Goal: Information Seeking & Learning: Learn about a topic

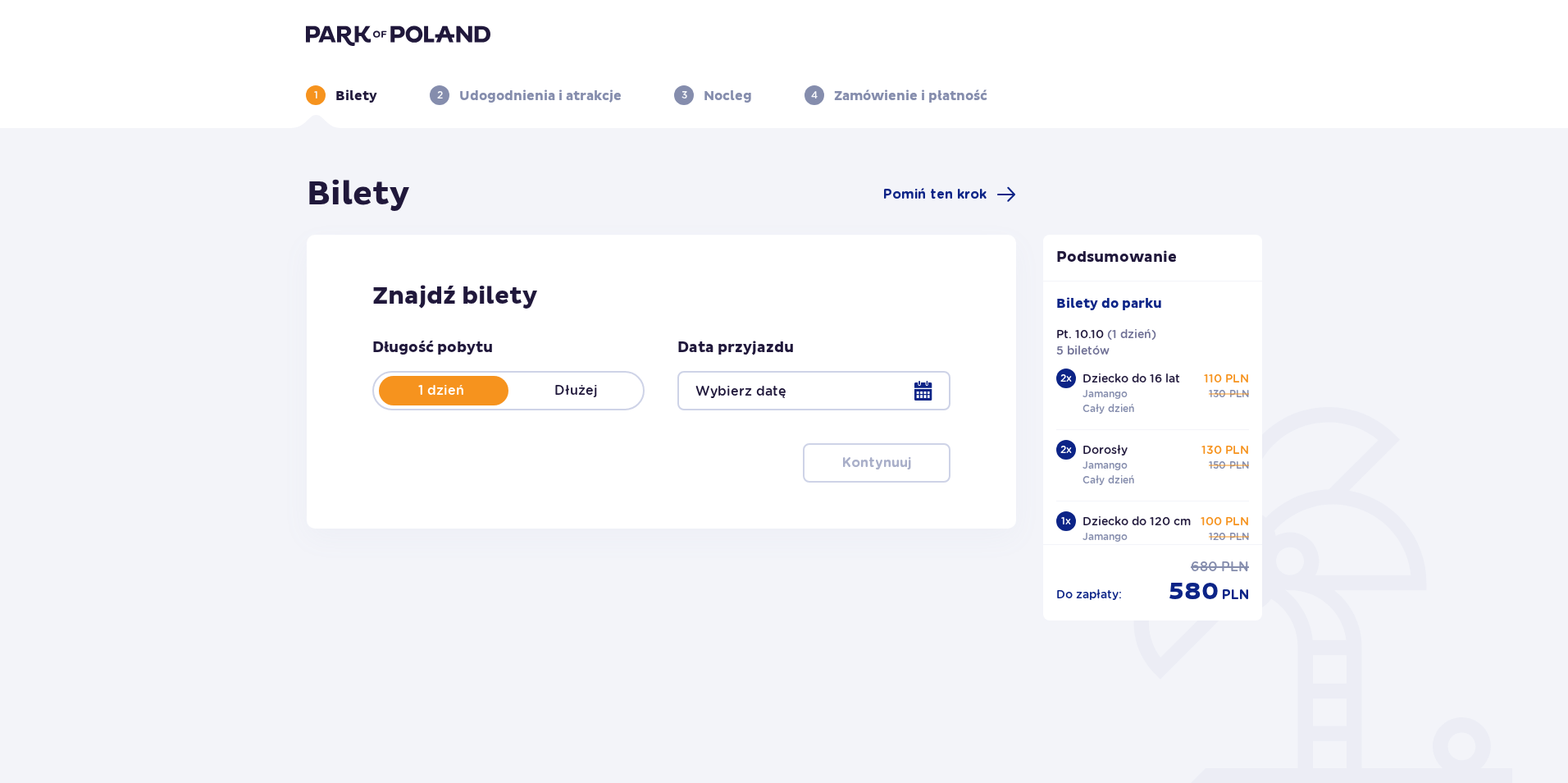
type input "10.10.25"
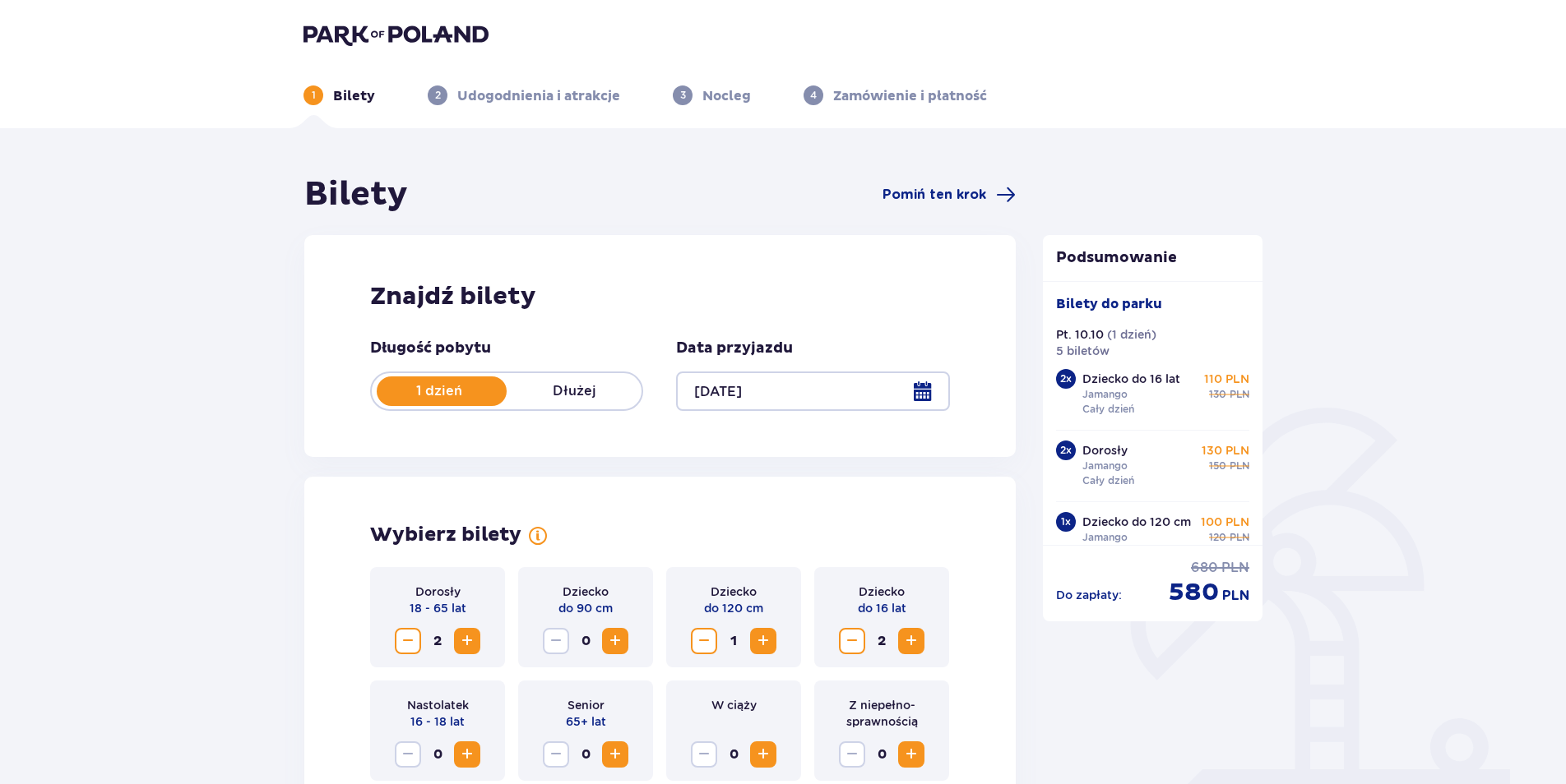
click at [335, 33] on img at bounding box center [396, 34] width 185 height 23
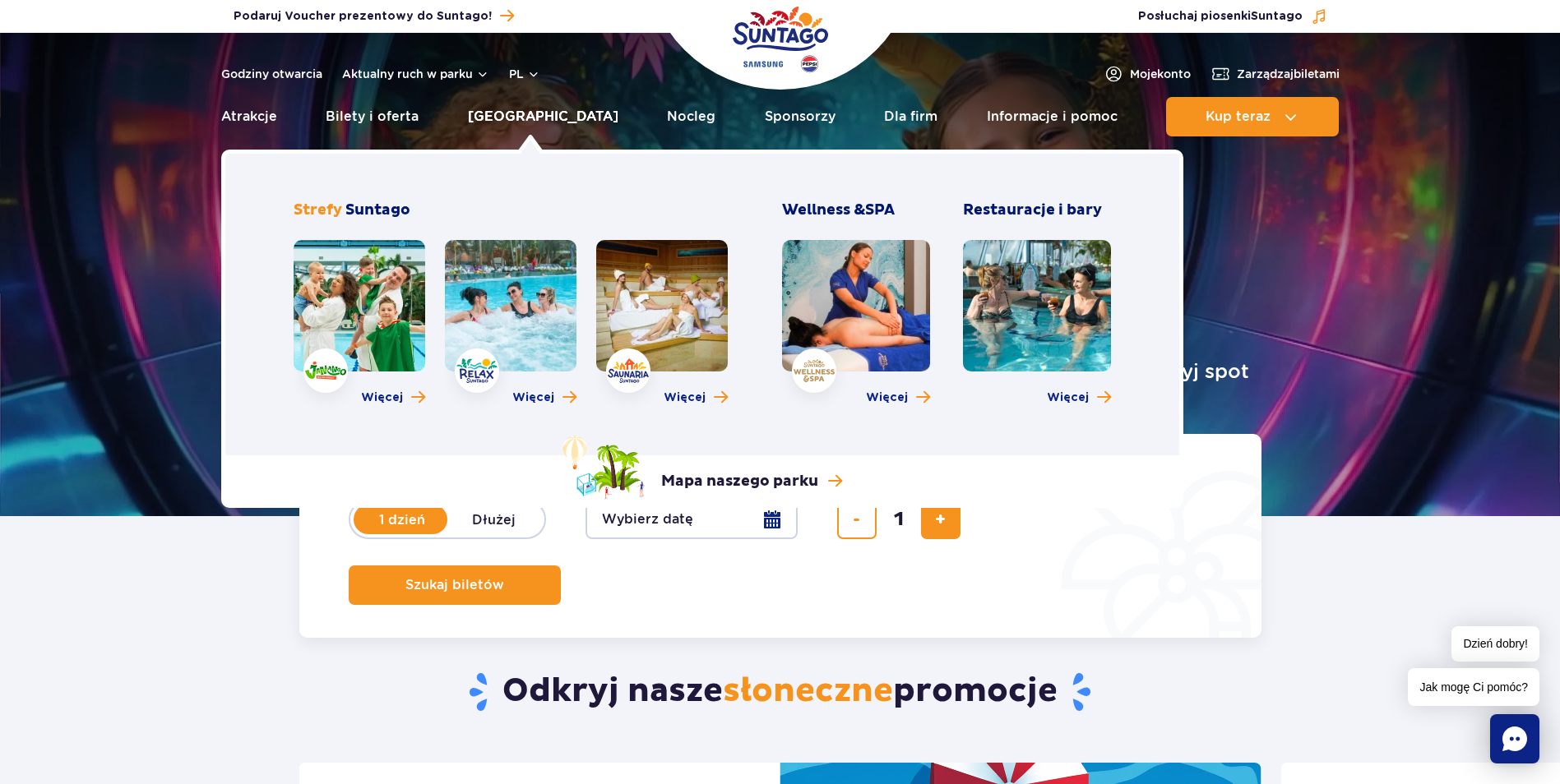
click at [511, 113] on link "[GEOGRAPHIC_DATA]" at bounding box center [543, 117] width 150 height 40
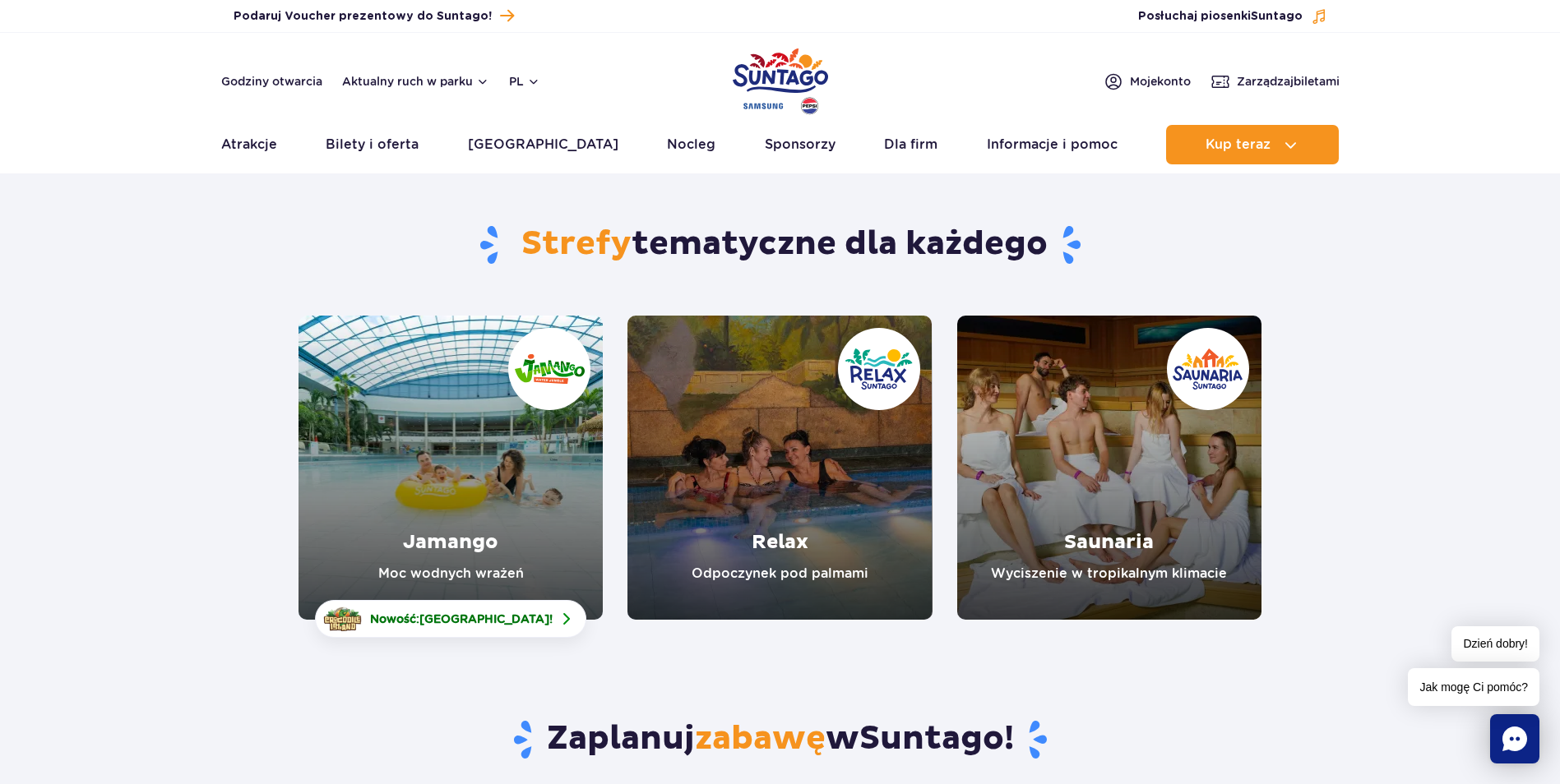
click at [546, 359] on link "Jamango" at bounding box center [450, 468] width 304 height 304
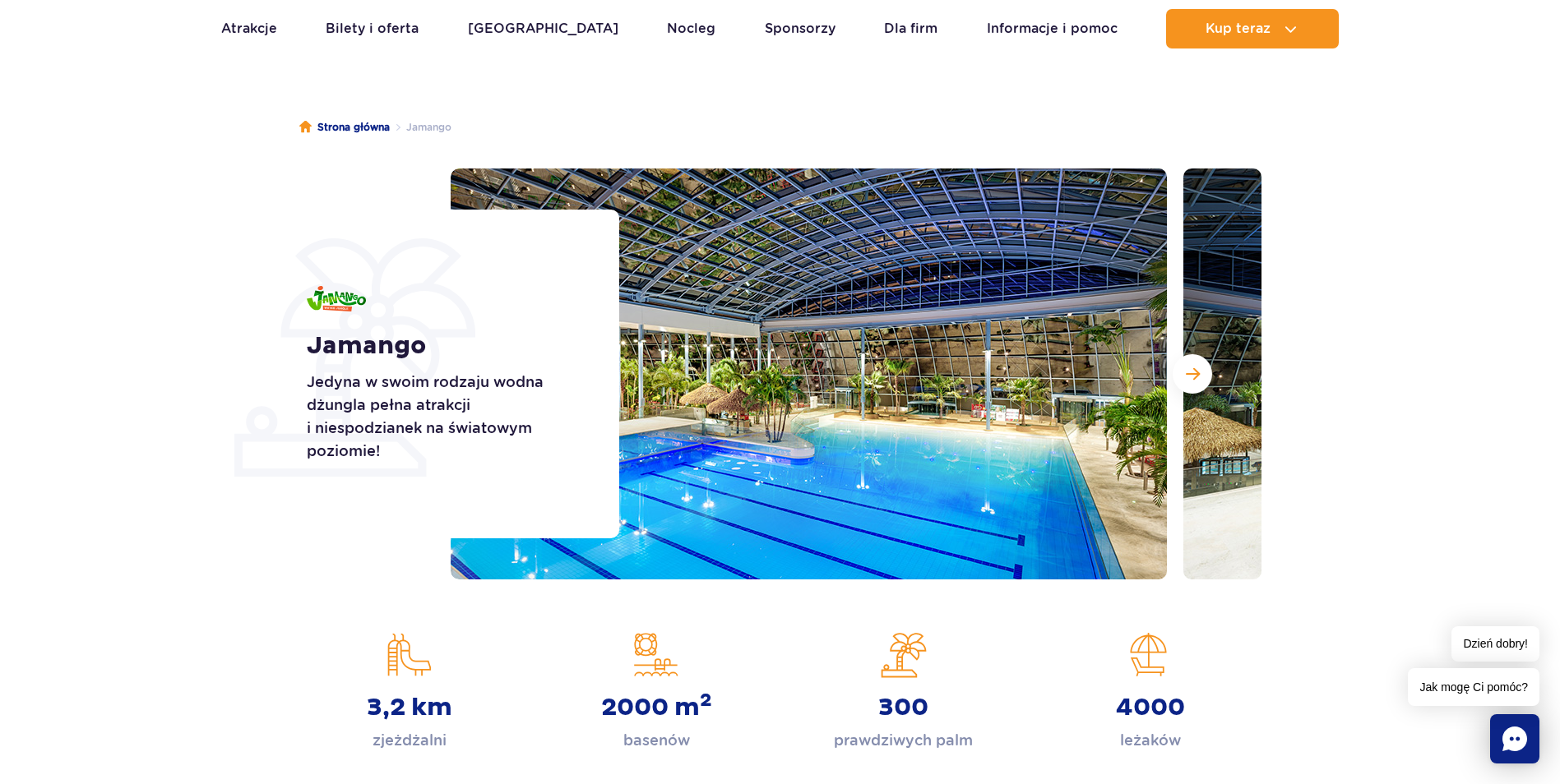
scroll to position [246, 0]
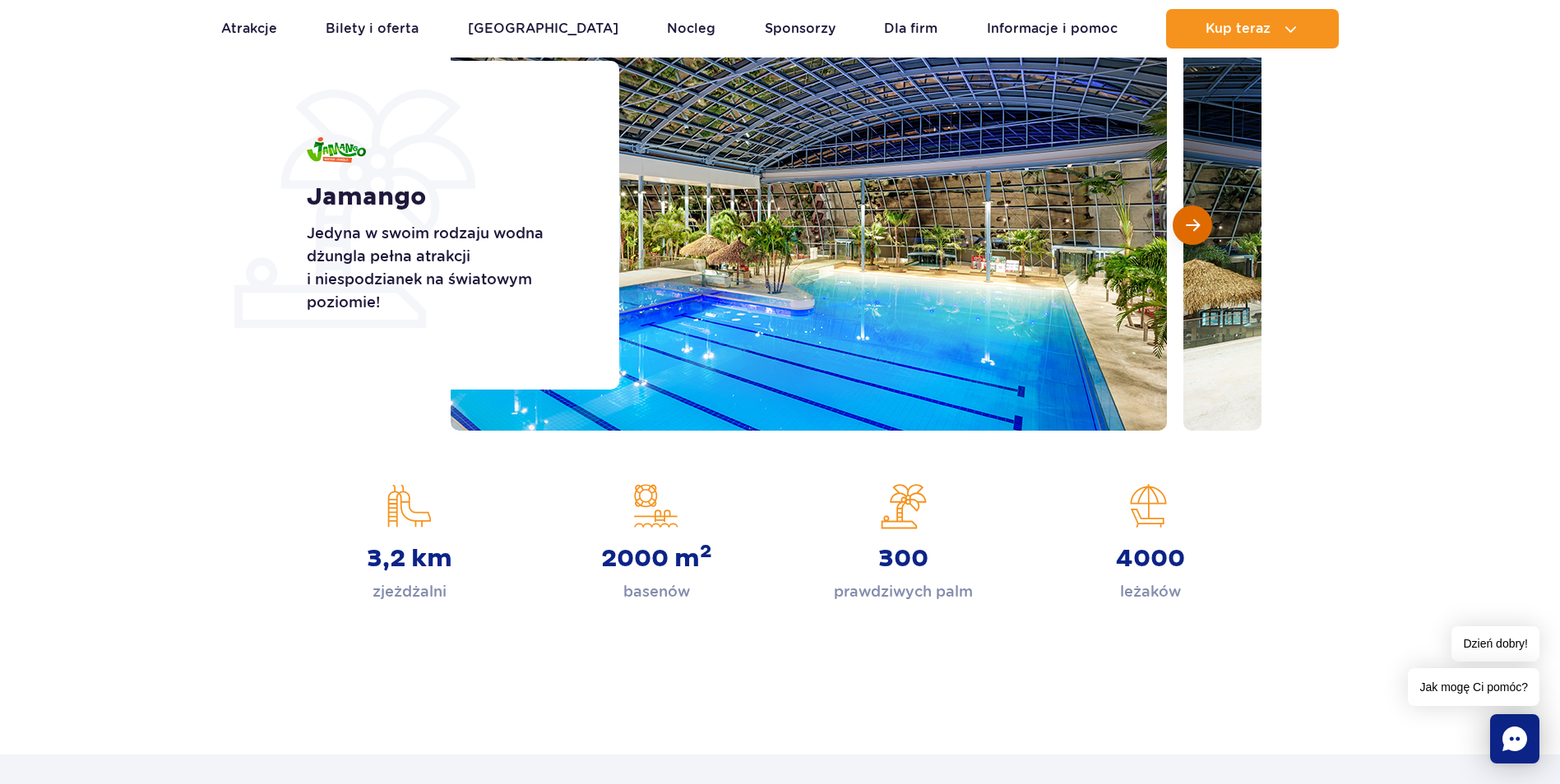
click at [1184, 222] on button "Następny slajd" at bounding box center [1192, 226] width 40 height 40
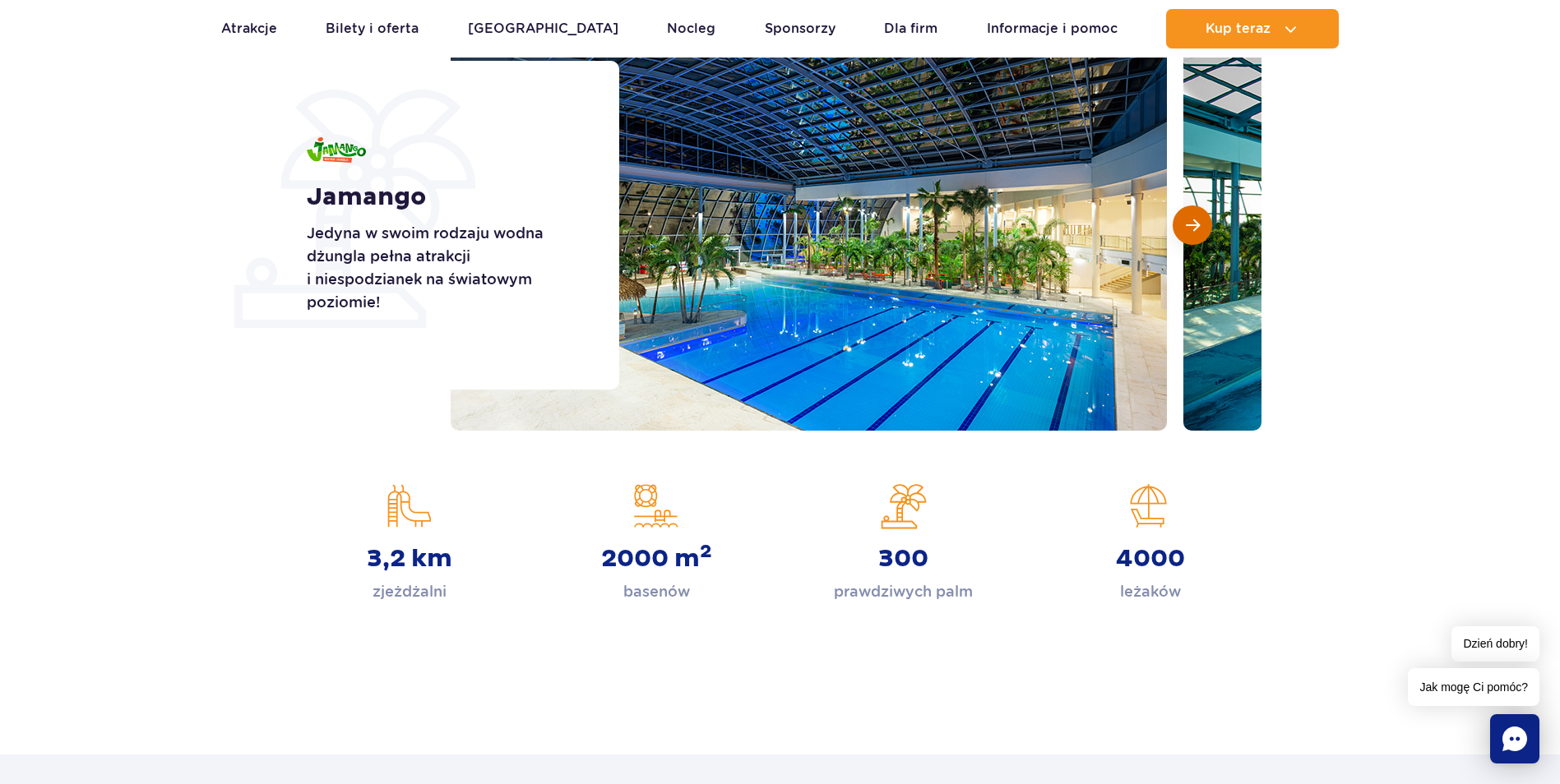
click at [1184, 222] on button "Następny slajd" at bounding box center [1192, 226] width 40 height 40
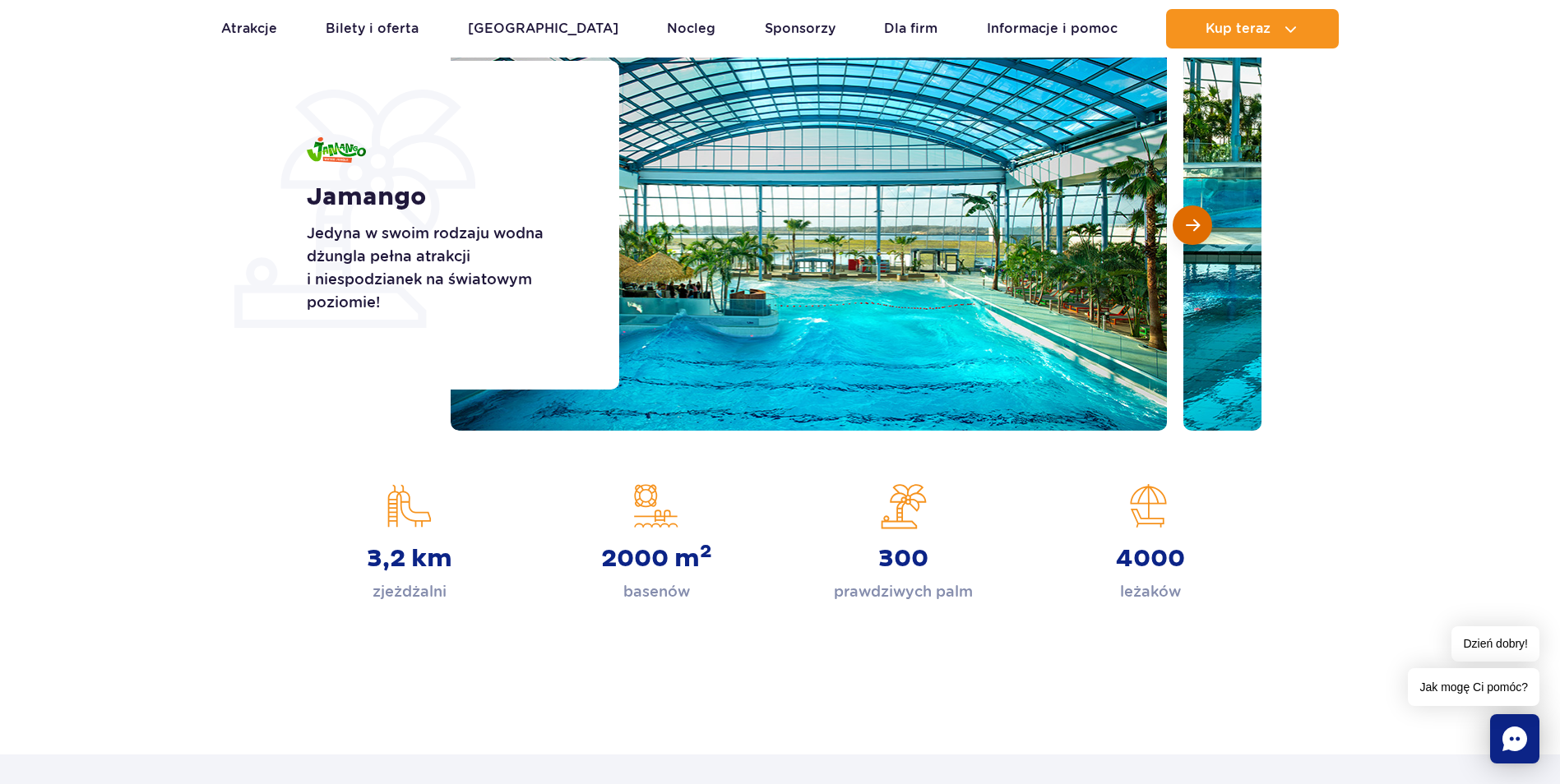
click at [1184, 222] on button "Następny slajd" at bounding box center [1192, 226] width 40 height 40
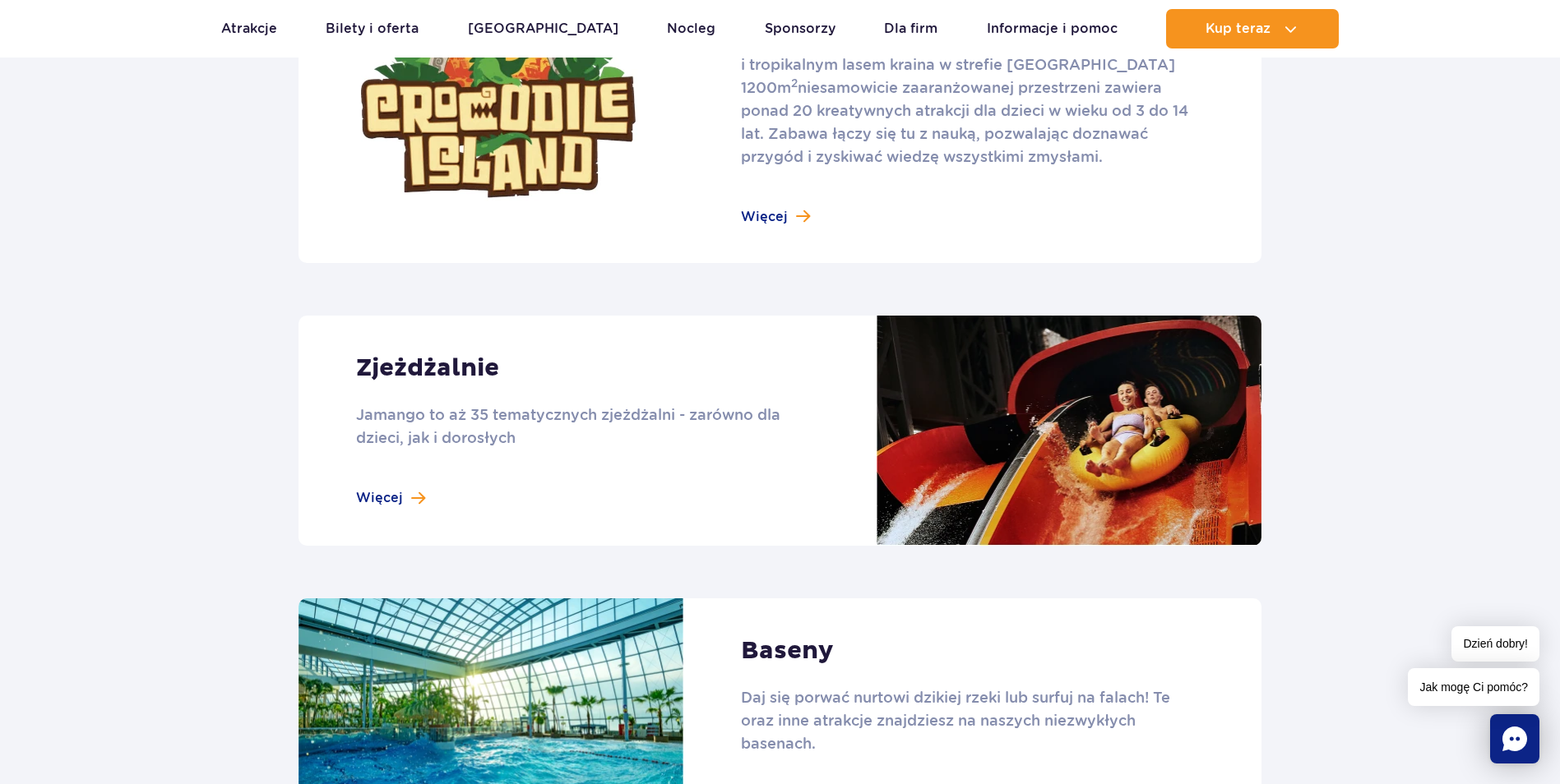
scroll to position [1232, 0]
click at [390, 494] on link at bounding box center [780, 430] width 962 height 231
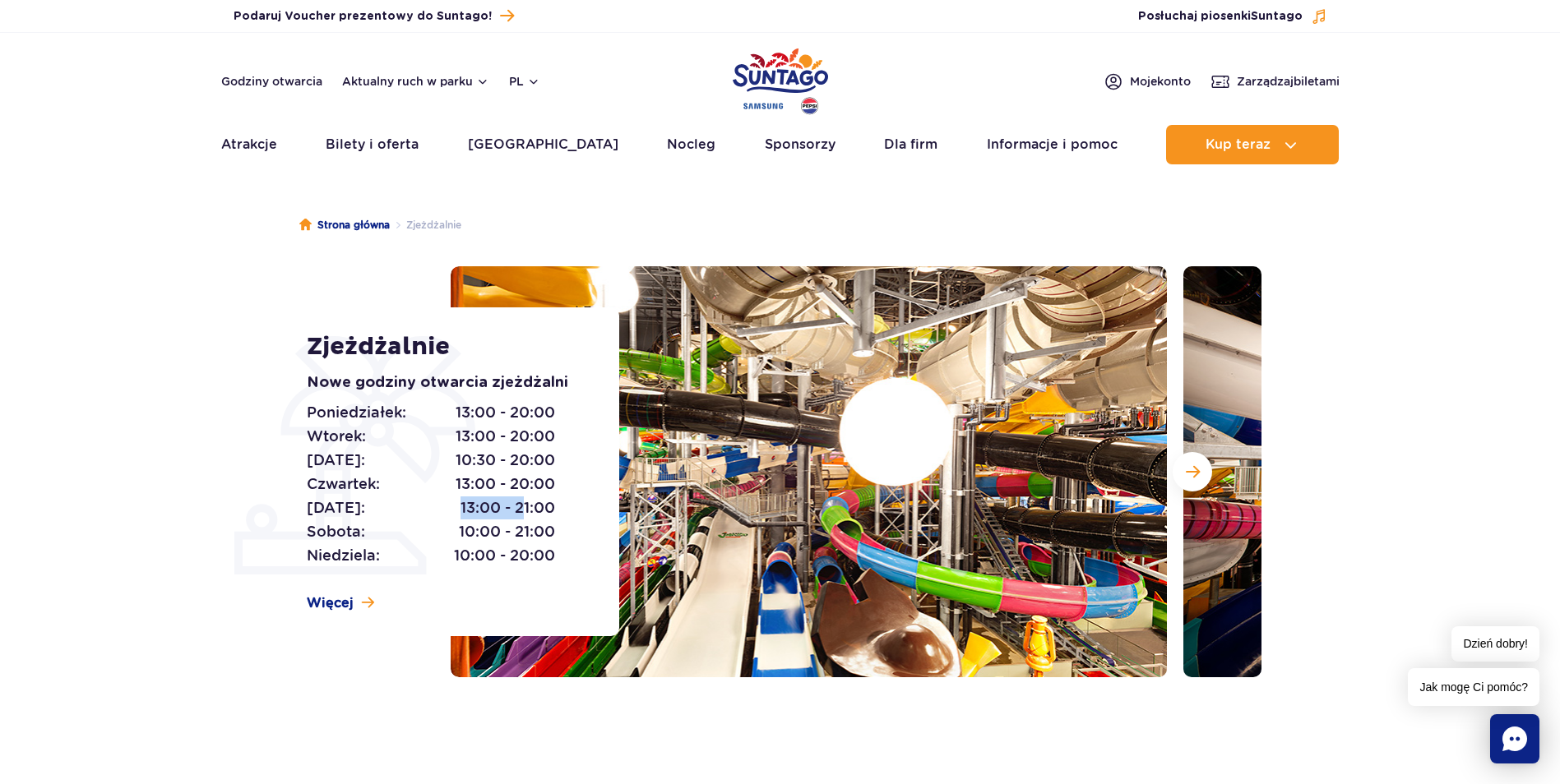
drag, startPoint x: 458, startPoint y: 507, endPoint x: 521, endPoint y: 506, distance: 63.0
click at [521, 506] on p "Piątek: 13:00 - 21:00" at bounding box center [431, 507] width 249 height 23
click at [1181, 464] on button "Następny slajd" at bounding box center [1192, 472] width 40 height 40
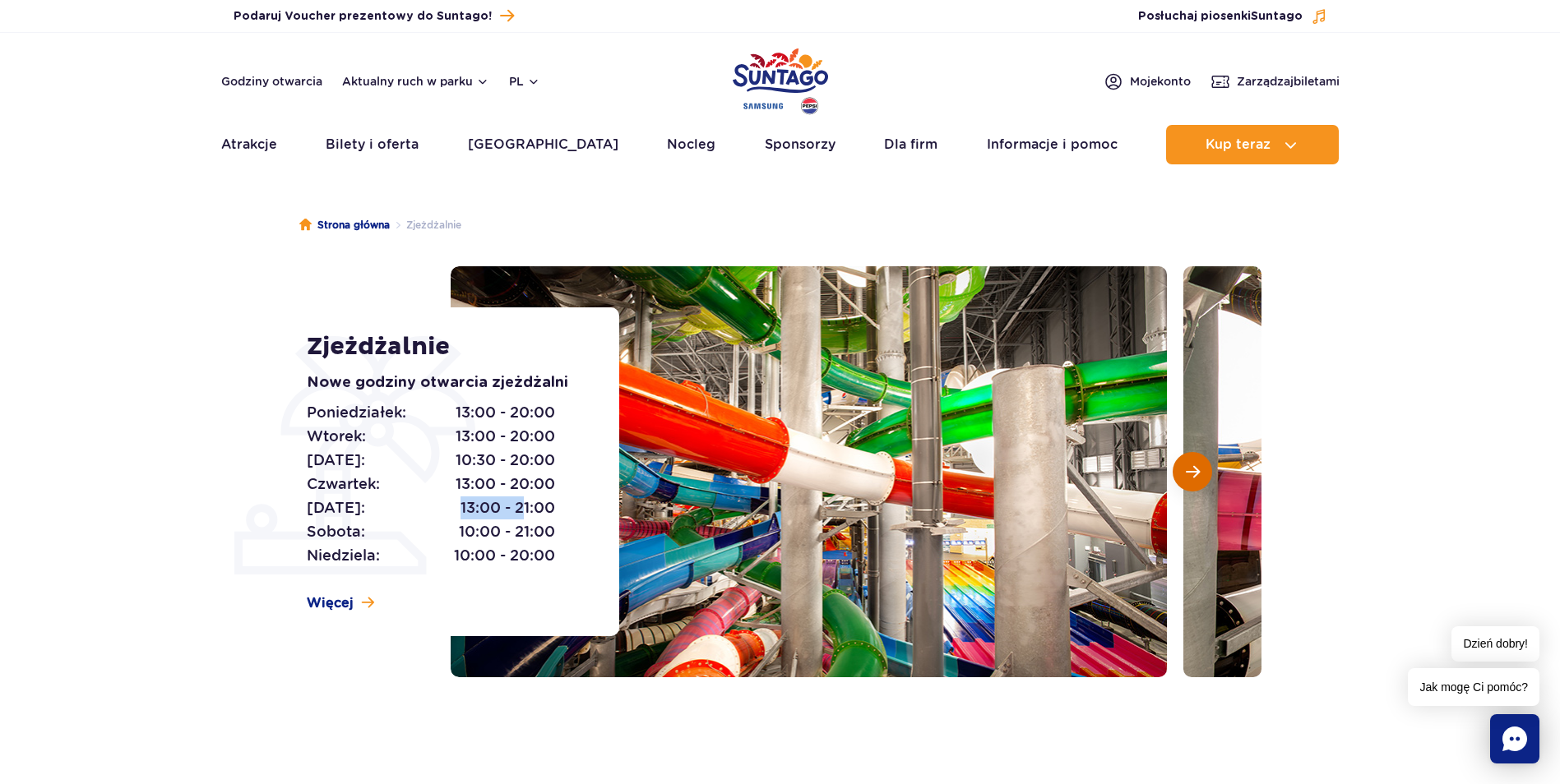
click at [1198, 462] on button "Następny slajd" at bounding box center [1192, 472] width 40 height 40
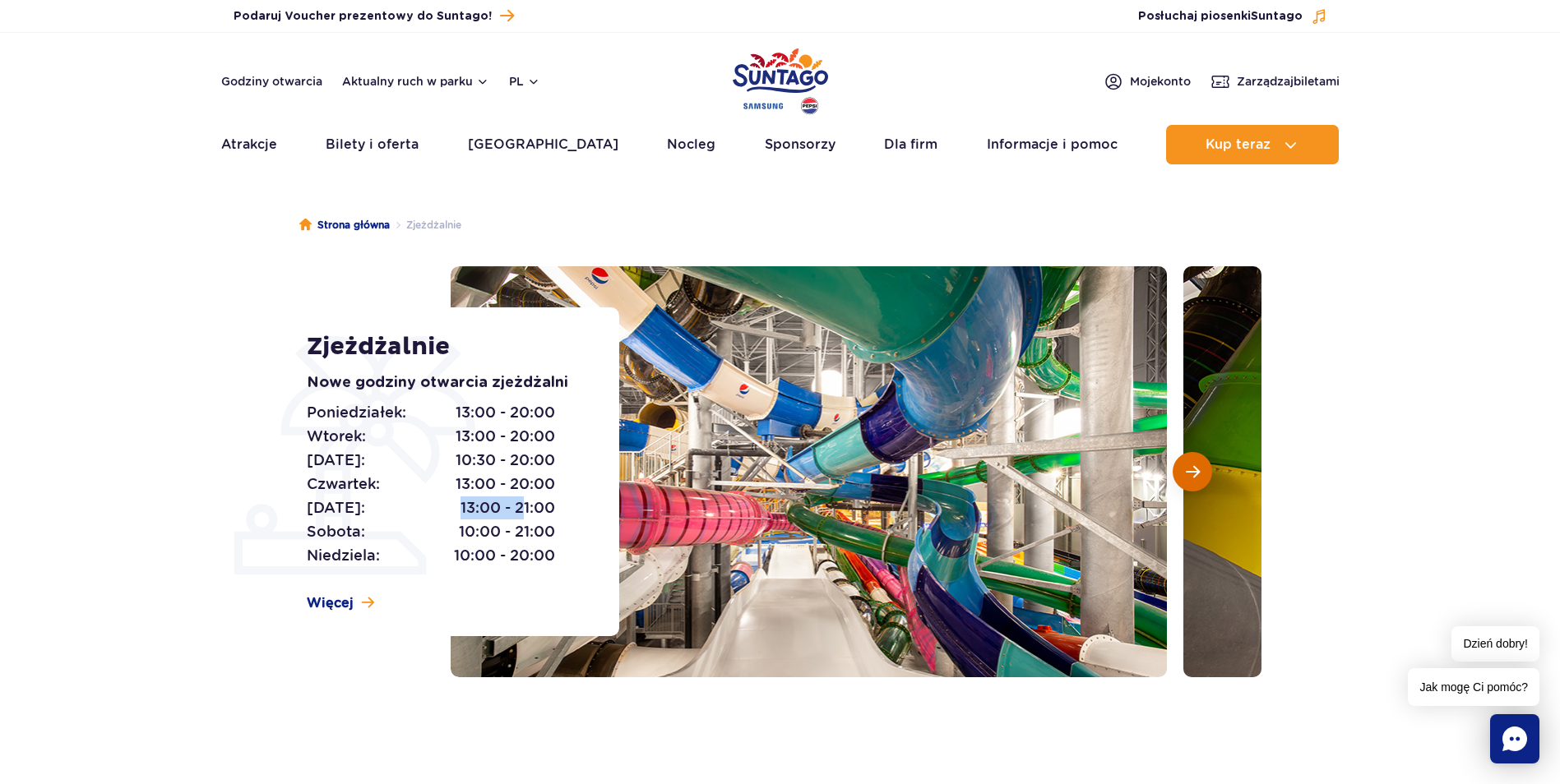
click at [1197, 462] on button "Następny slajd" at bounding box center [1192, 472] width 40 height 40
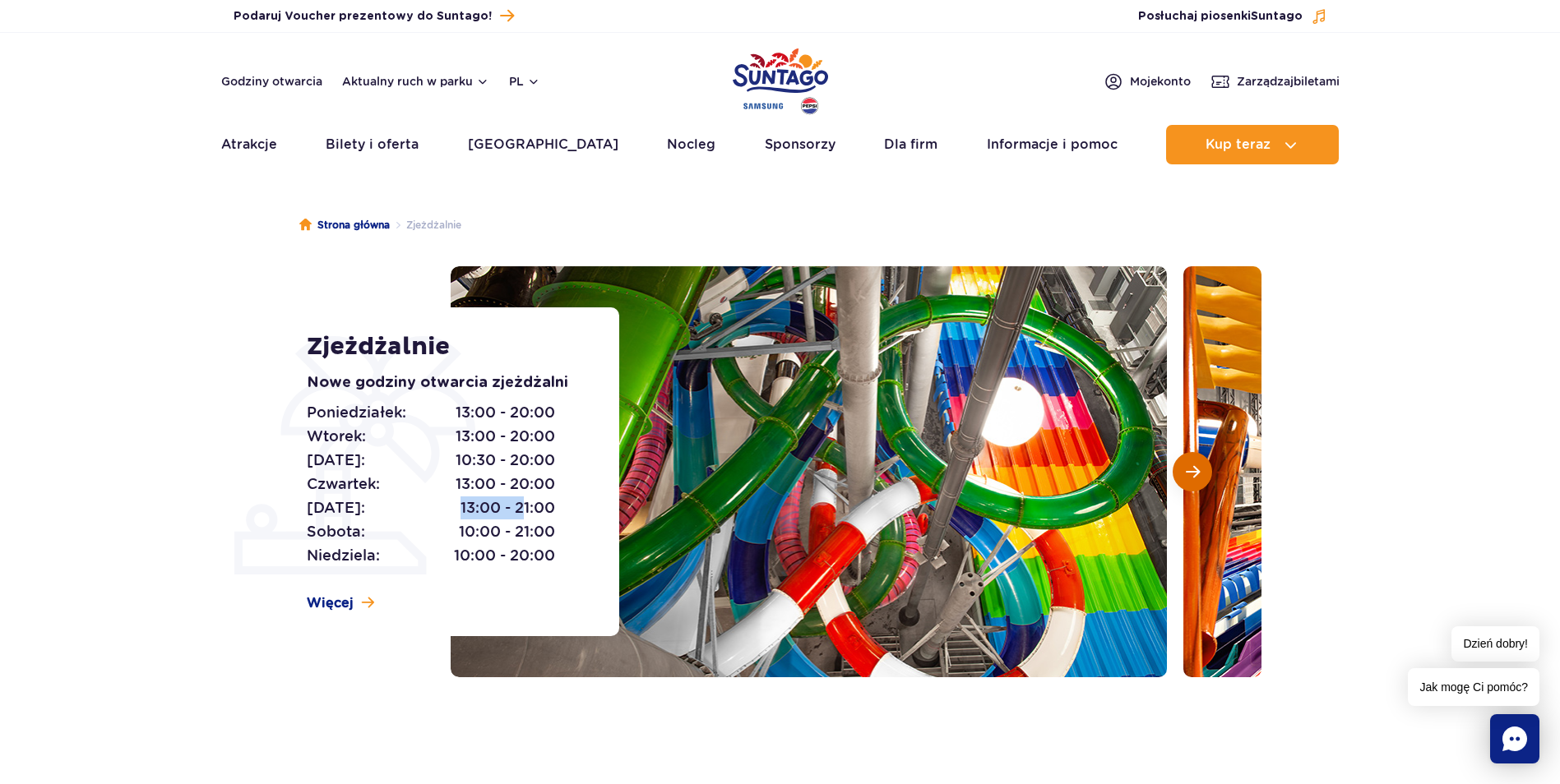
click at [1197, 462] on button "Następny slajd" at bounding box center [1192, 472] width 40 height 40
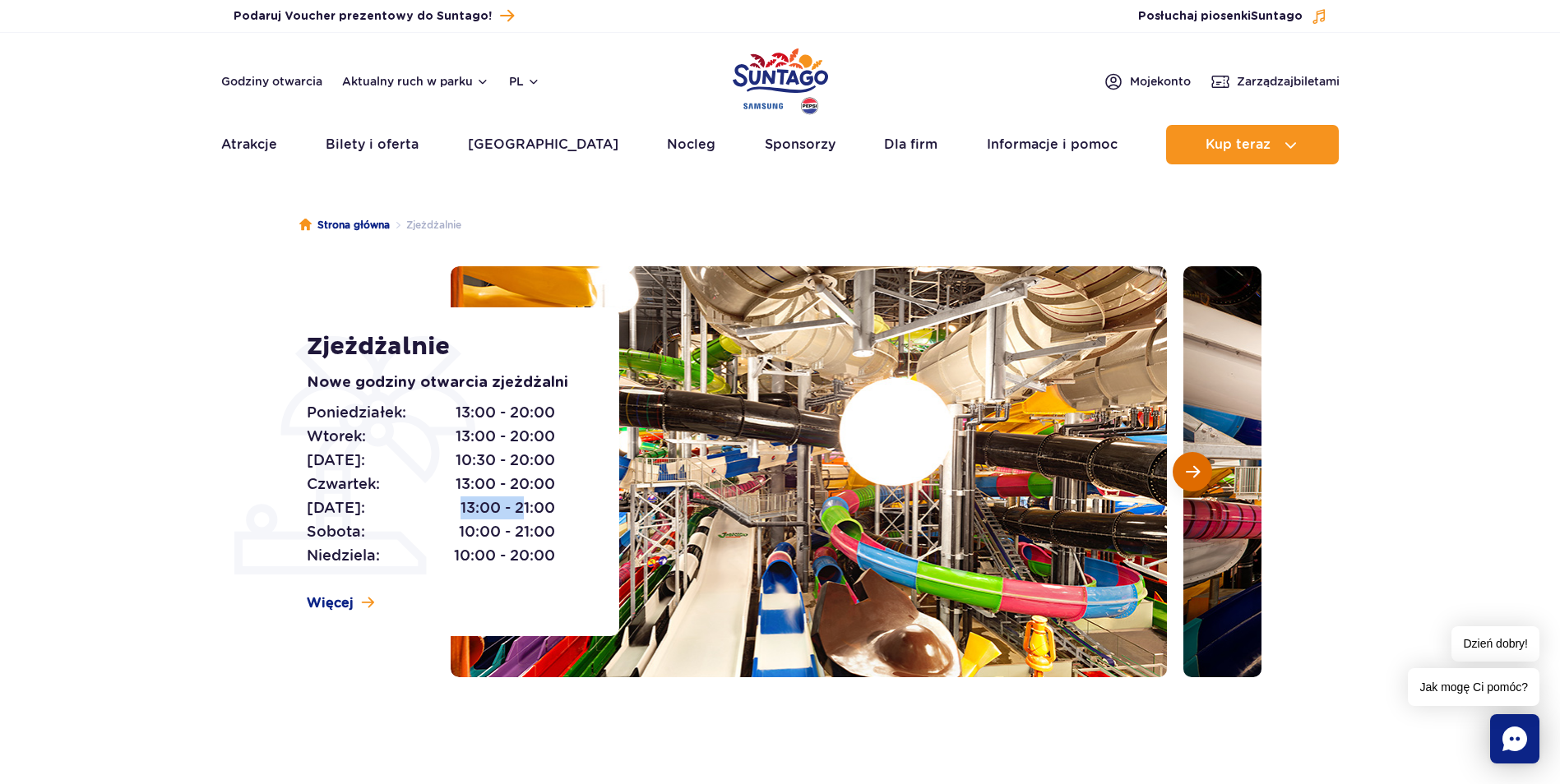
click at [1197, 462] on button "Następny slajd" at bounding box center [1192, 472] width 40 height 40
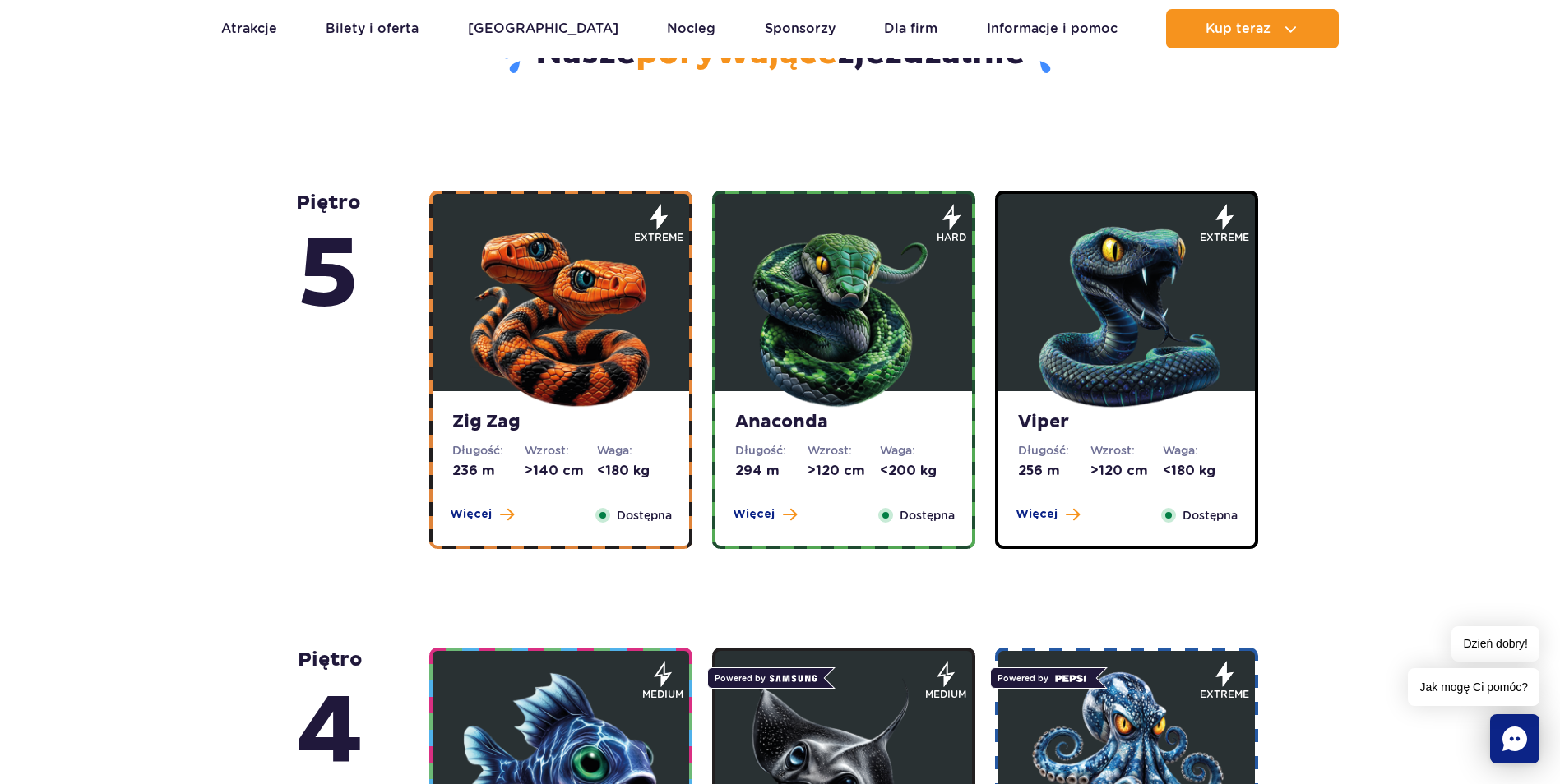
scroll to position [904, 0]
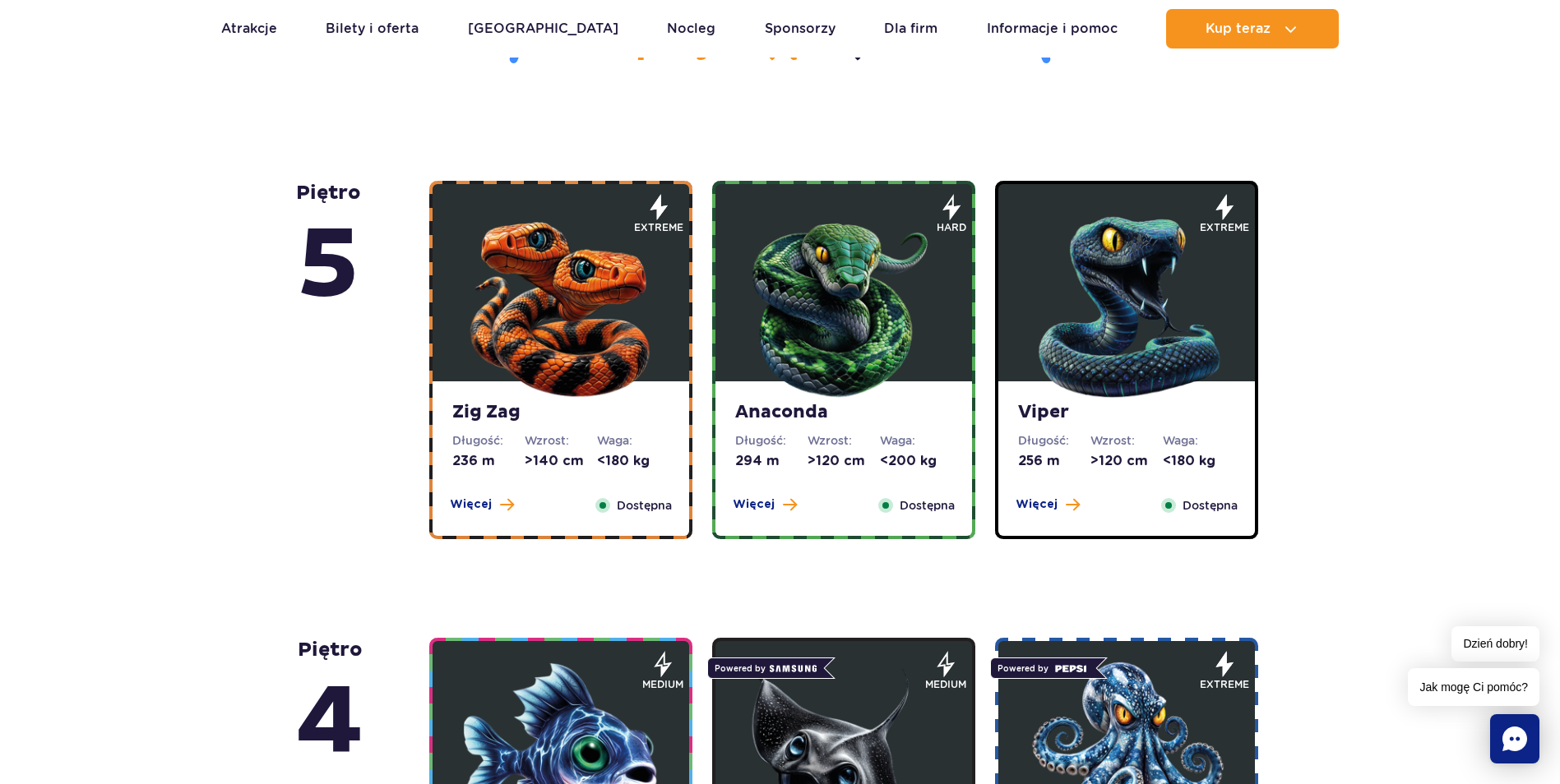
click at [796, 420] on strong "Anaconda" at bounding box center [843, 412] width 217 height 23
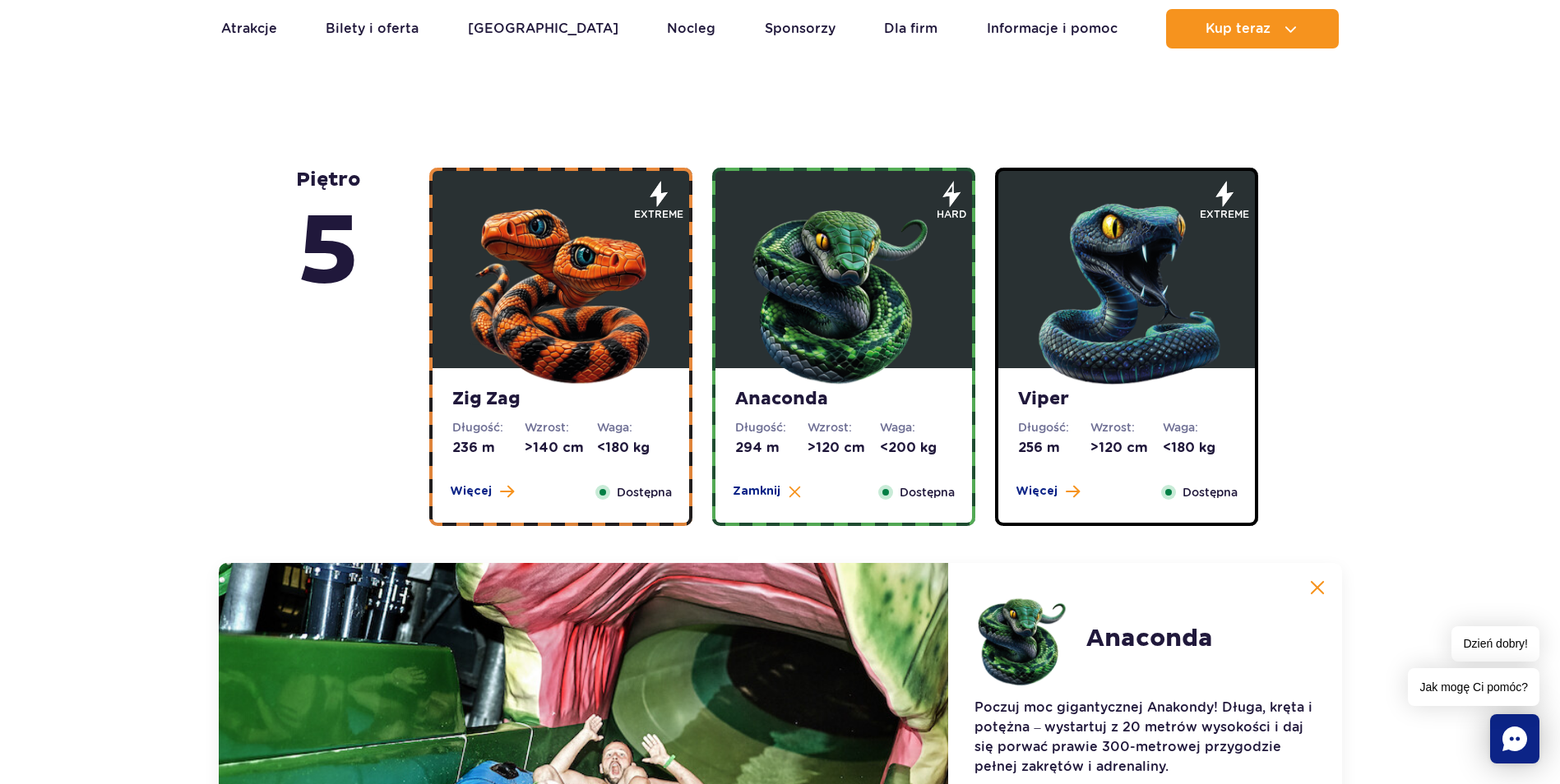
scroll to position [888, 0]
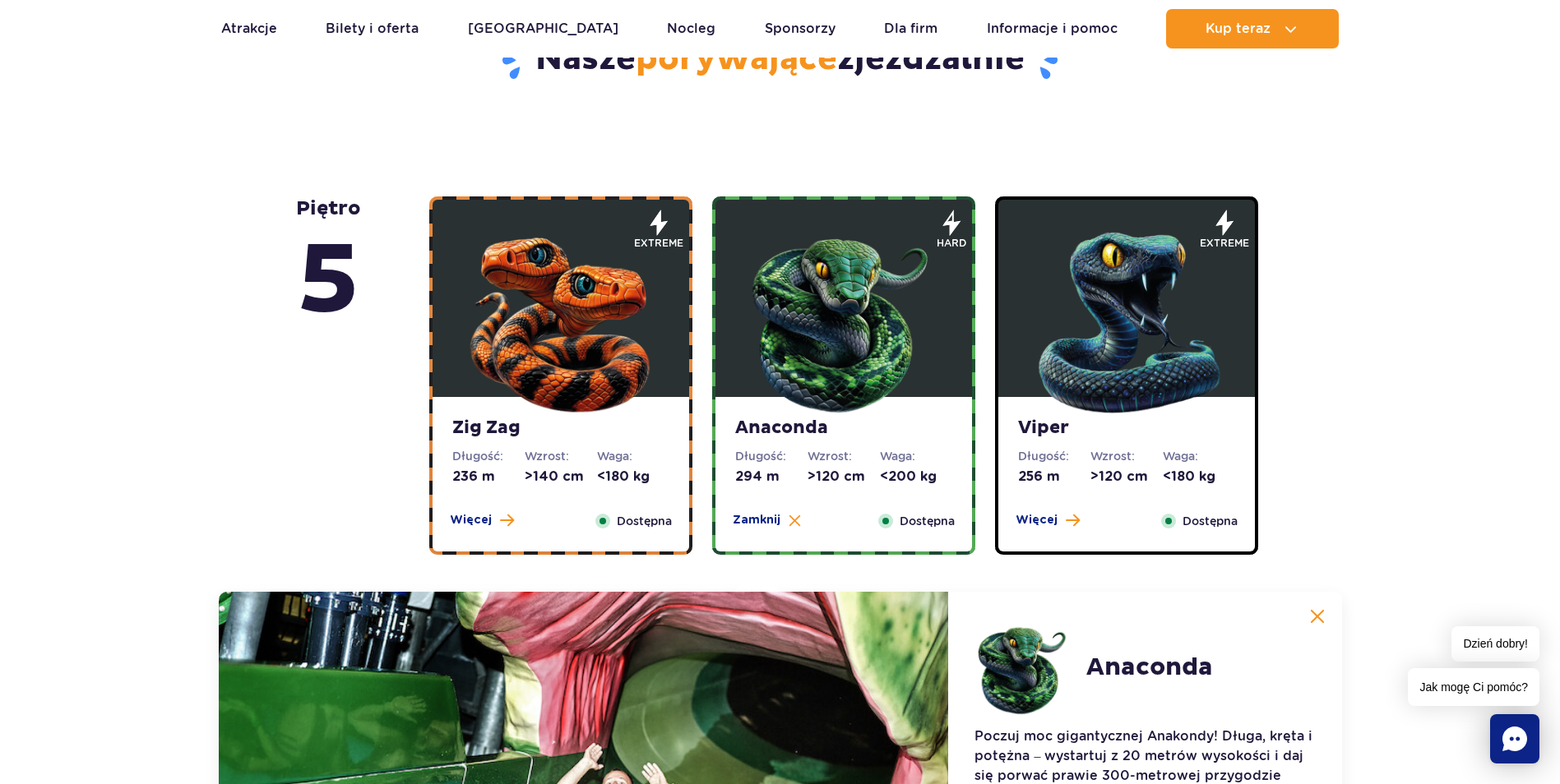
click at [1067, 361] on img at bounding box center [1127, 319] width 197 height 197
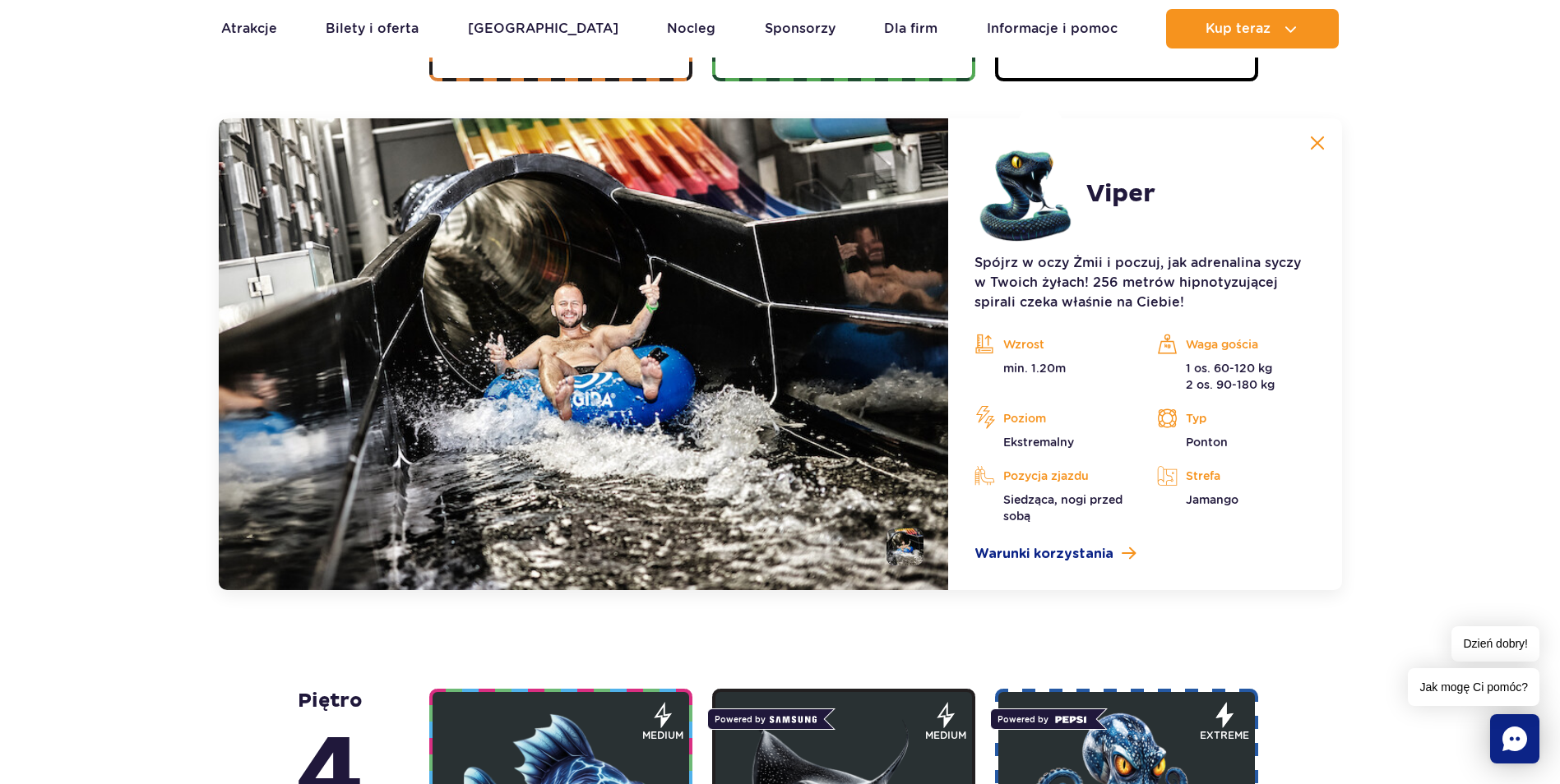
scroll to position [1381, 0]
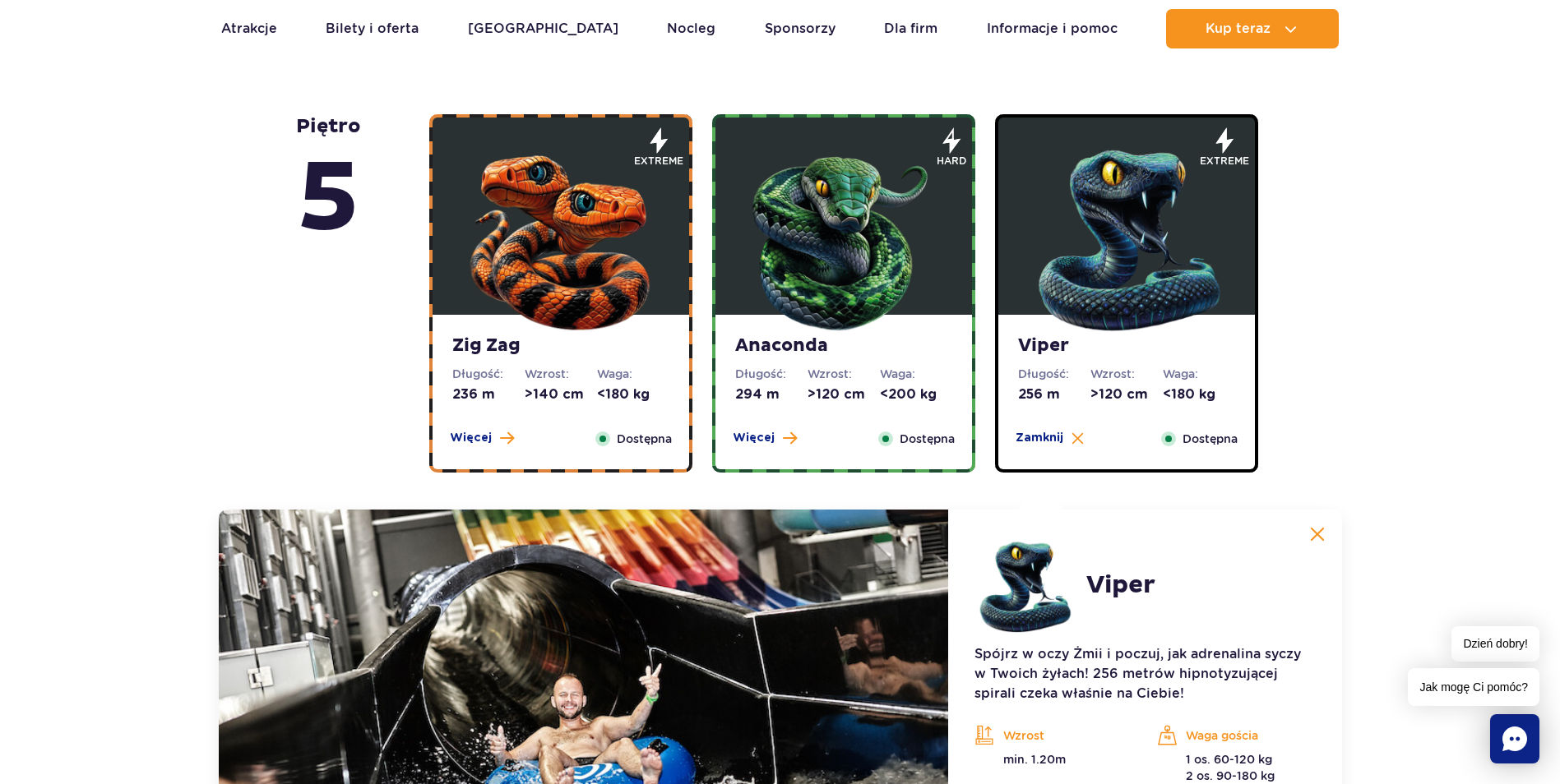
click at [757, 316] on img at bounding box center [843, 236] width 197 height 197
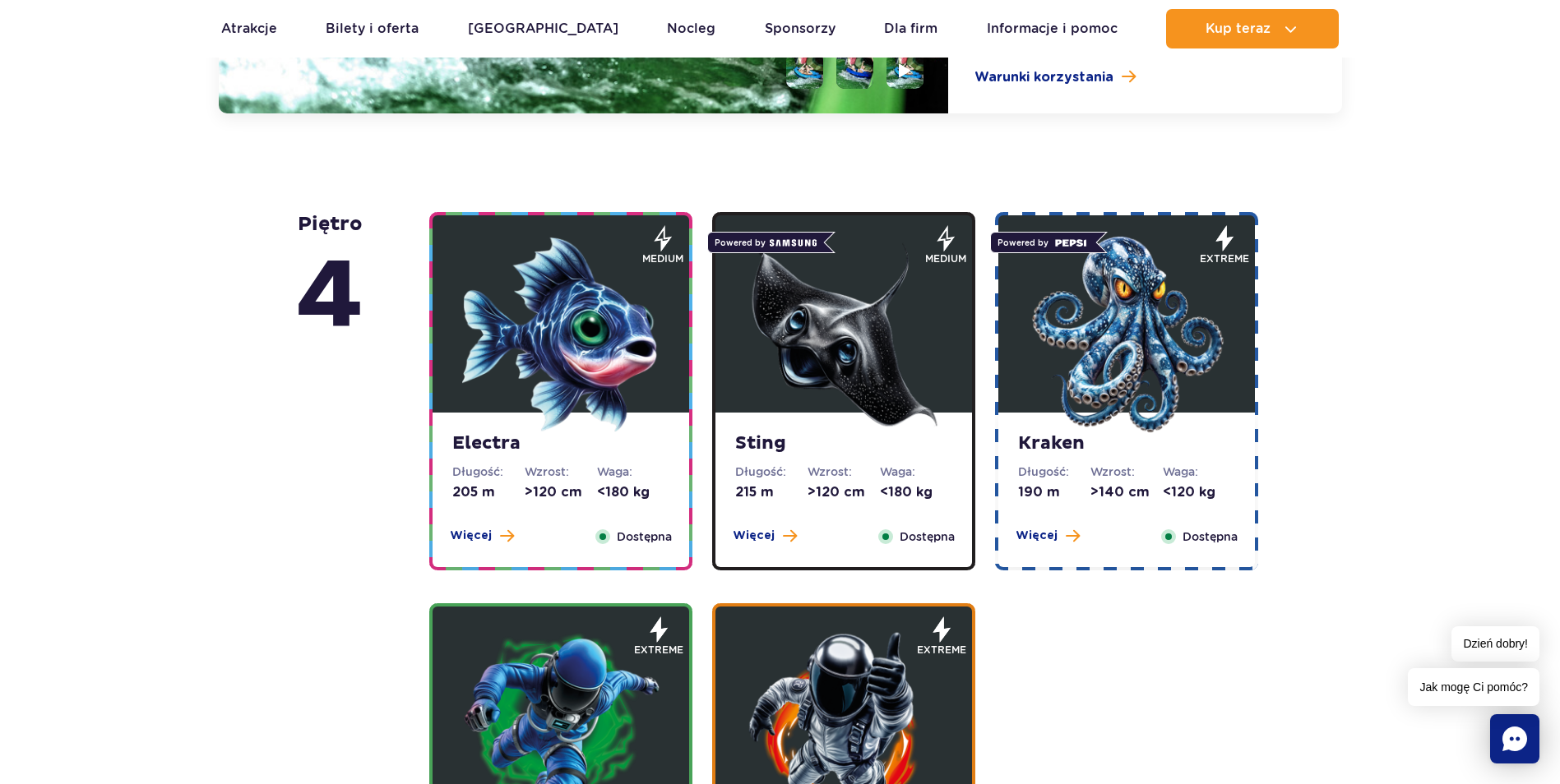
scroll to position [1874, 0]
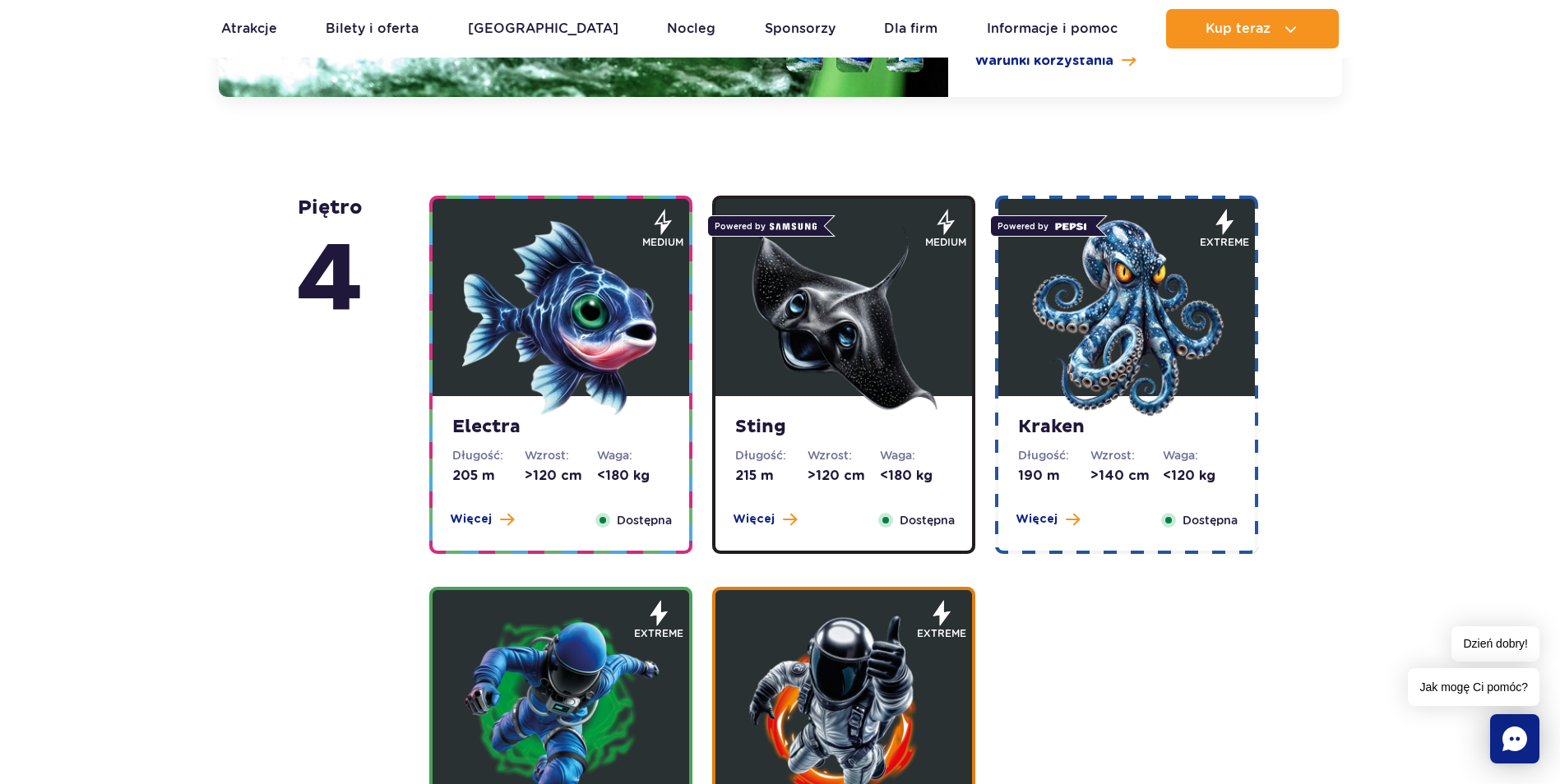
click at [1089, 336] on img at bounding box center [1127, 318] width 197 height 197
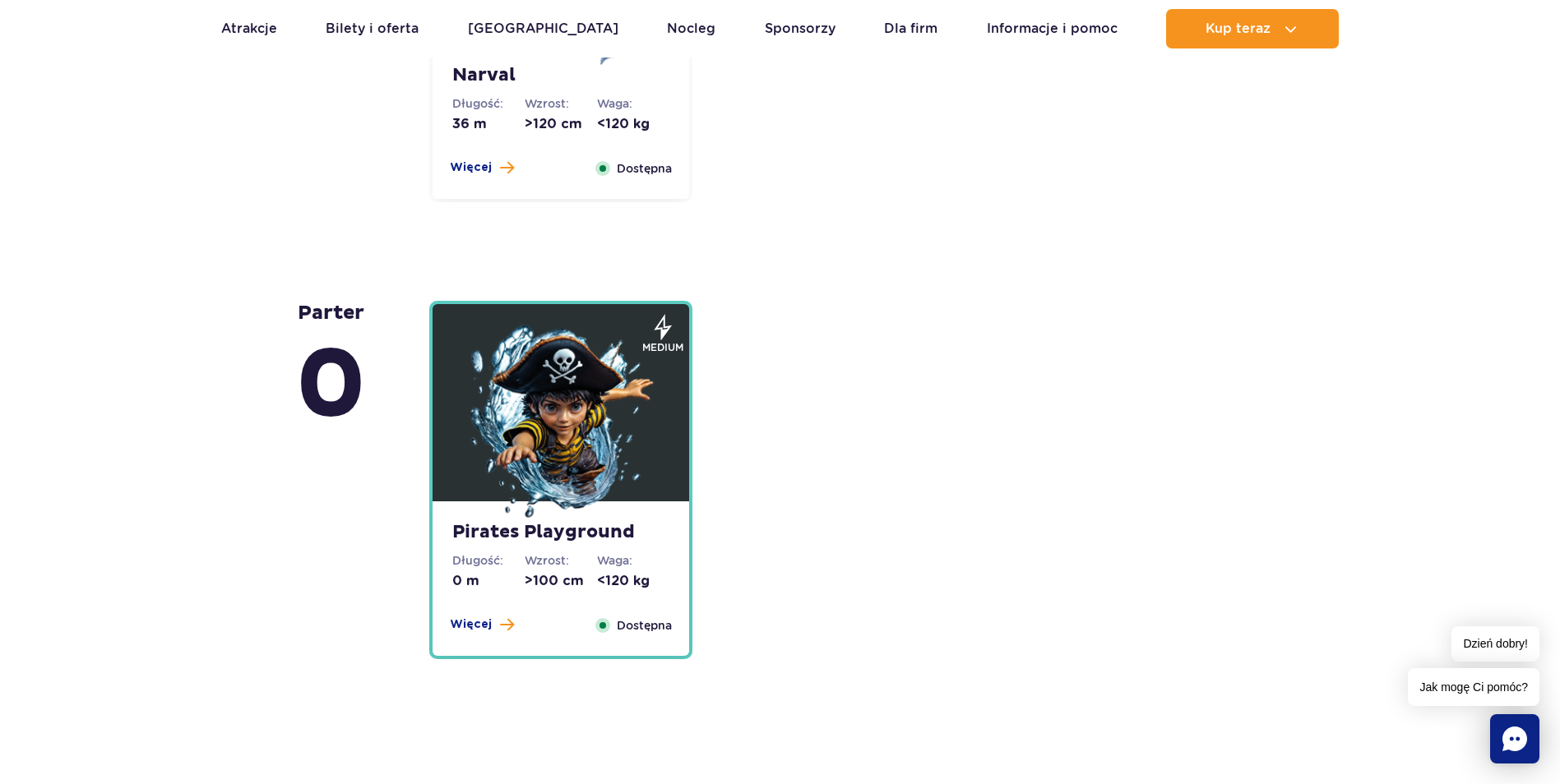
scroll to position [4550, 0]
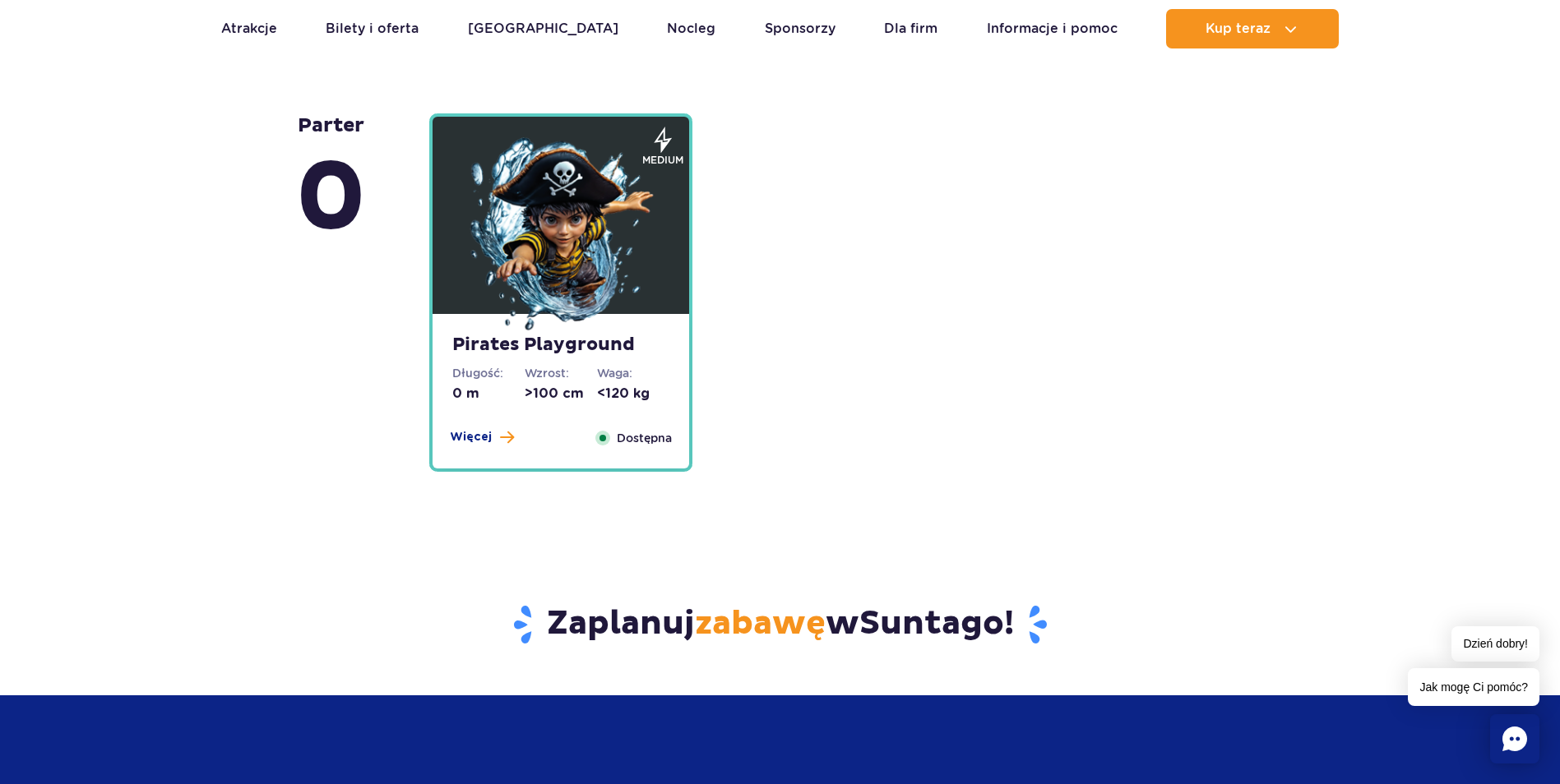
click at [589, 322] on img at bounding box center [561, 235] width 197 height 197
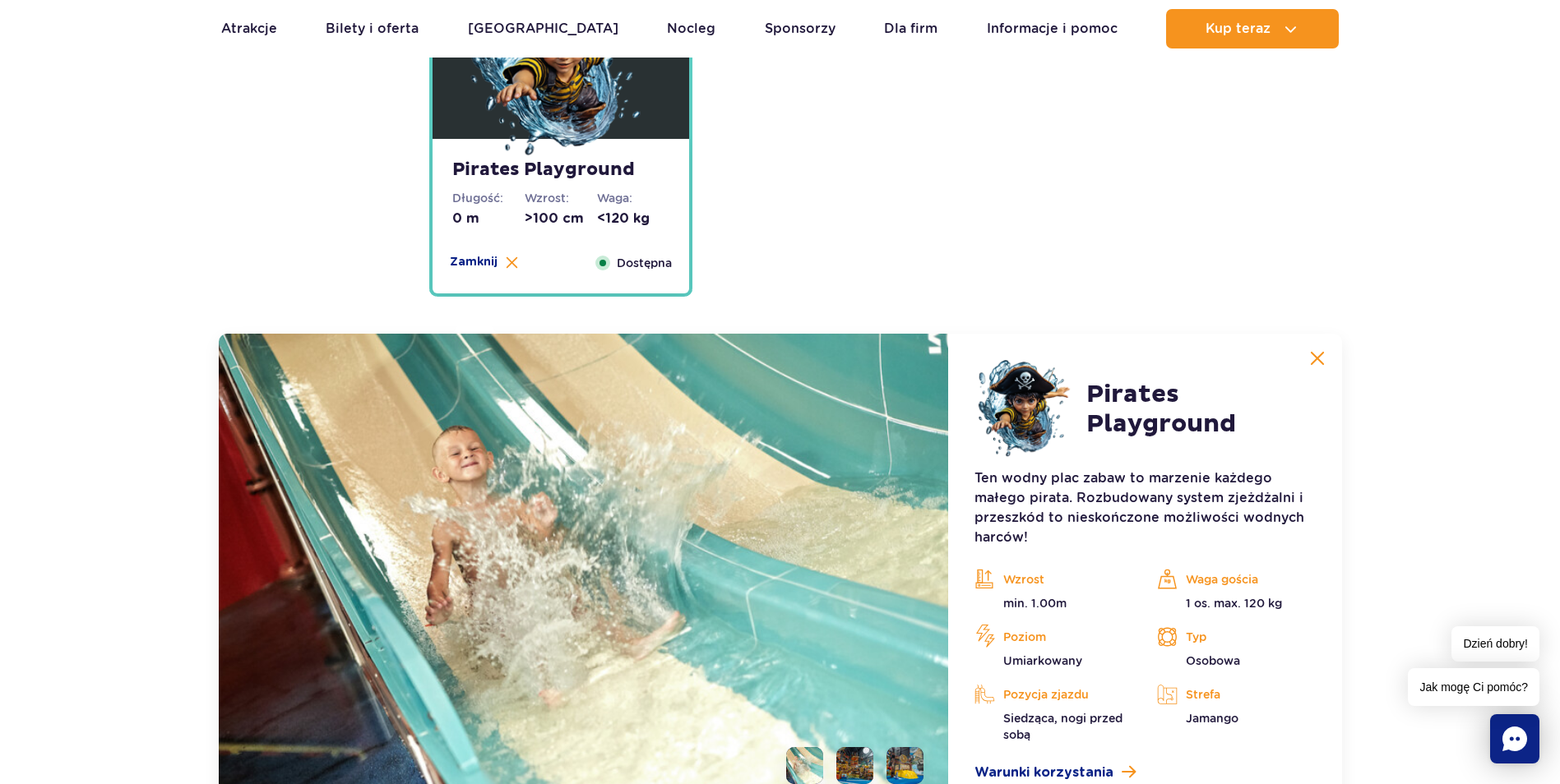
scroll to position [4366, 0]
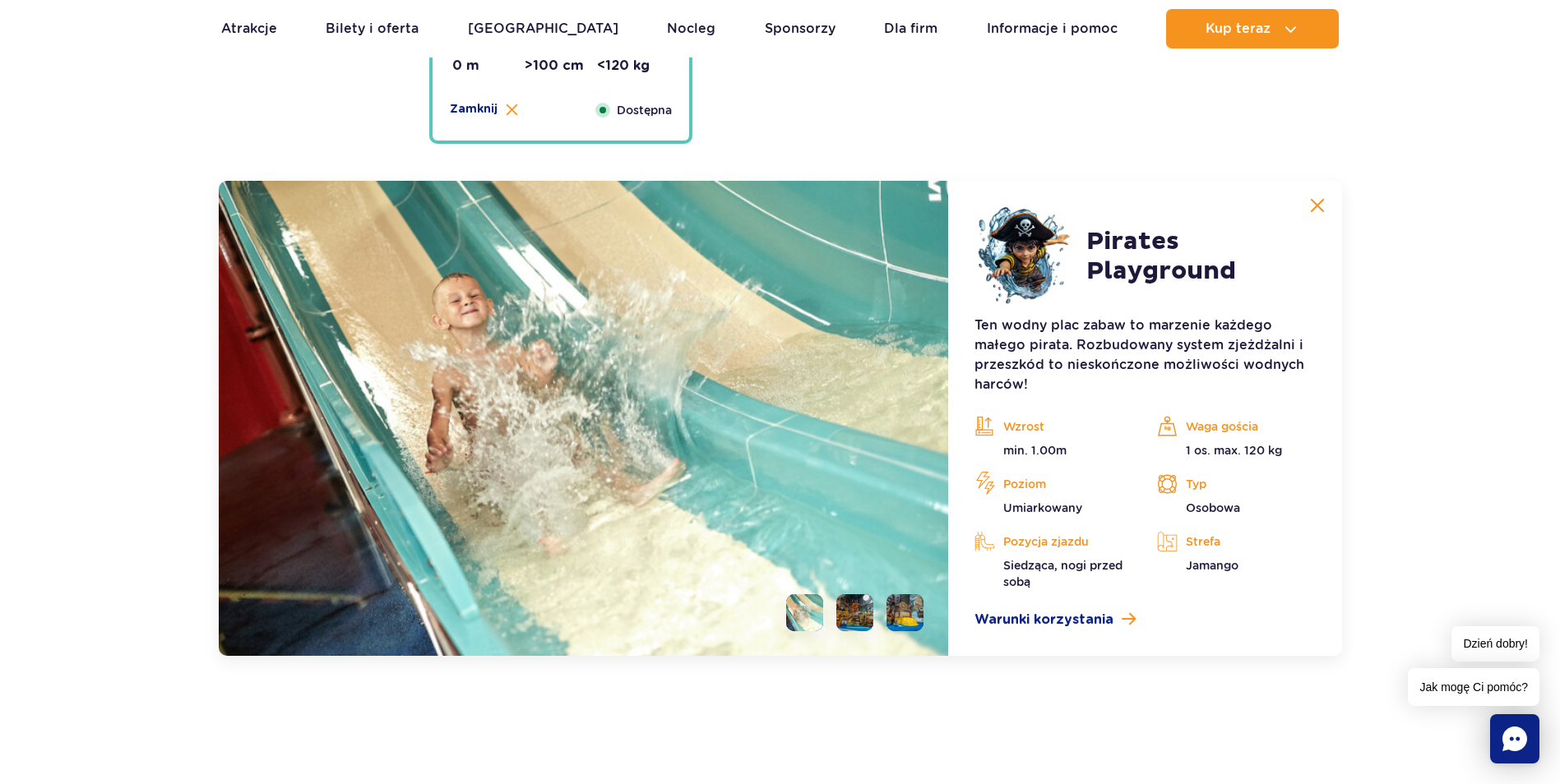
click at [483, 376] on img at bounding box center [584, 418] width 730 height 475
click at [855, 619] on li at bounding box center [854, 612] width 37 height 37
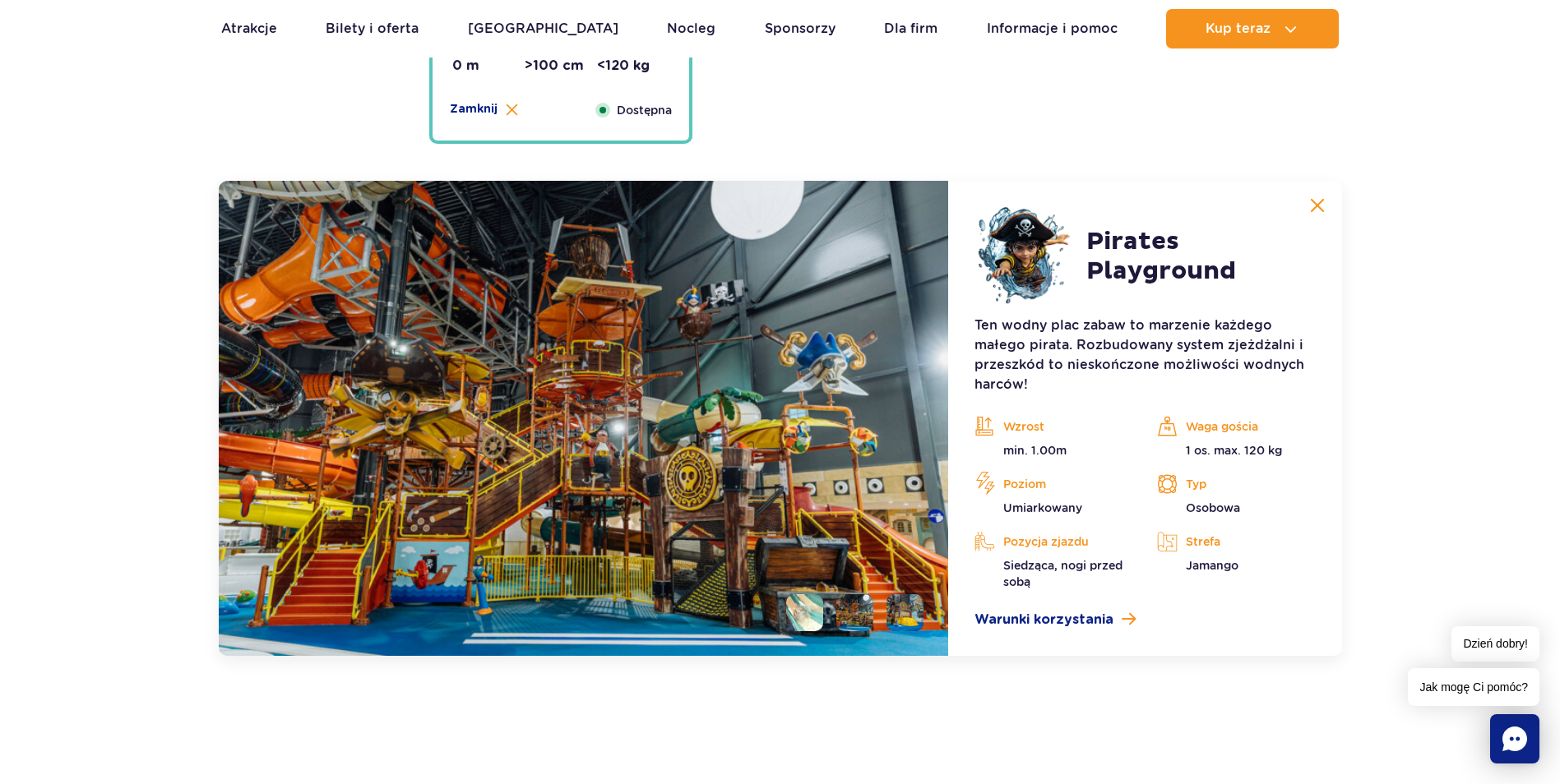
drag, startPoint x: 650, startPoint y: 389, endPoint x: 839, endPoint y: 257, distance: 230.5
click at [651, 389] on img at bounding box center [584, 418] width 730 height 475
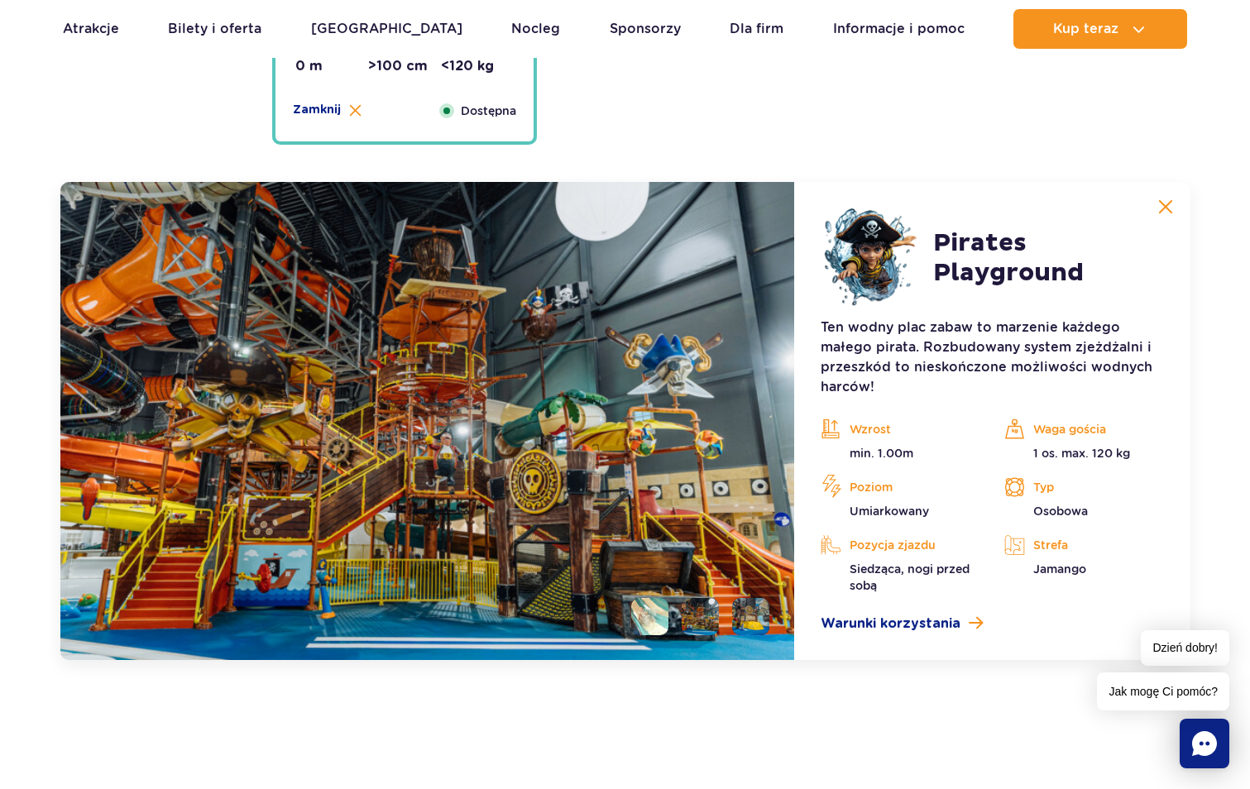
click at [412, 370] on img at bounding box center [427, 421] width 734 height 478
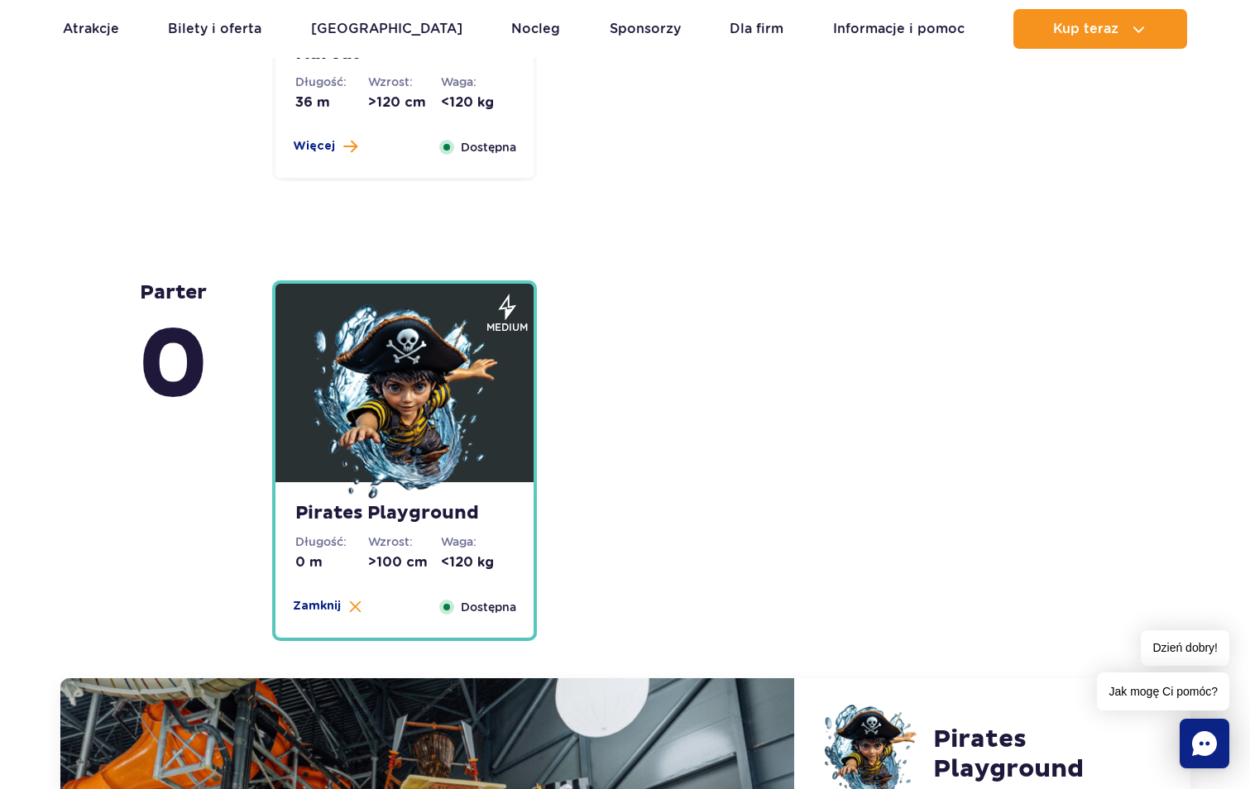
click at [473, 418] on img at bounding box center [404, 403] width 198 height 198
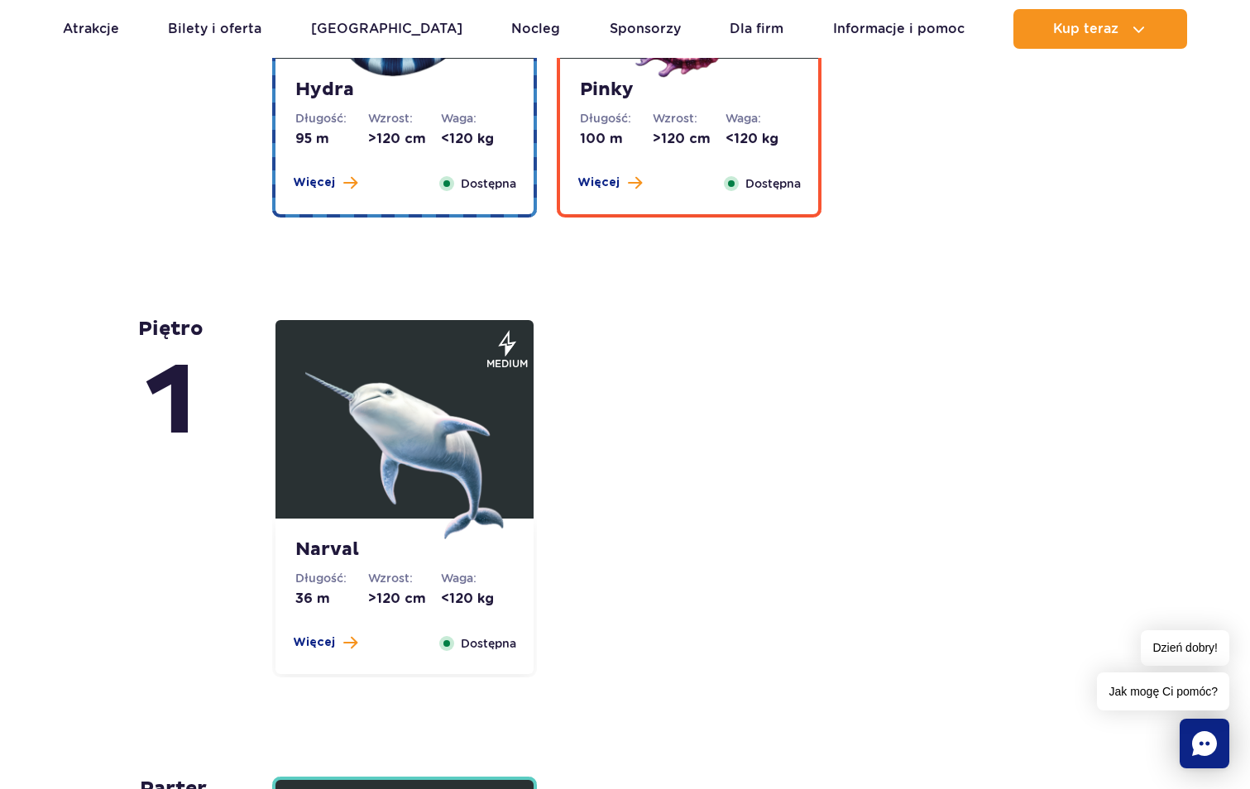
scroll to position [2822, 0]
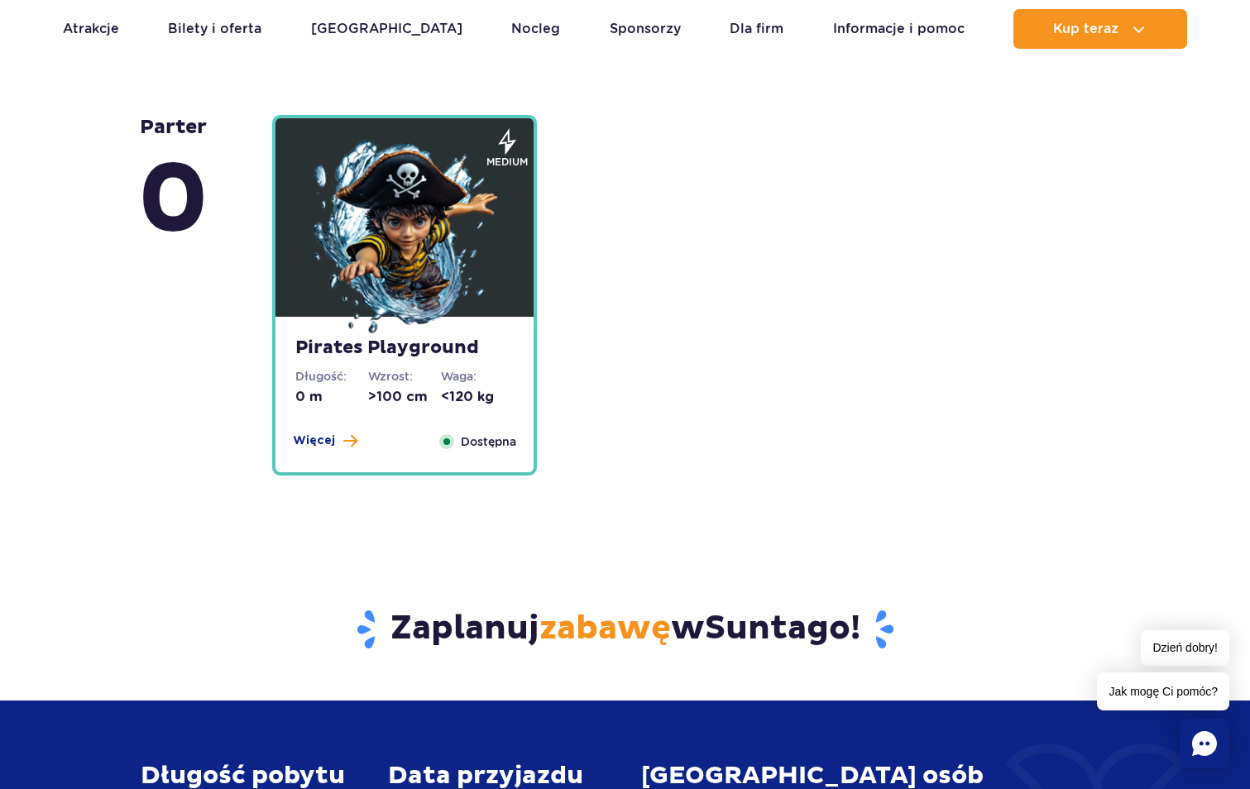
click at [437, 337] on img at bounding box center [404, 238] width 198 height 198
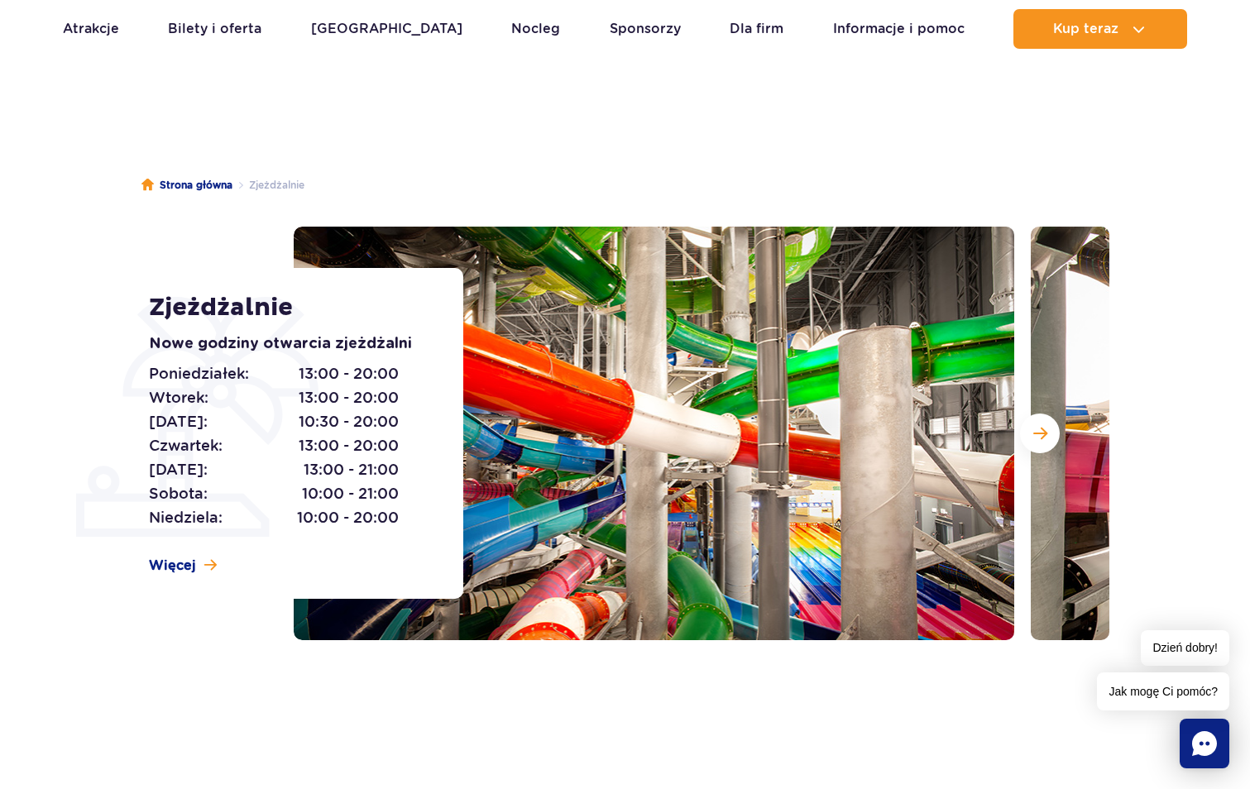
scroll to position [0, 0]
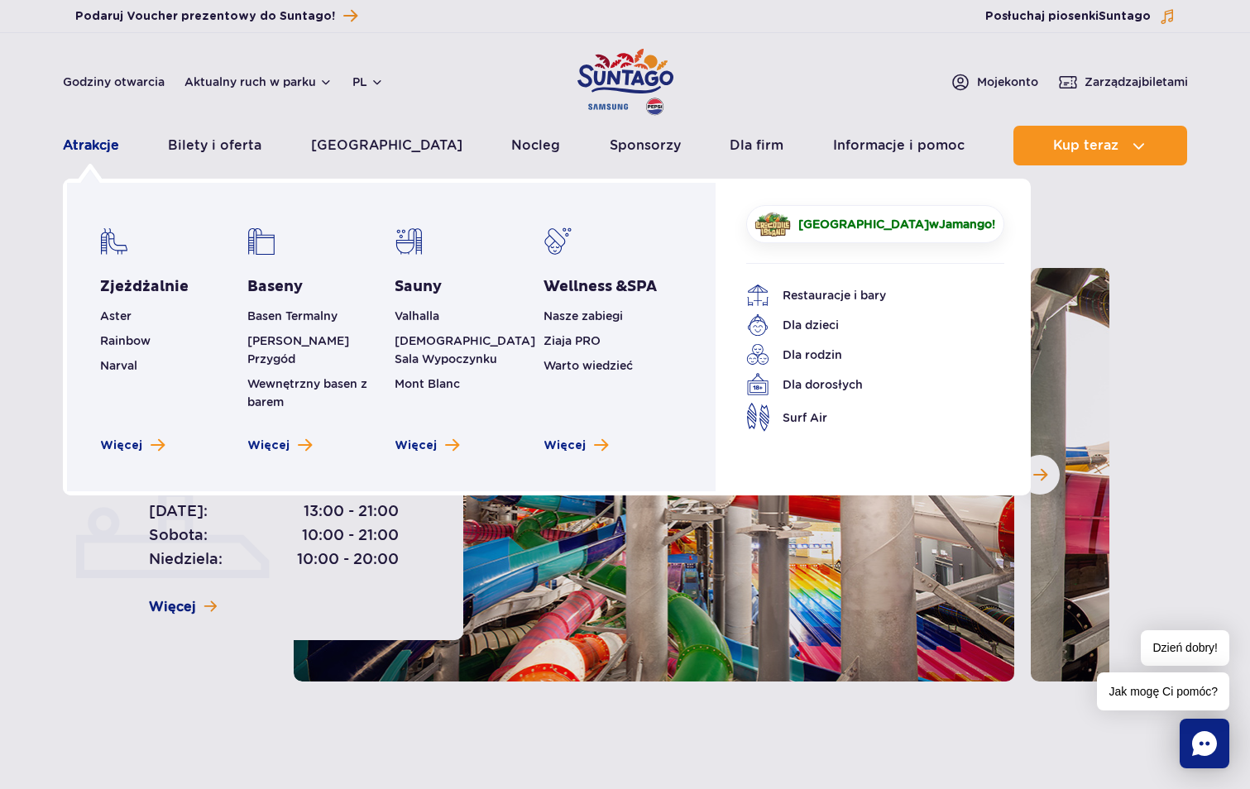
click at [113, 148] on link "Atrakcje" at bounding box center [91, 146] width 56 height 40
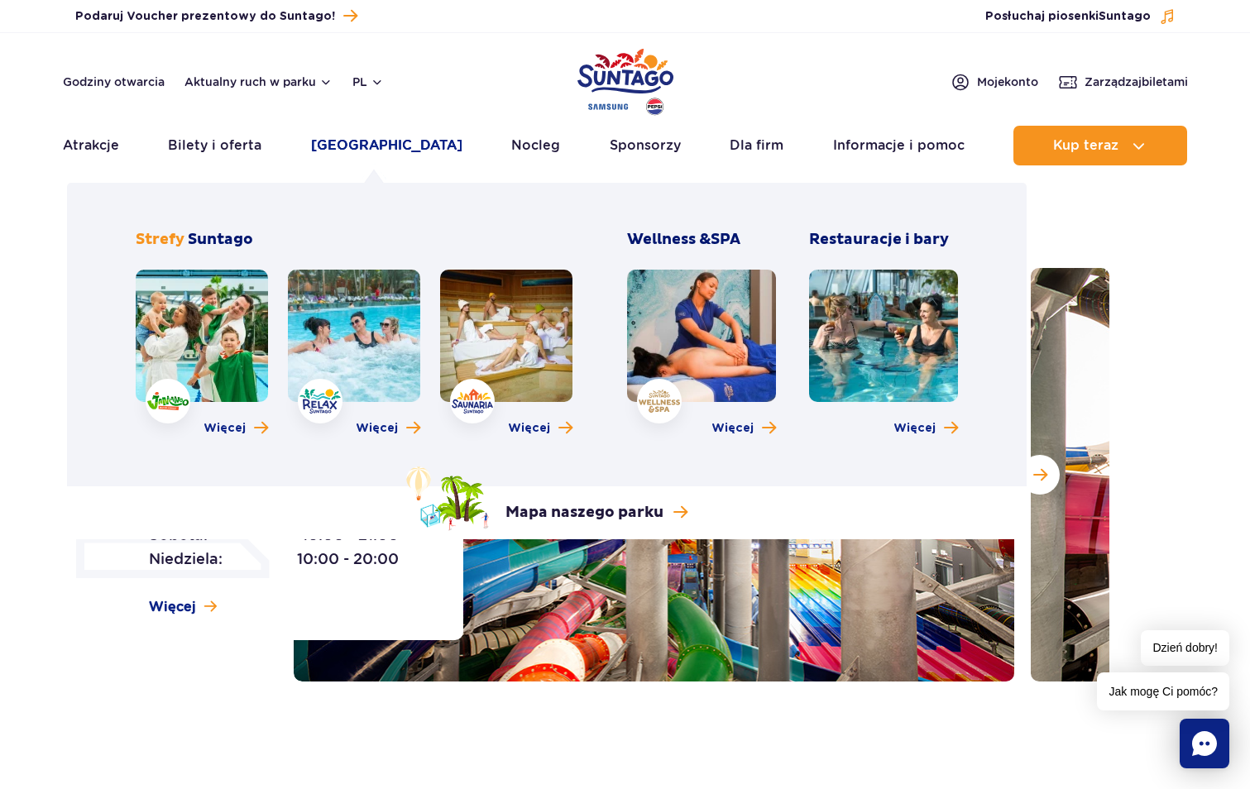
click at [370, 143] on link "[GEOGRAPHIC_DATA]" at bounding box center [386, 146] width 151 height 40
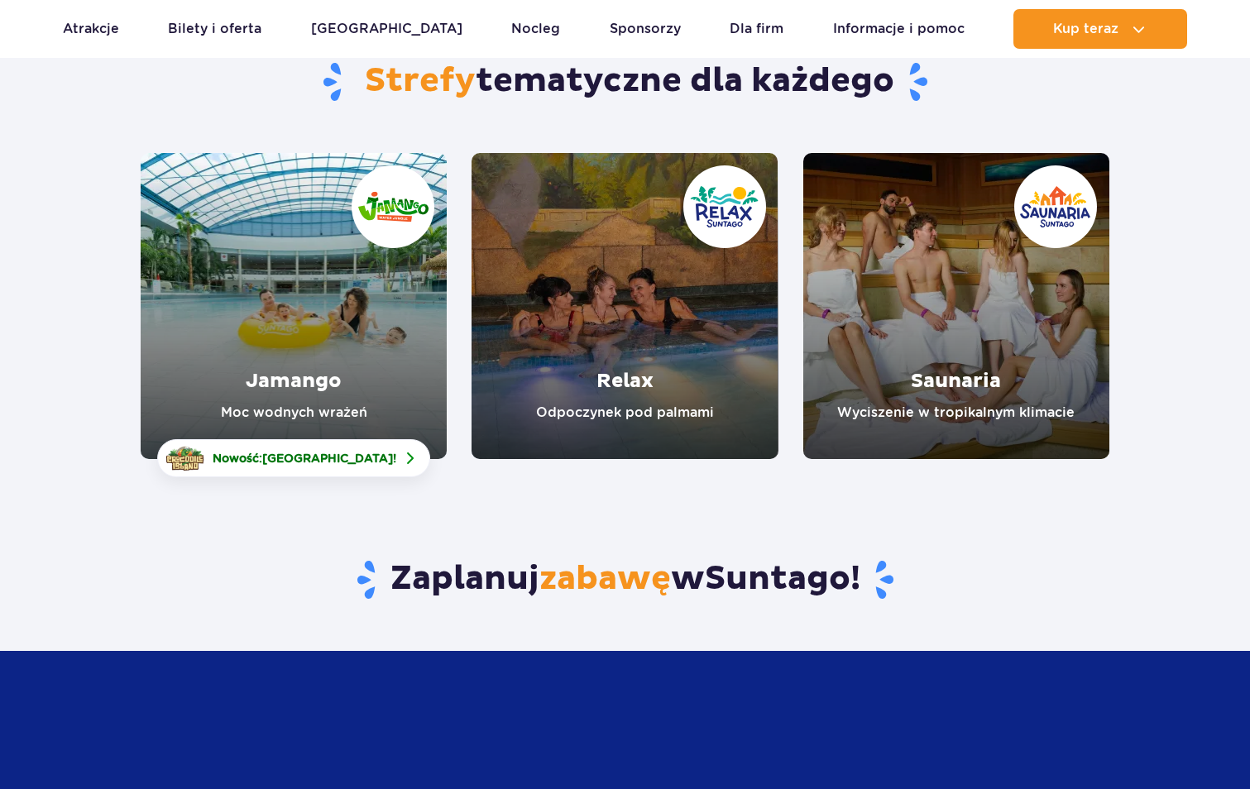
scroll to position [165, 0]
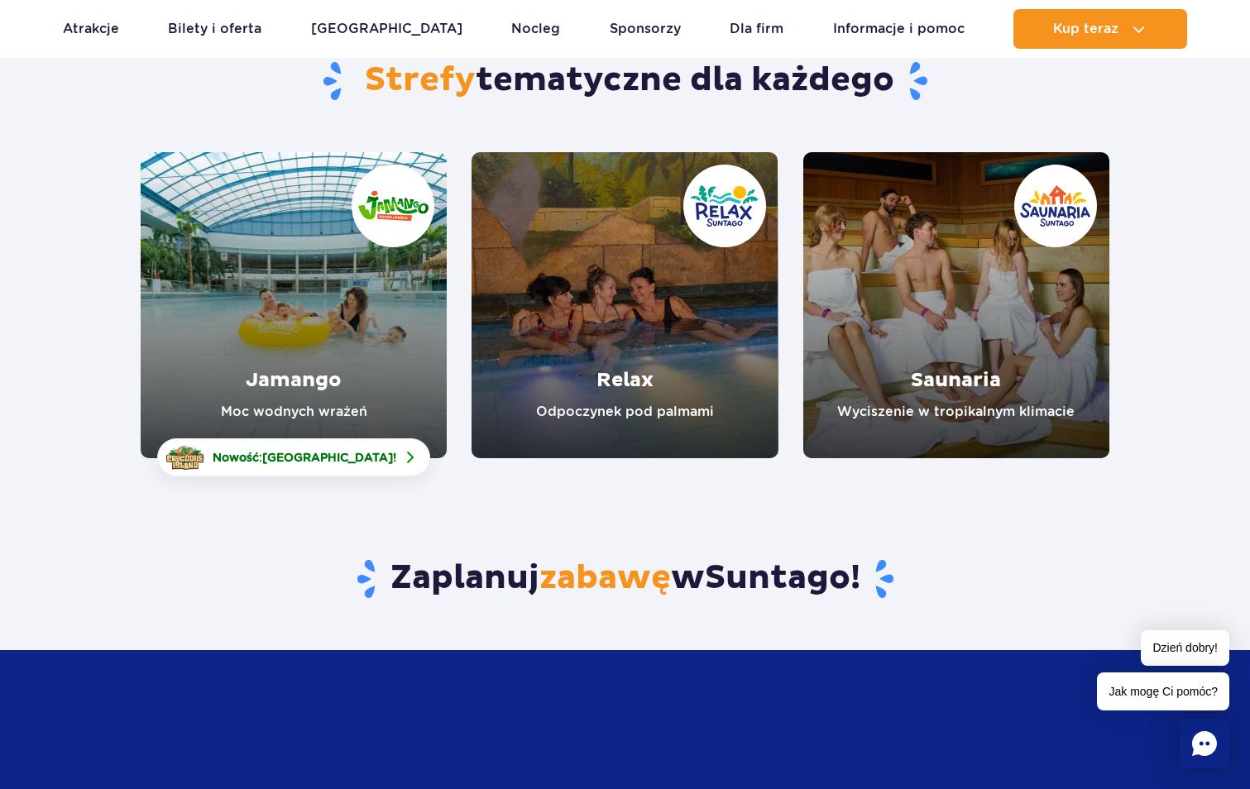
click at [308, 284] on link "Jamango" at bounding box center [294, 305] width 306 height 306
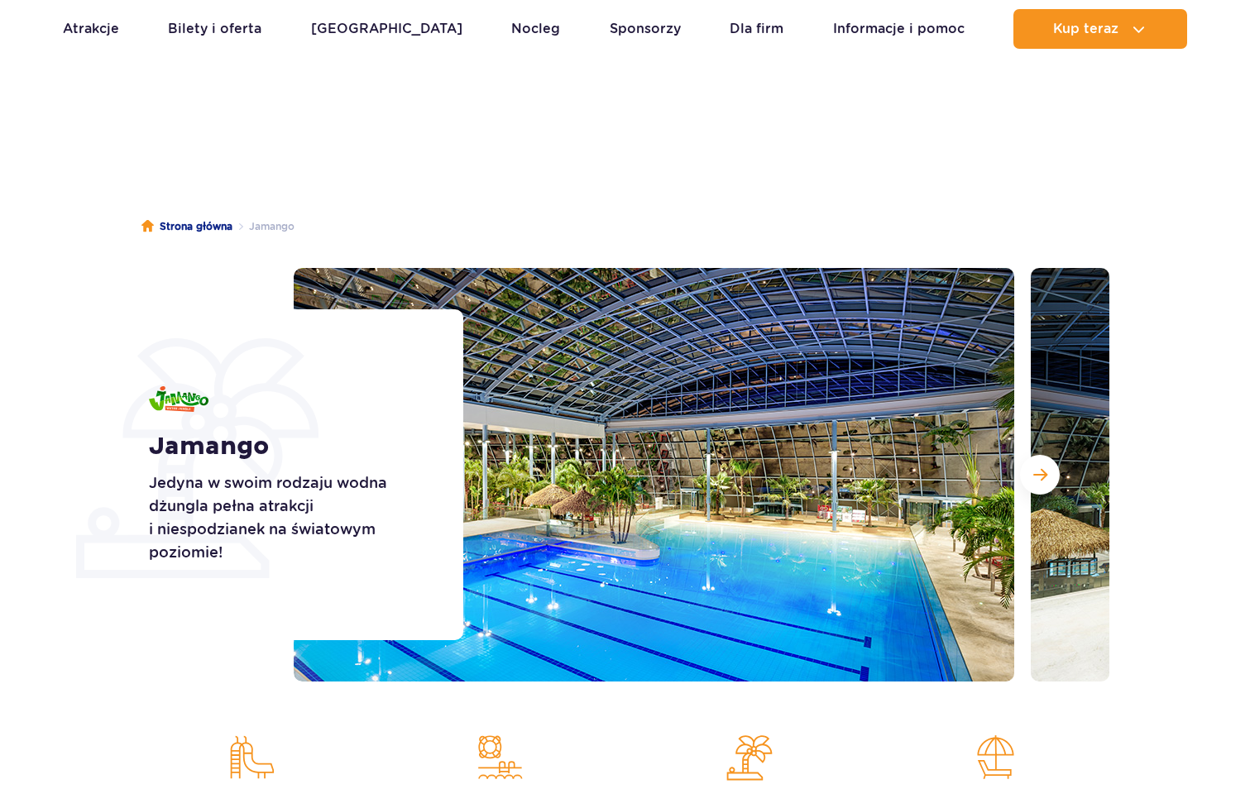
scroll to position [165, 0]
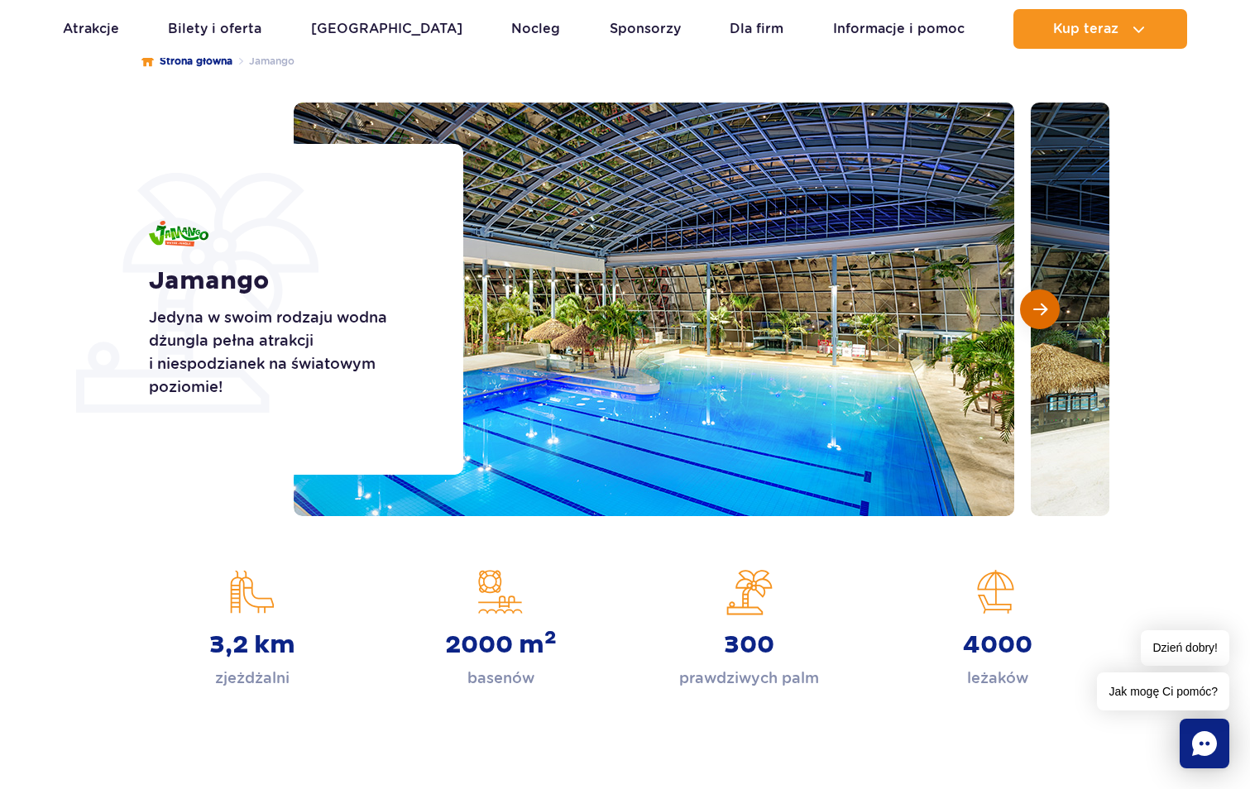
click at [1033, 313] on span "Następny slajd" at bounding box center [1040, 309] width 14 height 15
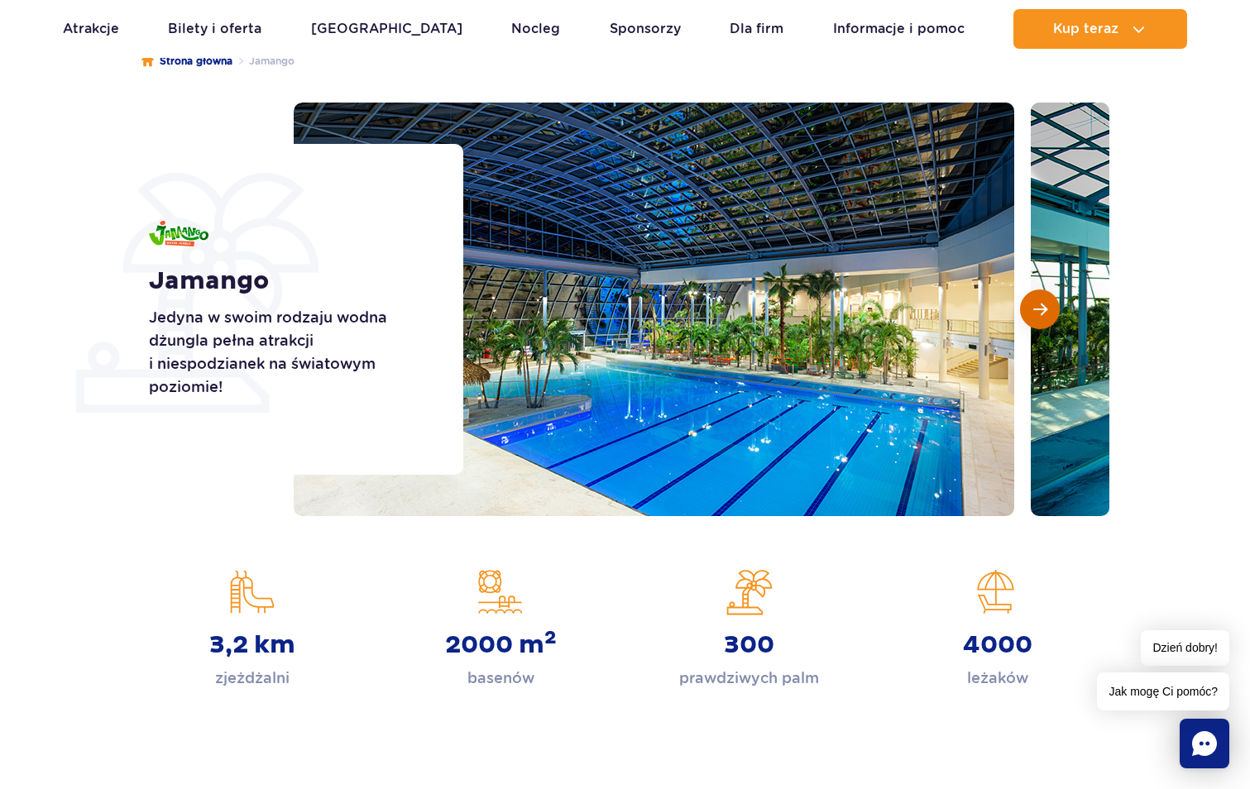
click at [1033, 313] on span "Następny slajd" at bounding box center [1040, 309] width 14 height 15
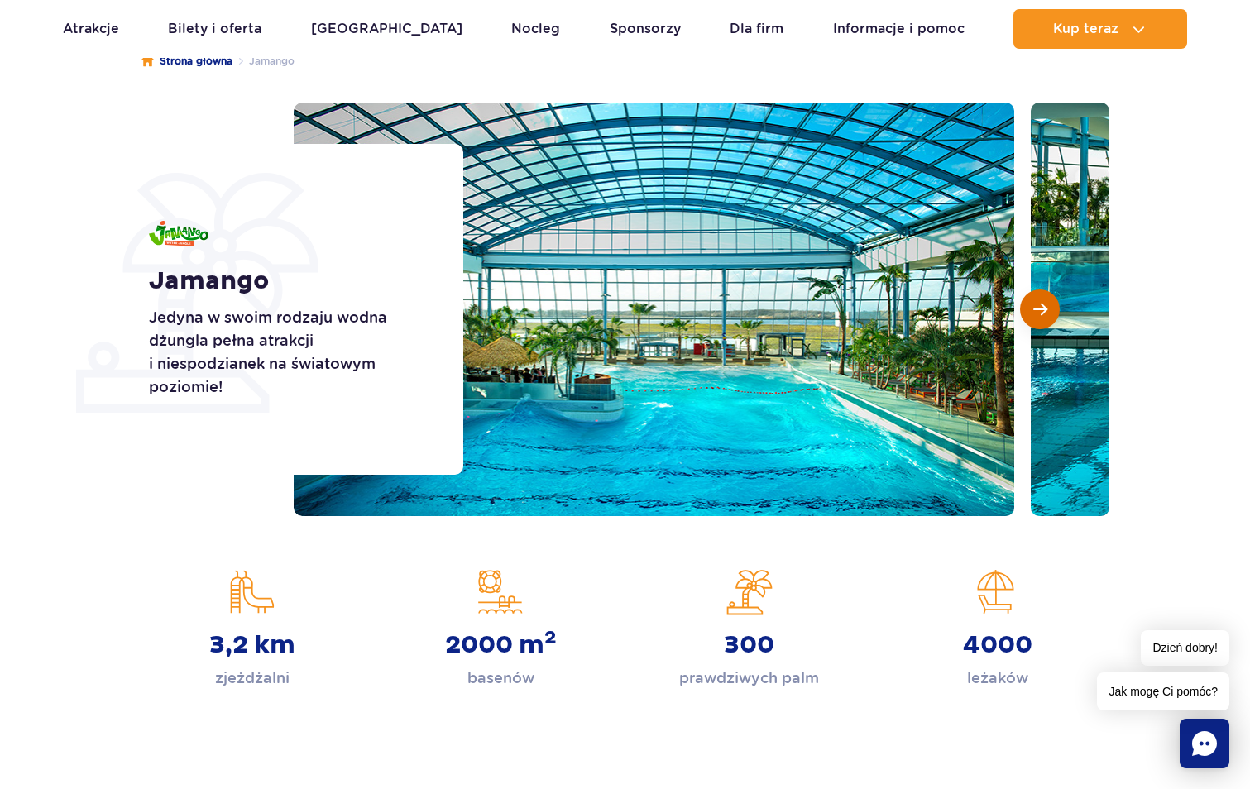
click at [1033, 313] on span "Następny slajd" at bounding box center [1040, 309] width 14 height 15
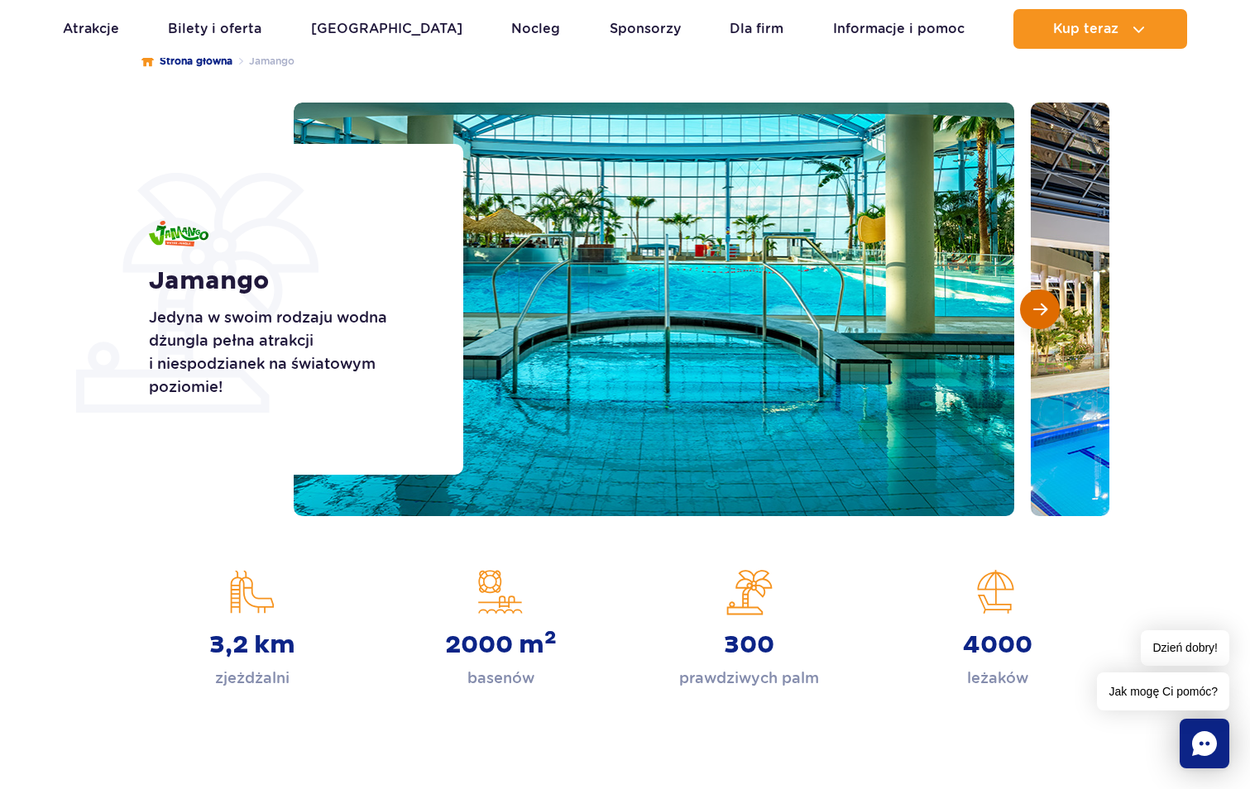
click at [1033, 313] on span "Następny slajd" at bounding box center [1040, 309] width 14 height 15
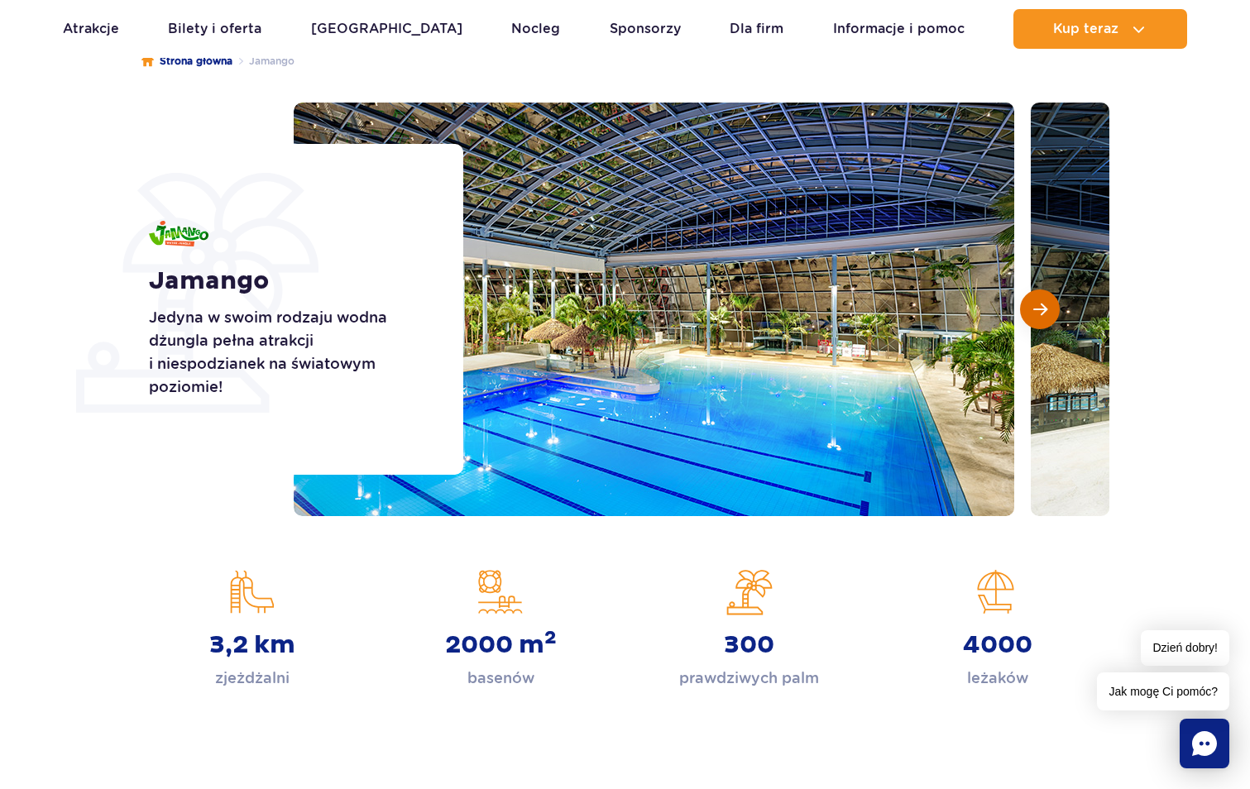
click at [1033, 313] on span "Następny slajd" at bounding box center [1040, 309] width 14 height 15
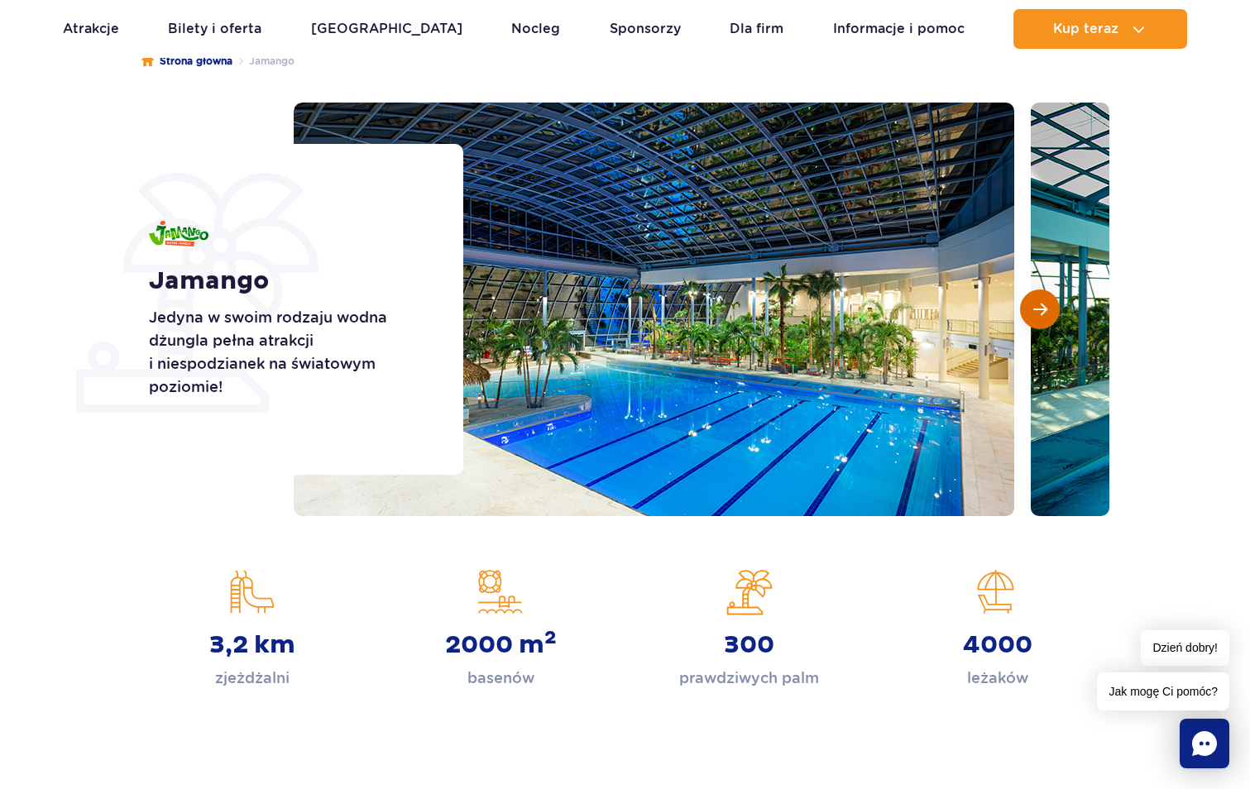
click at [1033, 313] on span "Następny slajd" at bounding box center [1040, 309] width 14 height 15
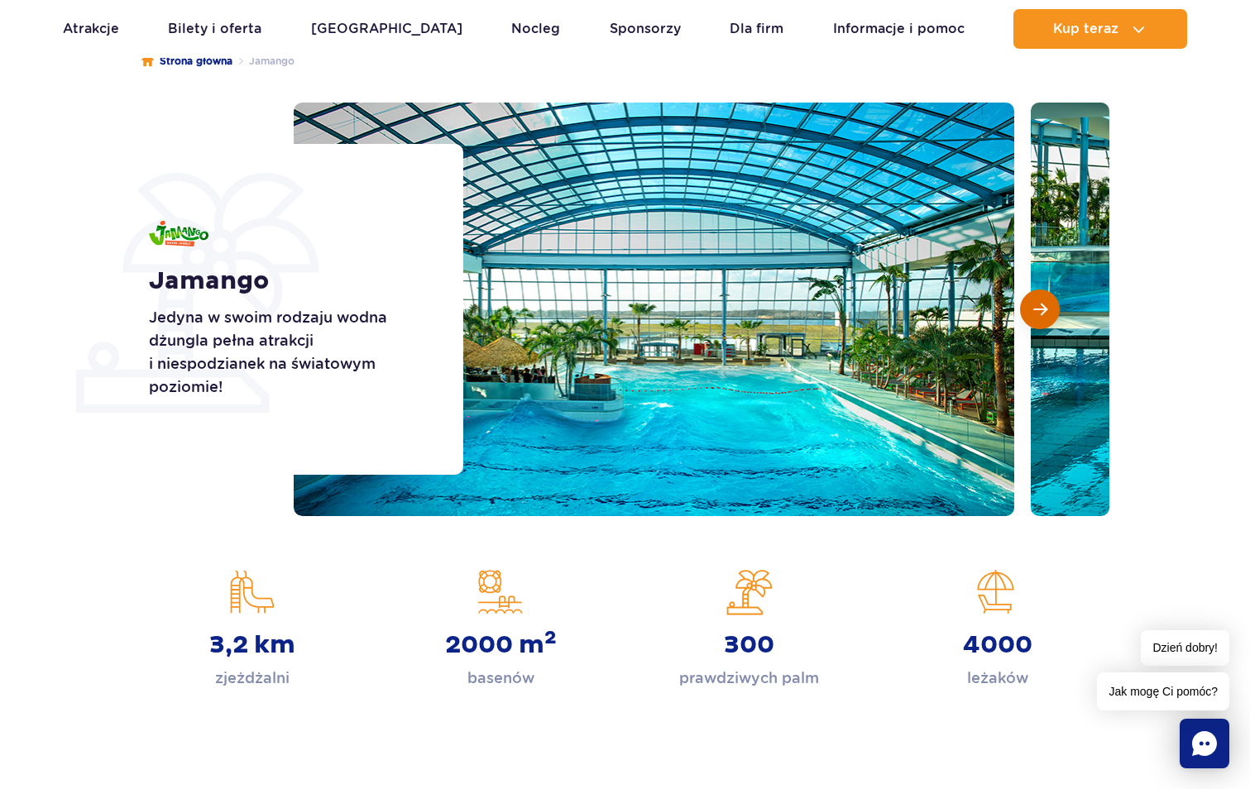
click at [1033, 313] on span "Następny slajd" at bounding box center [1040, 309] width 14 height 15
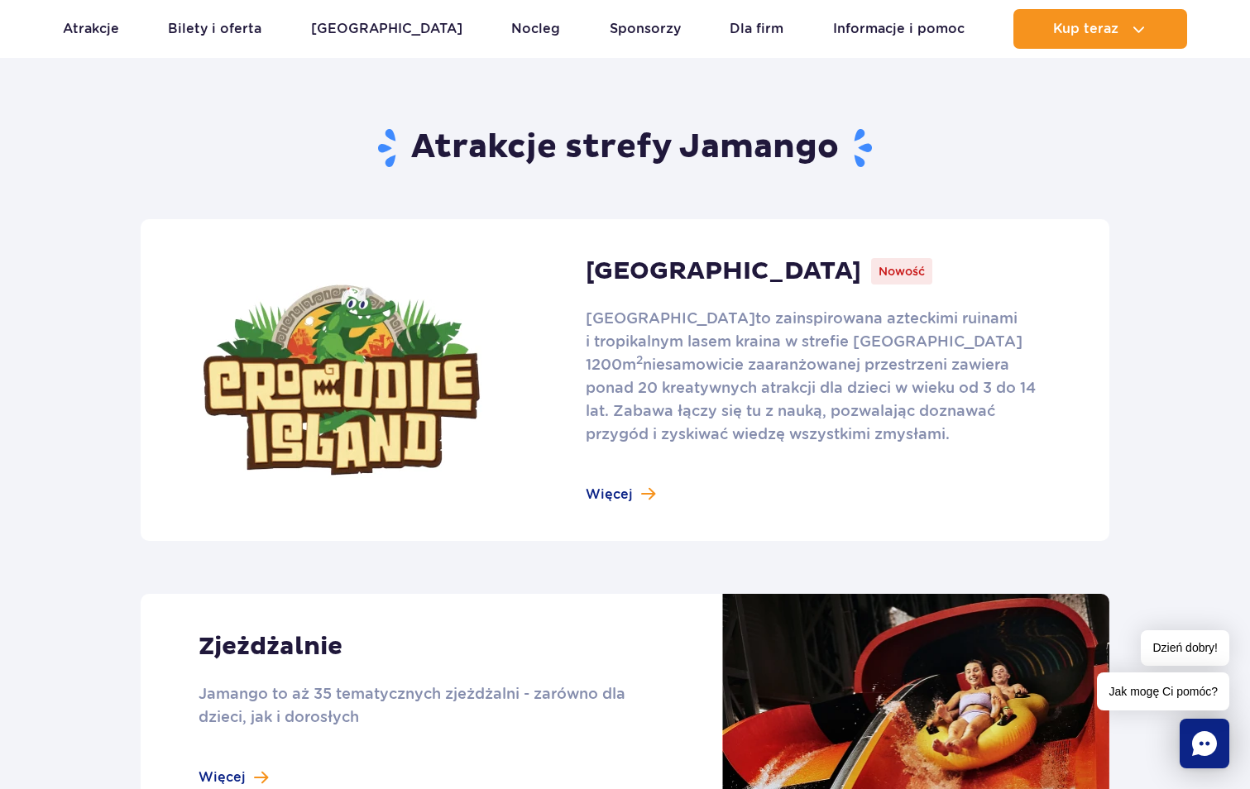
scroll to position [992, 0]
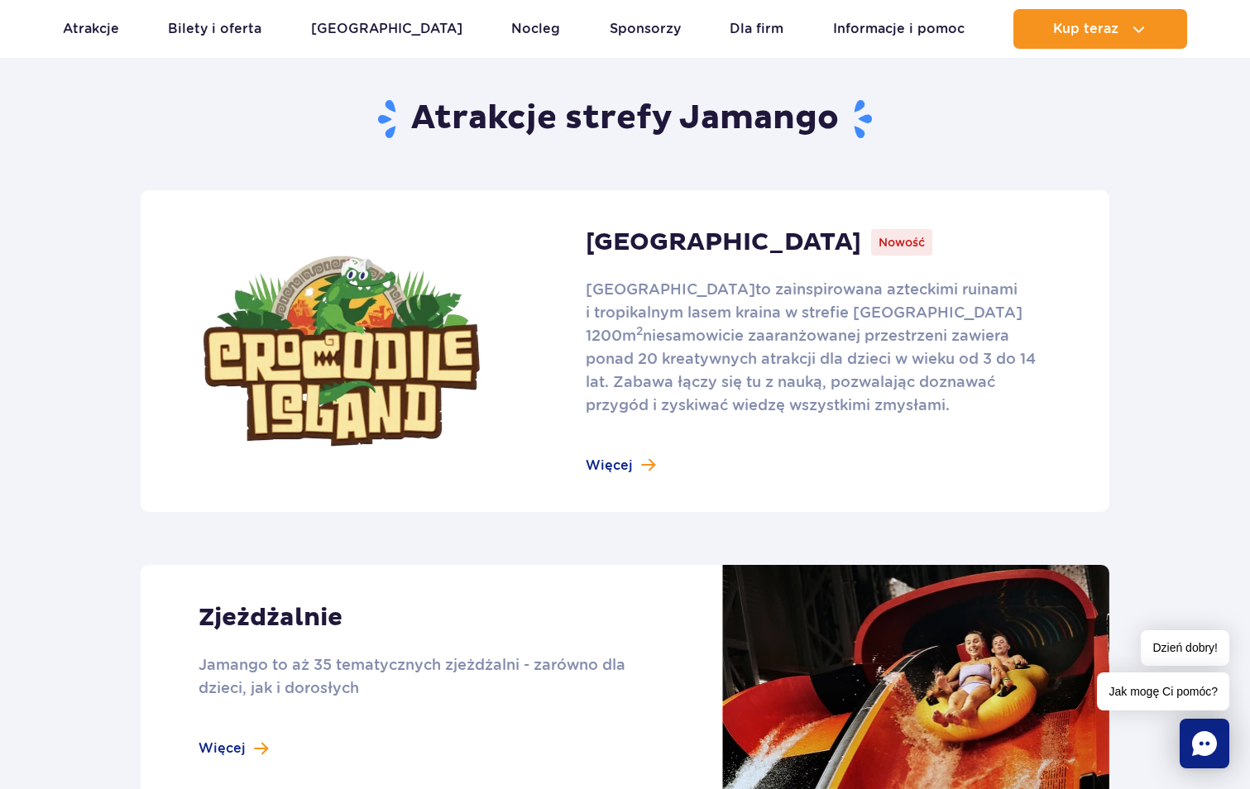
click at [628, 461] on link at bounding box center [625, 351] width 968 height 322
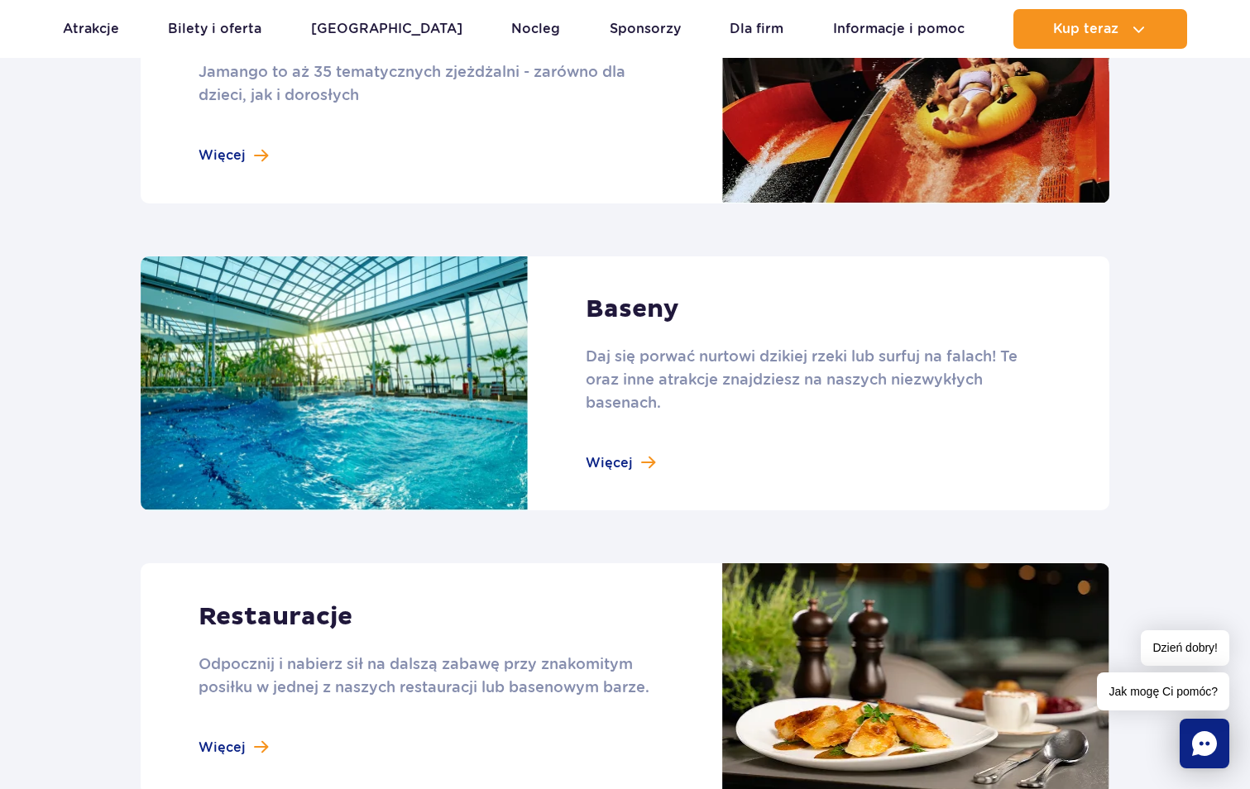
scroll to position [1654, 0]
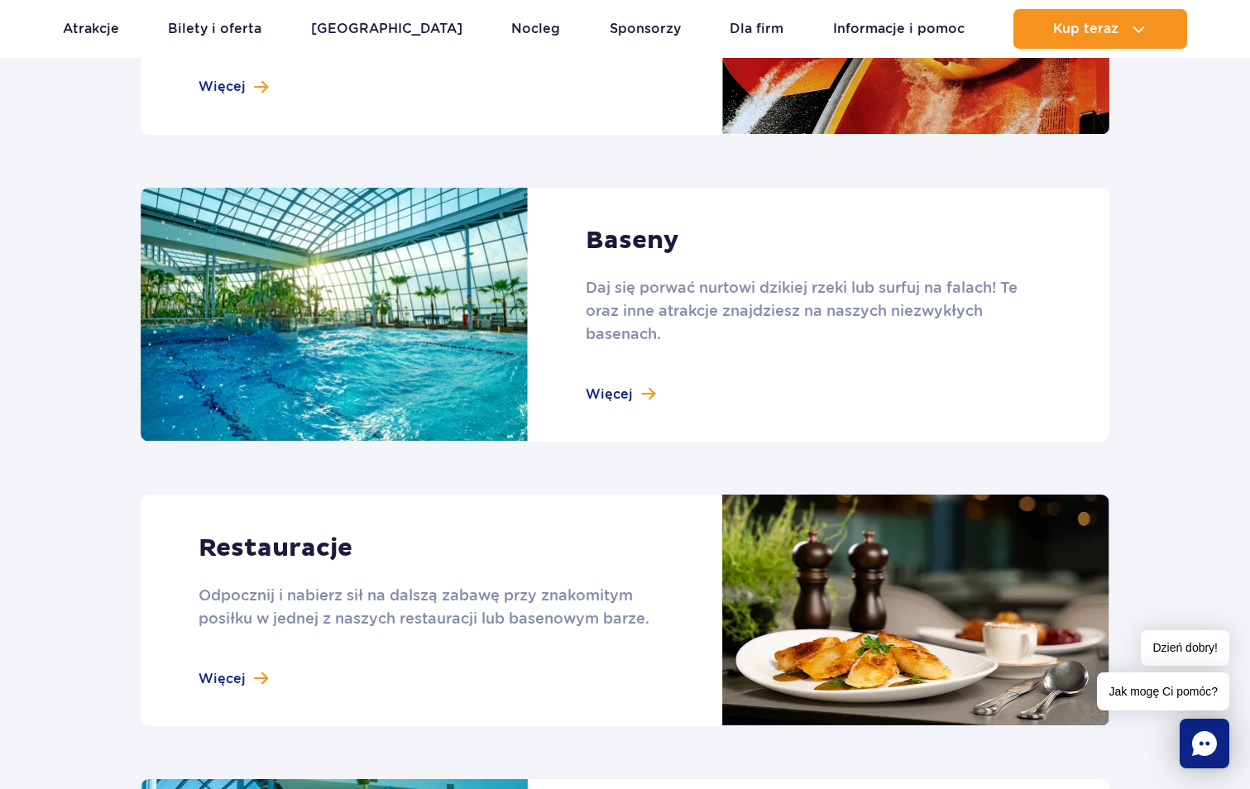
click at [612, 378] on link at bounding box center [625, 315] width 968 height 255
click at [609, 396] on link at bounding box center [625, 315] width 968 height 255
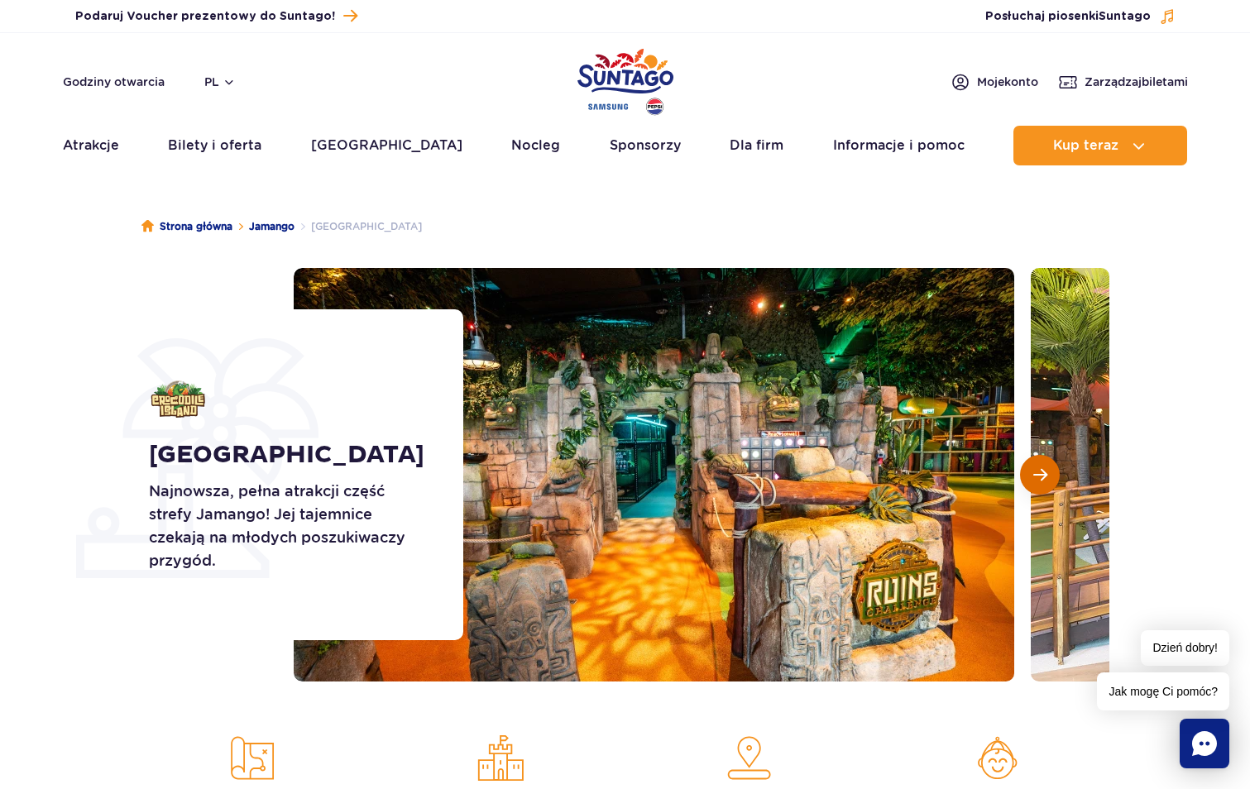
click at [1035, 467] on span "Następny slajd" at bounding box center [1040, 474] width 14 height 15
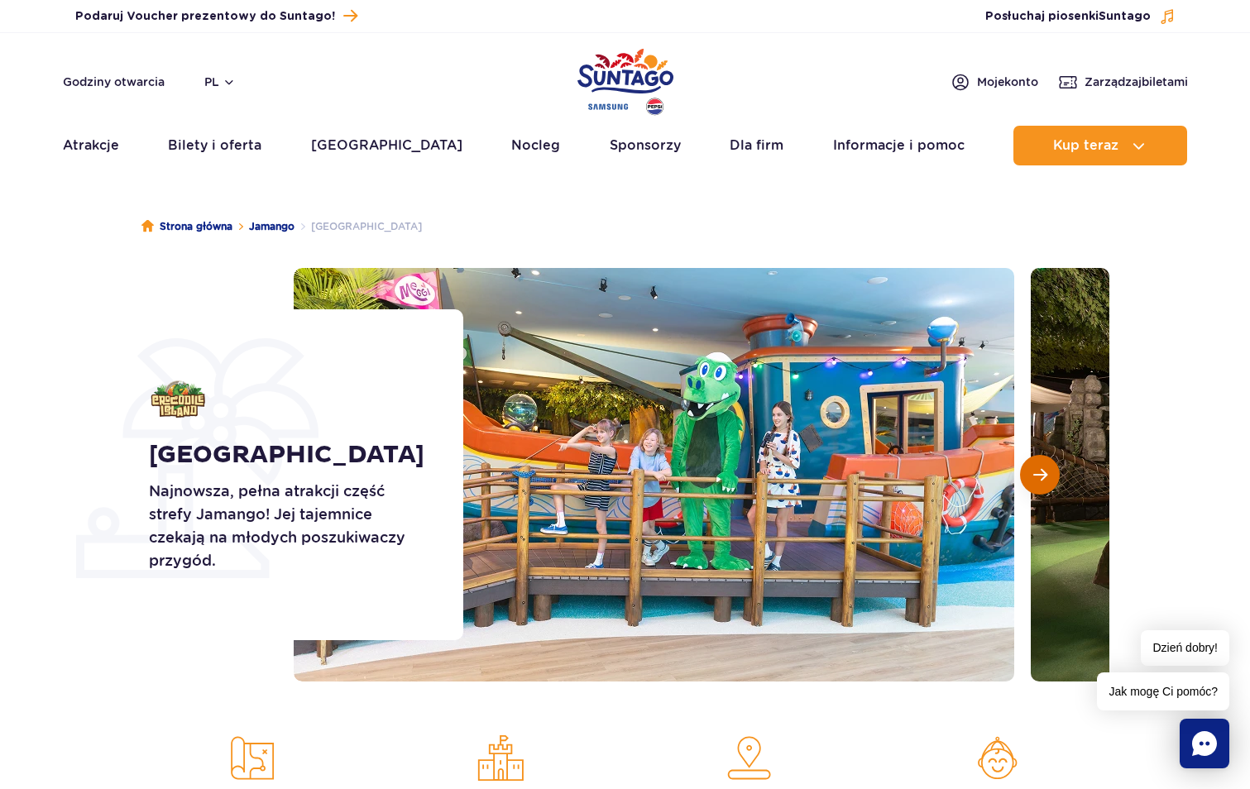
click at [1035, 467] on span "Następny slajd" at bounding box center [1040, 474] width 14 height 15
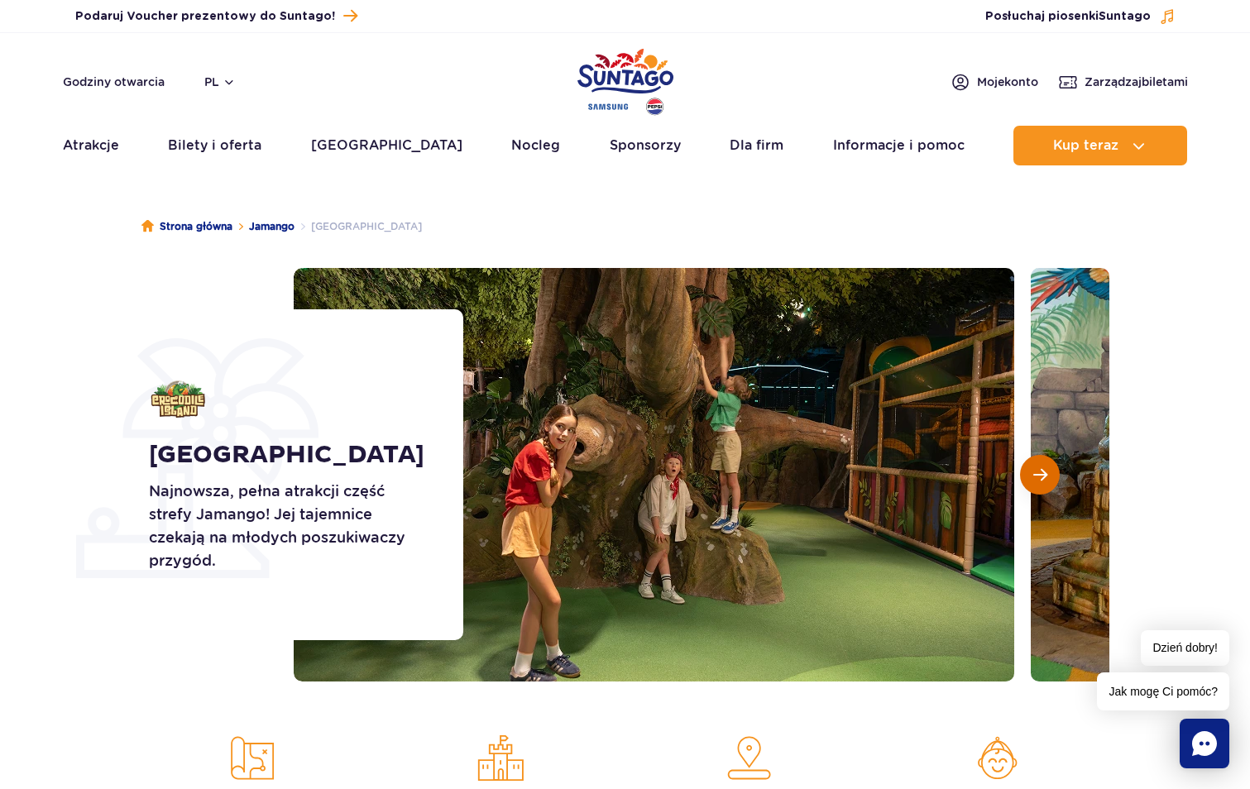
click at [1035, 467] on span "Następny slajd" at bounding box center [1040, 474] width 14 height 15
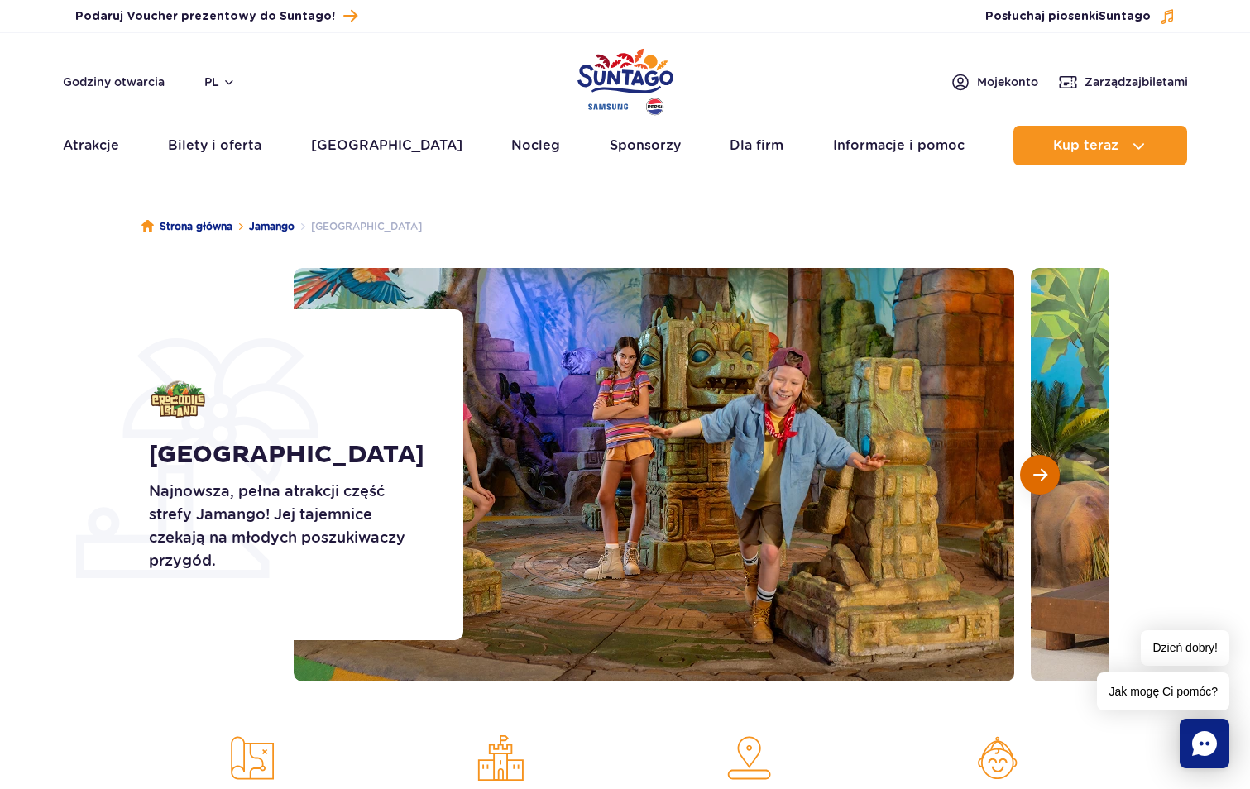
click at [1035, 467] on span "Następny slajd" at bounding box center [1040, 474] width 14 height 15
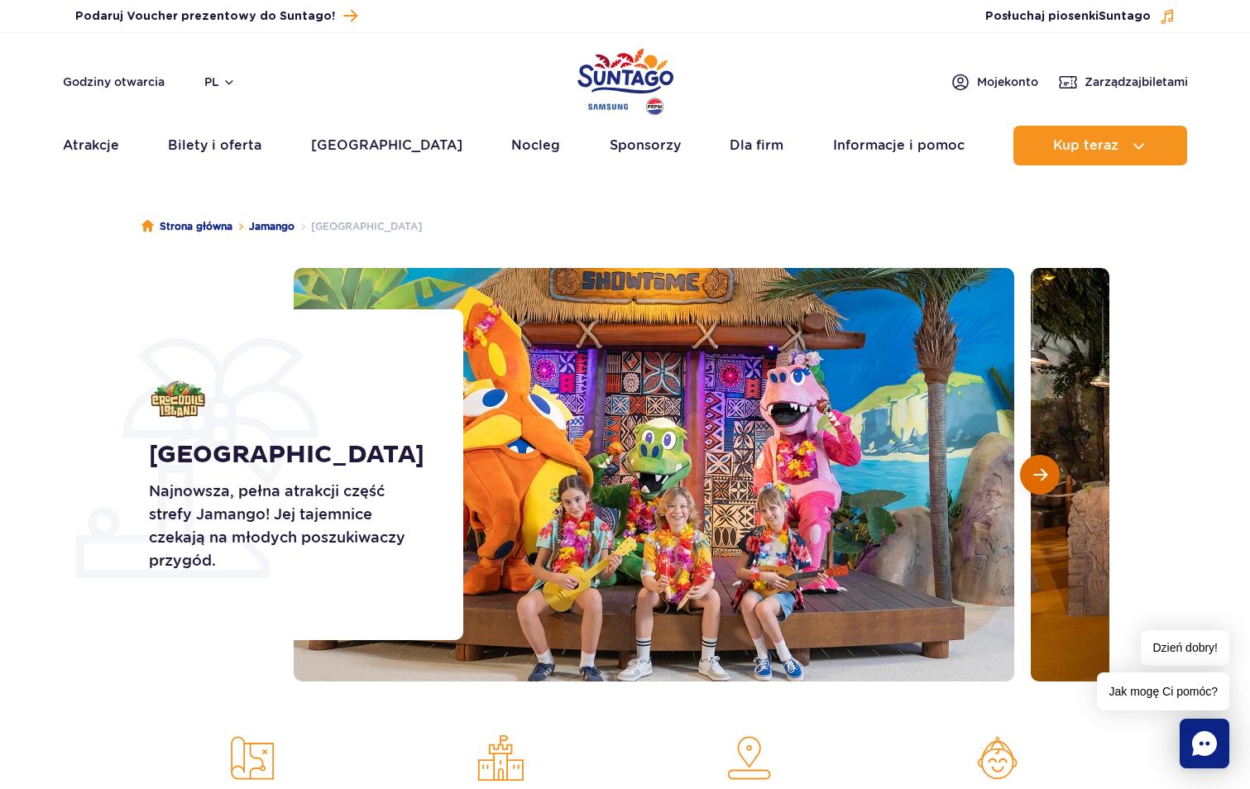
click at [1035, 467] on span "Następny slajd" at bounding box center [1040, 474] width 14 height 15
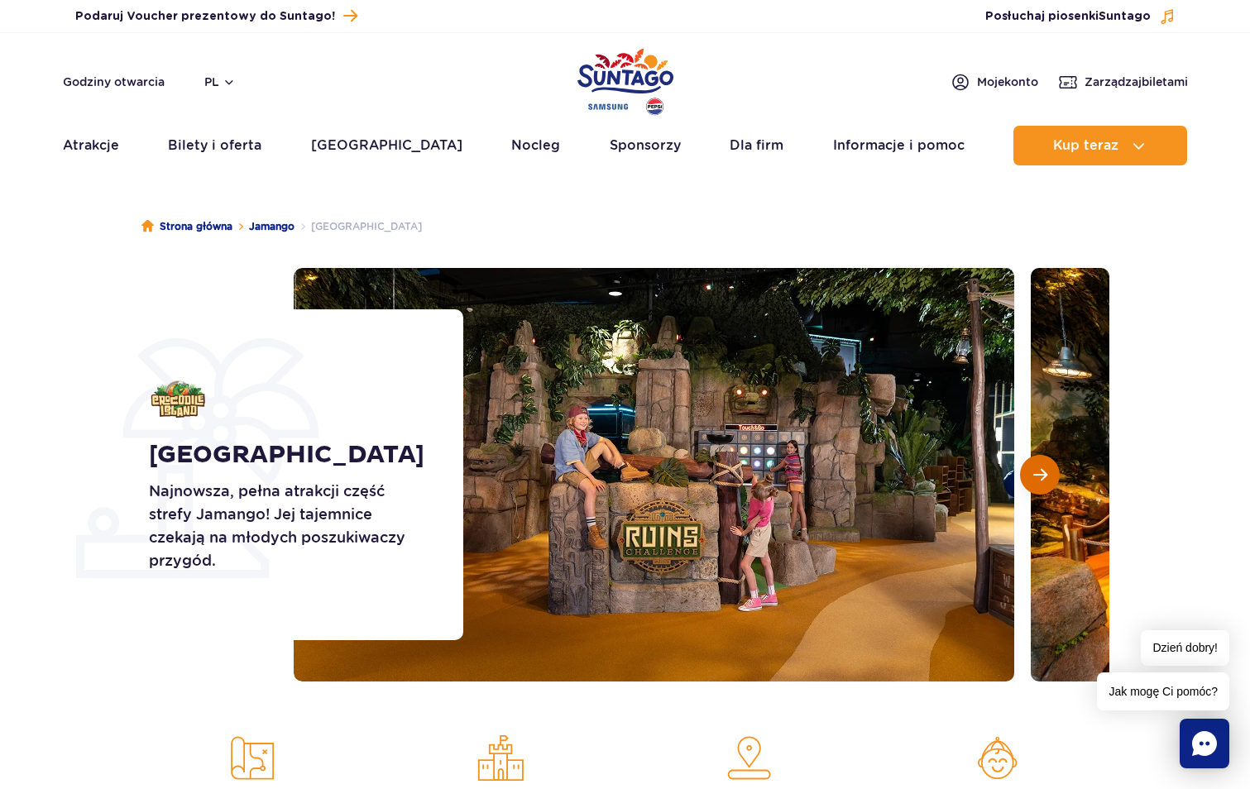
click at [1035, 467] on span "Następny slajd" at bounding box center [1040, 474] width 14 height 15
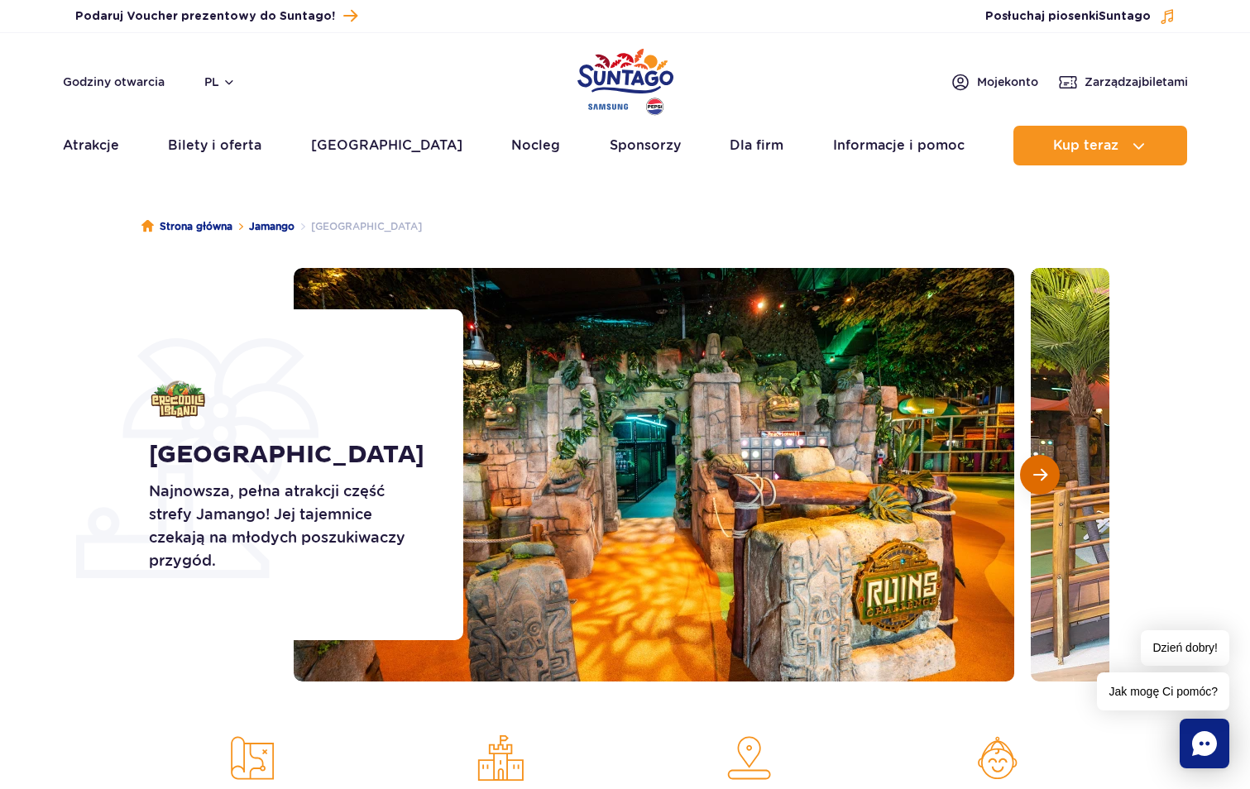
click at [1035, 467] on span "Następny slajd" at bounding box center [1040, 474] width 14 height 15
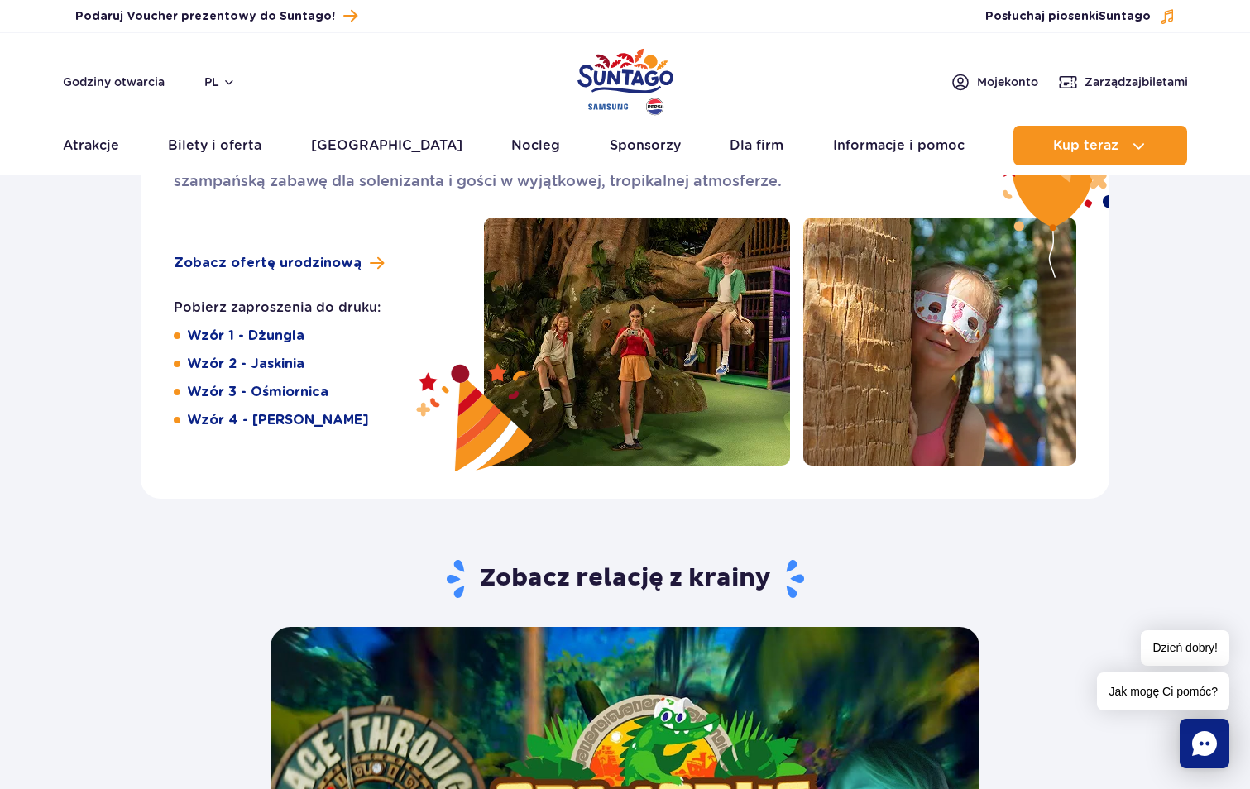
scroll to position [2894, 0]
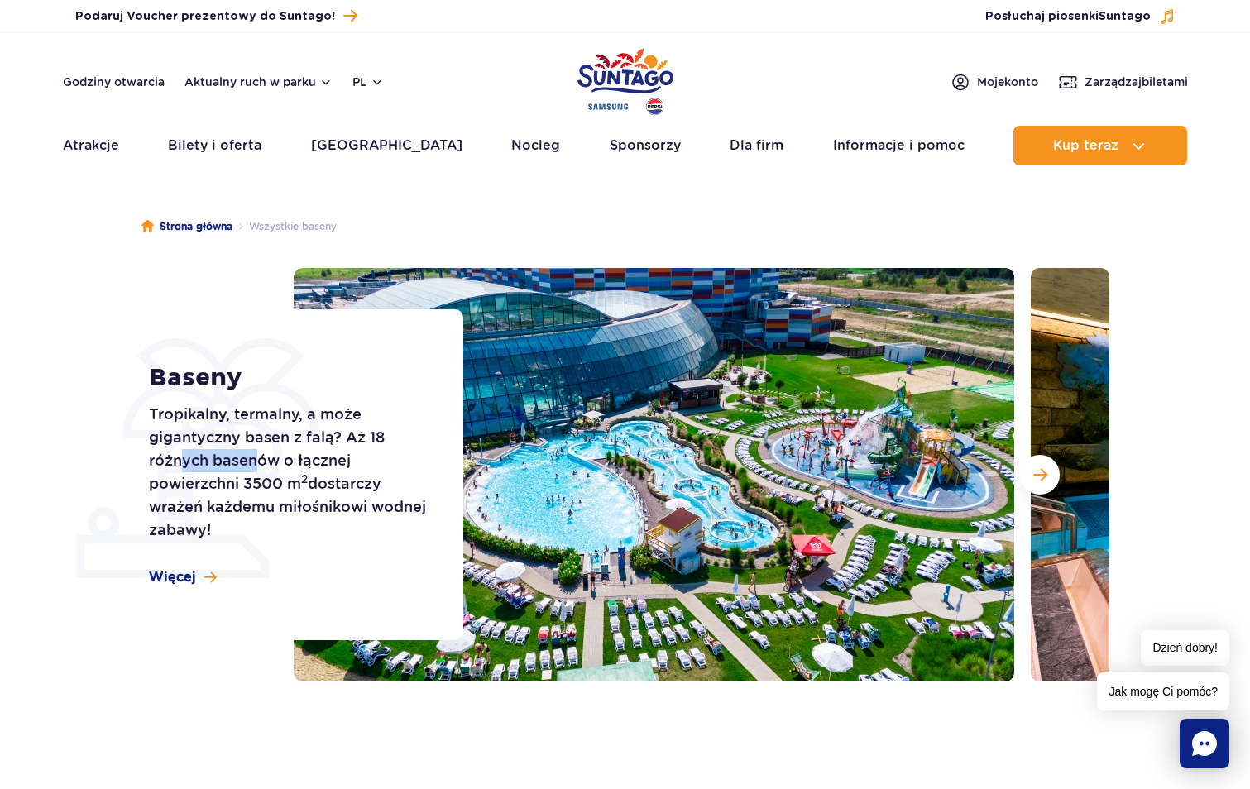
drag, startPoint x: 182, startPoint y: 466, endPoint x: 252, endPoint y: 454, distance: 71.4
click at [252, 454] on p "Tropikalny, termalny, a może gigantyczny basen z falą? Aż 18 różnych basenów o …" at bounding box center [287, 472] width 277 height 139
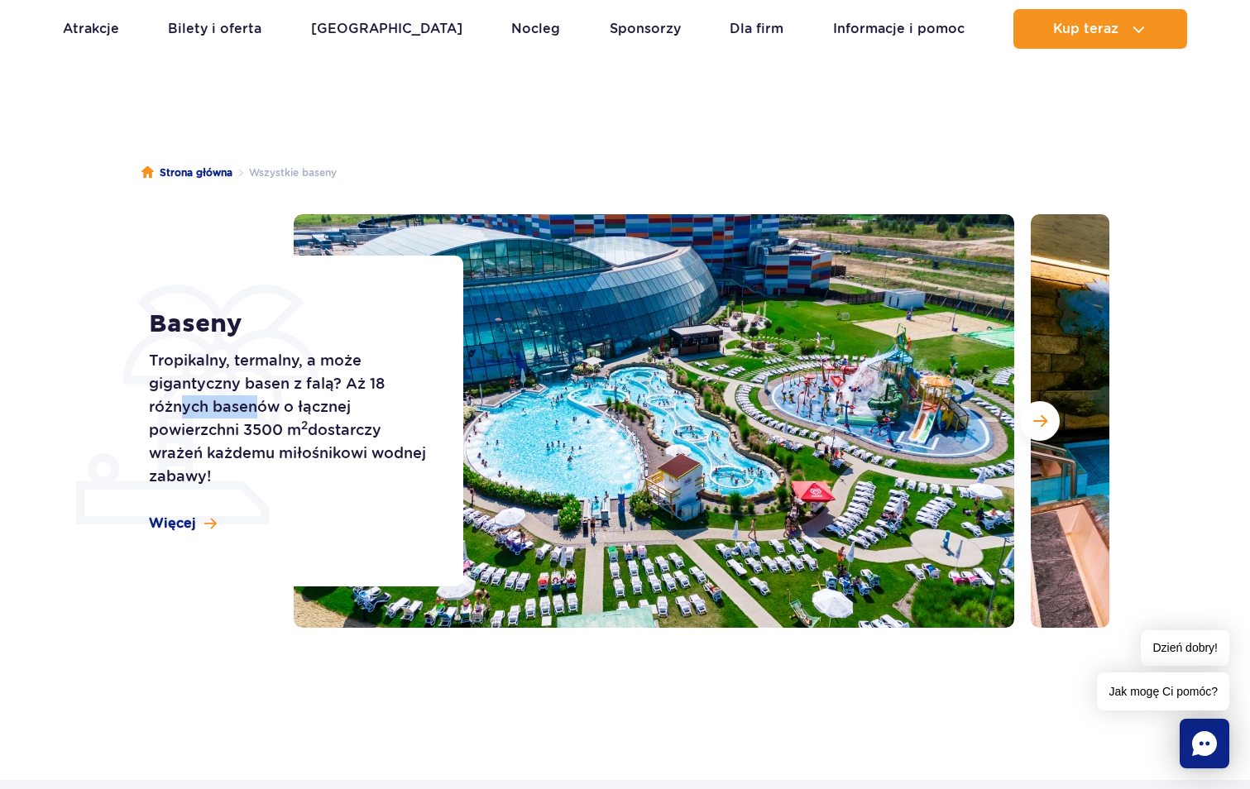
scroll to position [83, 0]
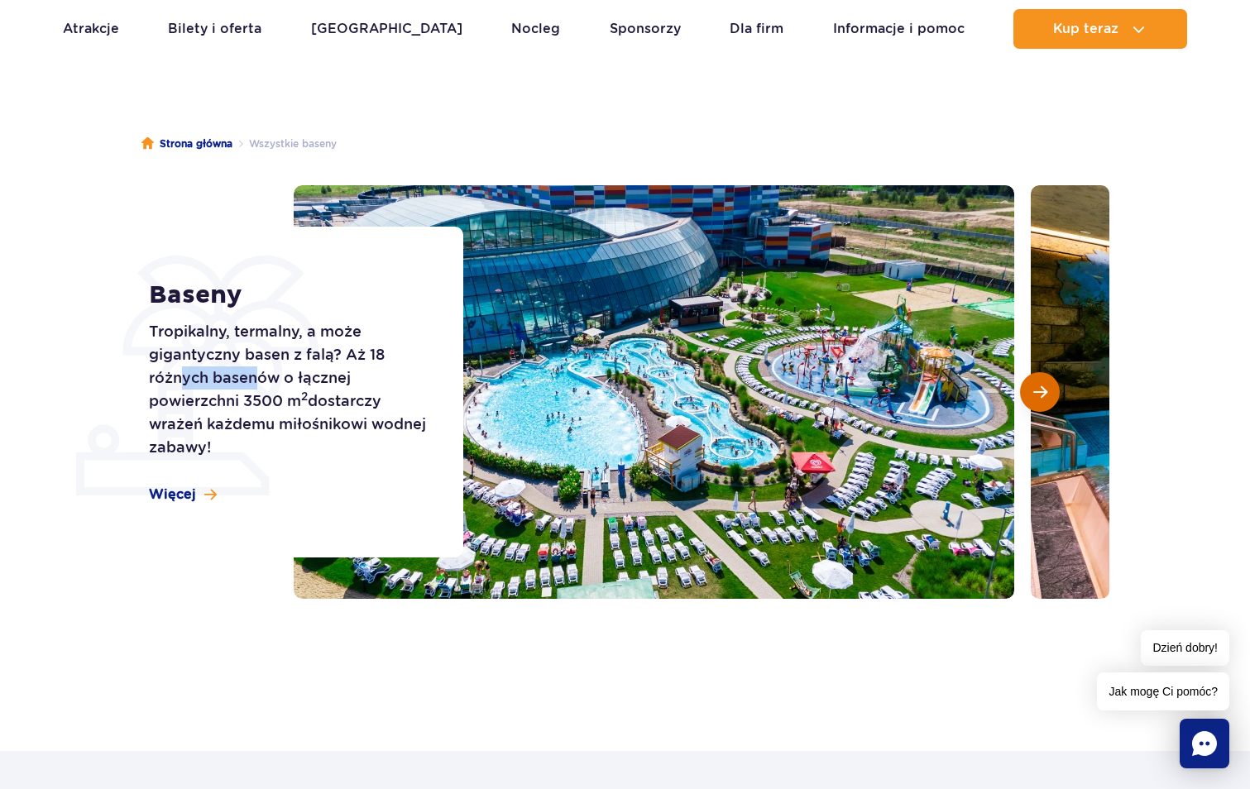
click at [1036, 389] on span "Następny slajd" at bounding box center [1040, 392] width 14 height 15
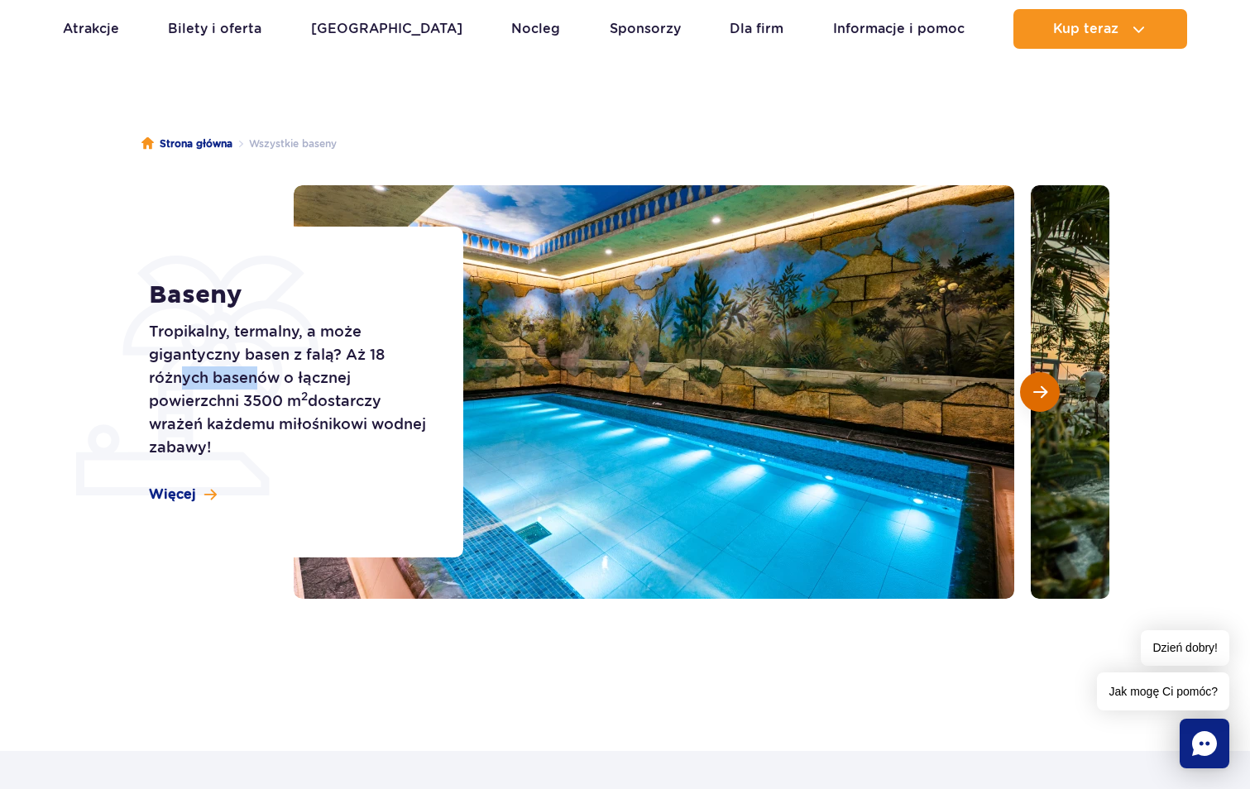
click at [1036, 389] on span "Następny slajd" at bounding box center [1040, 392] width 14 height 15
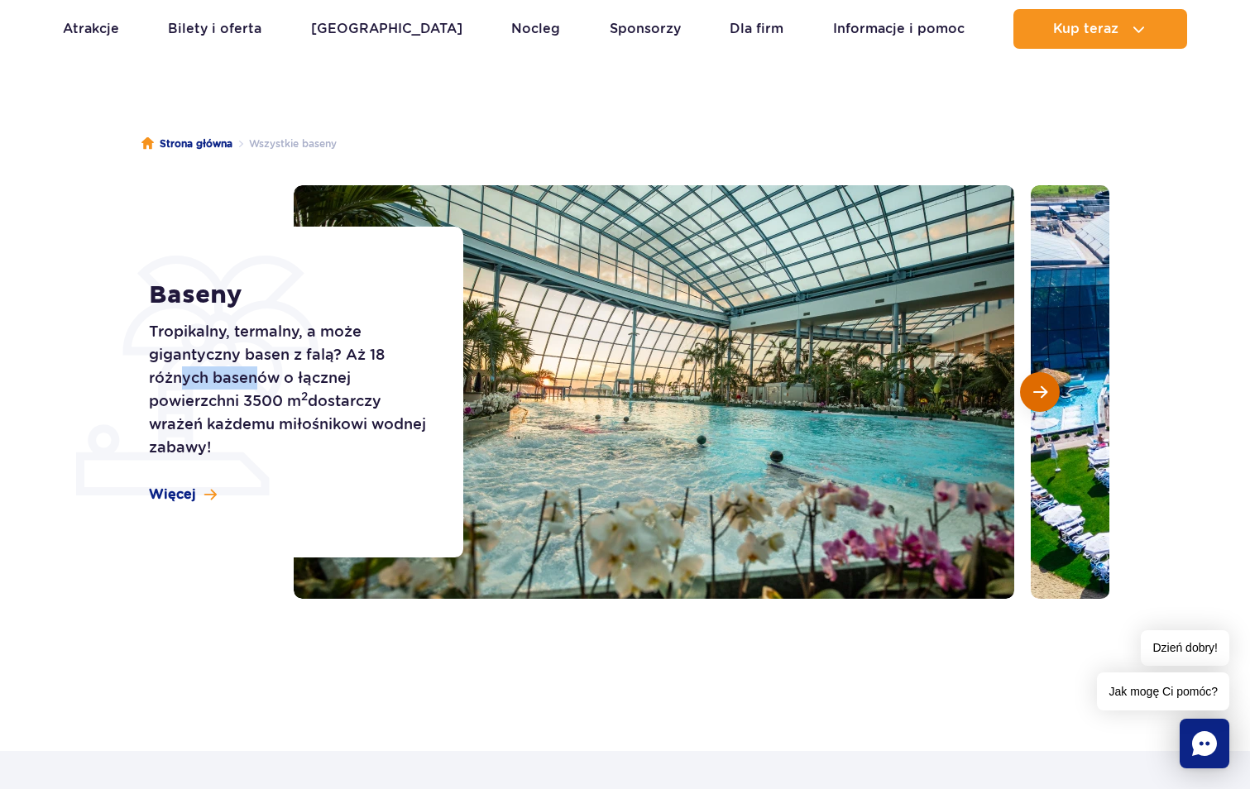
click at [1036, 389] on span "Następny slajd" at bounding box center [1040, 392] width 14 height 15
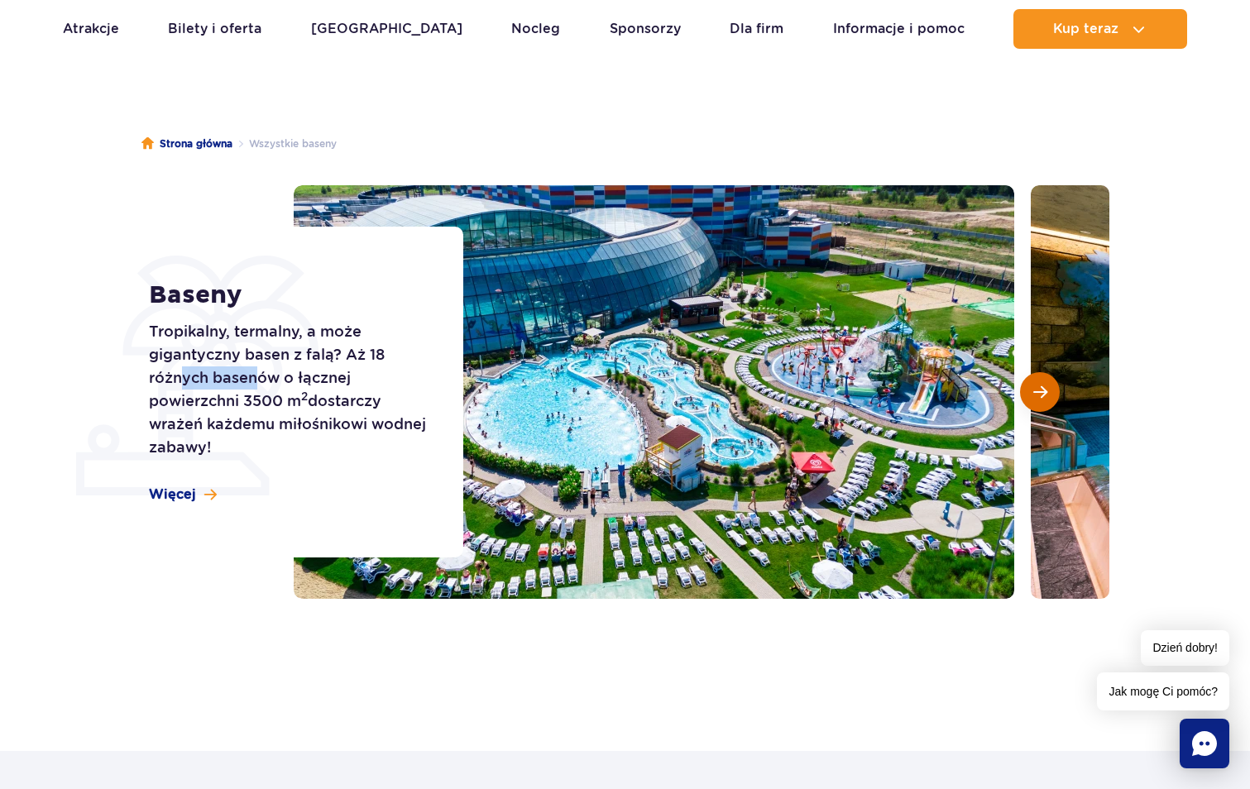
click at [1036, 389] on span "Następny slajd" at bounding box center [1040, 392] width 14 height 15
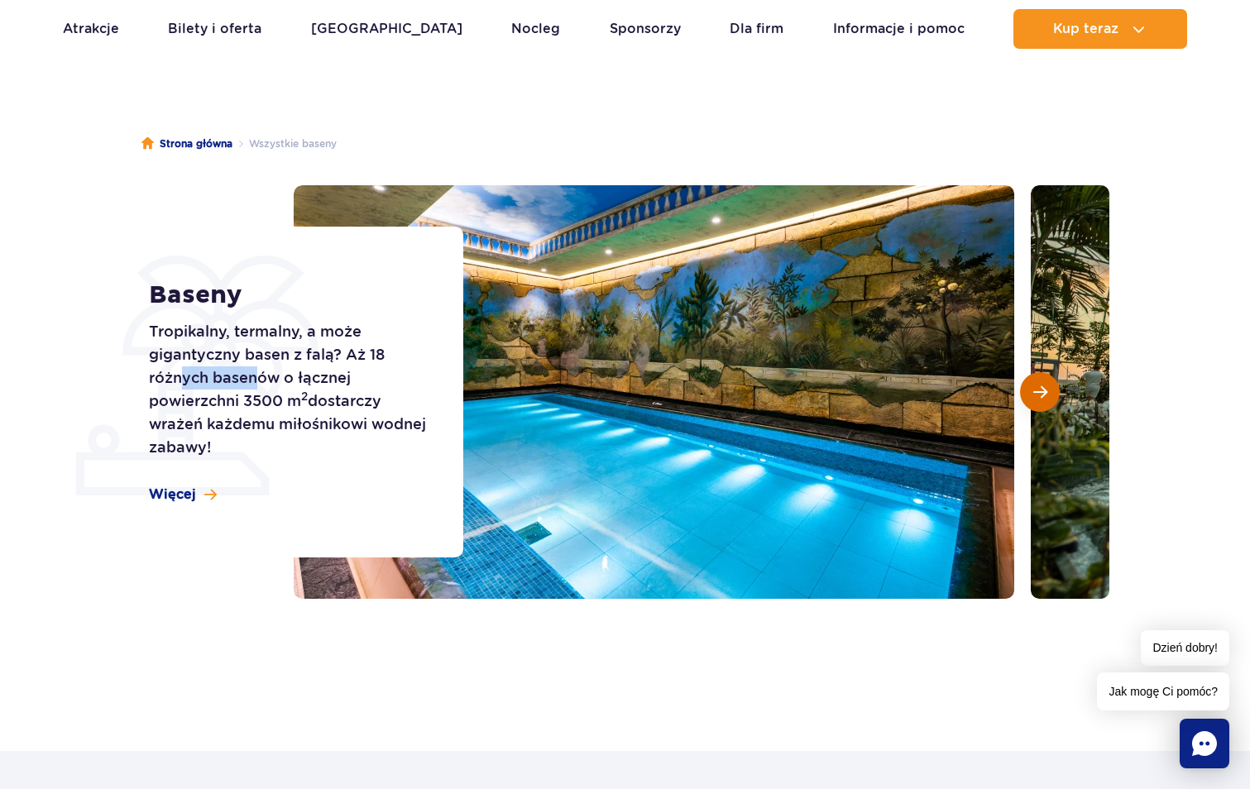
click at [1036, 389] on span "Następny slajd" at bounding box center [1040, 392] width 14 height 15
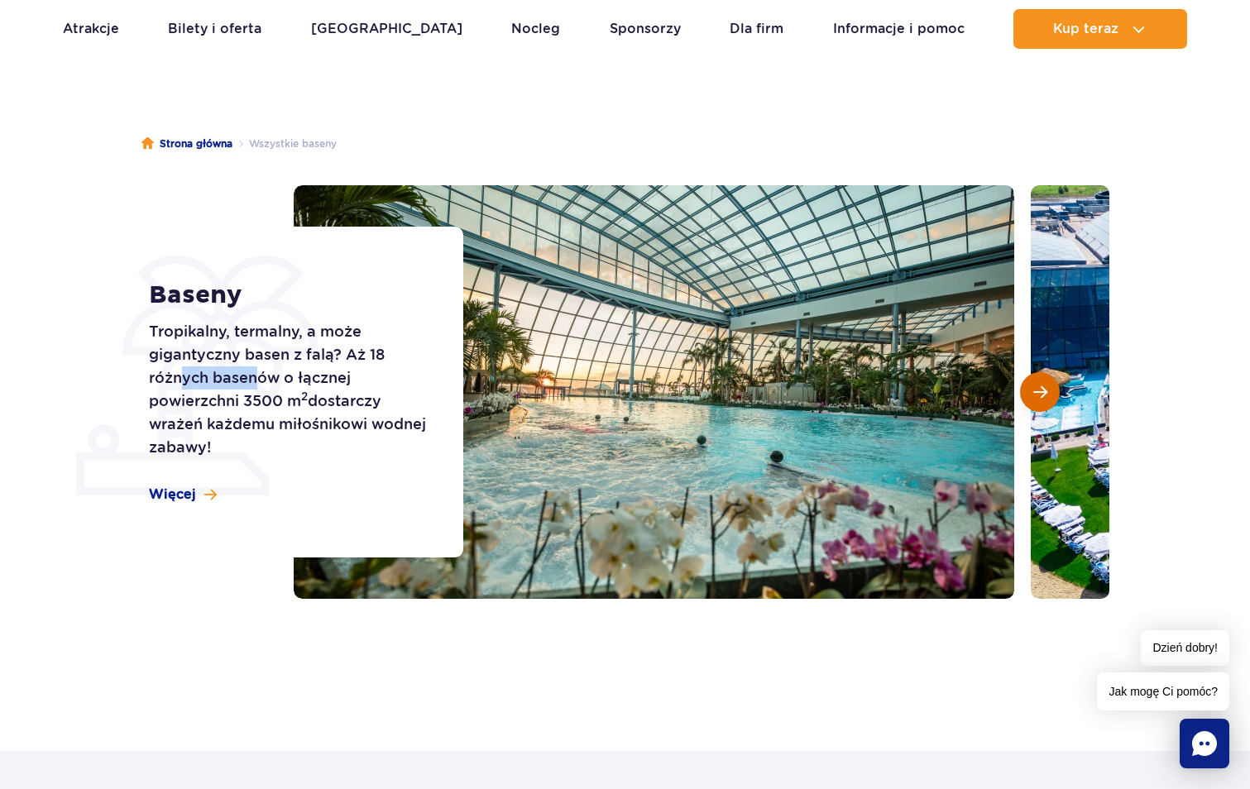
click at [1036, 389] on span "Następny slajd" at bounding box center [1040, 392] width 14 height 15
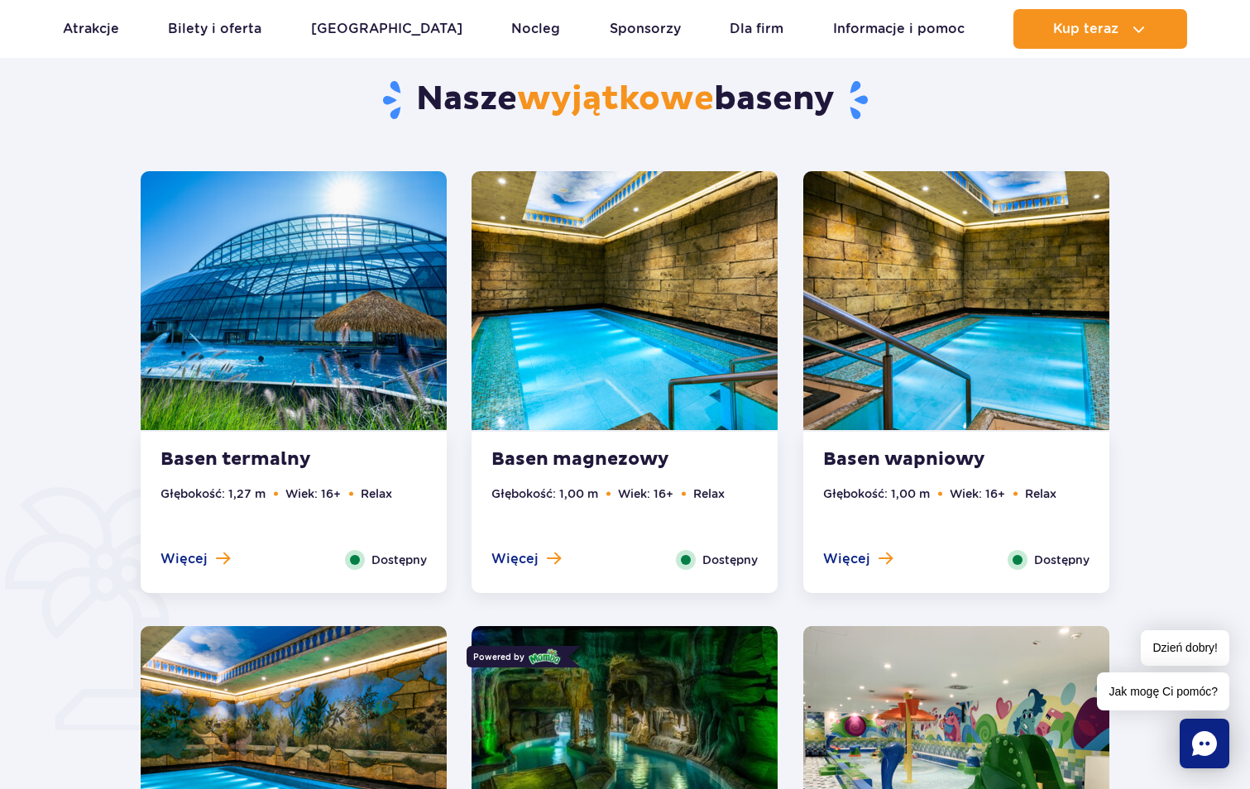
scroll to position [1158, 0]
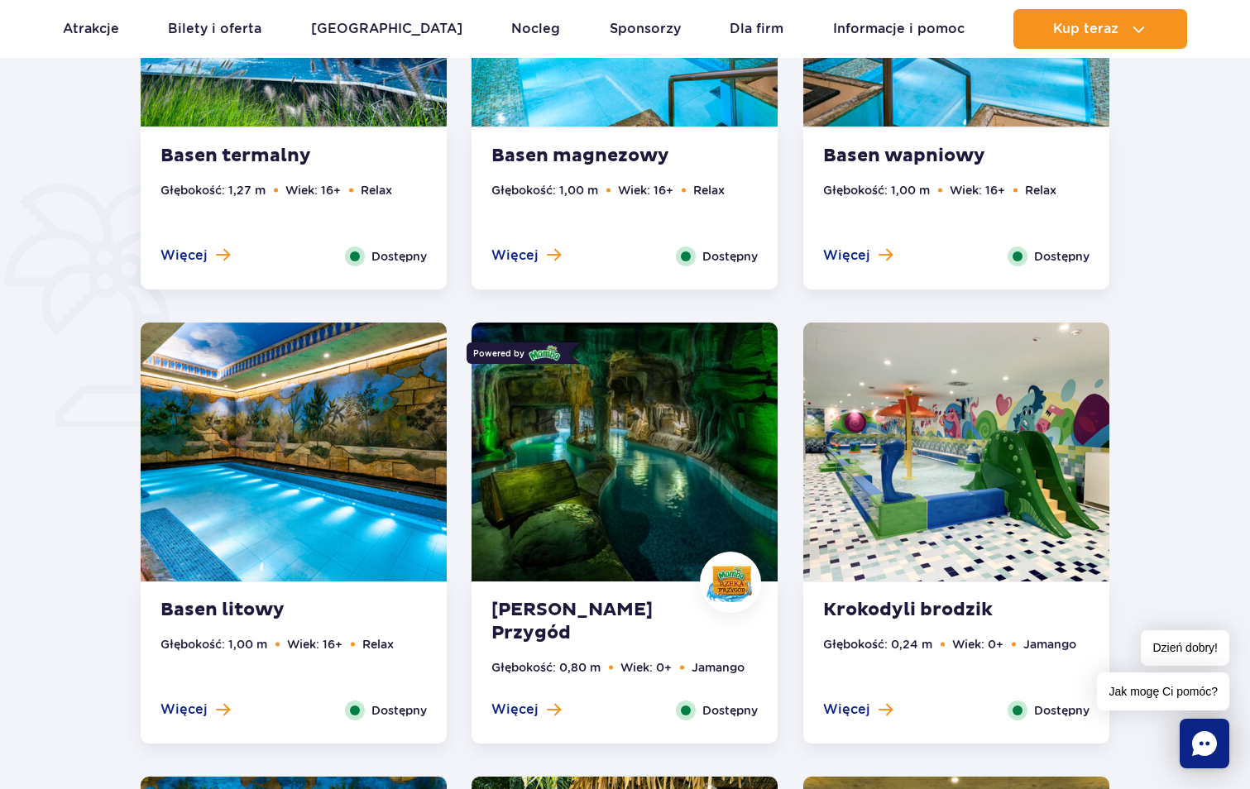
click at [600, 439] on img at bounding box center [624, 452] width 306 height 259
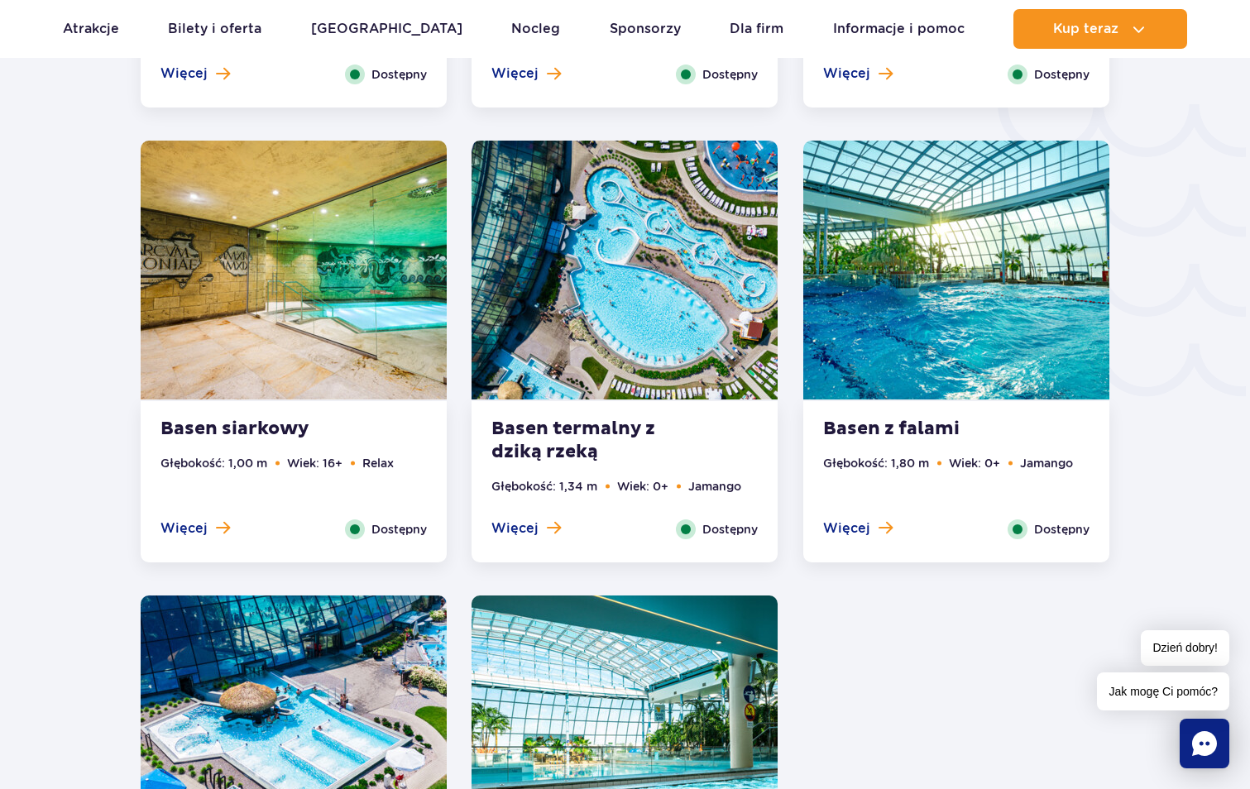
scroll to position [3163, 0]
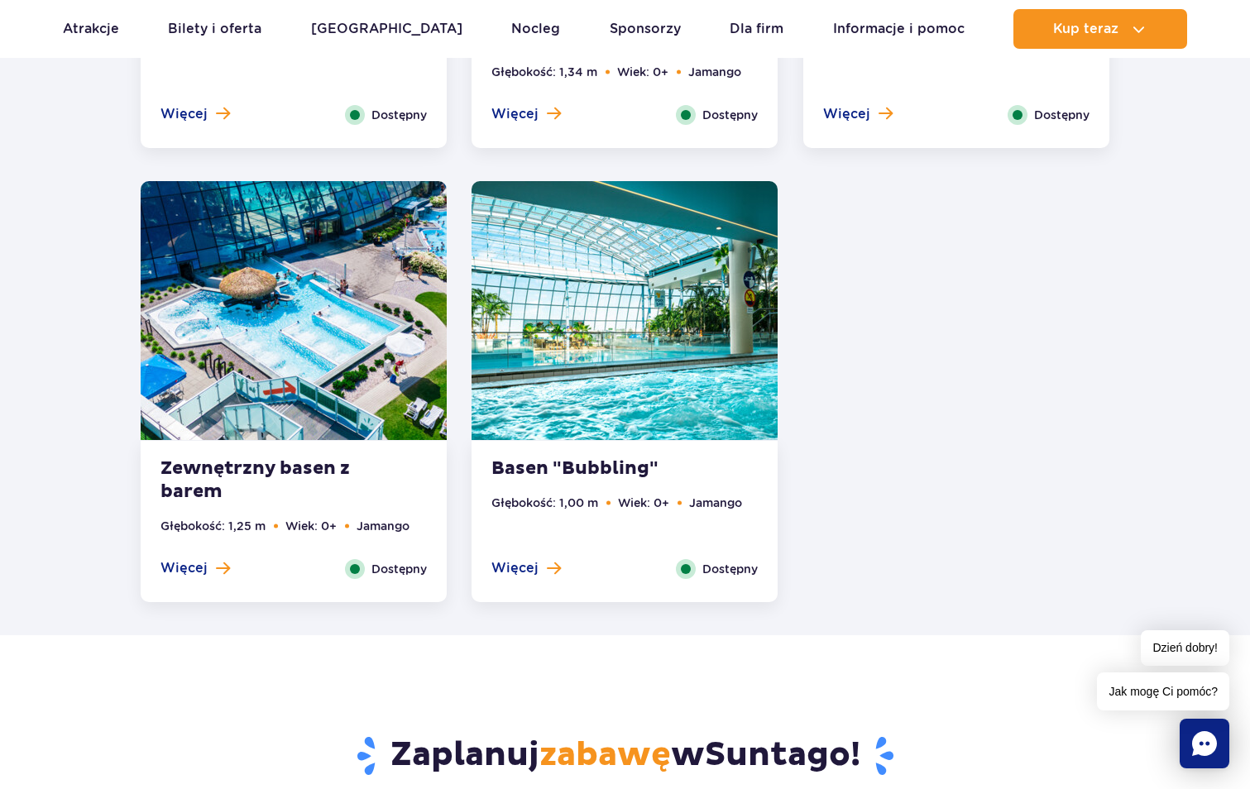
click at [637, 397] on img at bounding box center [624, 310] width 306 height 259
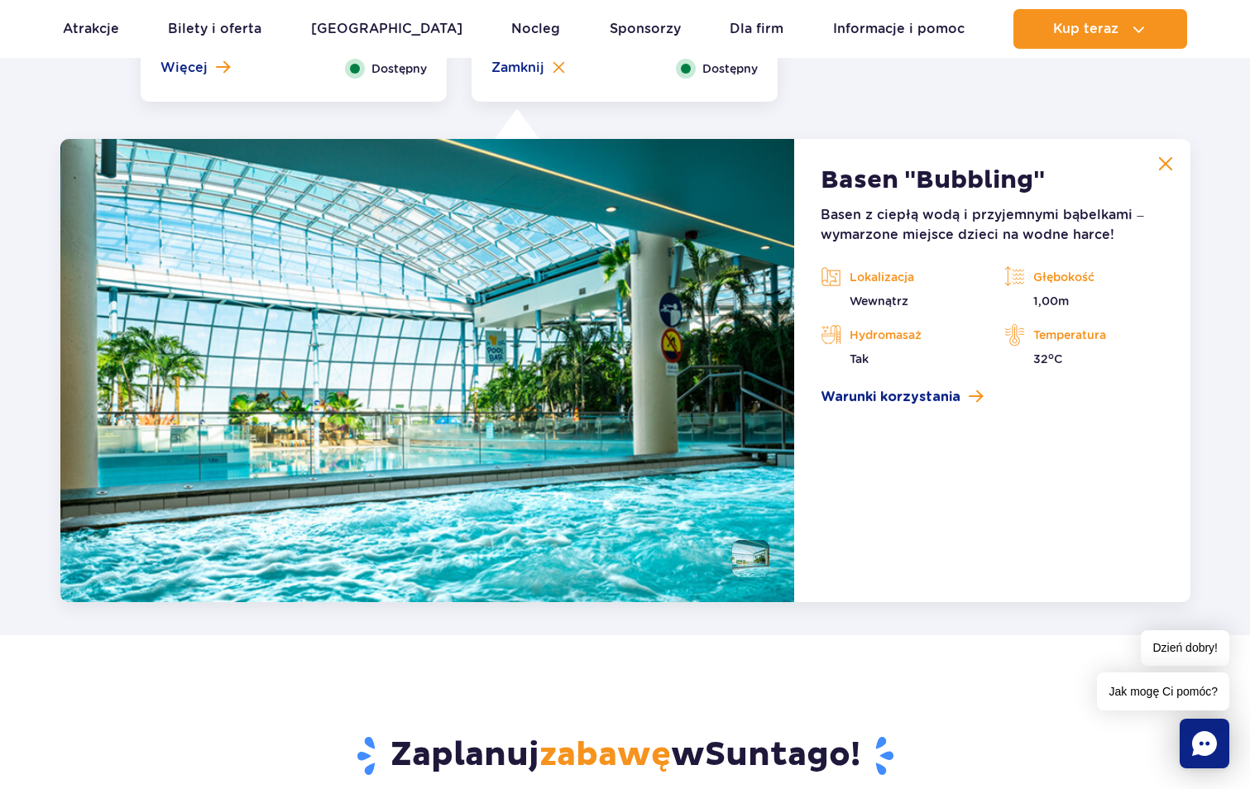
scroll to position [3203, 0]
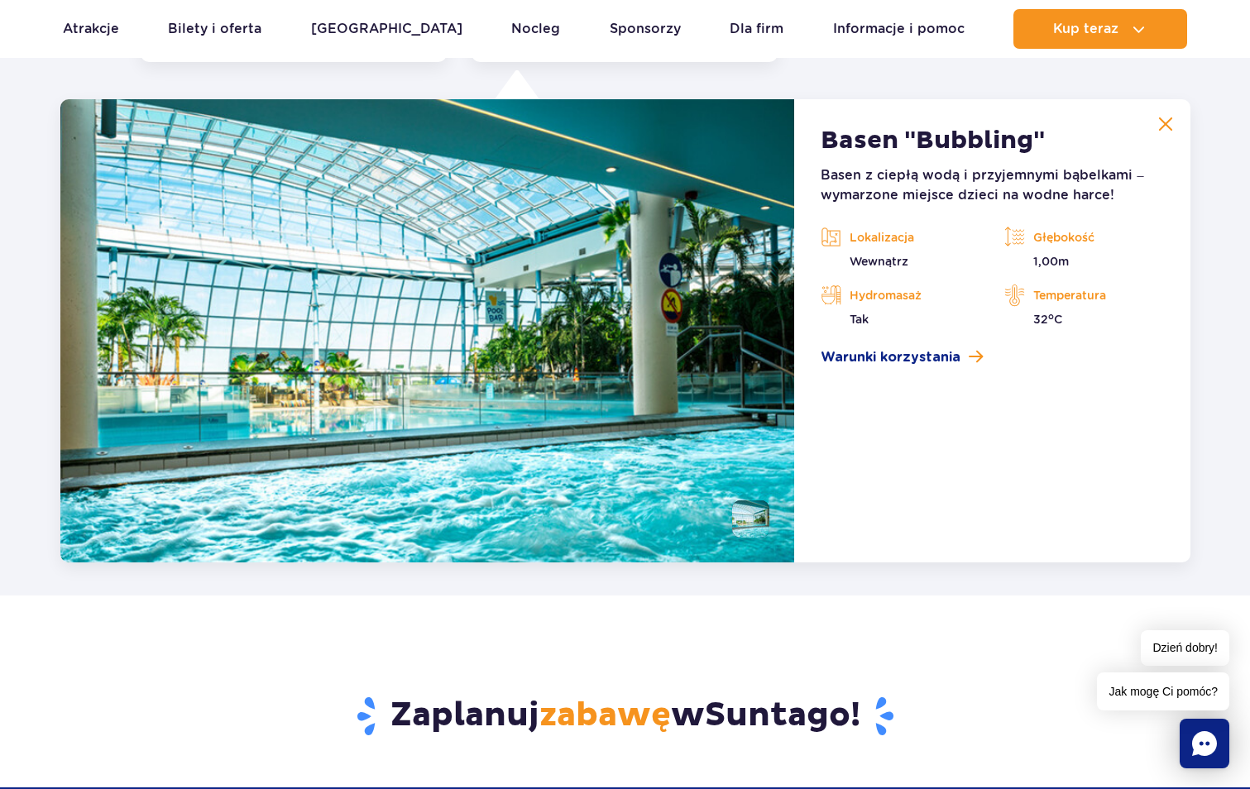
click at [637, 393] on img at bounding box center [427, 330] width 734 height 463
click at [1158, 127] on img at bounding box center [1165, 124] width 15 height 15
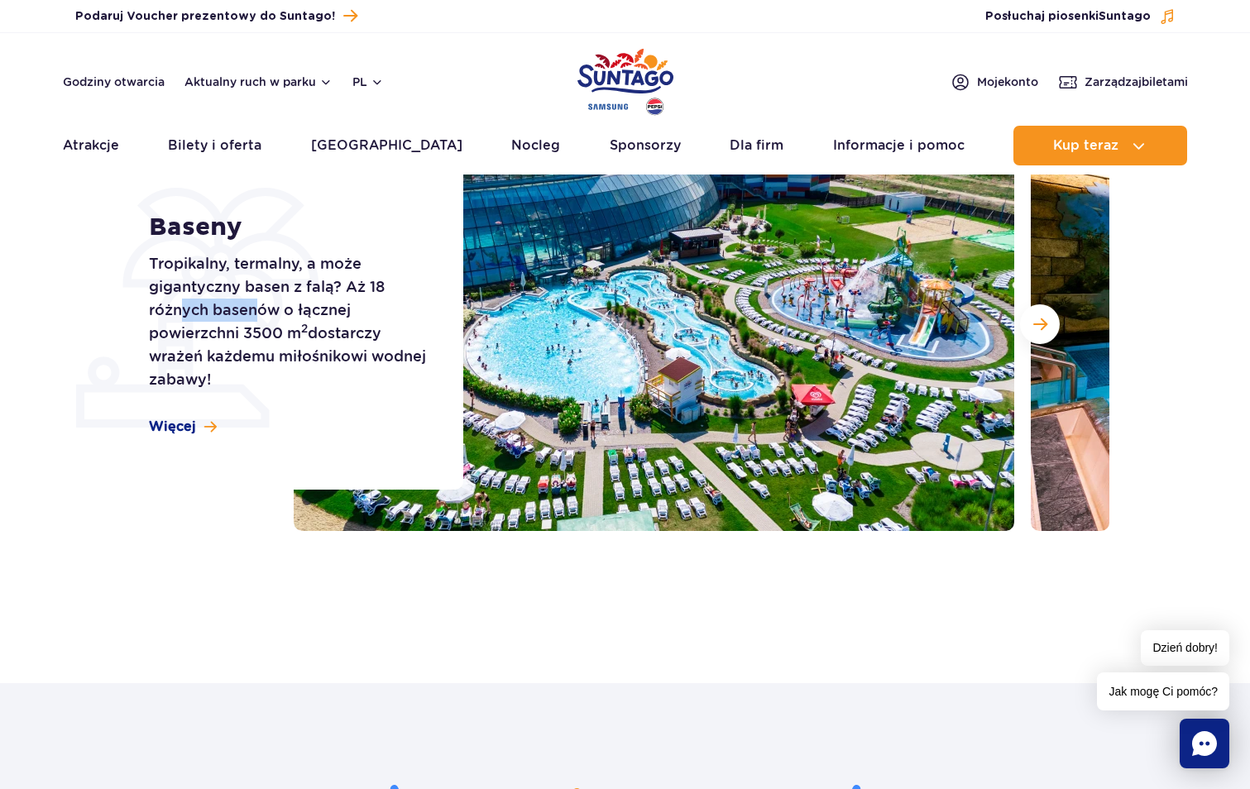
scroll to position [0, 0]
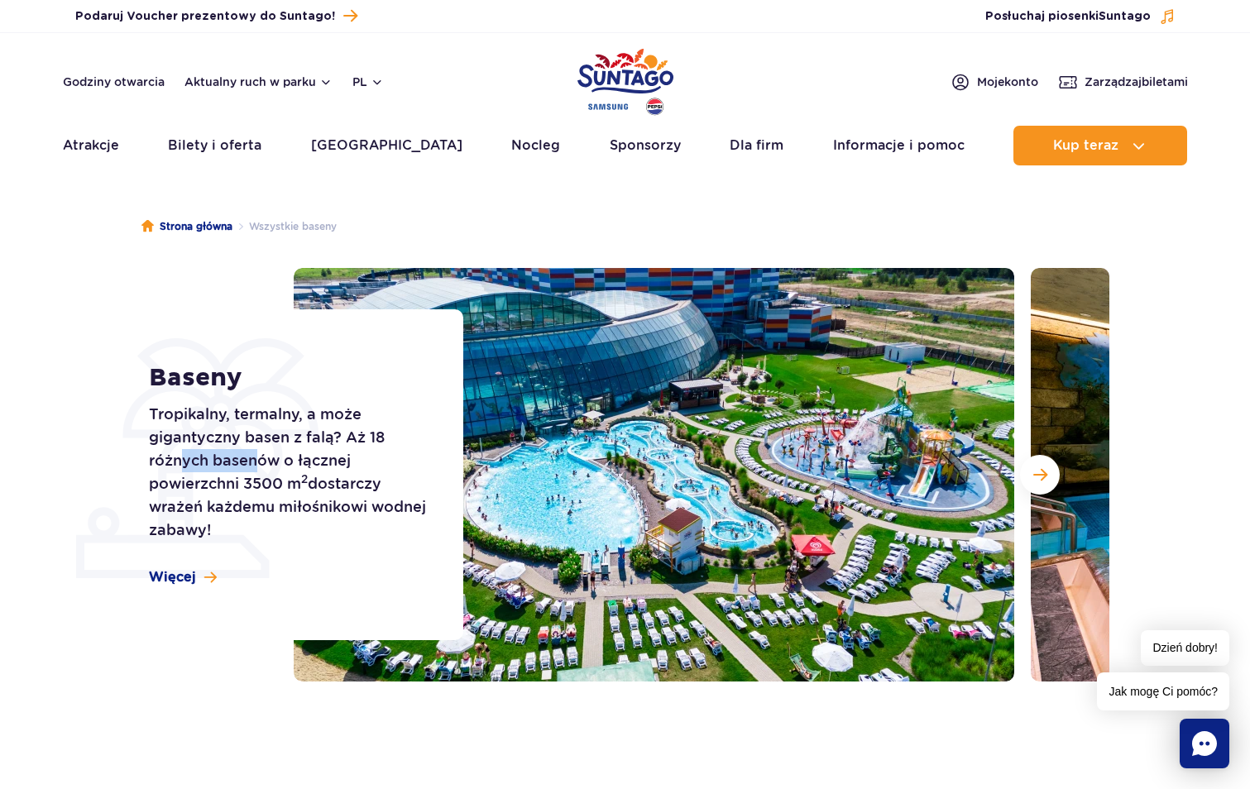
click at [201, 451] on p "Tropikalny, termalny, a może gigantyczny basen z falą? Aż 18 różnych basenów o …" at bounding box center [287, 472] width 277 height 139
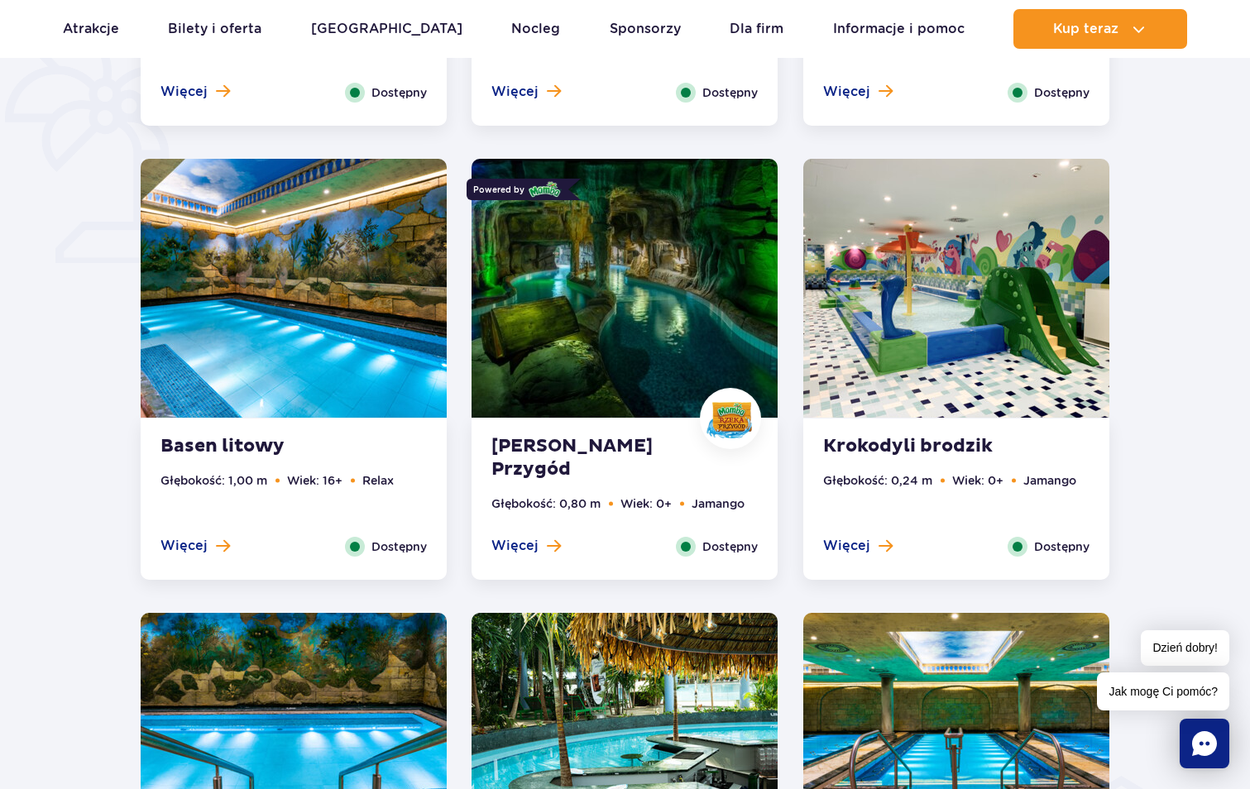
scroll to position [1323, 0]
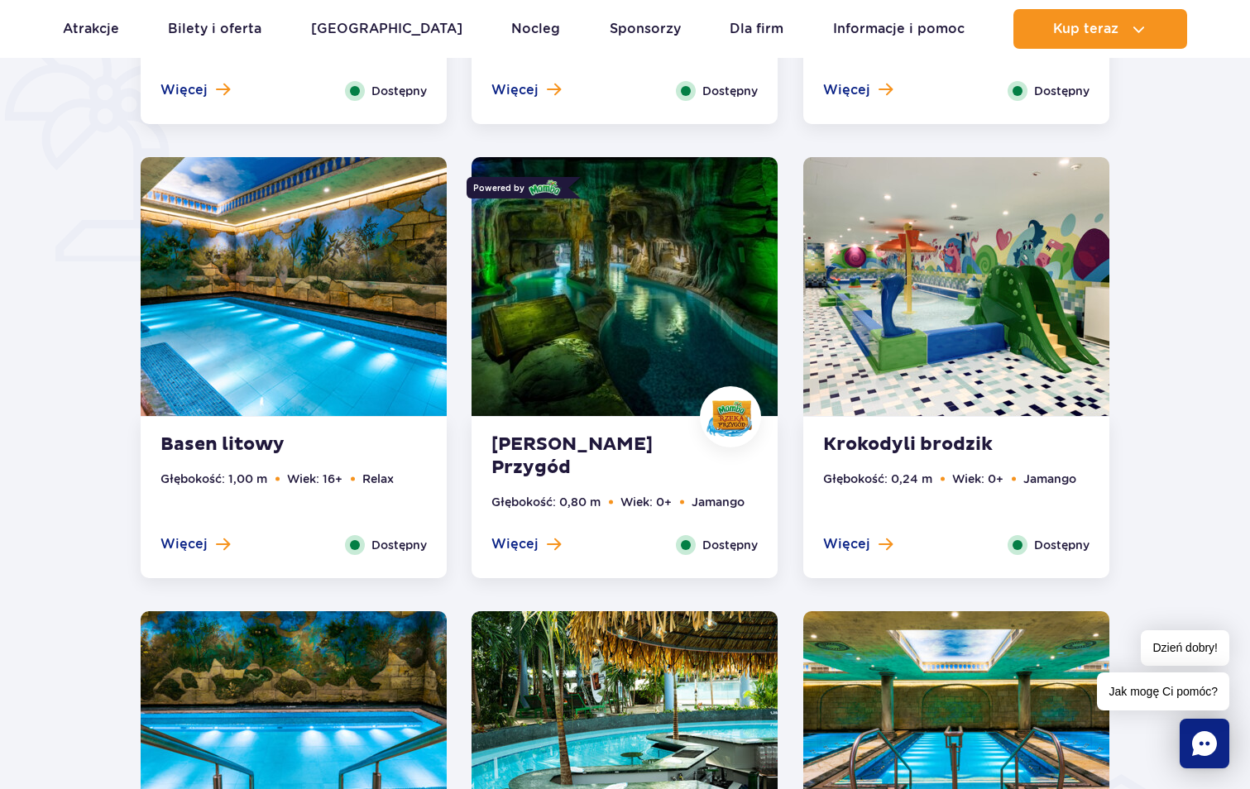
click at [562, 444] on strong "[PERSON_NAME] Przygód" at bounding box center [591, 456] width 200 height 46
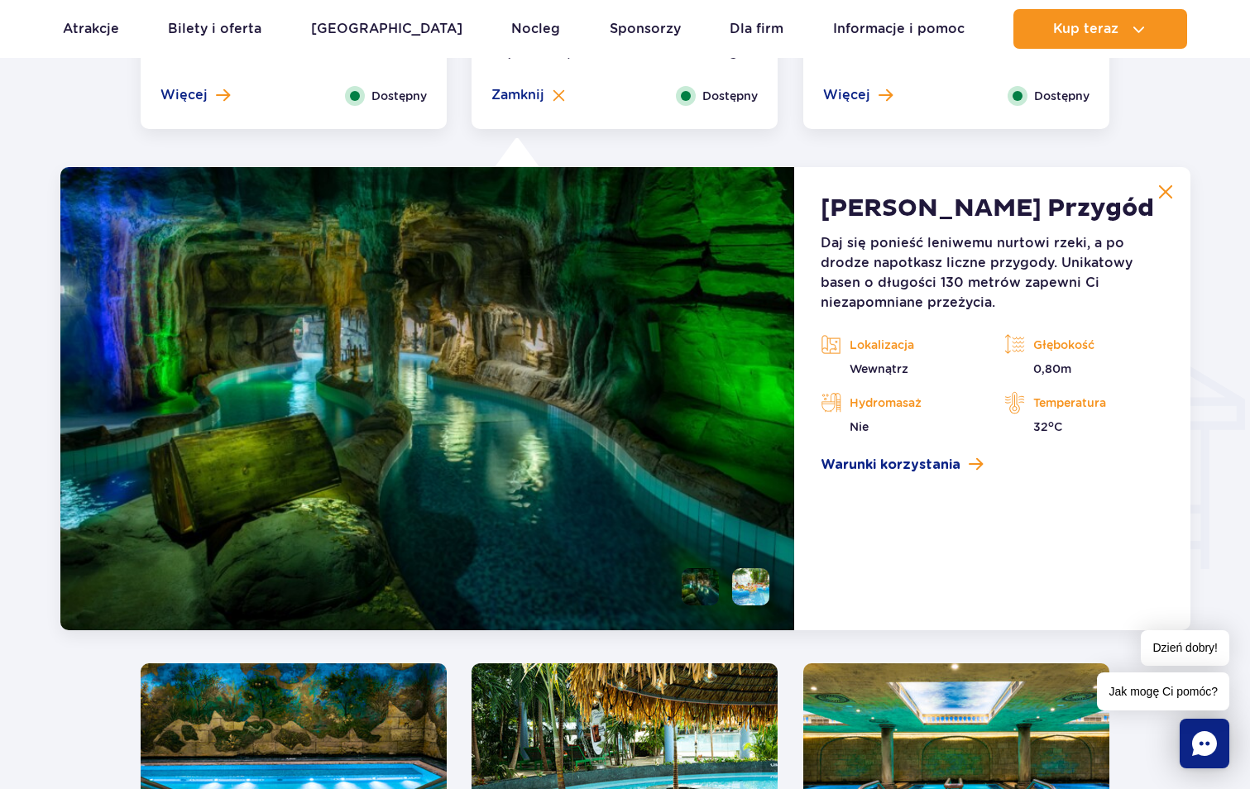
scroll to position [1757, 0]
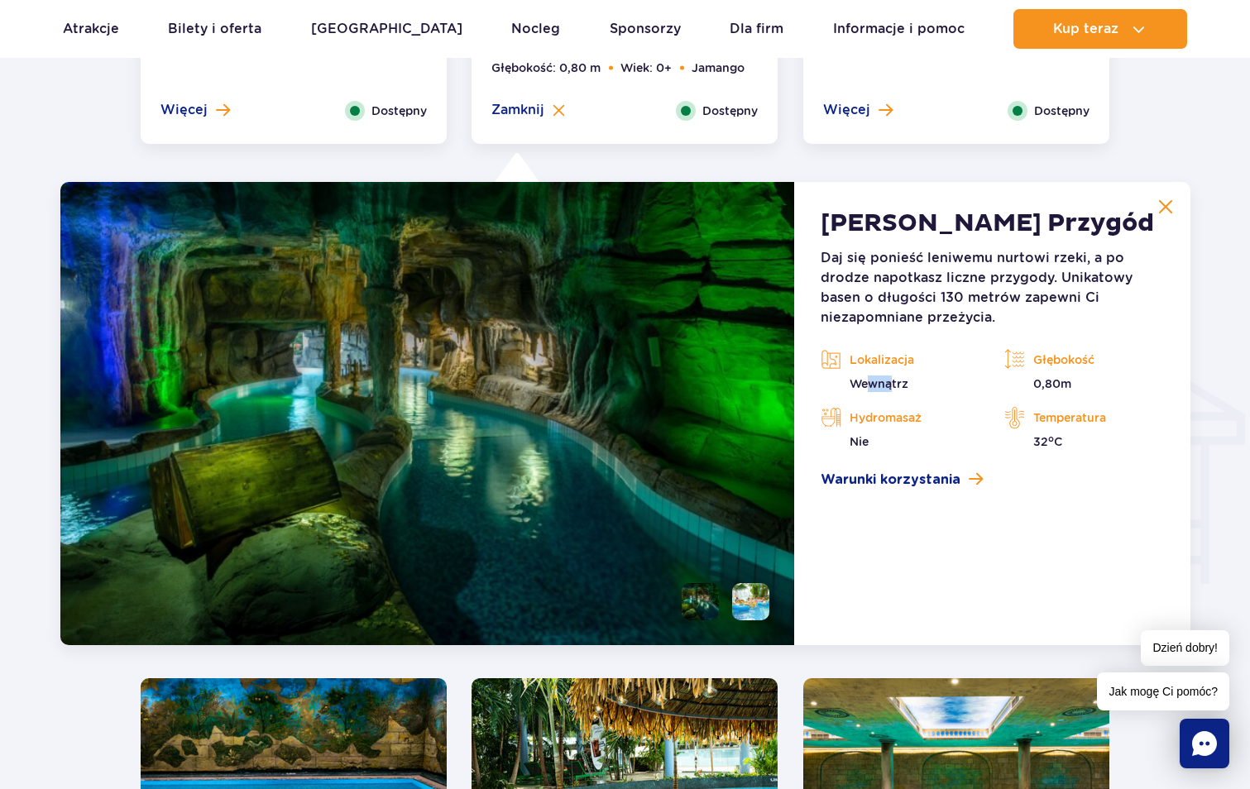
drag, startPoint x: 869, startPoint y: 385, endPoint x: 891, endPoint y: 386, distance: 21.5
click at [891, 386] on p "Wewnątrz" at bounding box center [899, 383] width 159 height 17
click at [703, 600] on li at bounding box center [699, 601] width 37 height 37
click at [748, 605] on li at bounding box center [750, 601] width 37 height 37
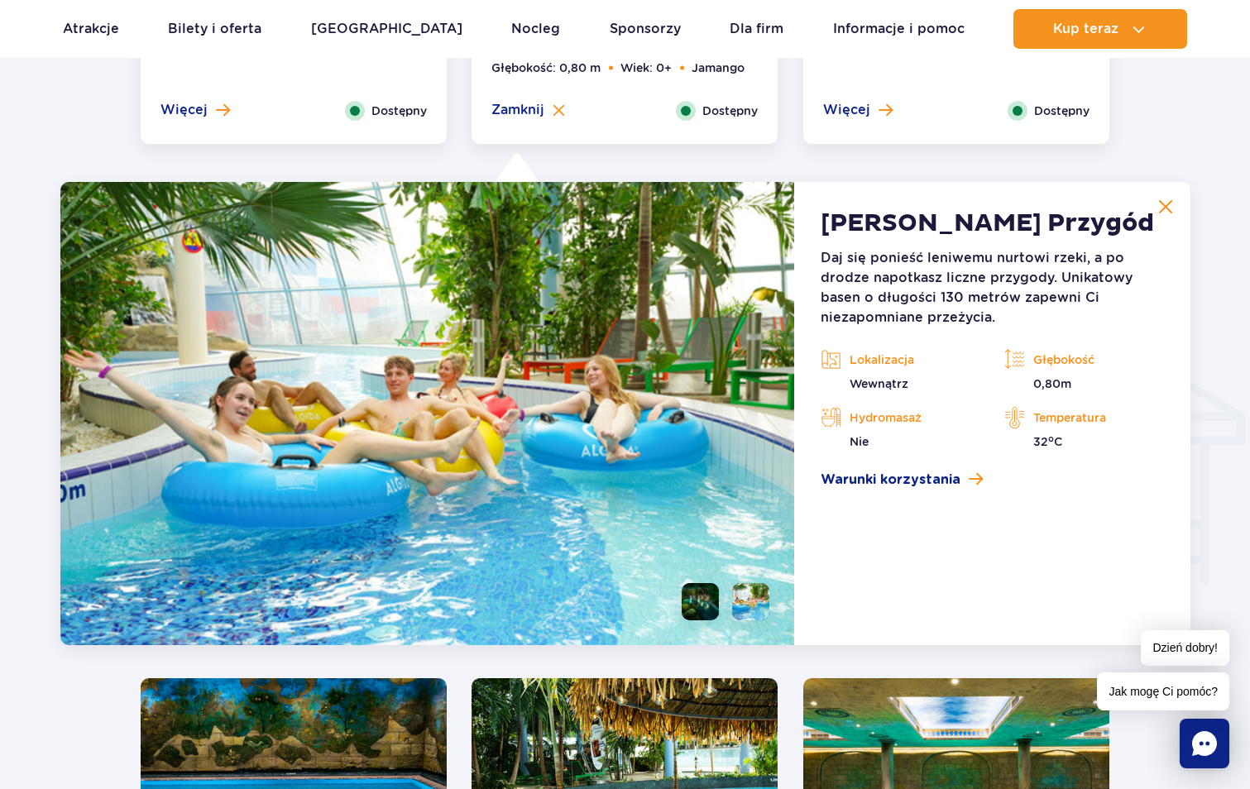
click at [699, 602] on li at bounding box center [699, 601] width 37 height 37
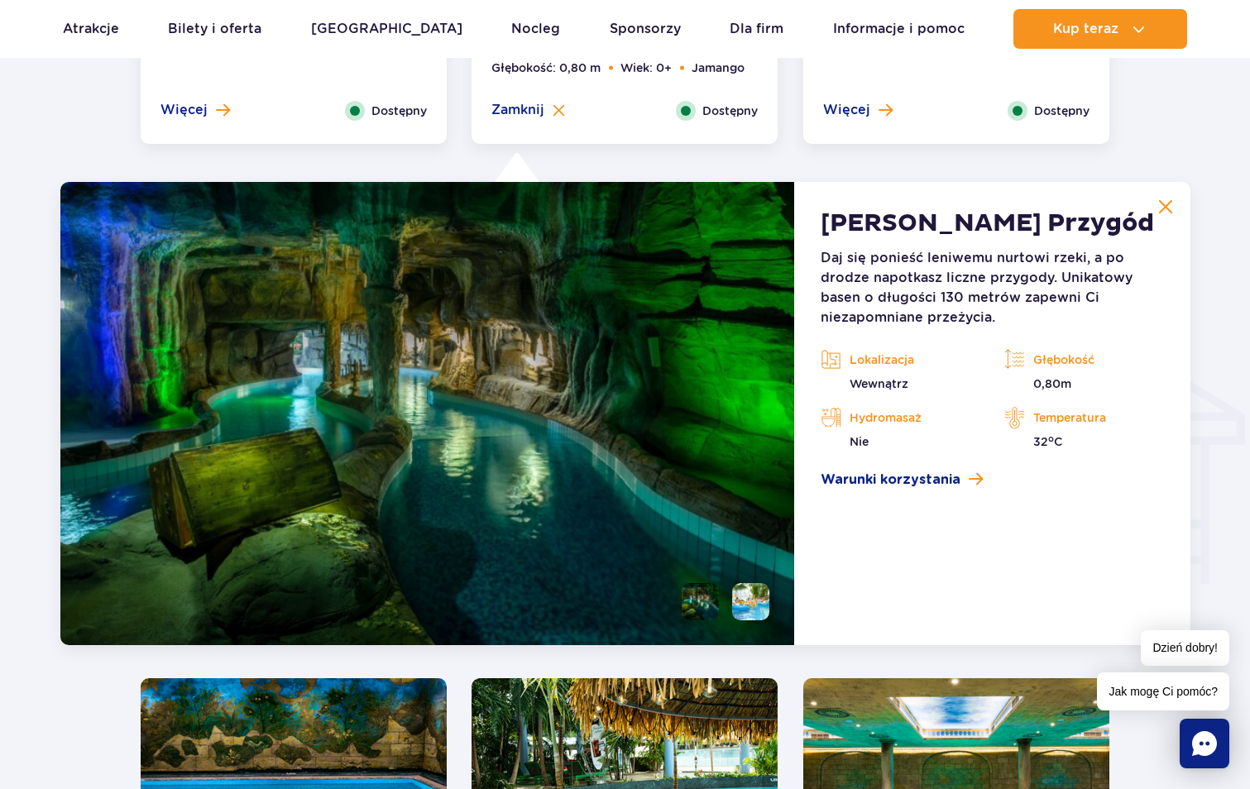
click at [742, 609] on li at bounding box center [750, 601] width 37 height 37
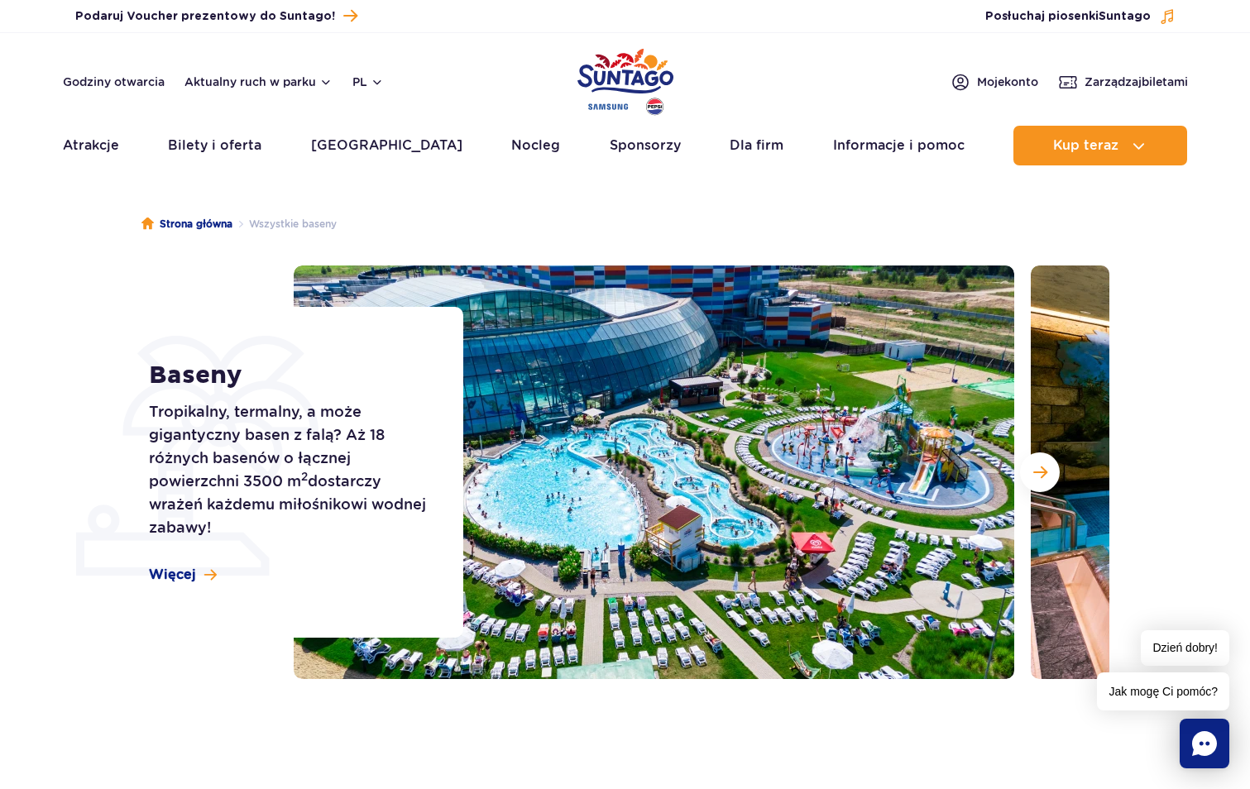
scroll to position [0, 0]
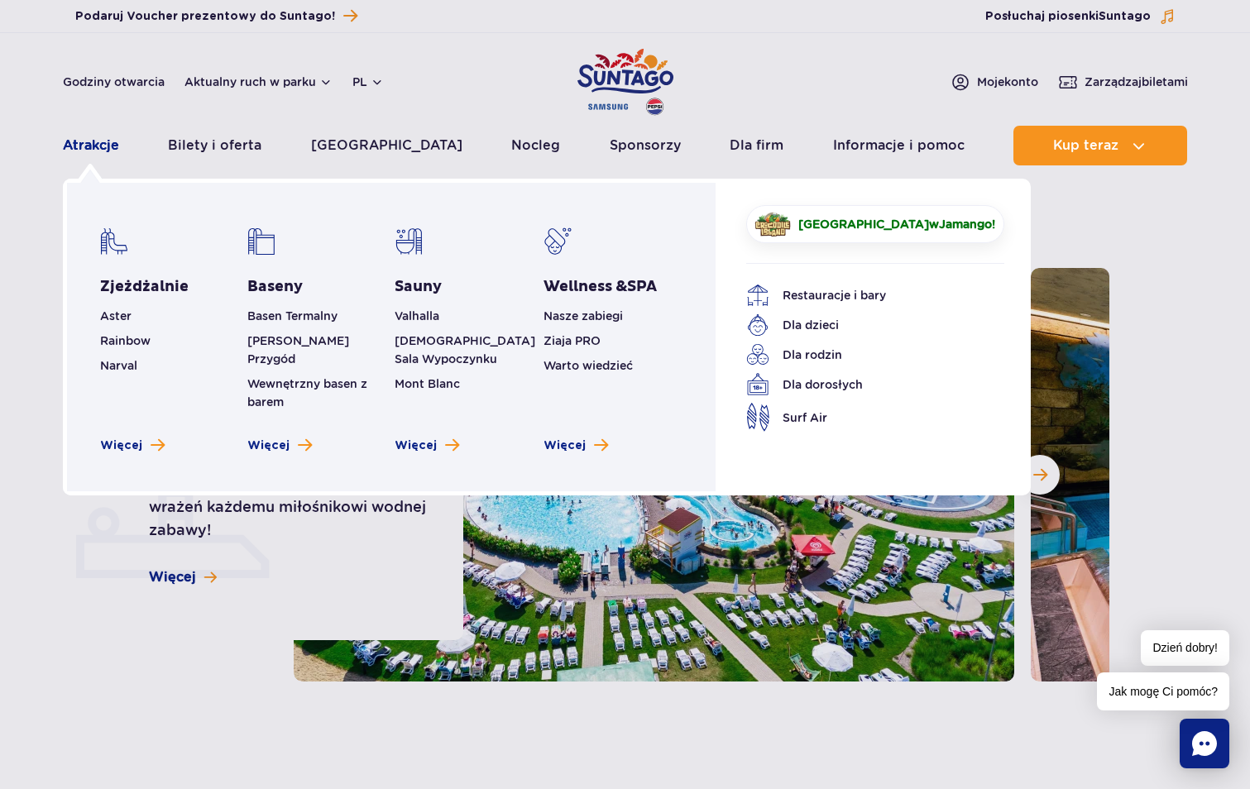
click at [82, 148] on link "Atrakcje" at bounding box center [91, 146] width 56 height 40
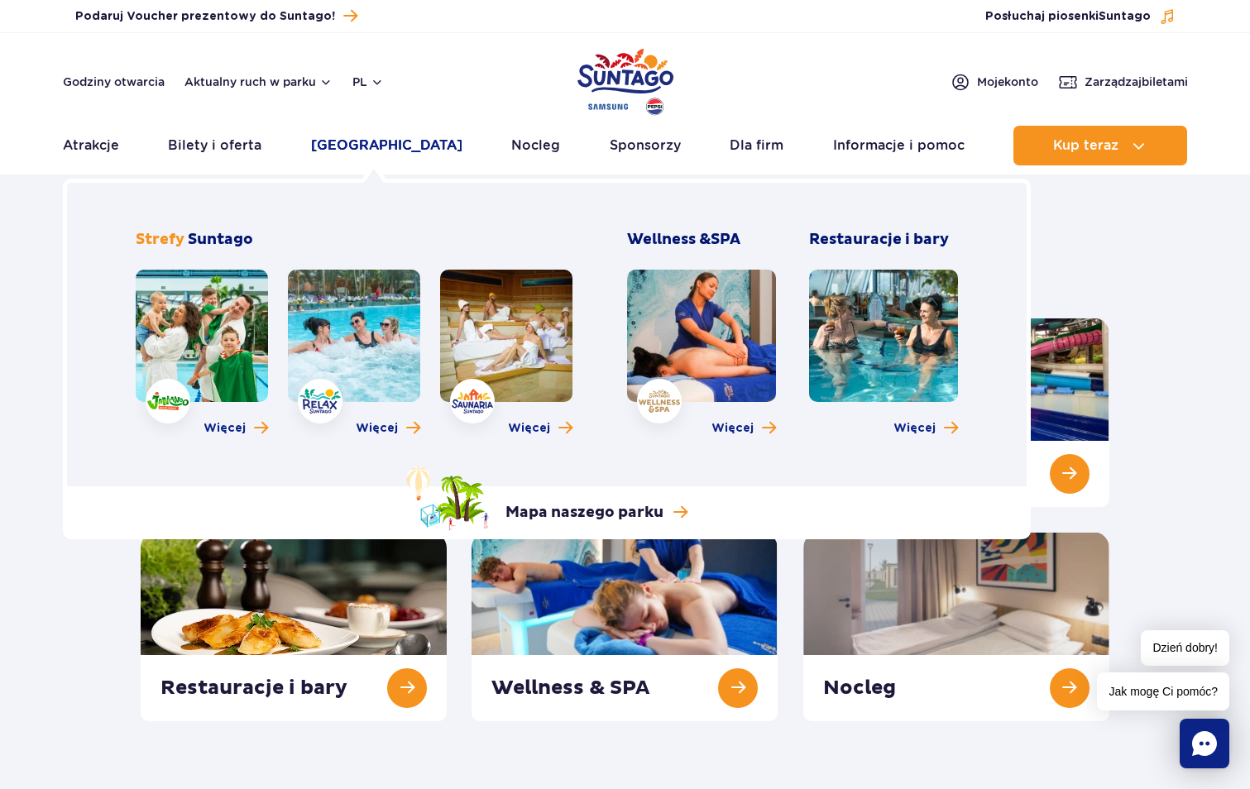
click at [360, 149] on link "[GEOGRAPHIC_DATA]" at bounding box center [386, 146] width 151 height 40
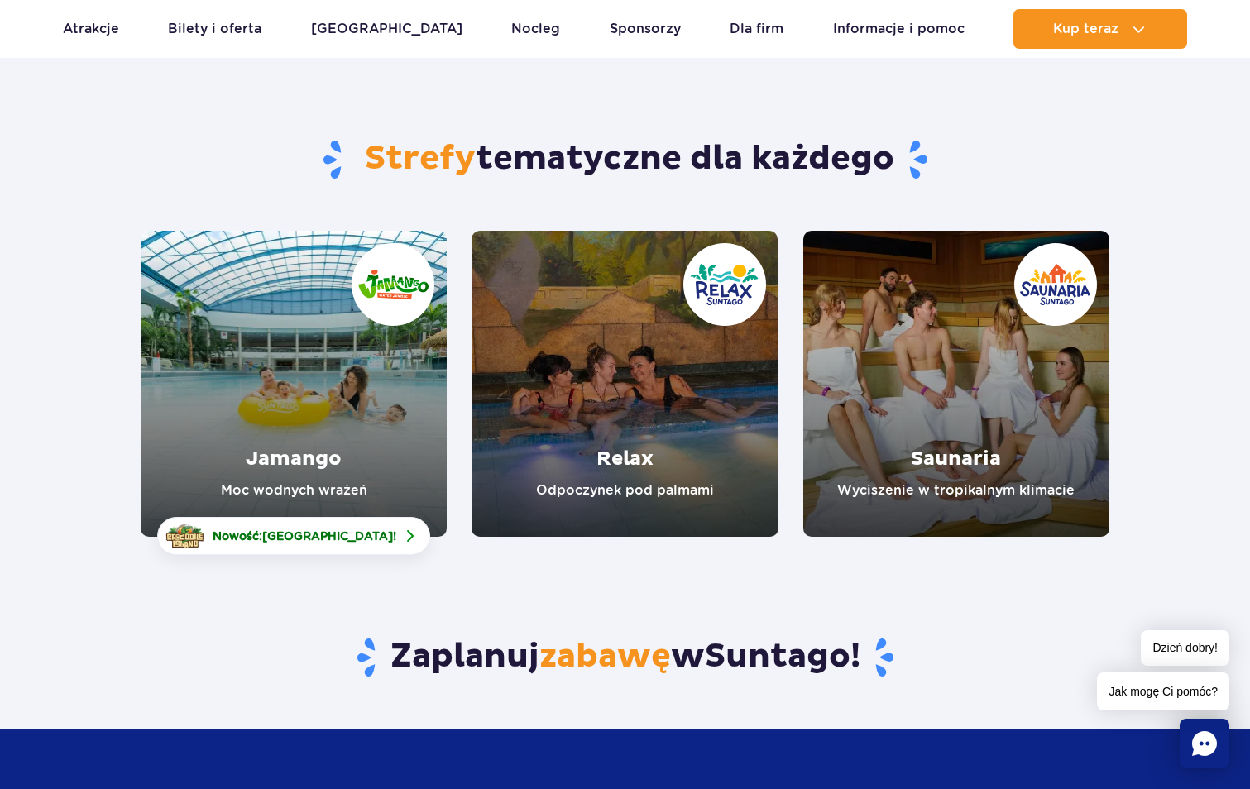
scroll to position [83, 0]
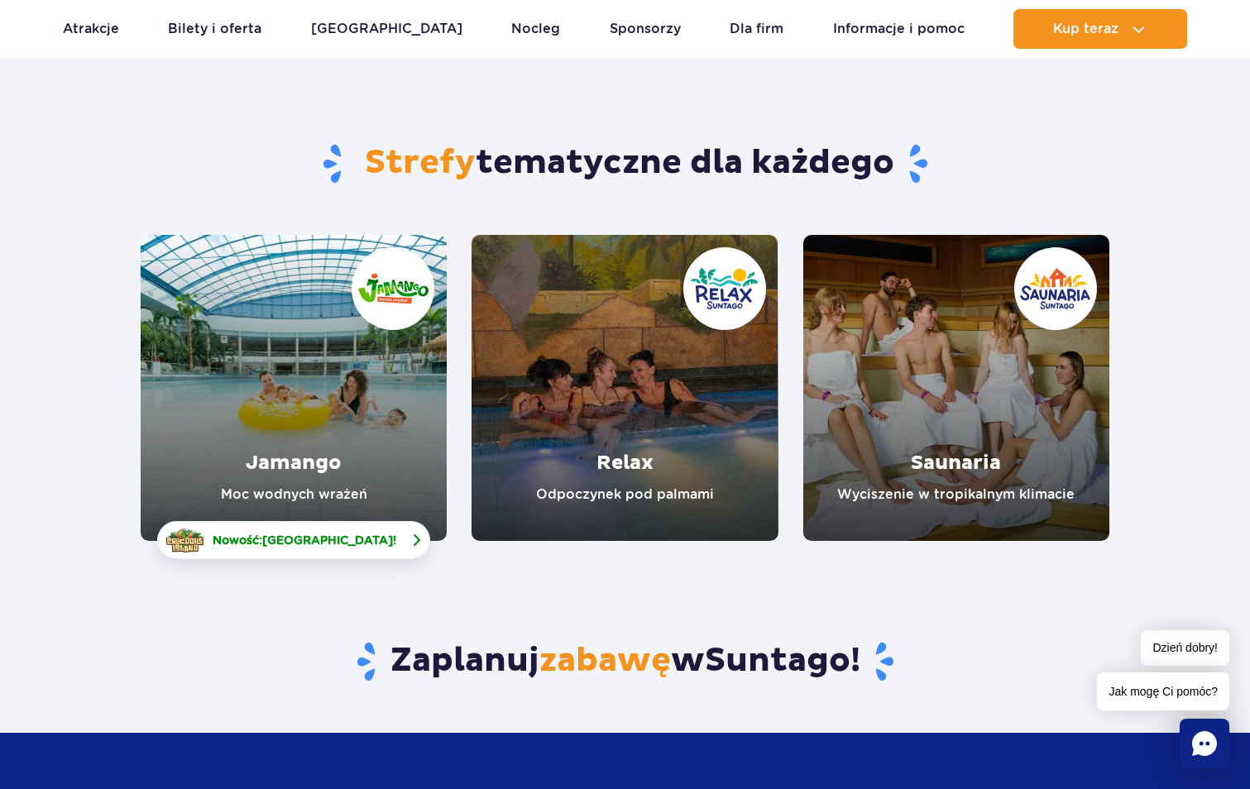
click at [337, 547] on span "[GEOGRAPHIC_DATA]" at bounding box center [327, 539] width 131 height 13
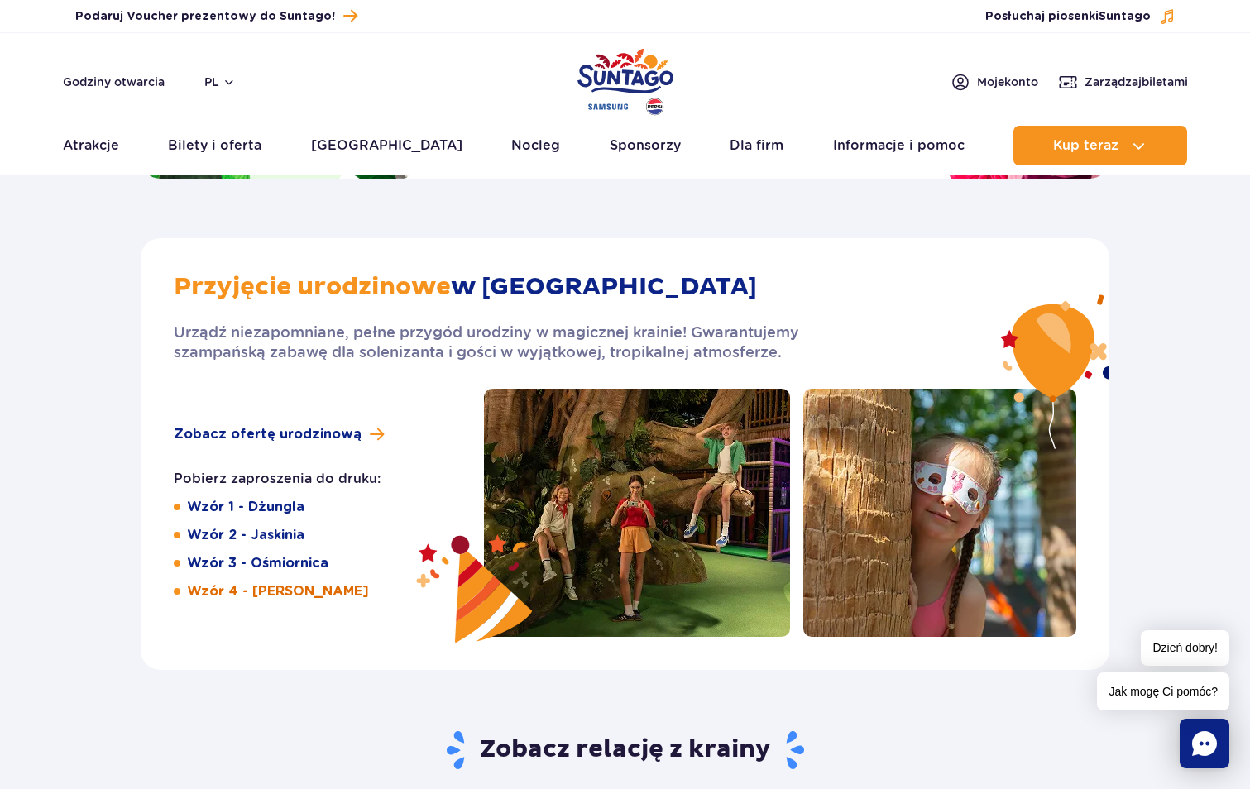
scroll to position [2481, 0]
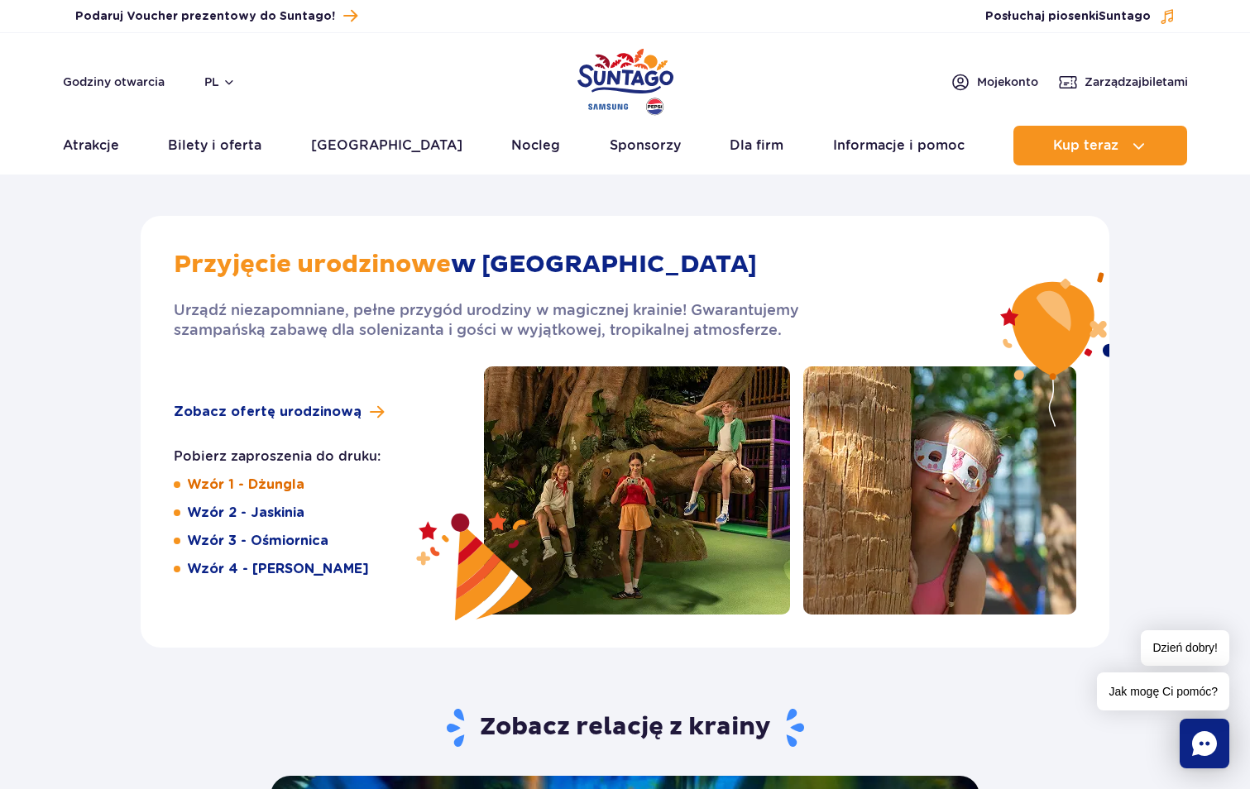
click at [266, 488] on link "Wzór 1 - Dżungla" at bounding box center [245, 485] width 117 height 18
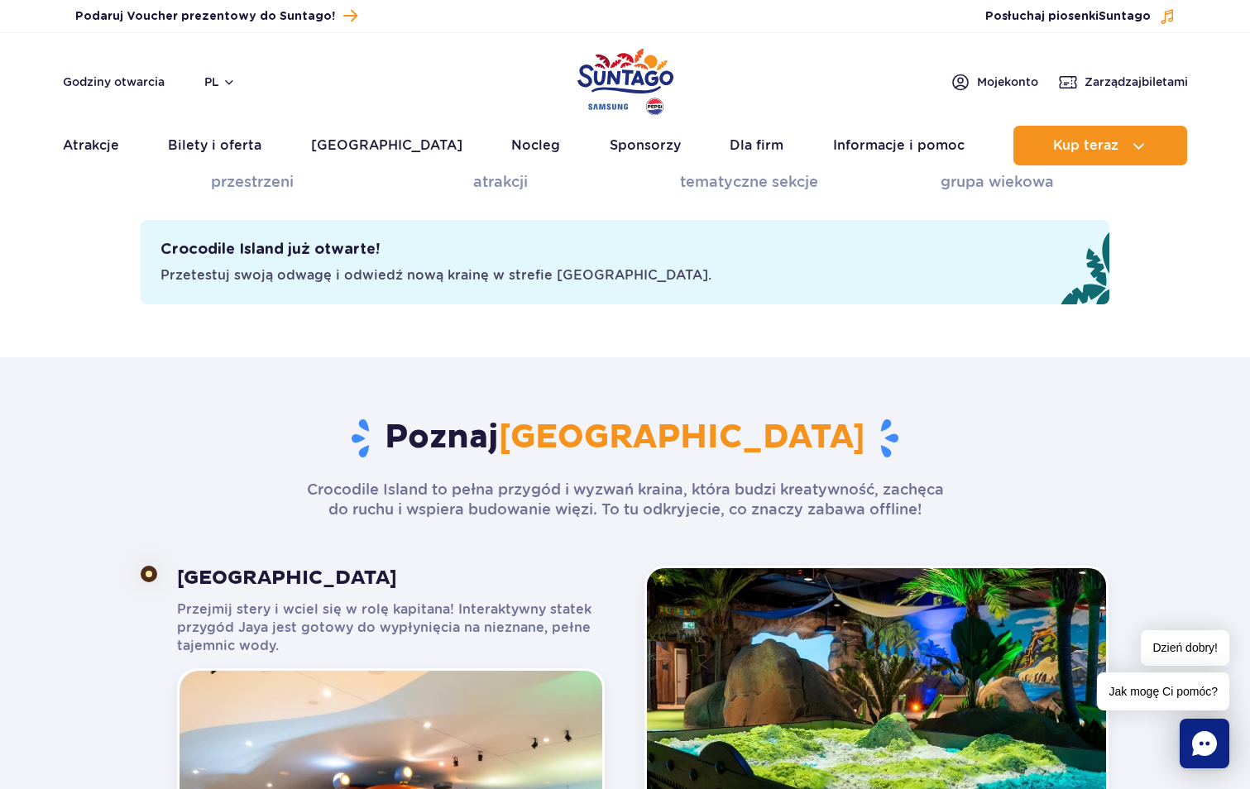
scroll to position [0, 0]
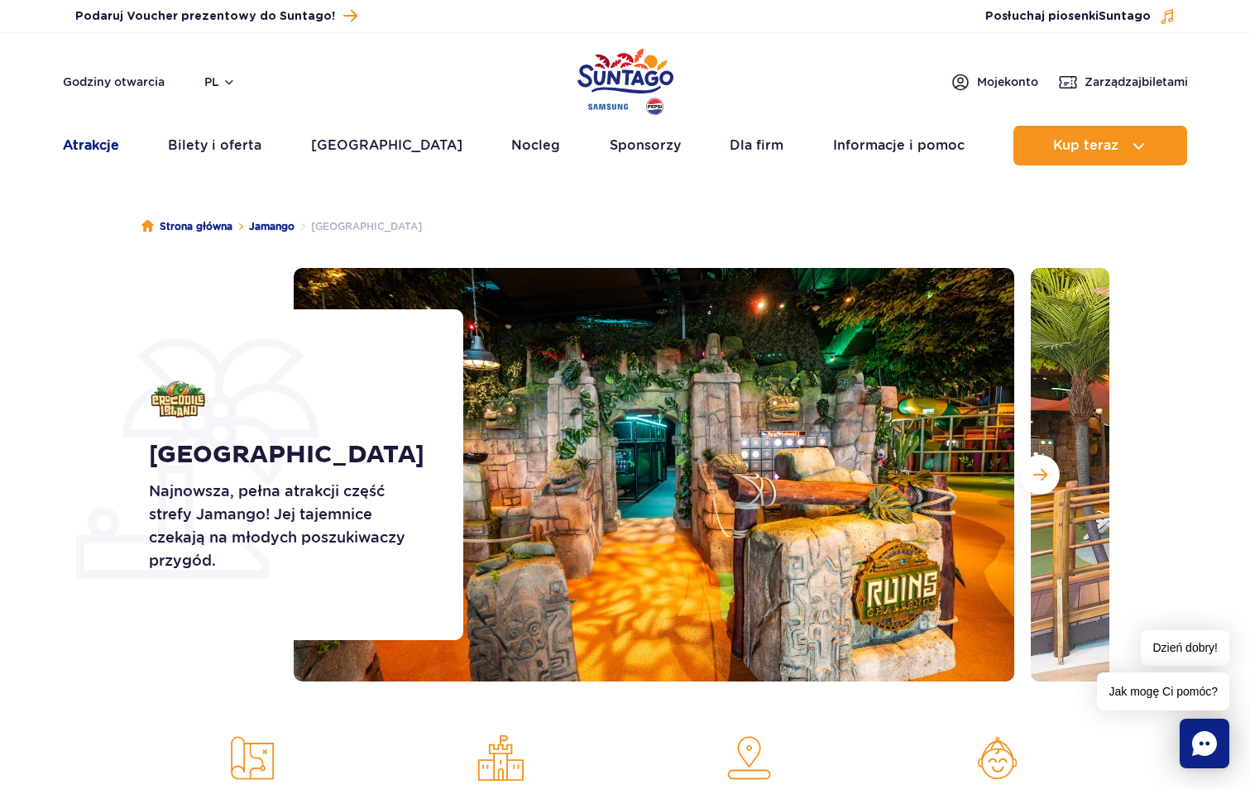
click at [90, 146] on link "Atrakcje" at bounding box center [91, 146] width 56 height 40
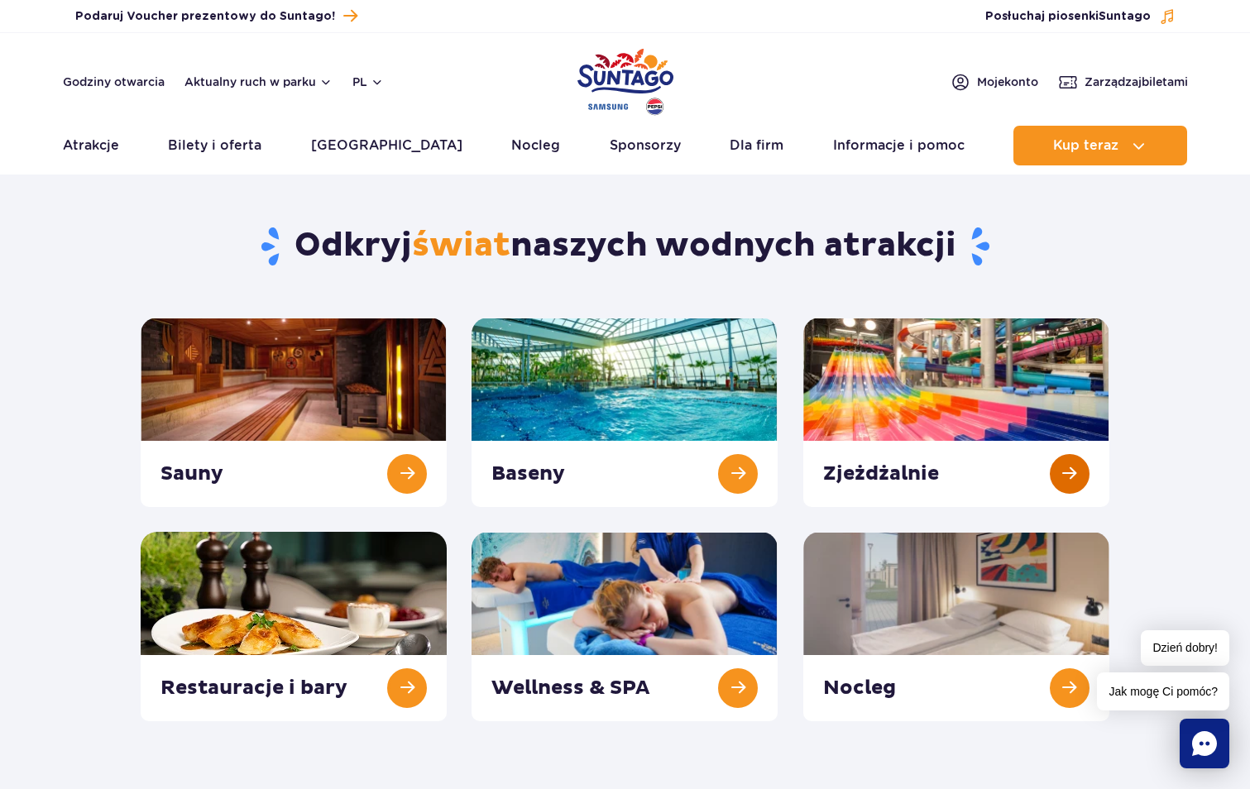
click at [899, 399] on link at bounding box center [956, 412] width 306 height 189
click at [827, 382] on link at bounding box center [956, 412] width 306 height 189
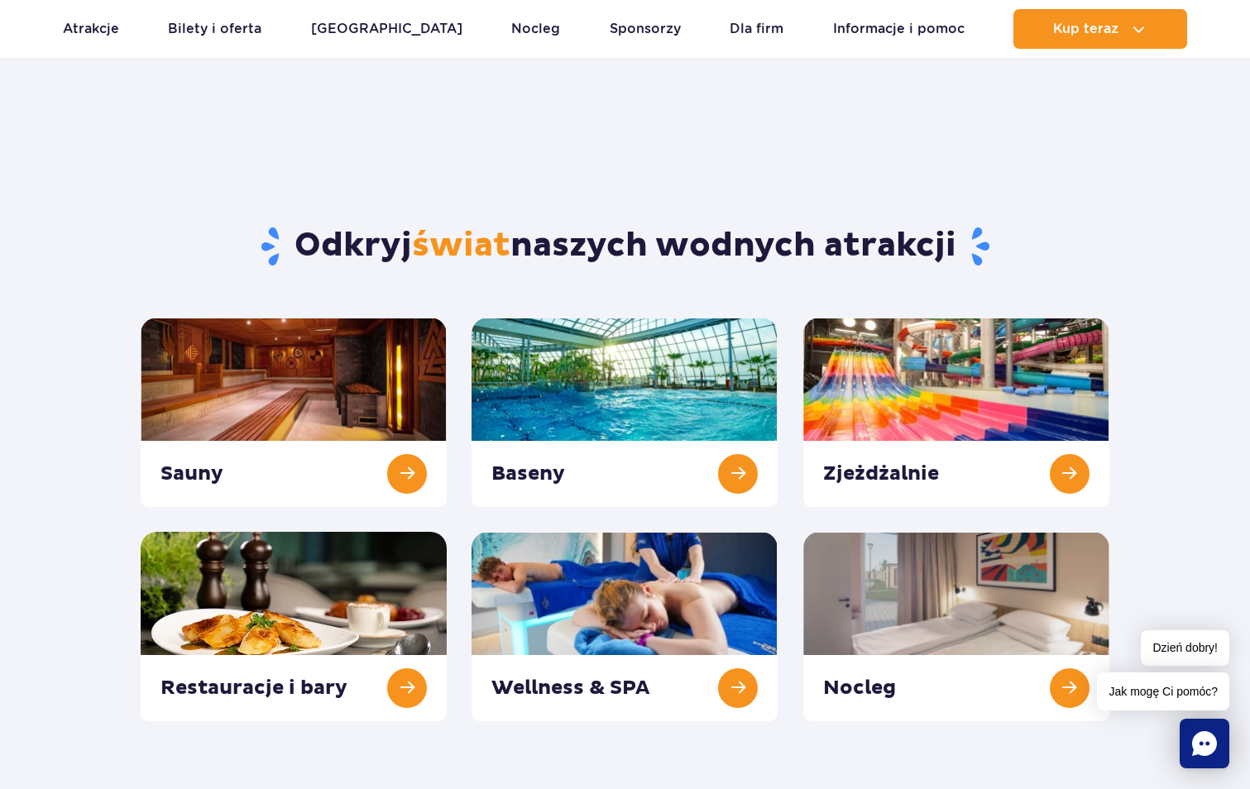
scroll to position [83, 0]
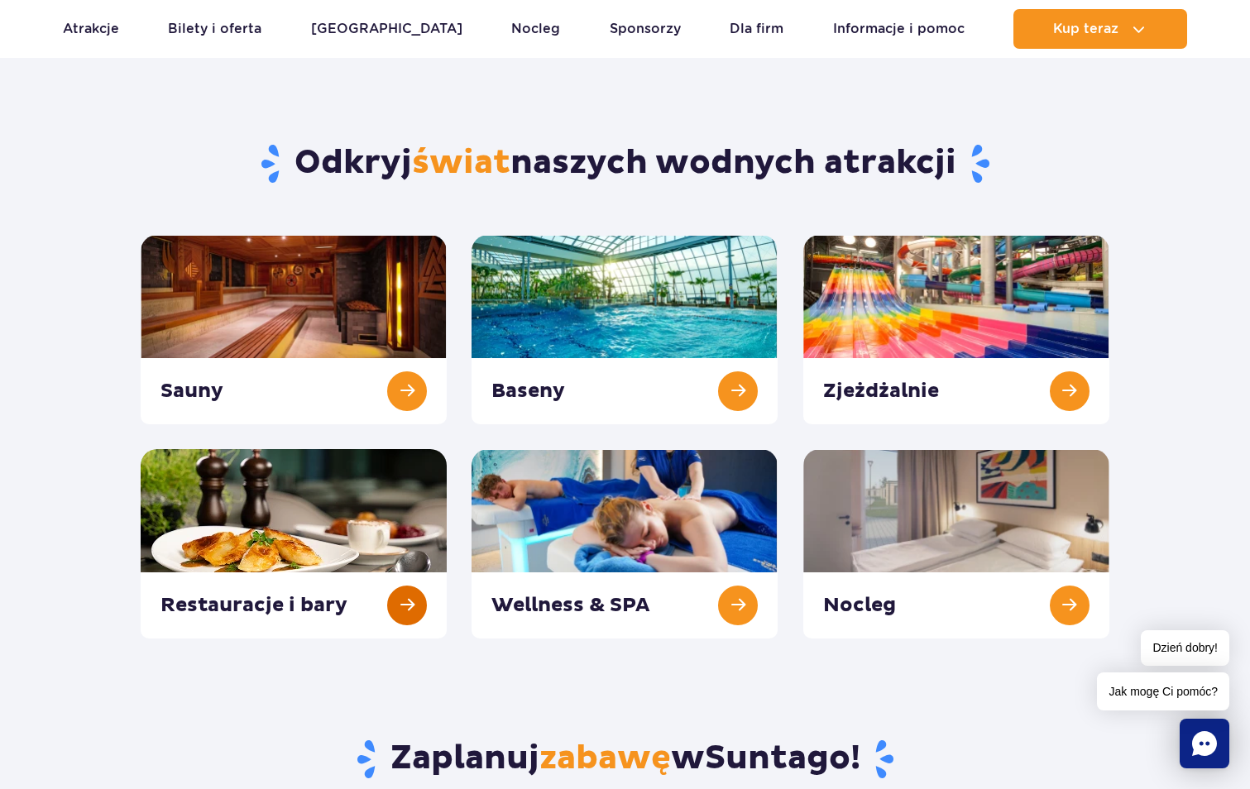
click at [326, 594] on link at bounding box center [294, 543] width 306 height 189
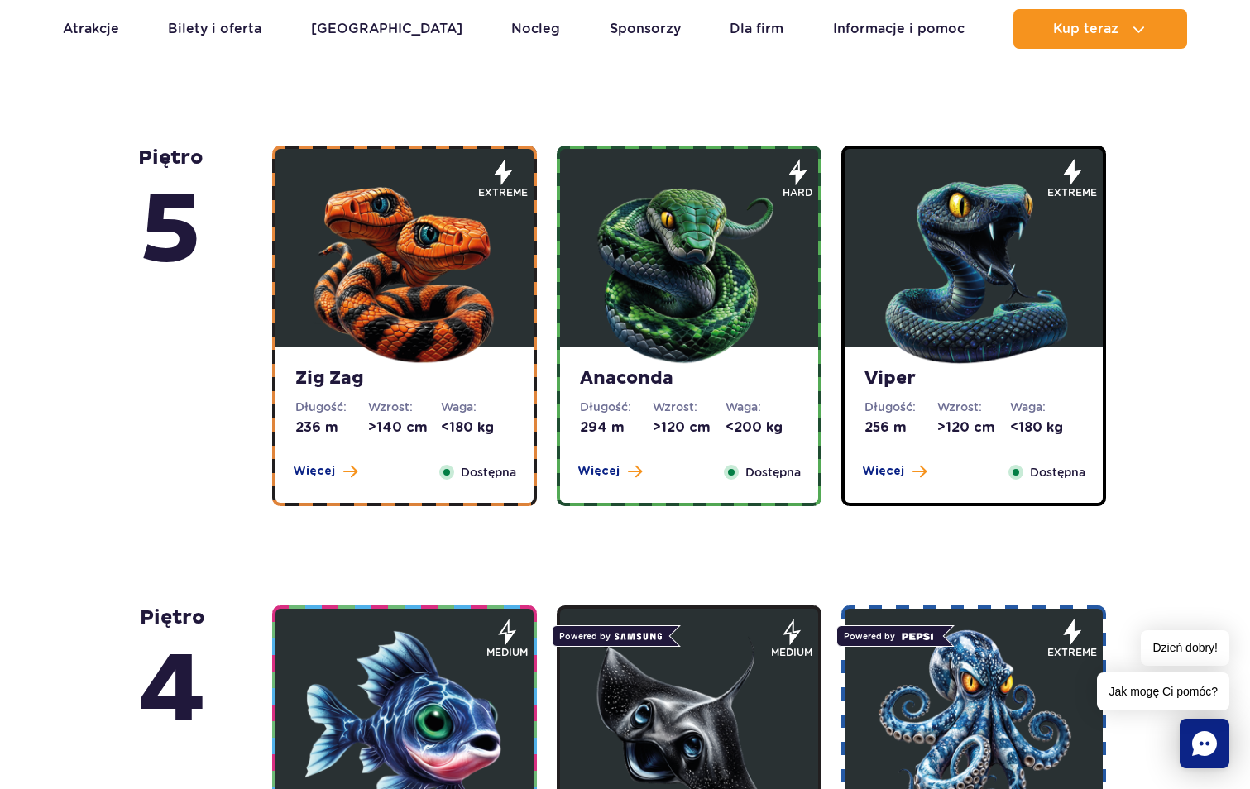
scroll to position [910, 0]
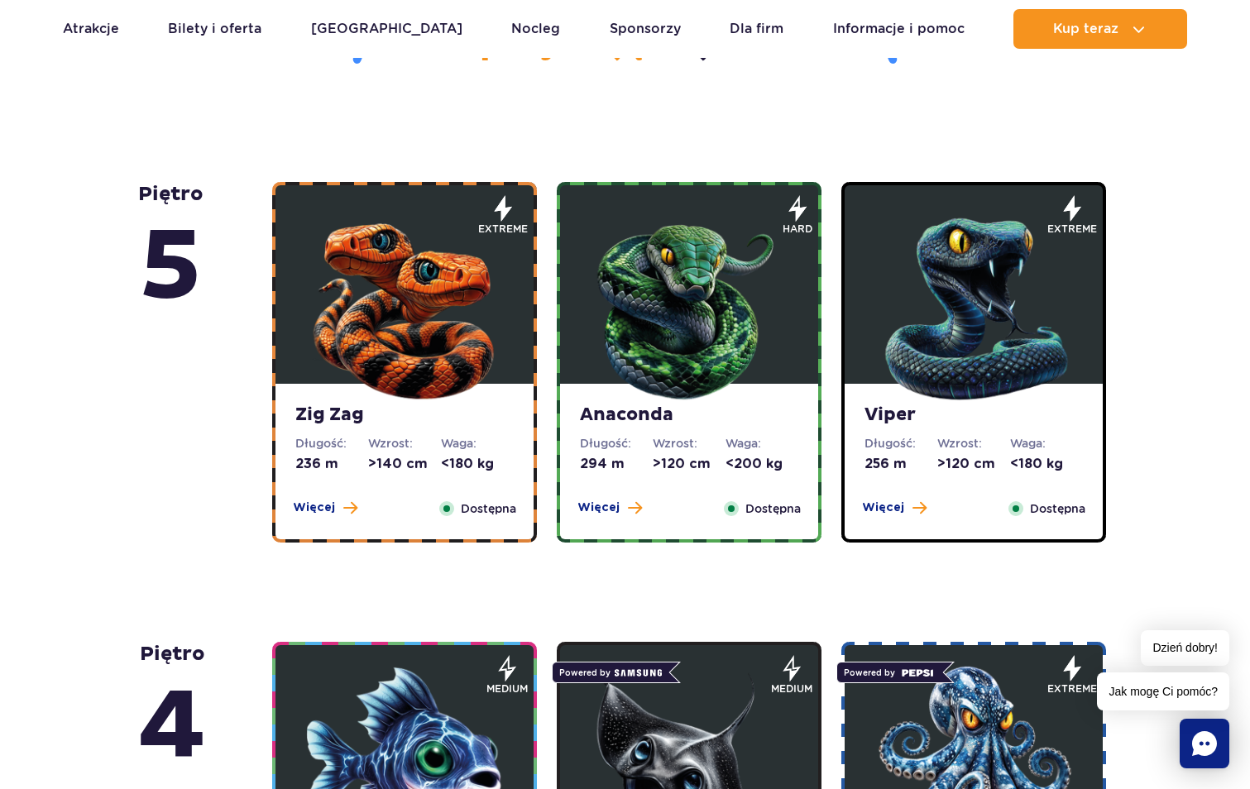
click at [427, 391] on img at bounding box center [404, 305] width 198 height 198
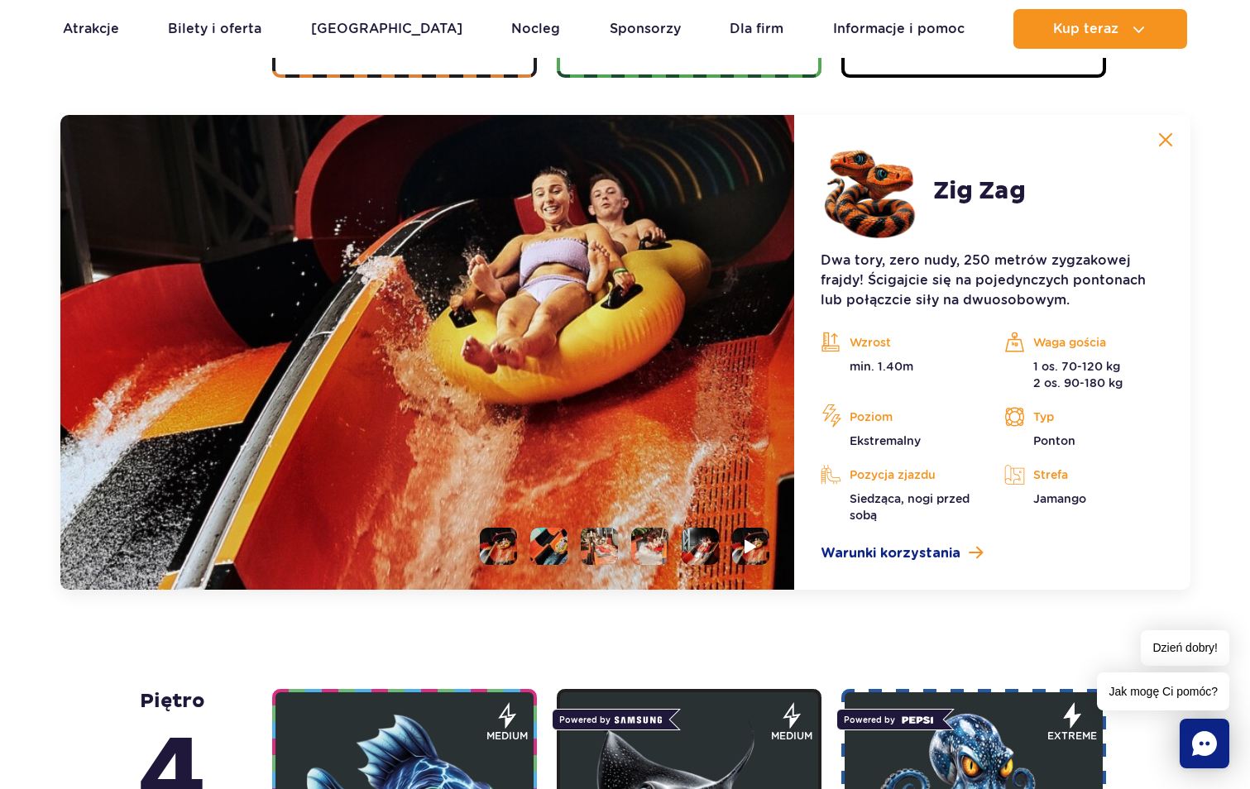
scroll to position [1390, 0]
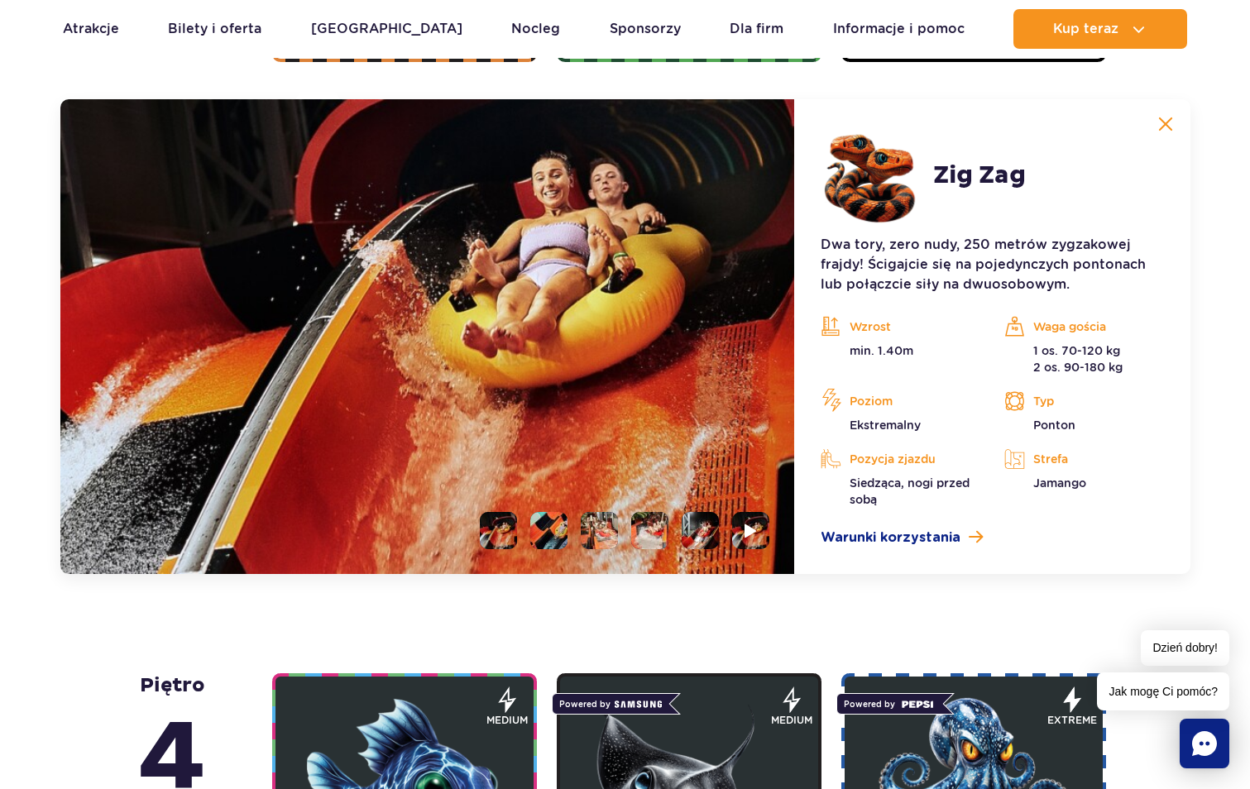
click at [1158, 130] on img at bounding box center [1165, 124] width 15 height 15
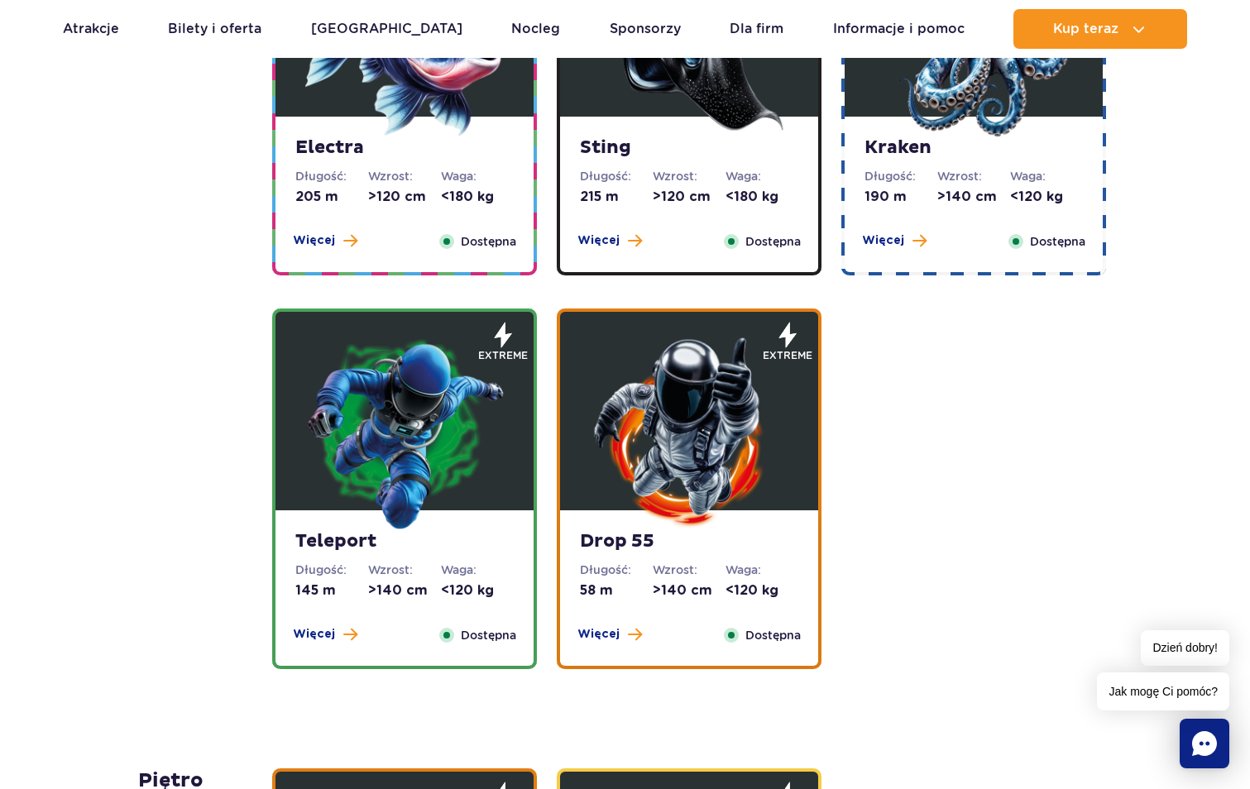
scroll to position [1638, 0]
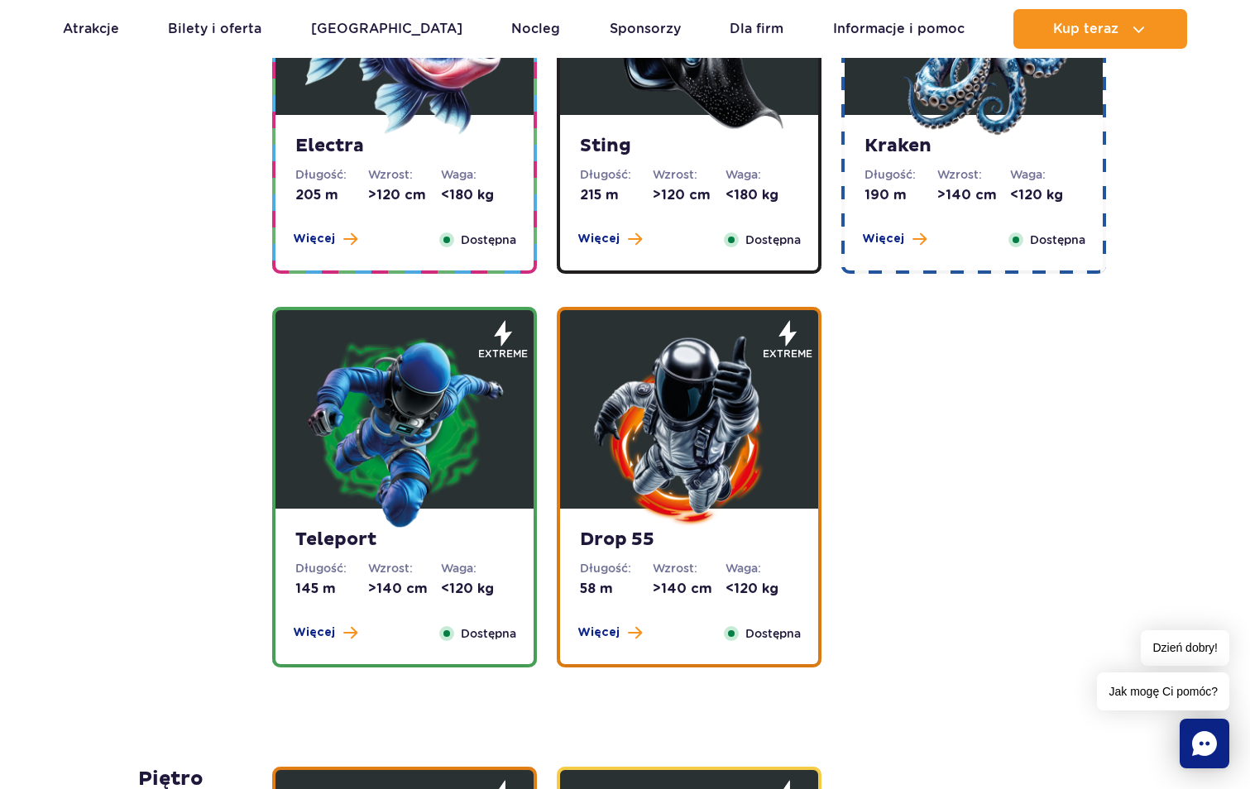
click at [435, 475] on img at bounding box center [404, 430] width 198 height 198
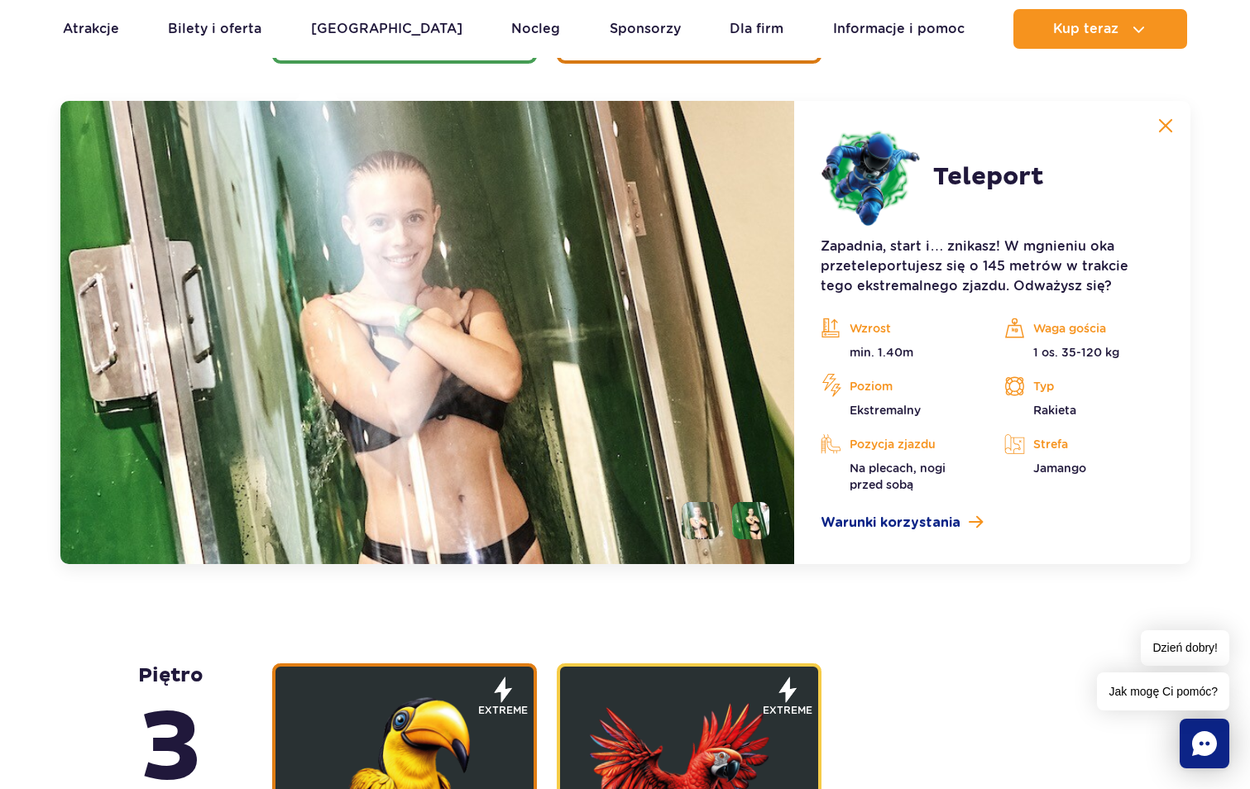
scroll to position [2244, 0]
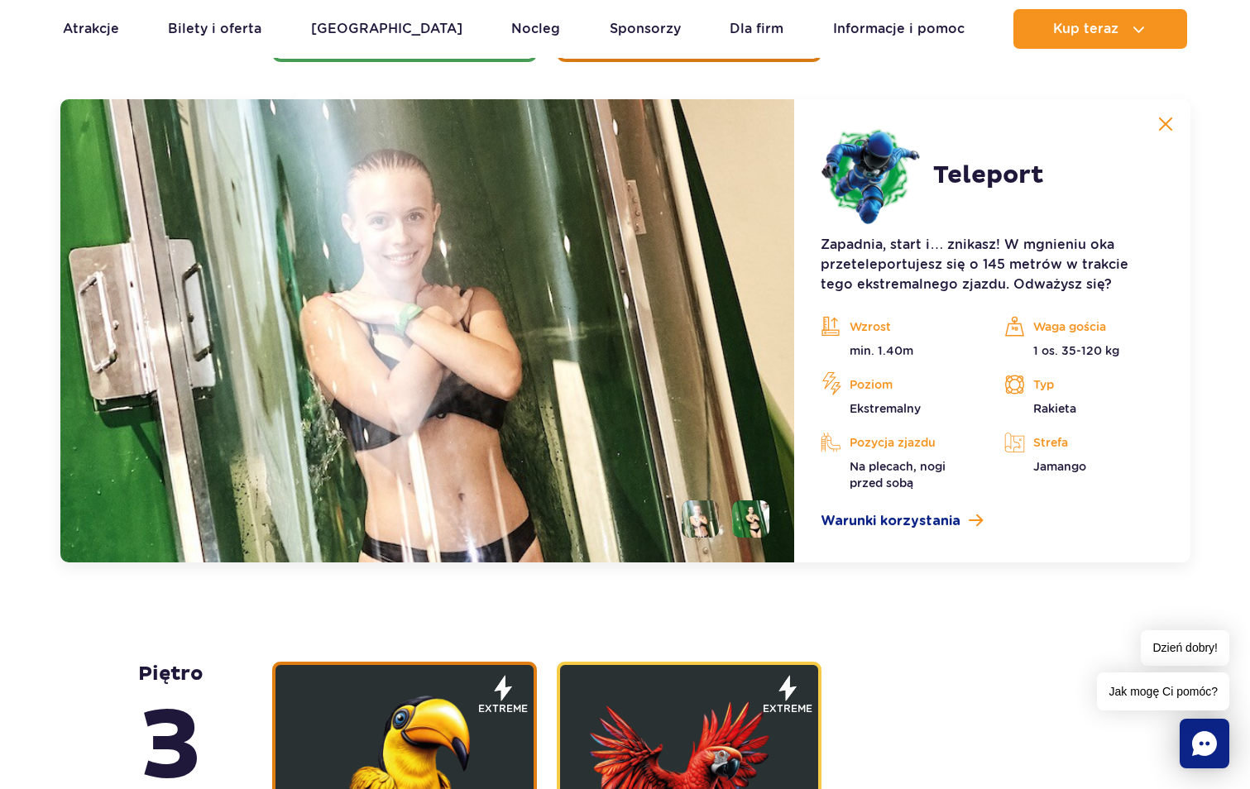
click at [703, 528] on li at bounding box center [699, 518] width 37 height 37
click at [752, 528] on li at bounding box center [750, 518] width 37 height 37
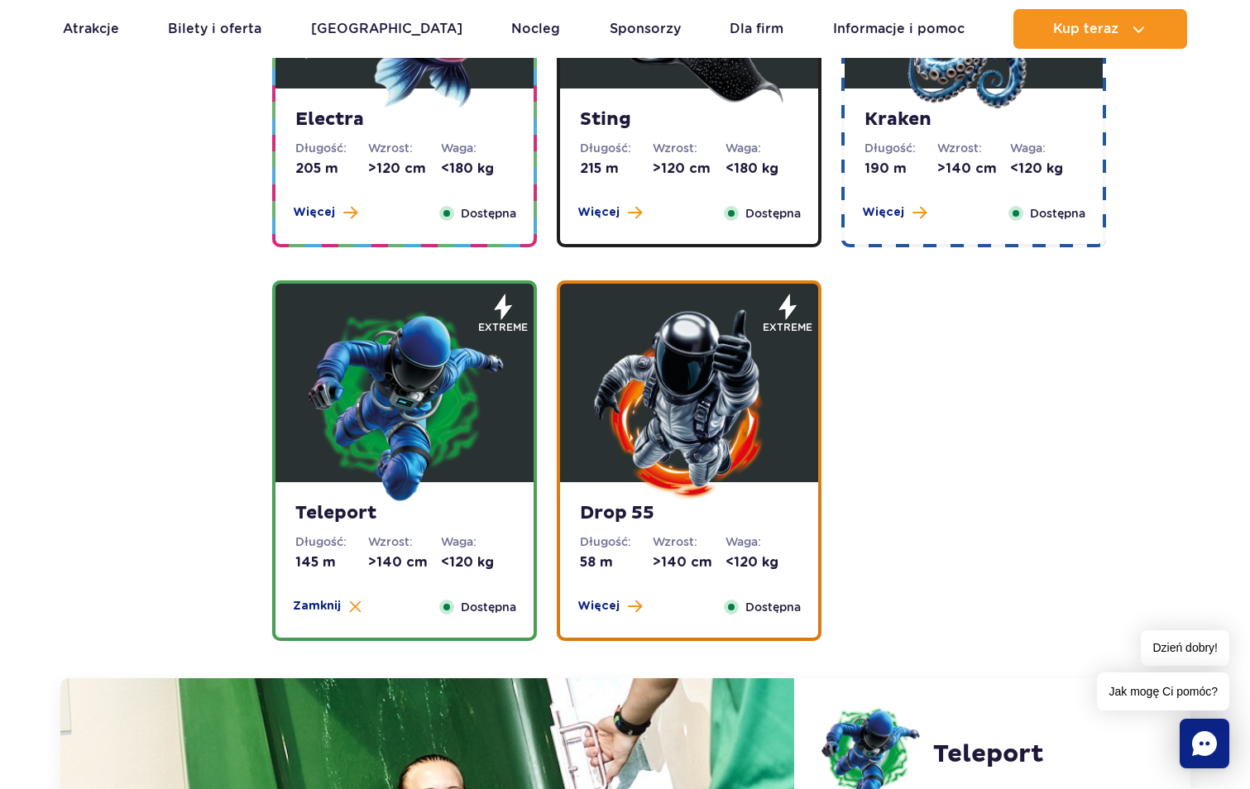
click at [658, 380] on img at bounding box center [689, 403] width 198 height 198
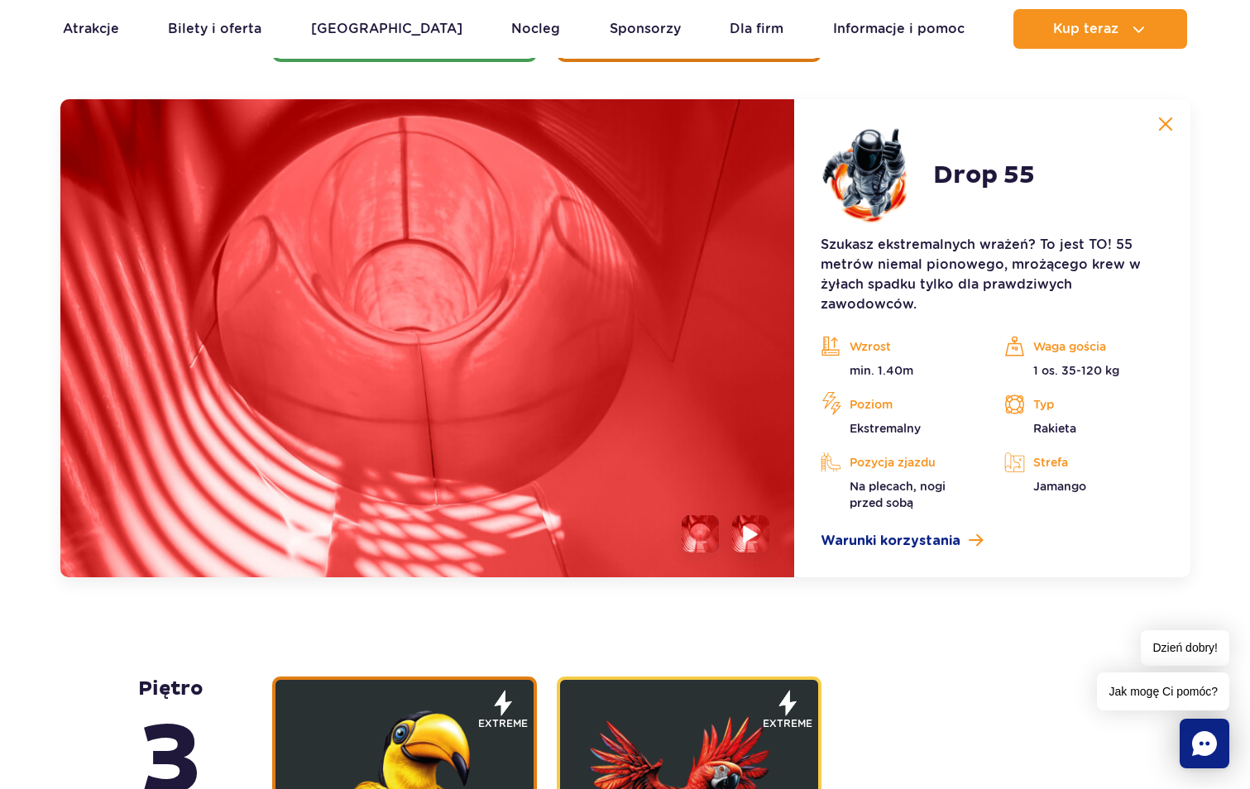
click at [744, 528] on img at bounding box center [751, 533] width 16 height 19
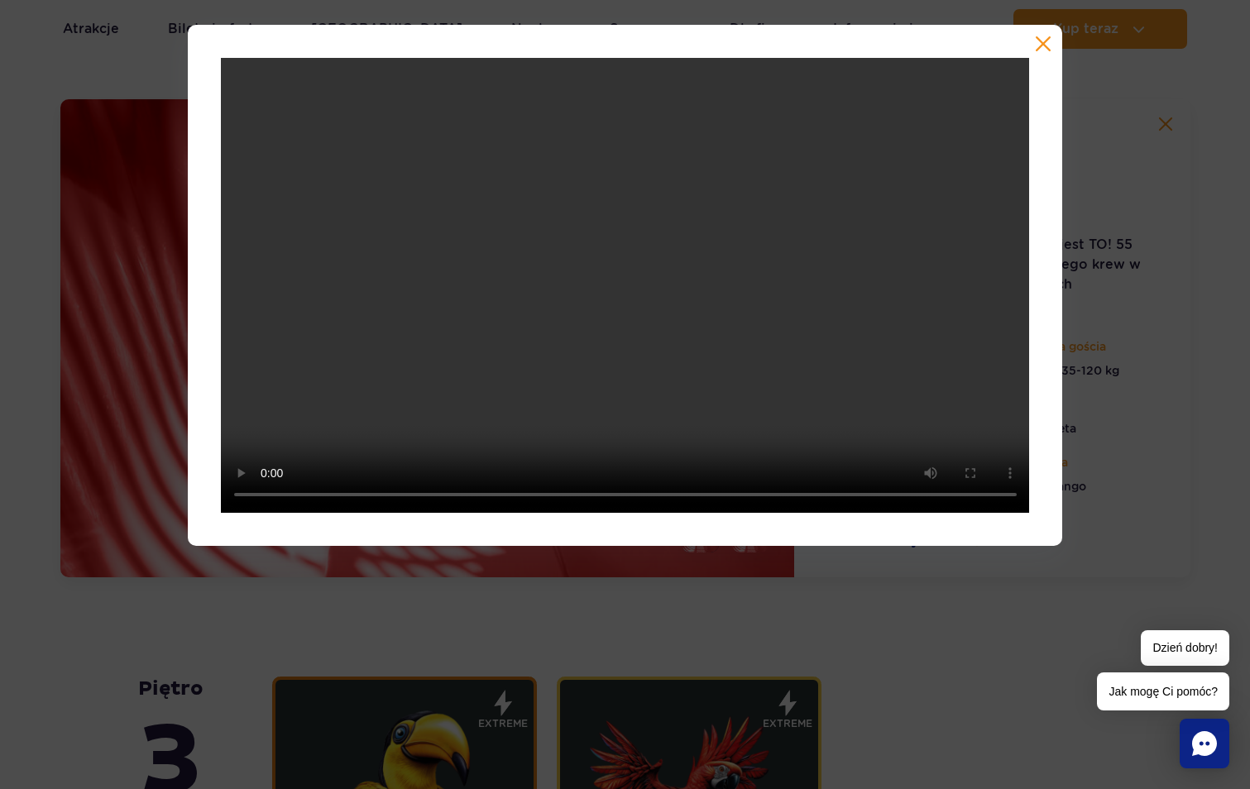
click at [1054, 50] on div at bounding box center [625, 285] width 875 height 521
click at [1046, 41] on button "button" at bounding box center [1043, 44] width 17 height 17
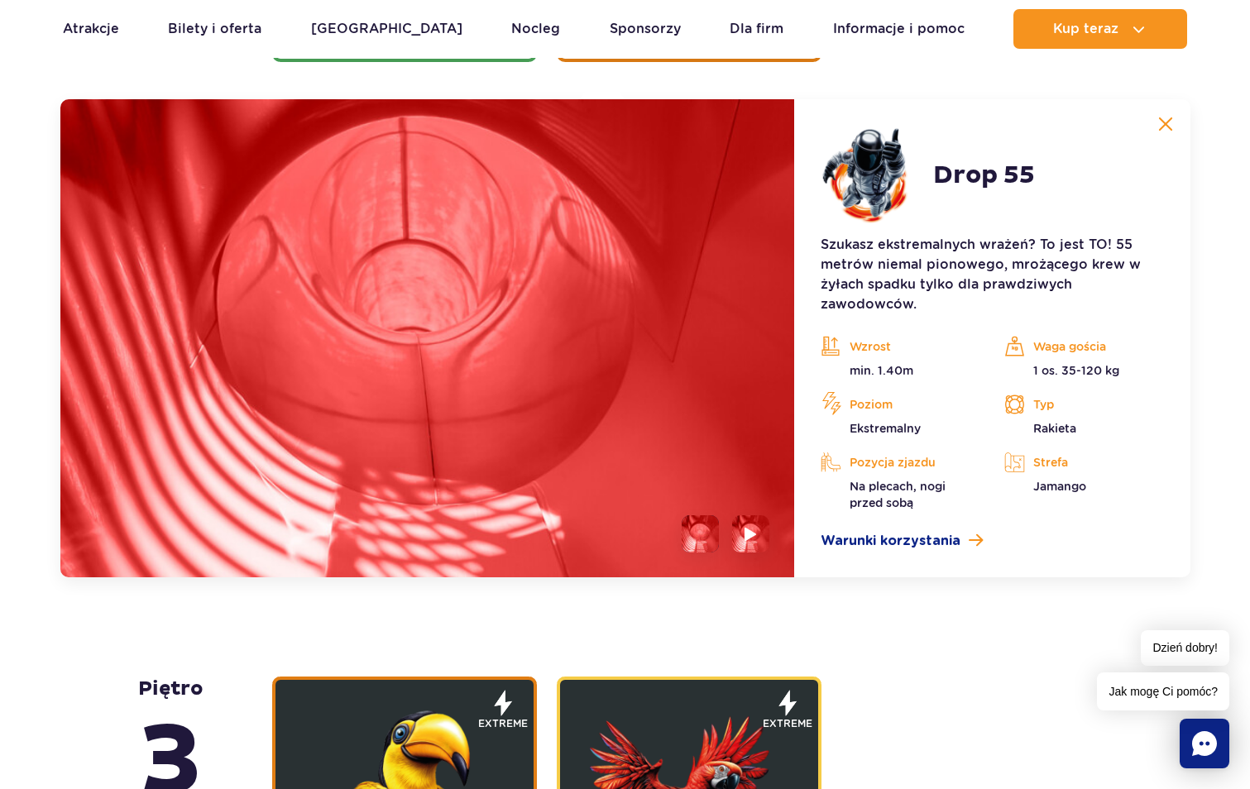
click at [704, 538] on li at bounding box center [699, 533] width 37 height 37
click at [736, 536] on li at bounding box center [750, 533] width 37 height 37
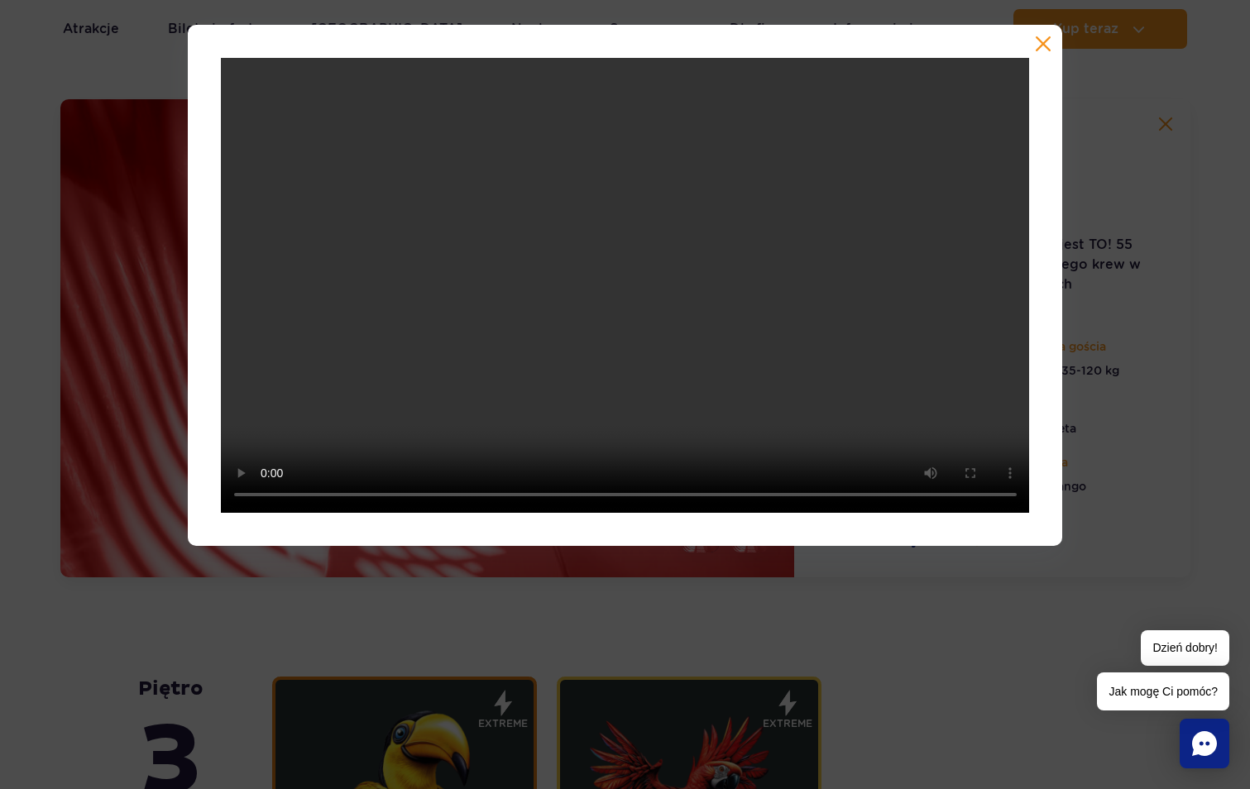
click at [1045, 48] on button "button" at bounding box center [1043, 44] width 17 height 17
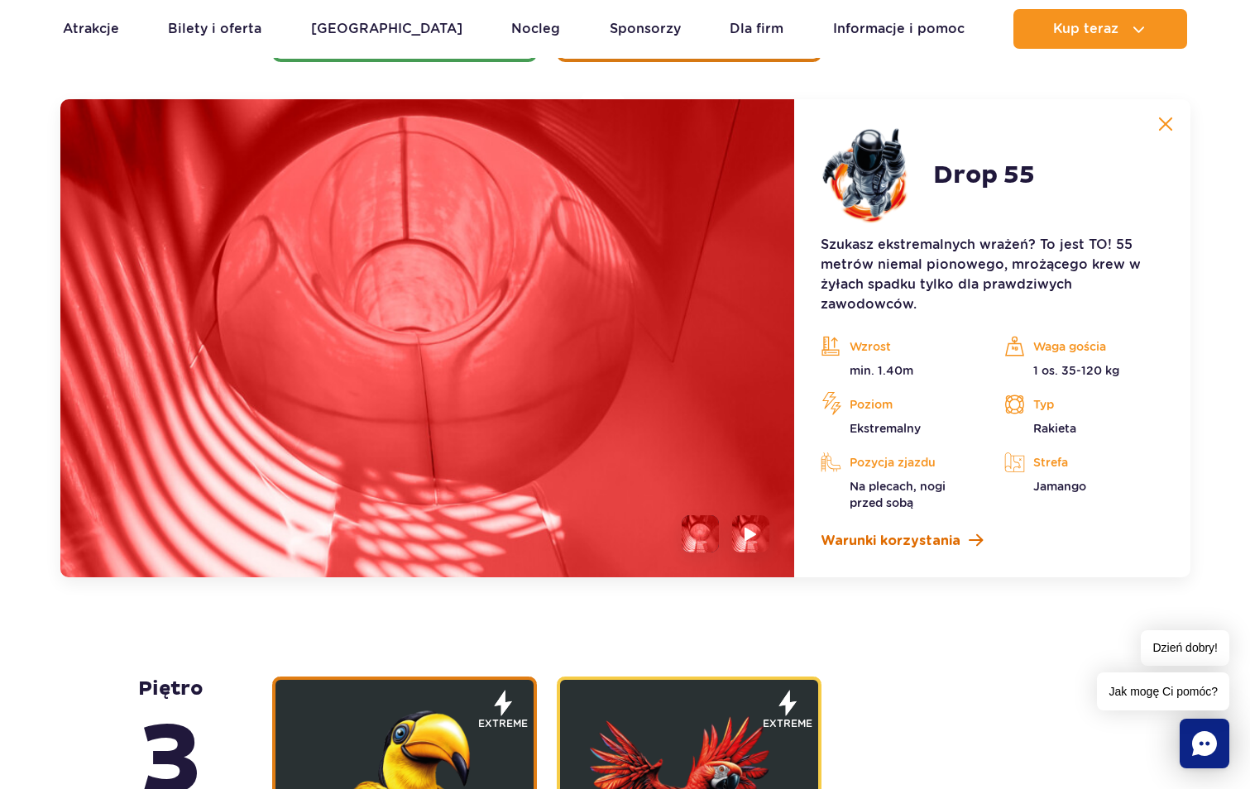
click at [874, 544] on span "Warunki korzystania" at bounding box center [890, 541] width 140 height 20
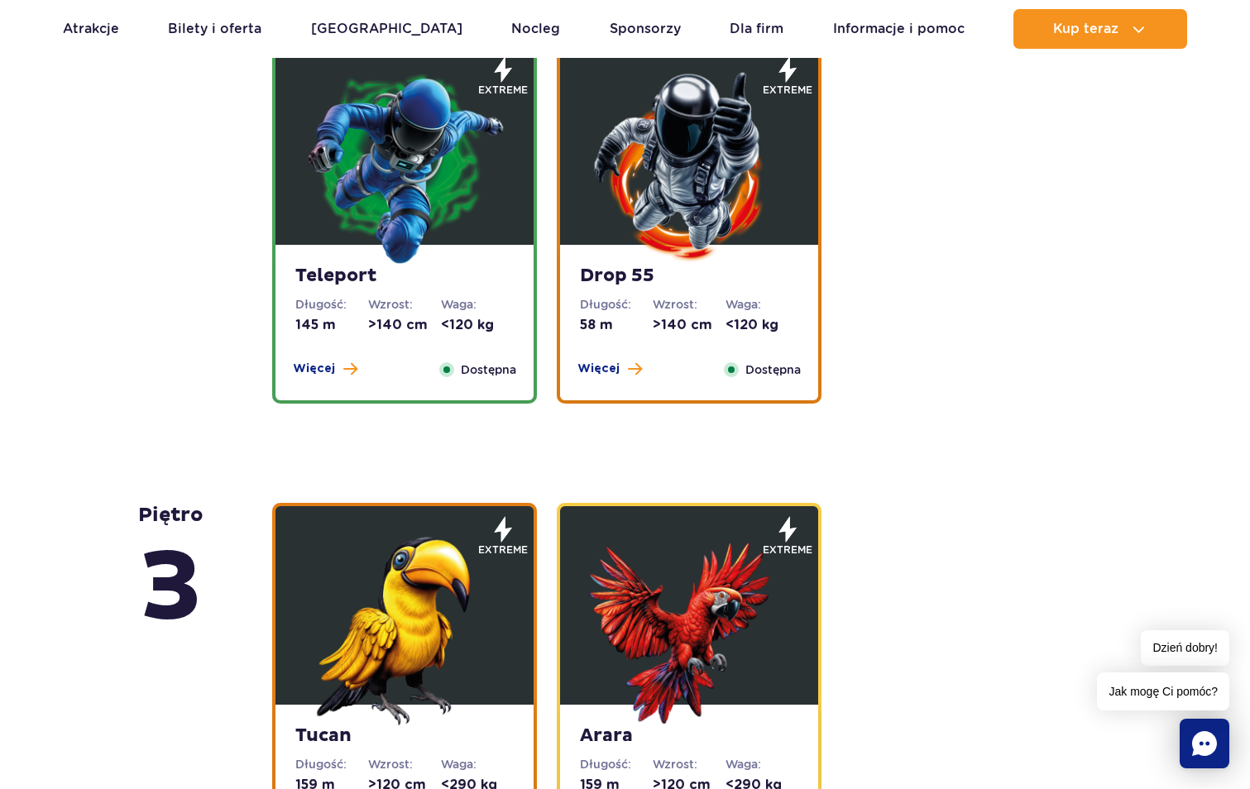
click at [384, 280] on strong "Teleport" at bounding box center [404, 276] width 218 height 23
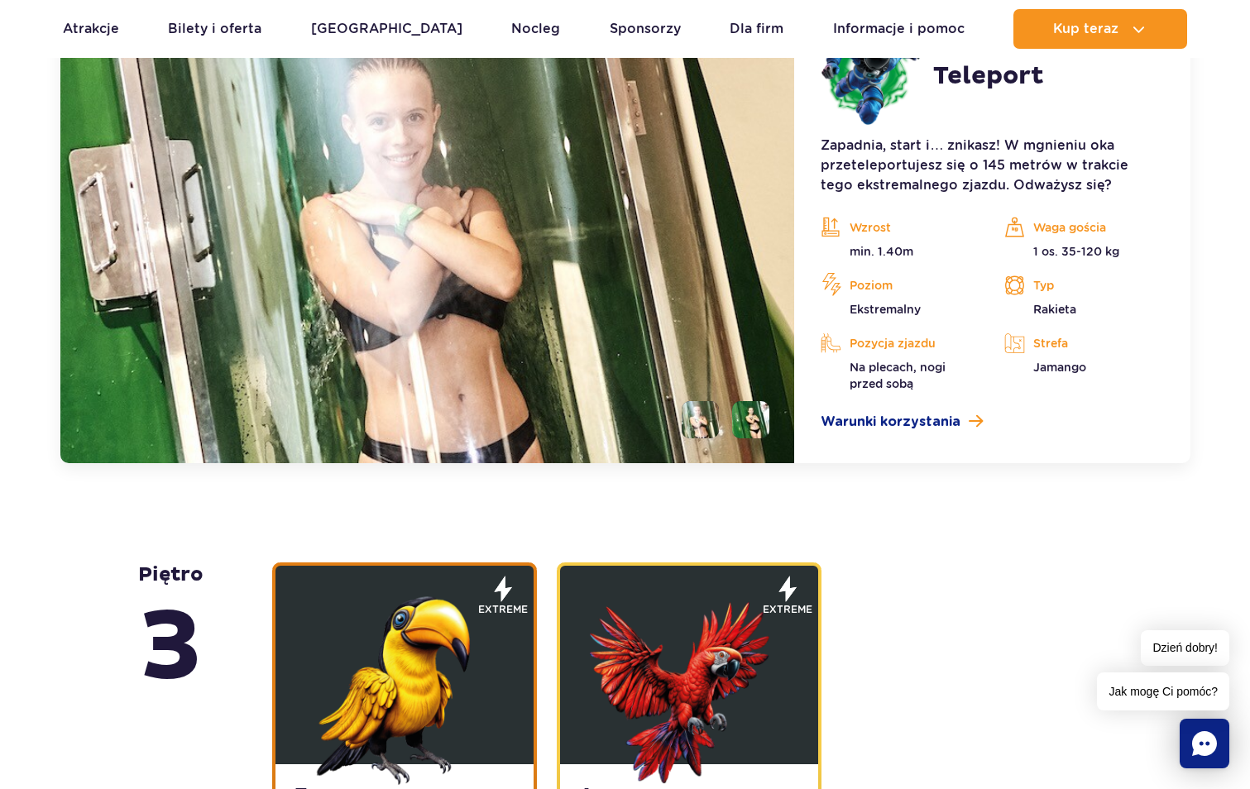
scroll to position [2492, 0]
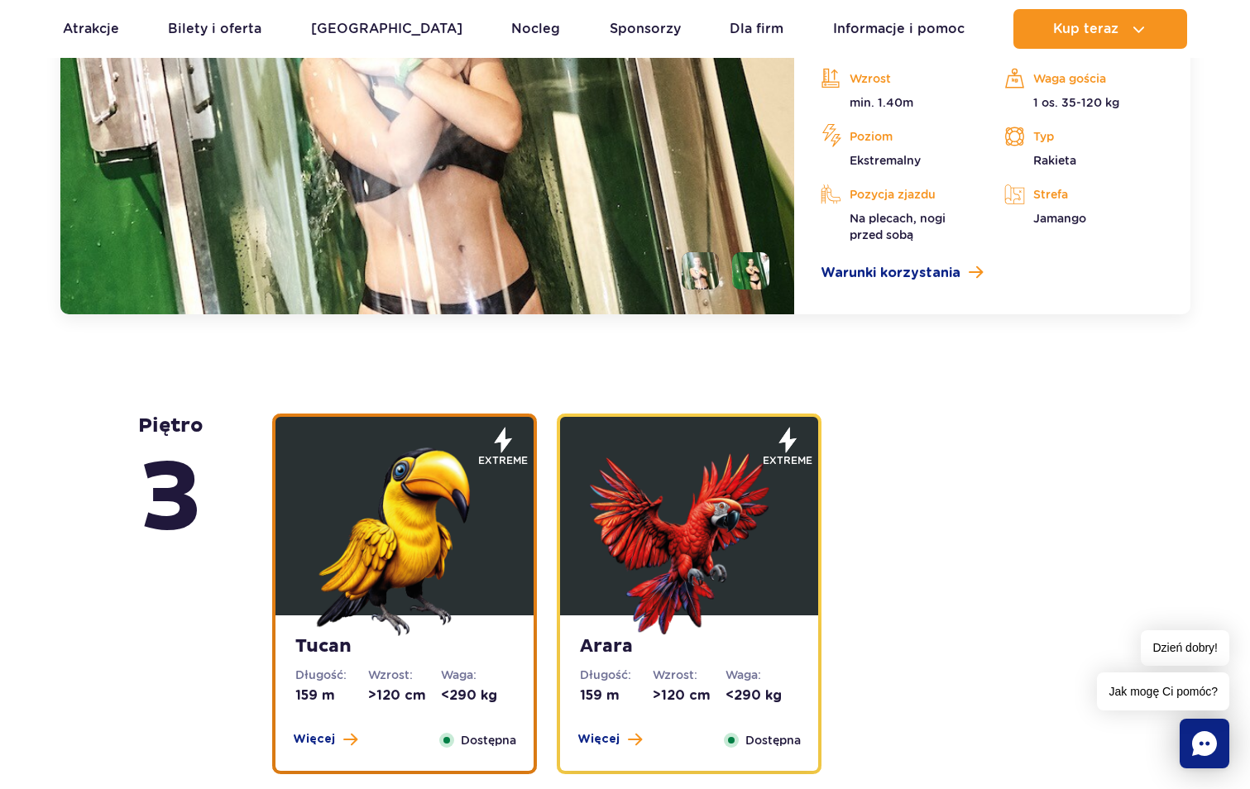
click at [757, 282] on li at bounding box center [750, 270] width 37 height 37
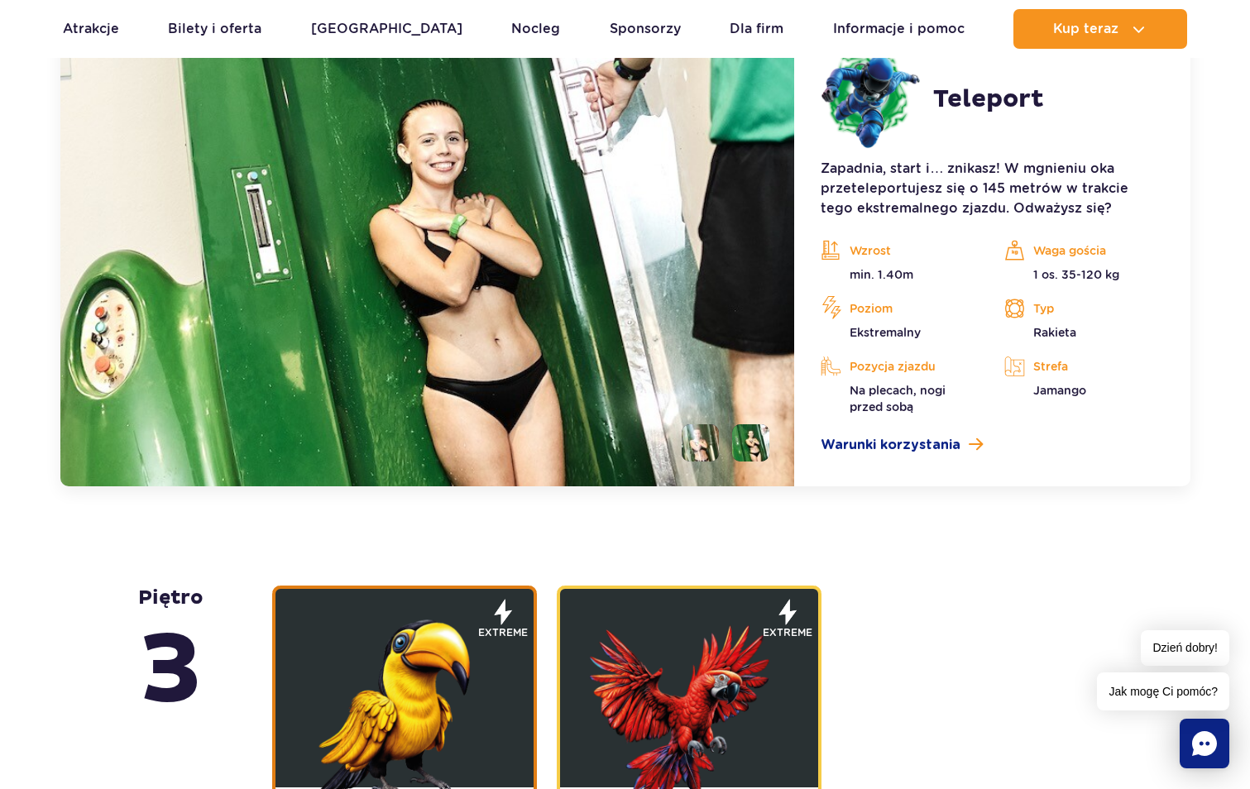
scroll to position [2078, 0]
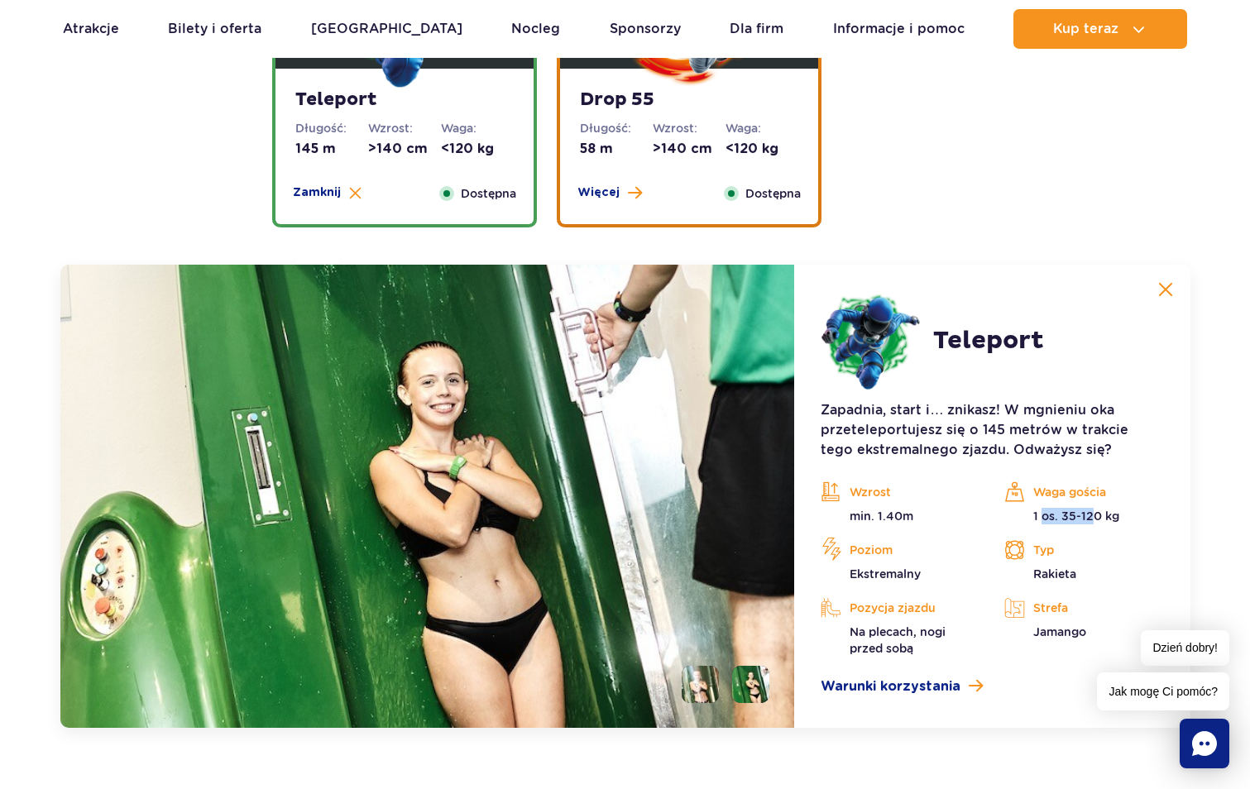
drag, startPoint x: 1044, startPoint y: 517, endPoint x: 1089, endPoint y: 518, distance: 45.5
click at [1089, 518] on p "1 os. 35-120 kg" at bounding box center [1083, 516] width 159 height 17
drag, startPoint x: 873, startPoint y: 522, endPoint x: 882, endPoint y: 521, distance: 8.3
click at [882, 521] on p "min. 1.40m" at bounding box center [899, 516] width 159 height 17
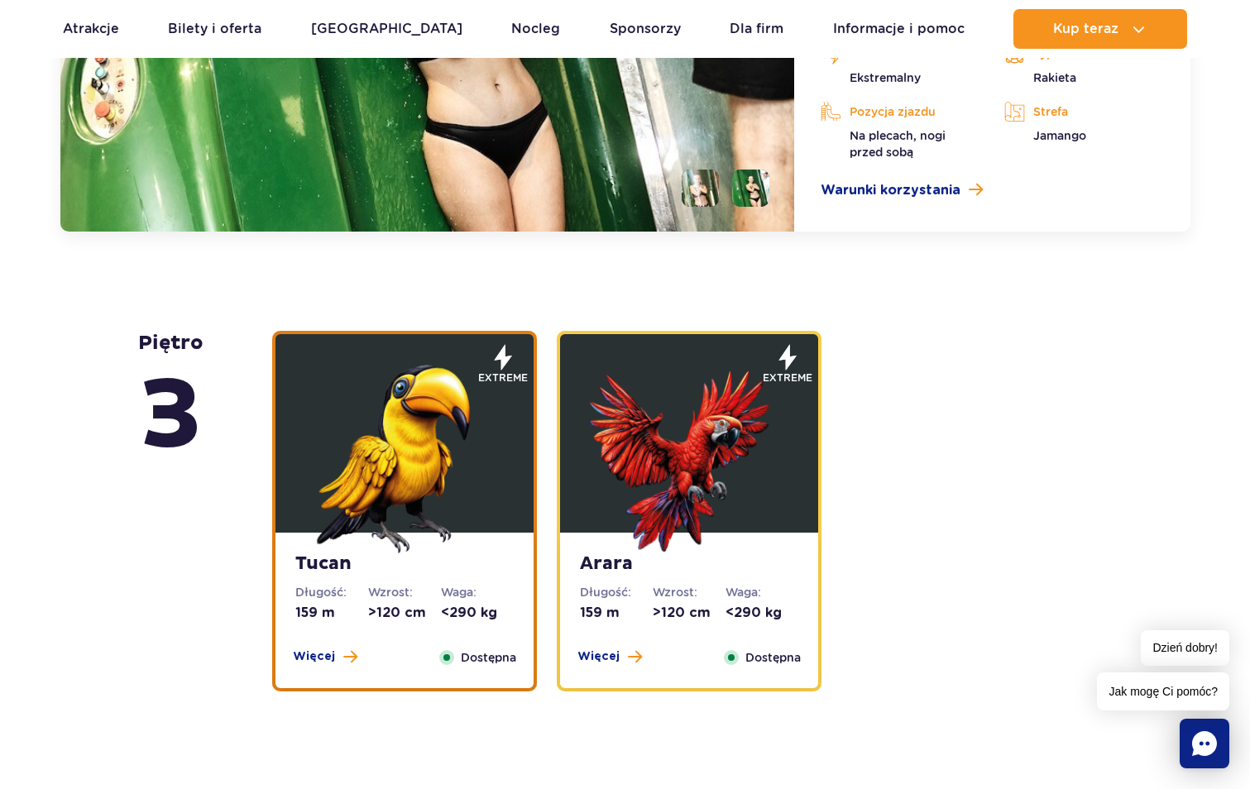
click at [413, 466] on img at bounding box center [404, 454] width 198 height 198
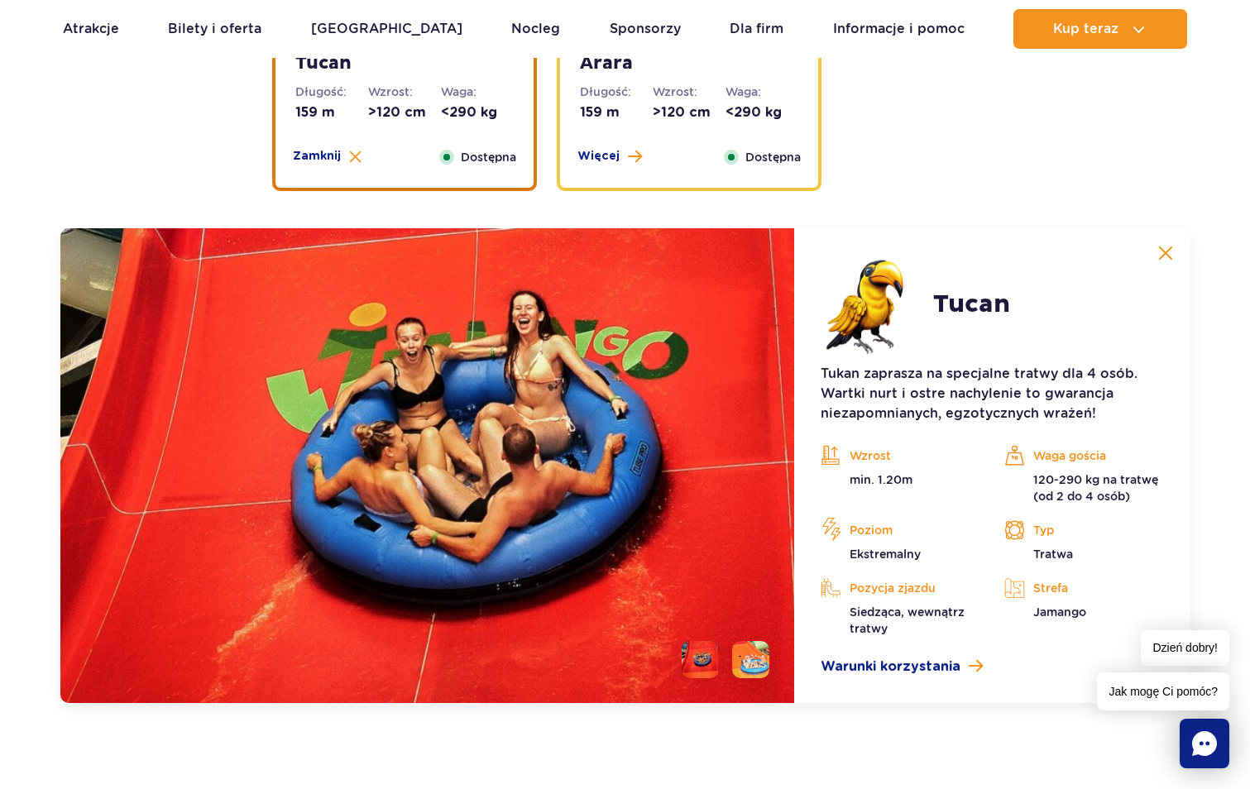
scroll to position [2703, 0]
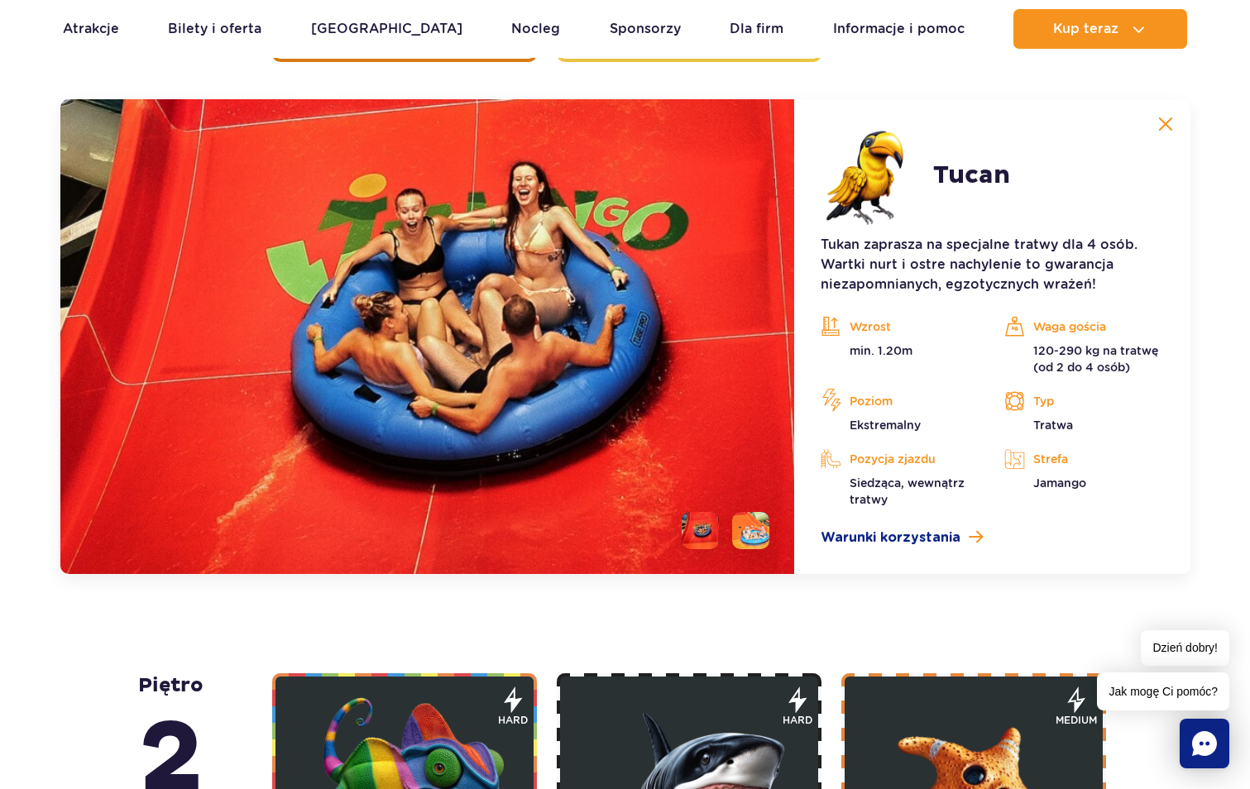
click at [743, 518] on li at bounding box center [750, 530] width 37 height 37
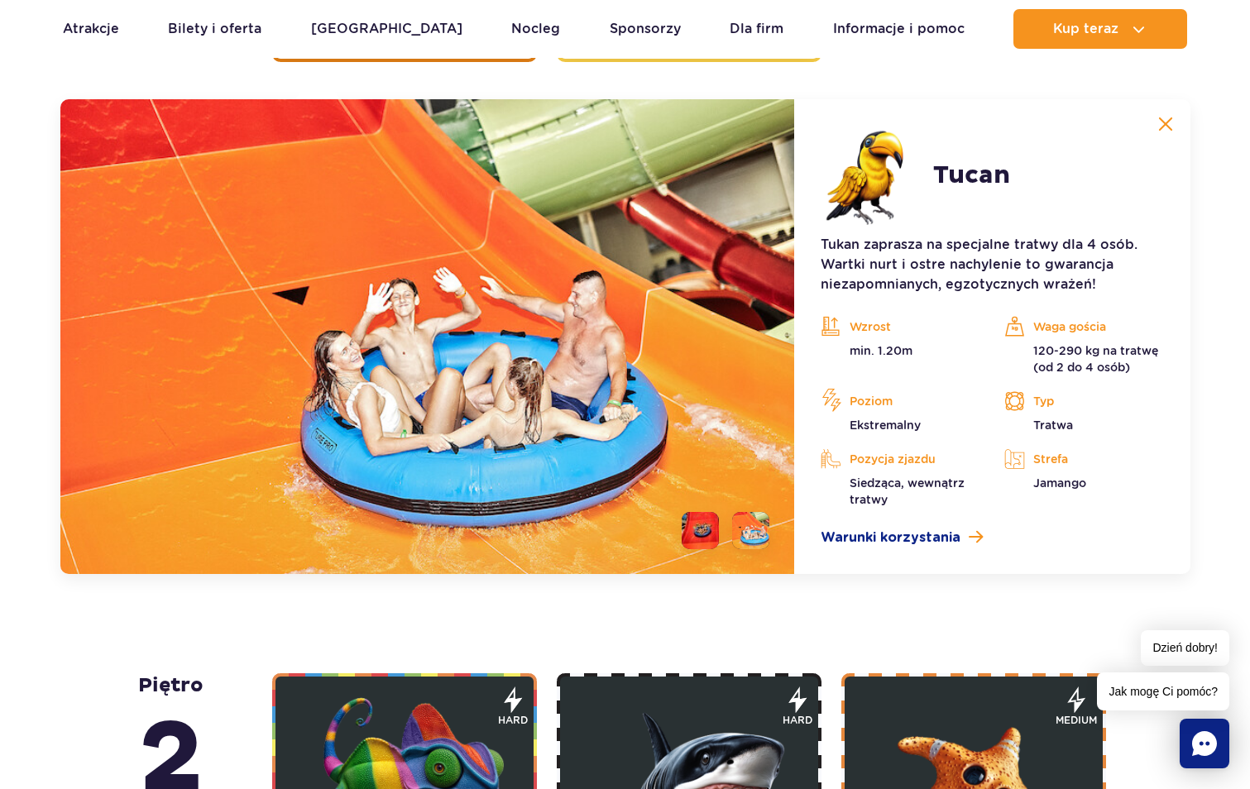
click at [1165, 124] on img at bounding box center [1165, 124] width 15 height 15
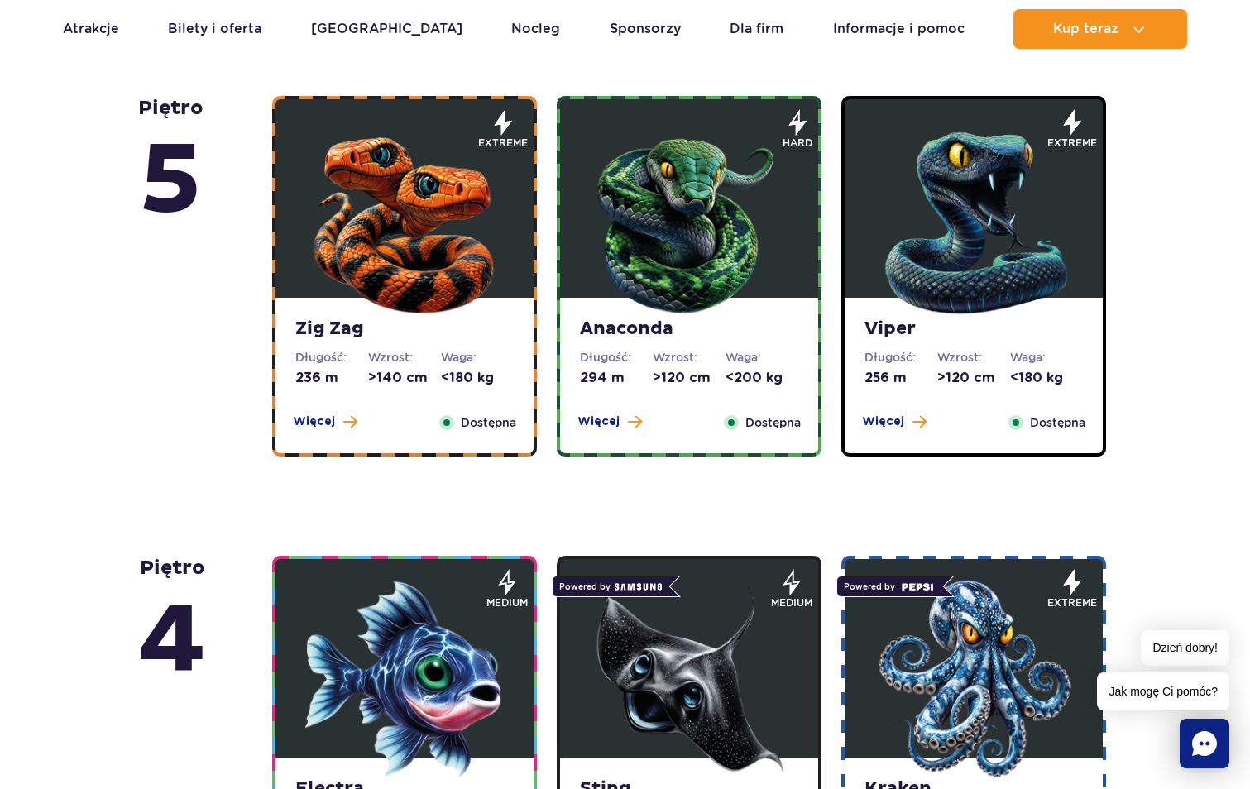
scroll to position [967, 0]
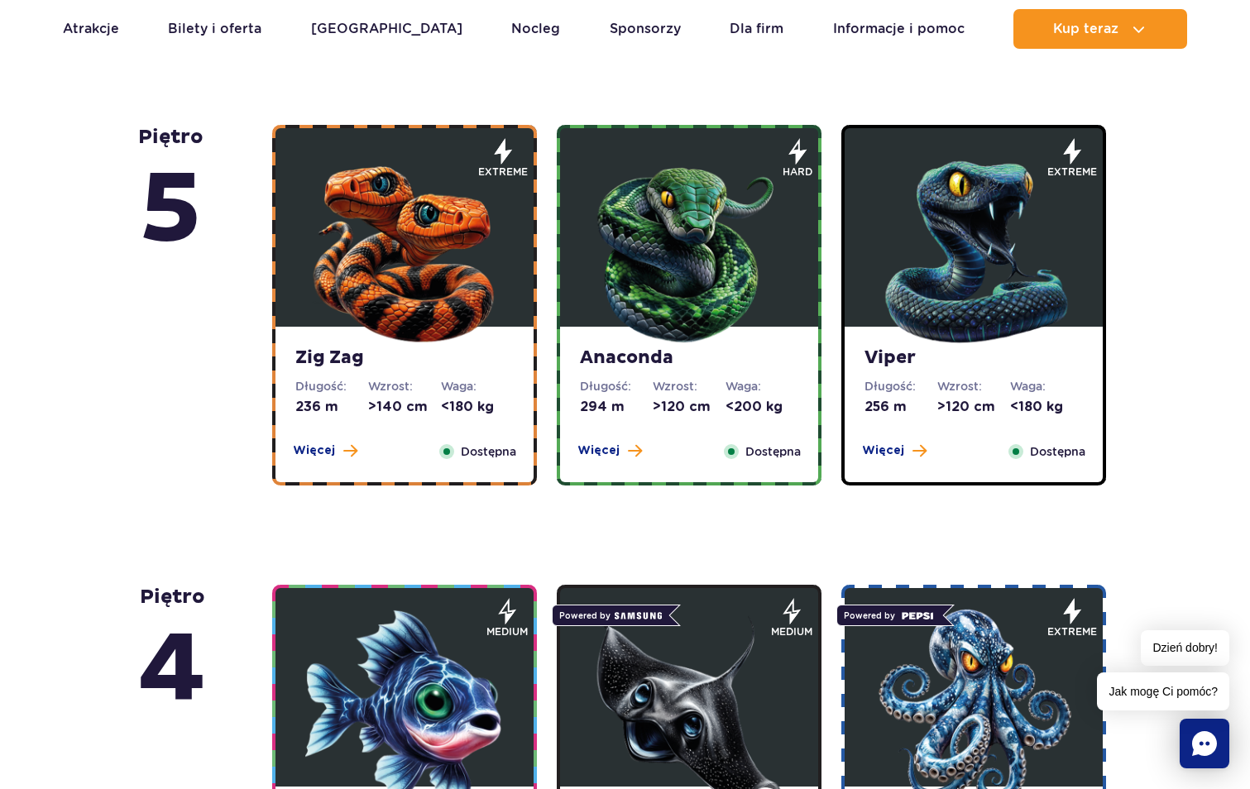
click at [695, 248] on img at bounding box center [689, 248] width 198 height 198
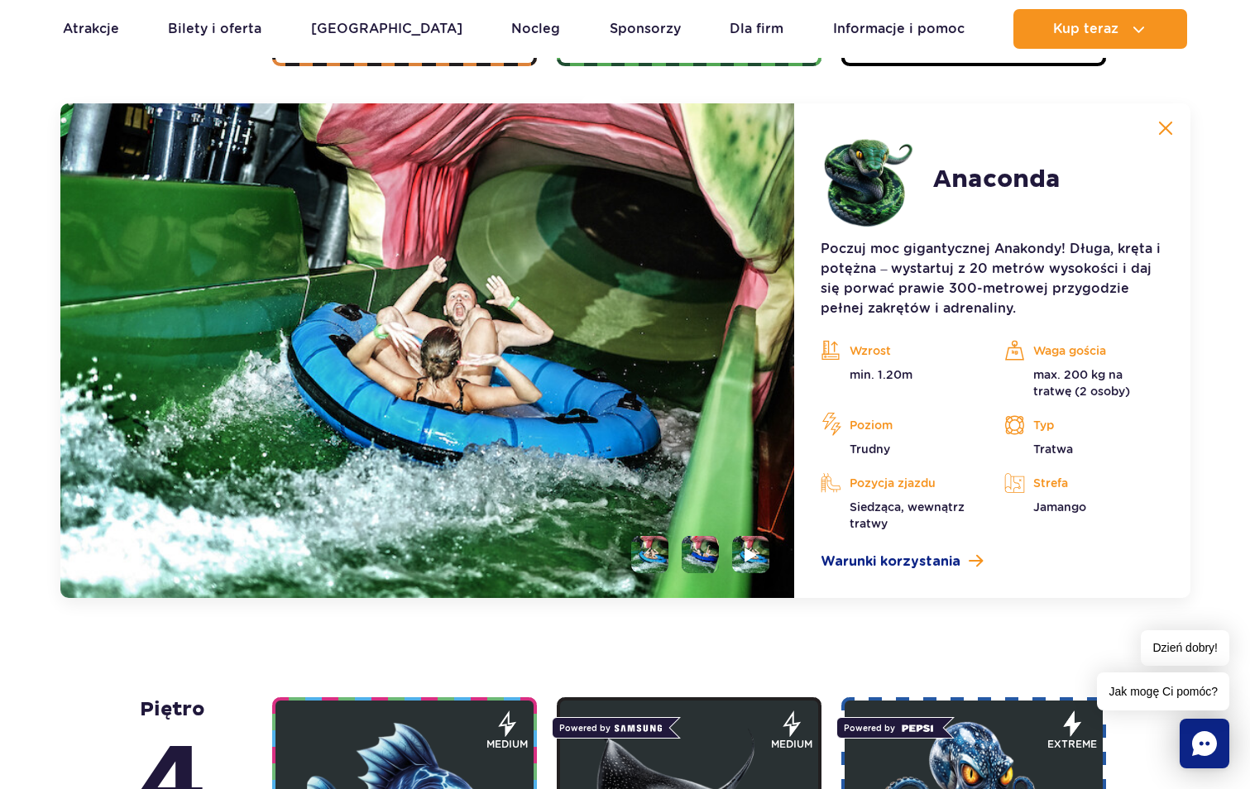
scroll to position [1390, 0]
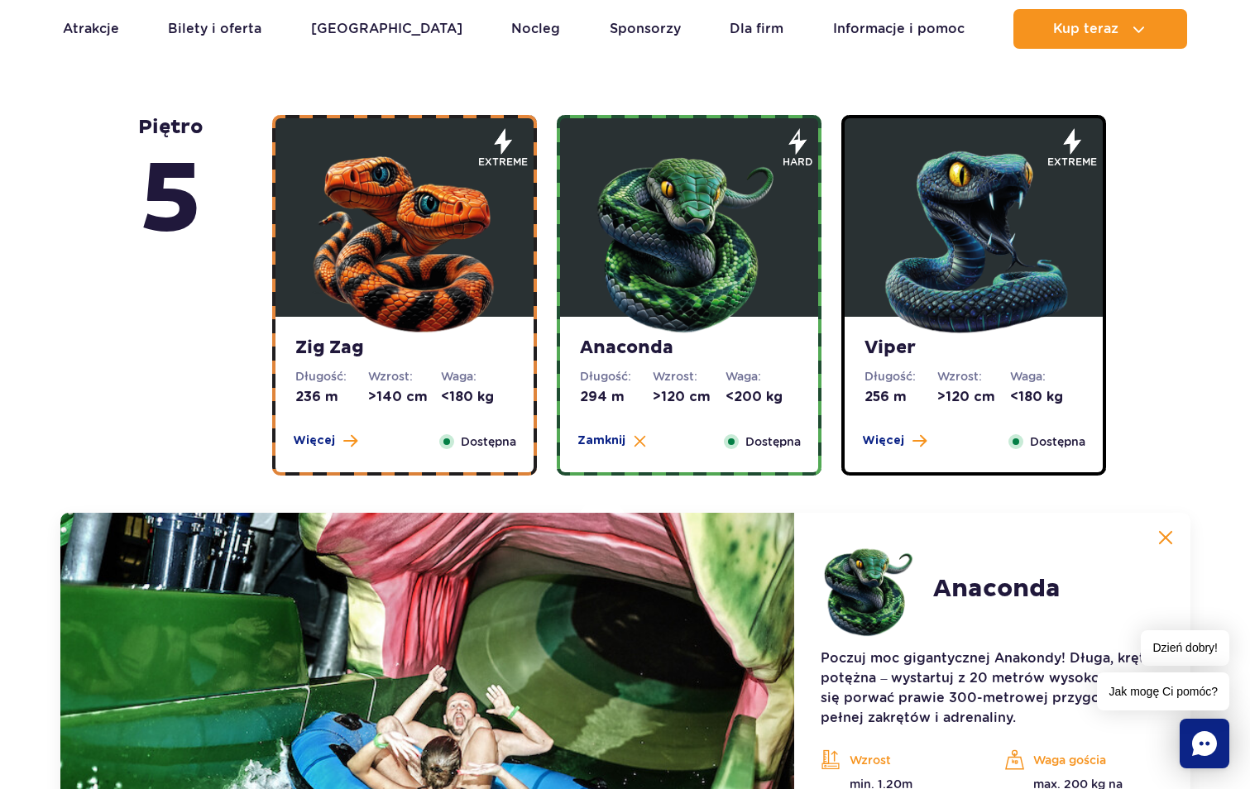
click at [856, 373] on div "Viper Długość: 256 m Wzrost: >120 cm Waga: <180 kg Więcej Zamknij Dostępna" at bounding box center [973, 394] width 258 height 155
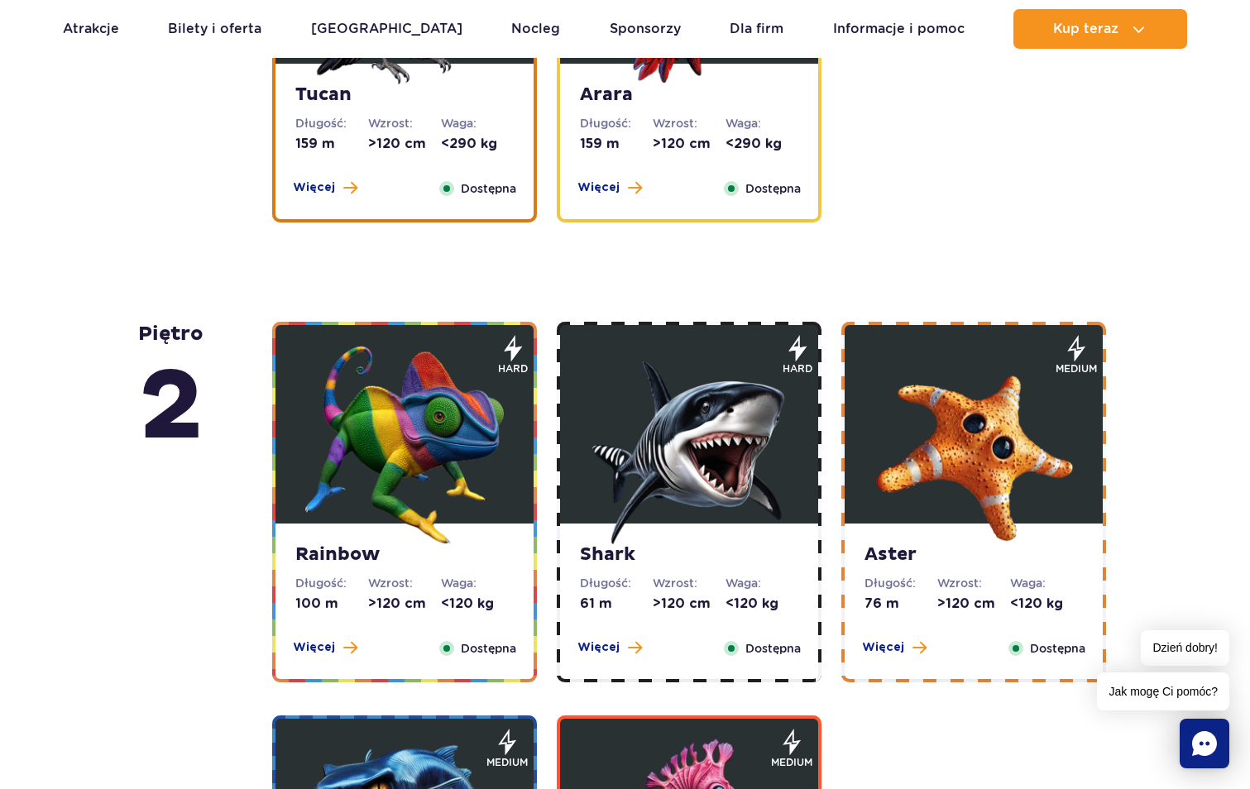
scroll to position [3292, 0]
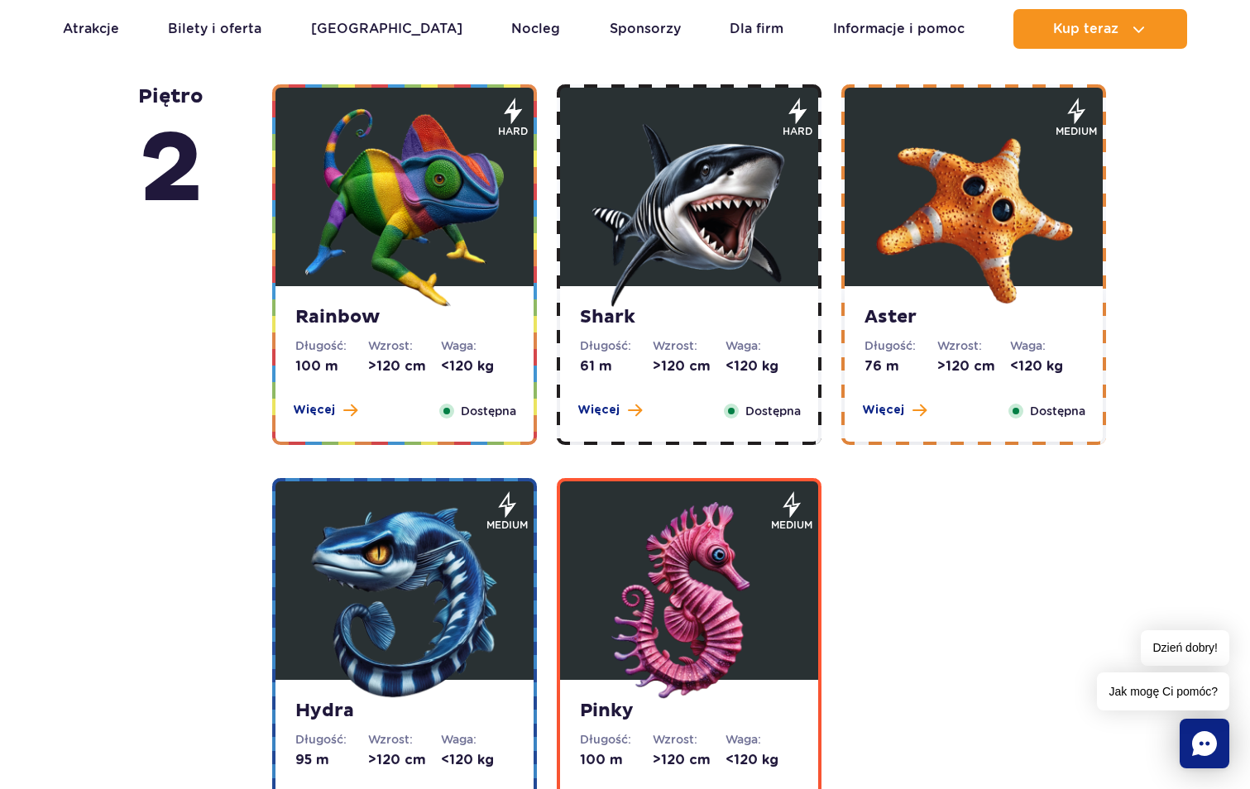
click at [426, 229] on img at bounding box center [404, 207] width 198 height 198
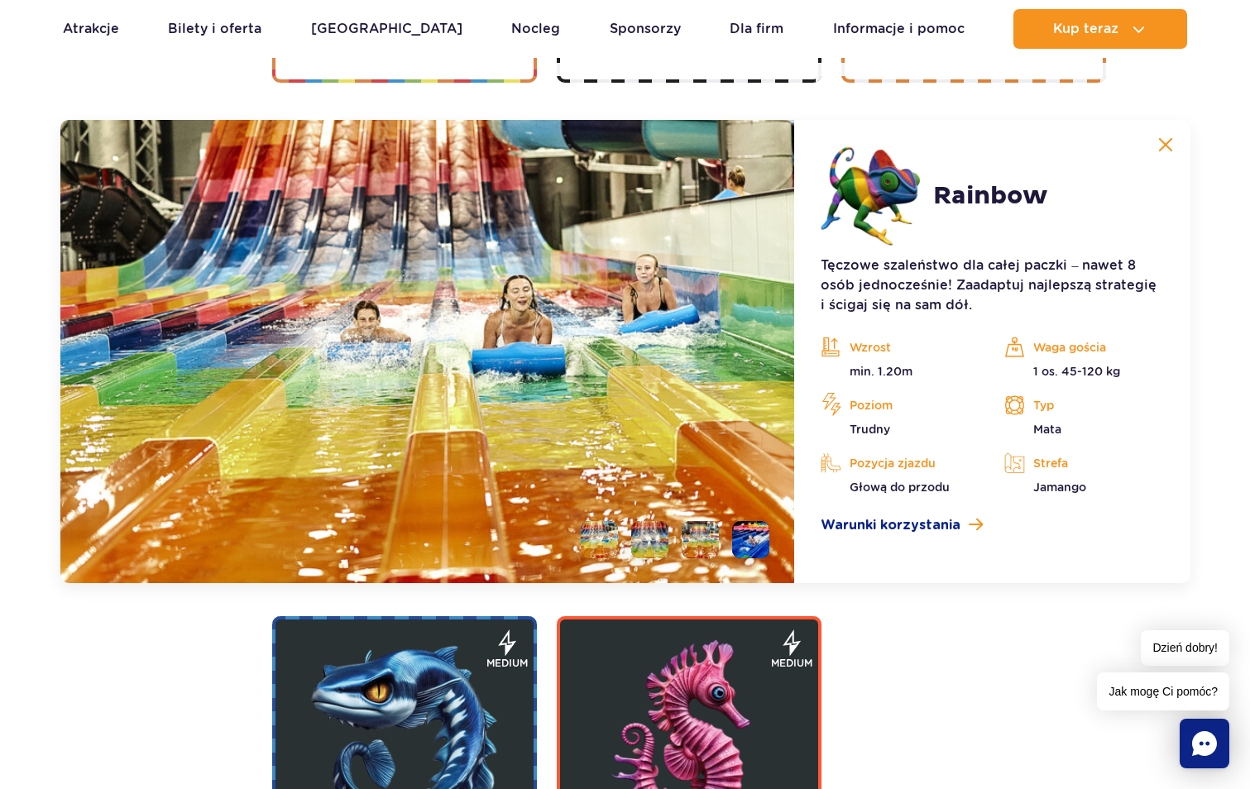
scroll to position [3163, 0]
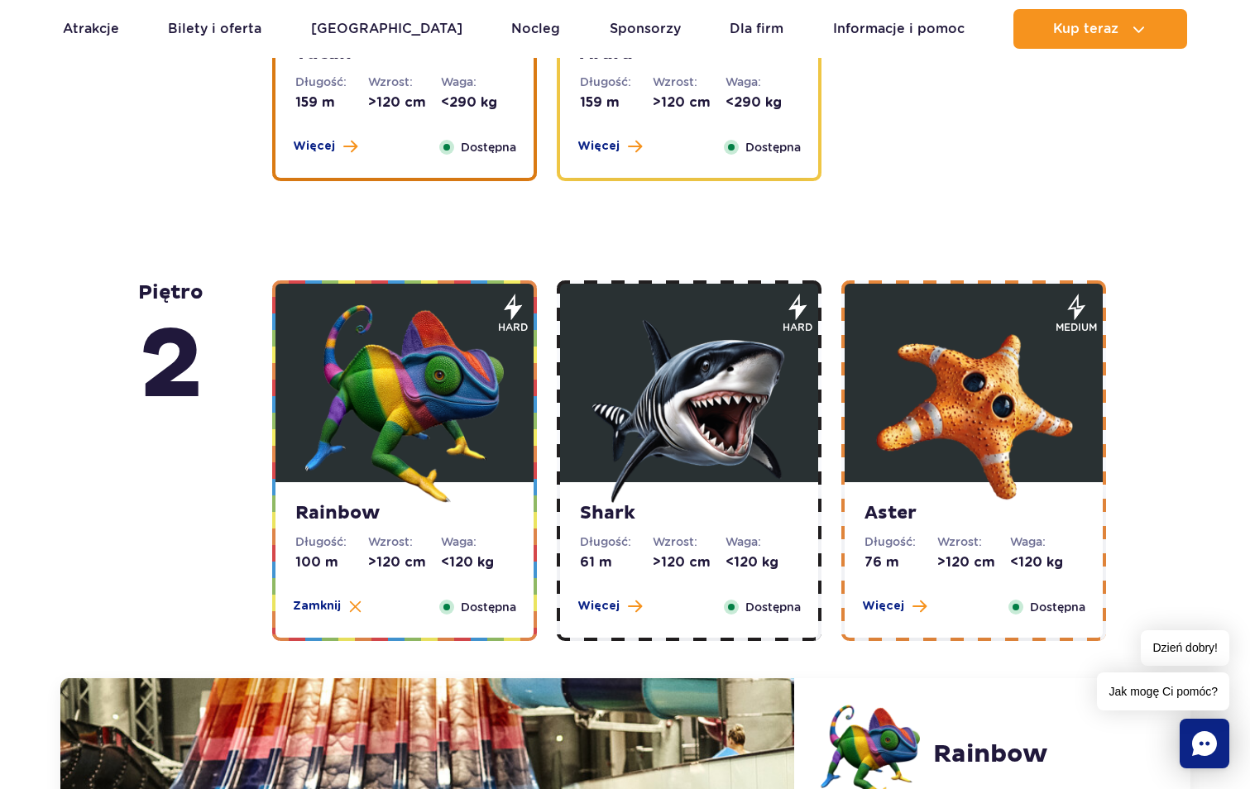
click at [658, 418] on img at bounding box center [689, 403] width 198 height 198
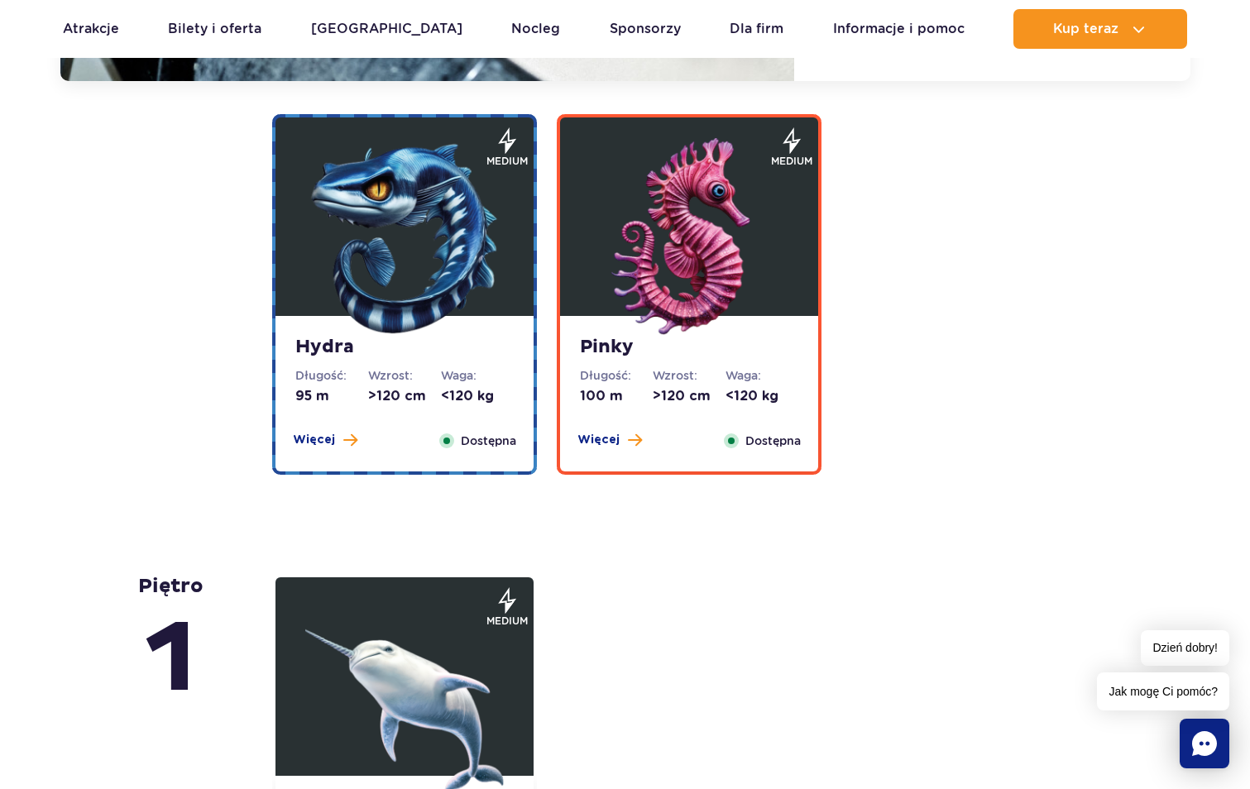
click at [664, 309] on img at bounding box center [689, 237] width 198 height 198
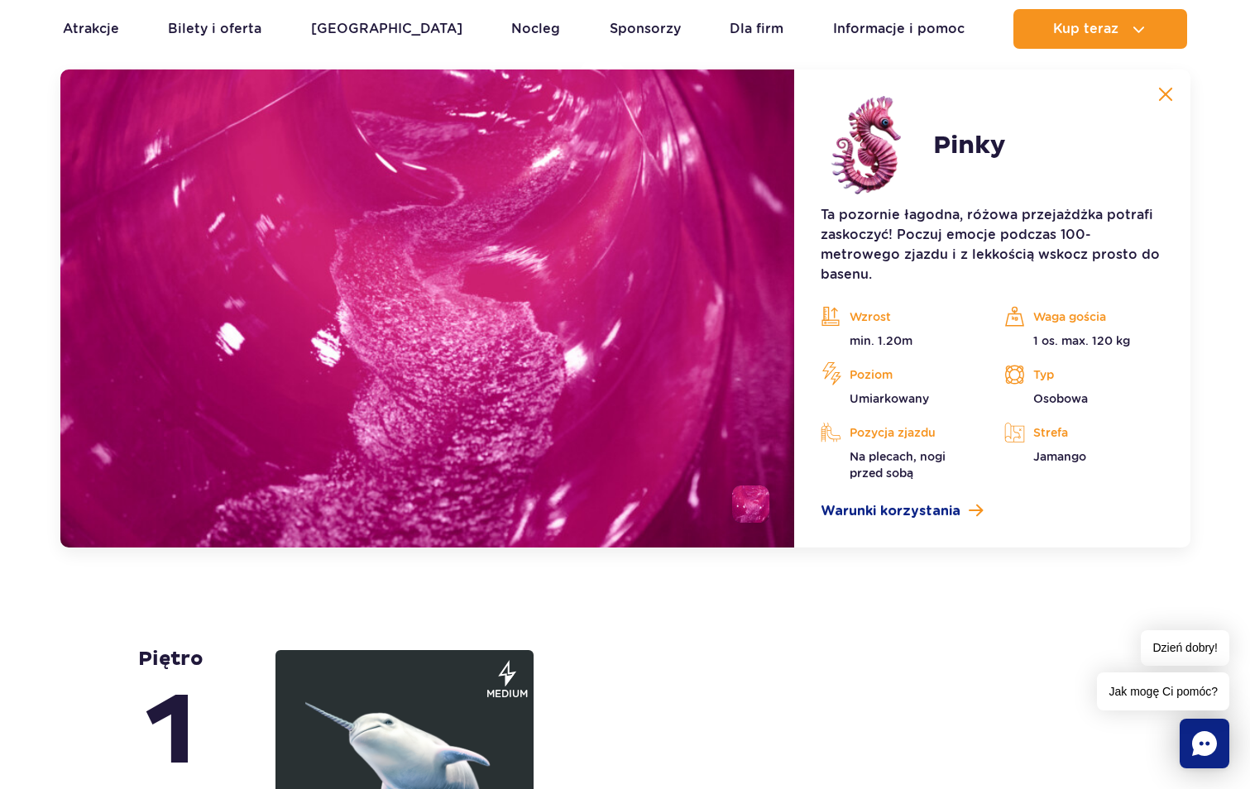
scroll to position [3557, 0]
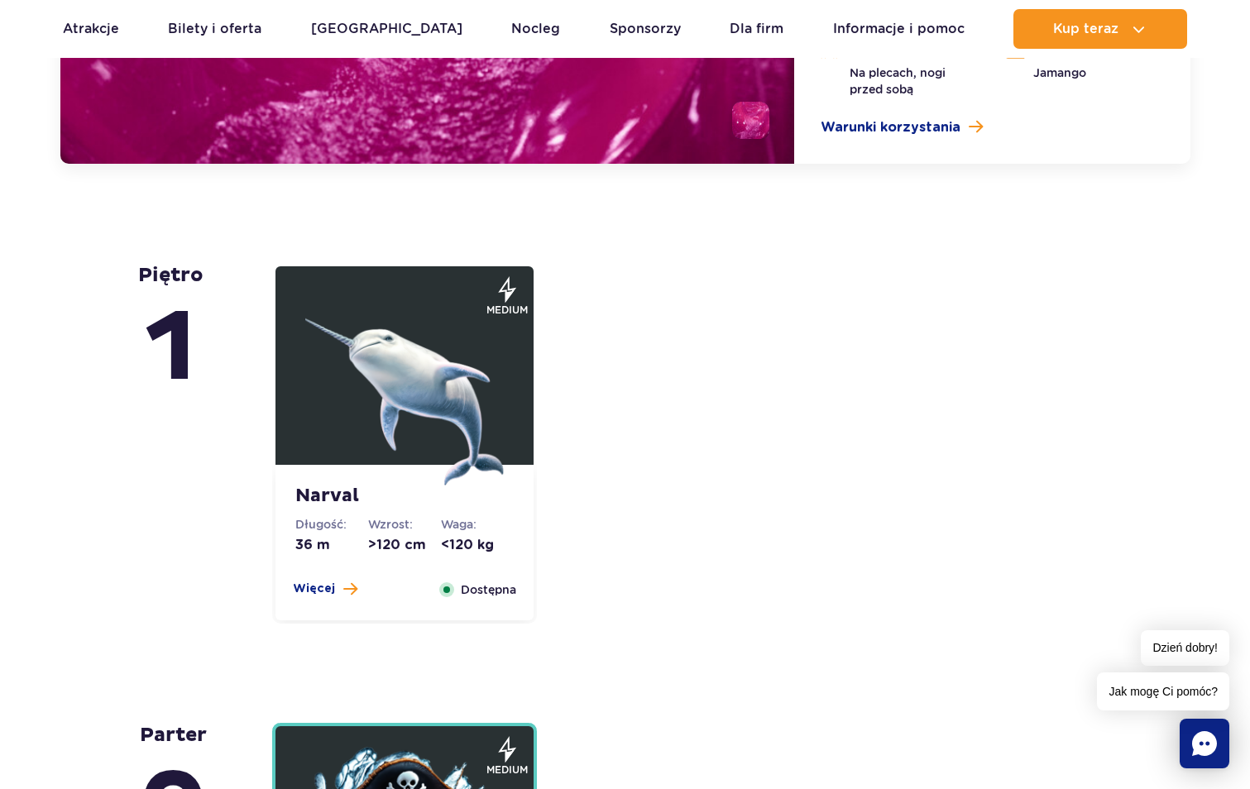
click at [445, 394] on img at bounding box center [404, 386] width 198 height 198
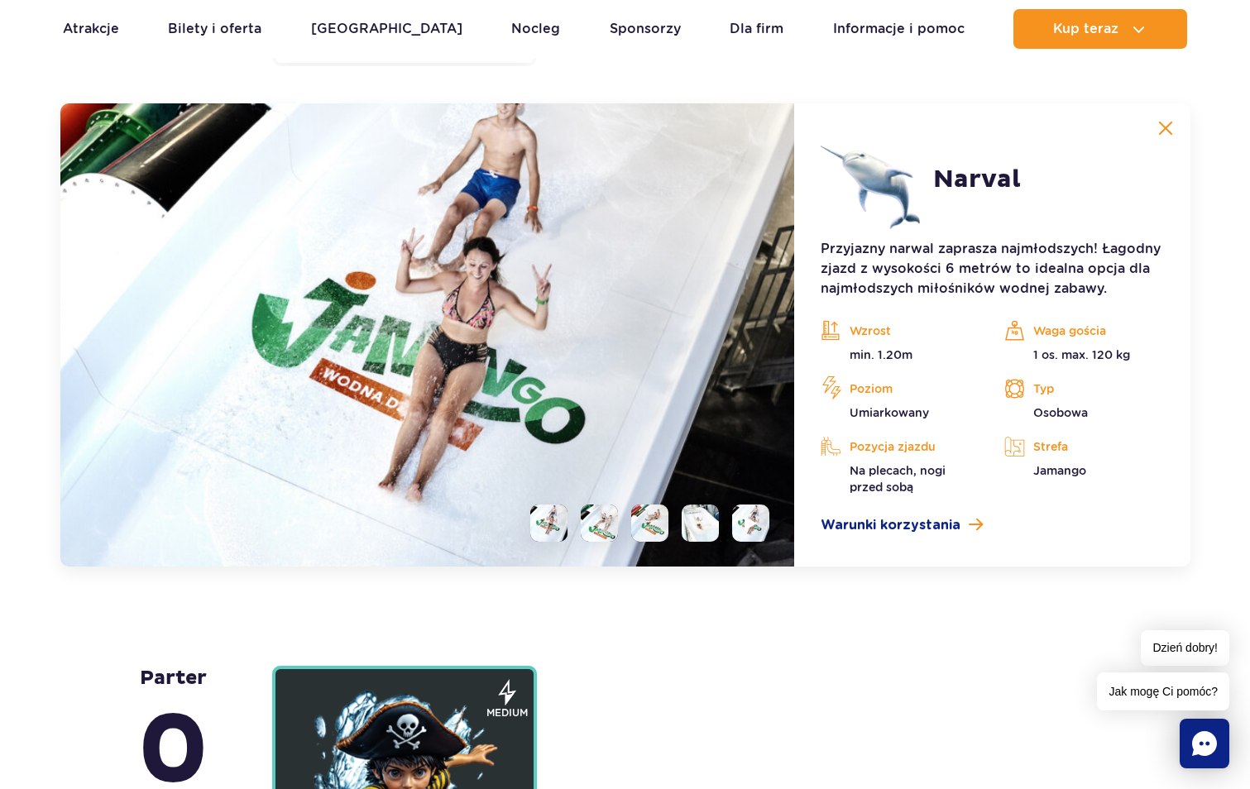
scroll to position [4017, 0]
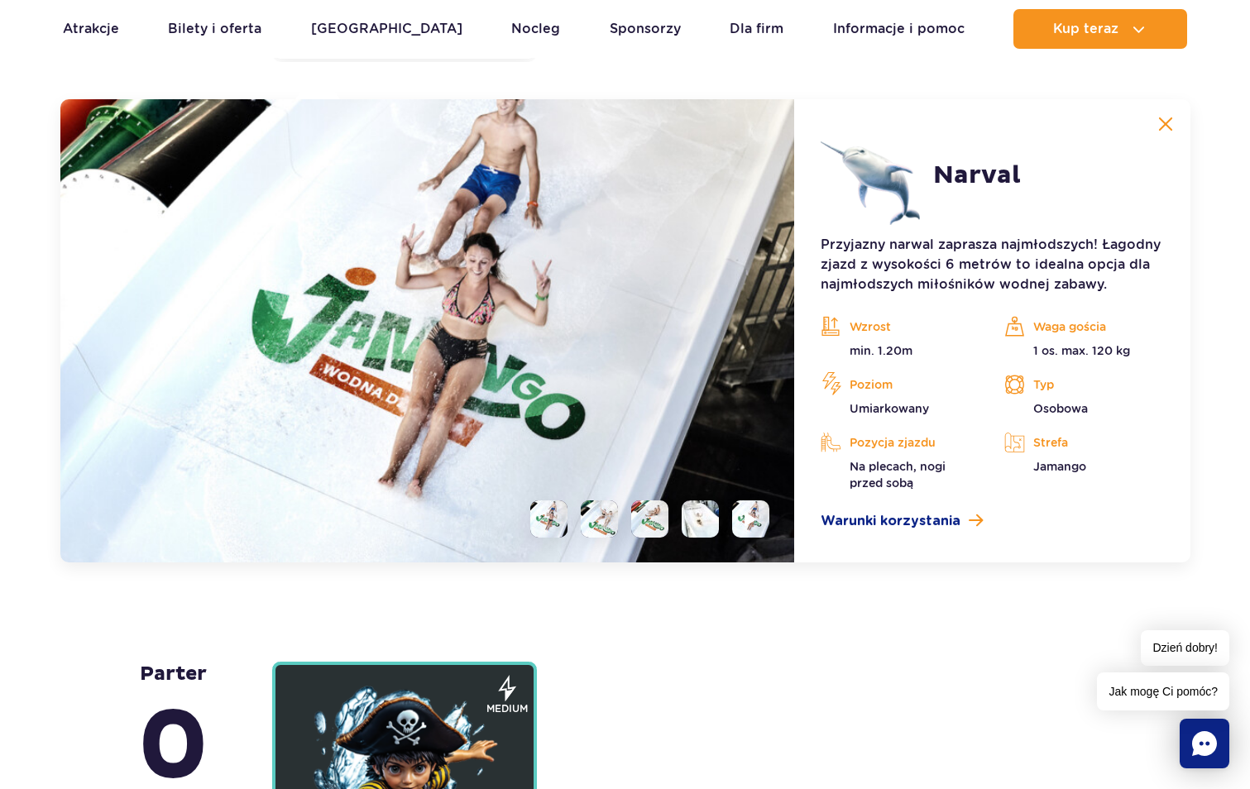
click at [599, 505] on li at bounding box center [599, 518] width 37 height 37
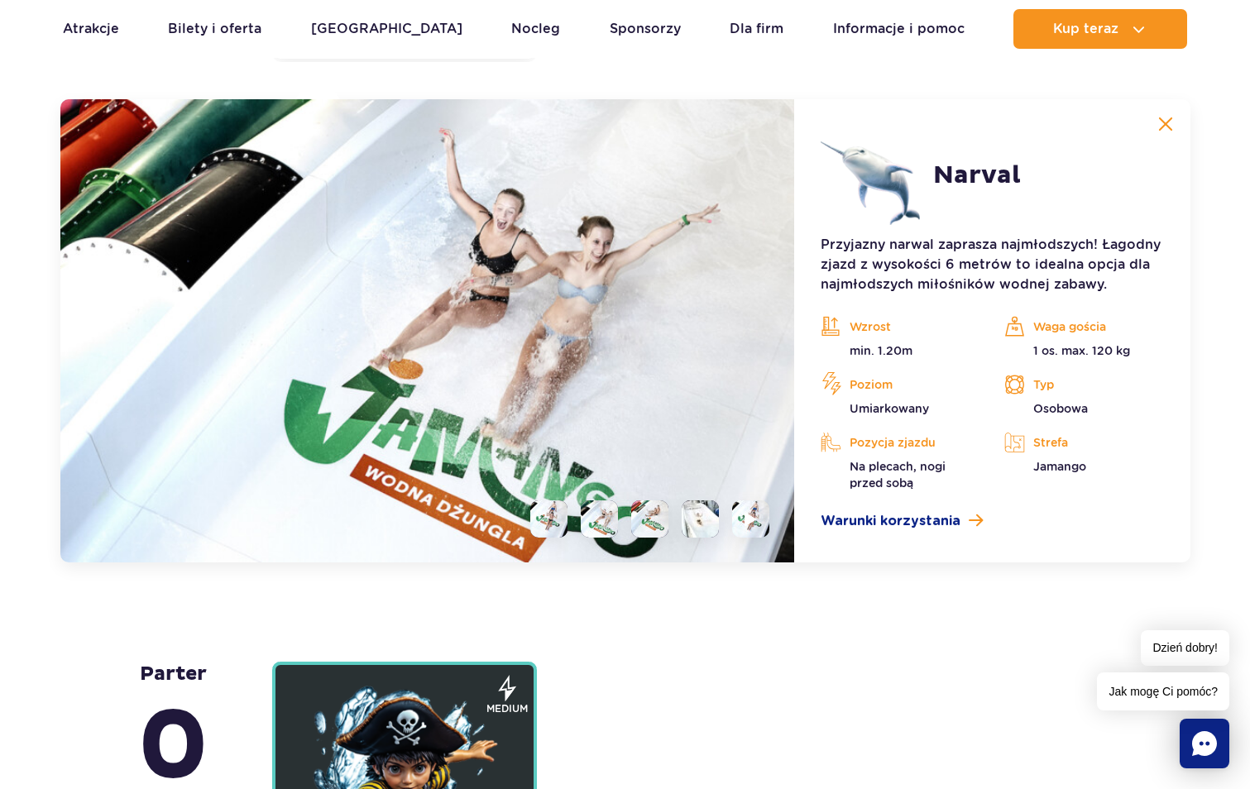
click at [654, 523] on li at bounding box center [649, 518] width 37 height 37
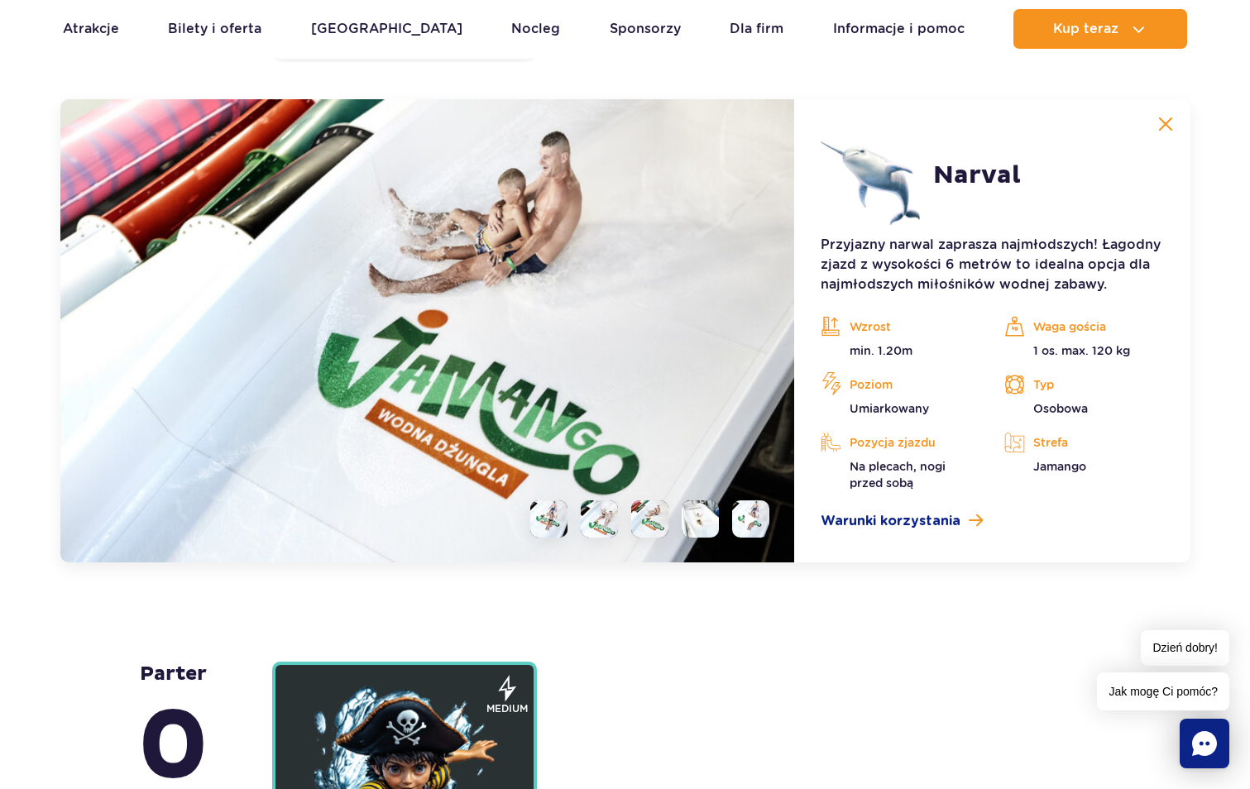
click at [692, 527] on li at bounding box center [699, 518] width 37 height 37
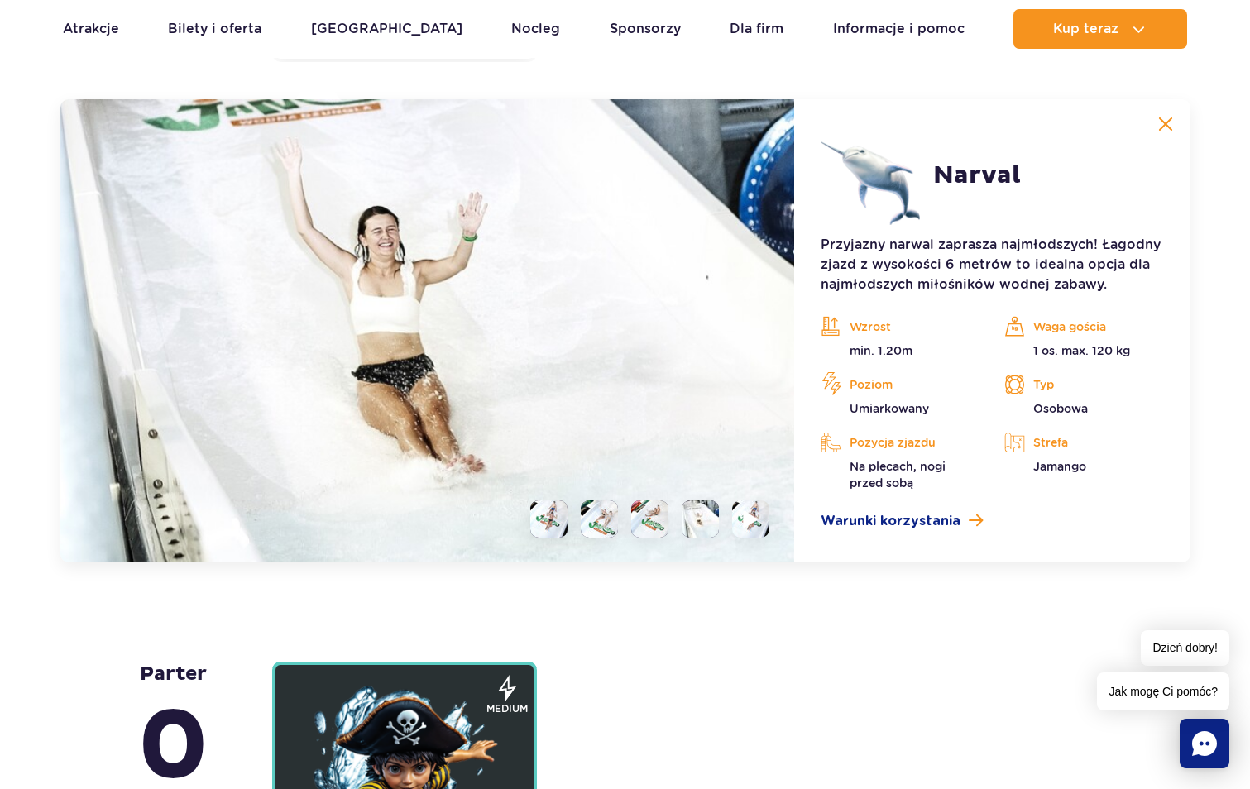
click at [736, 524] on li at bounding box center [750, 518] width 37 height 37
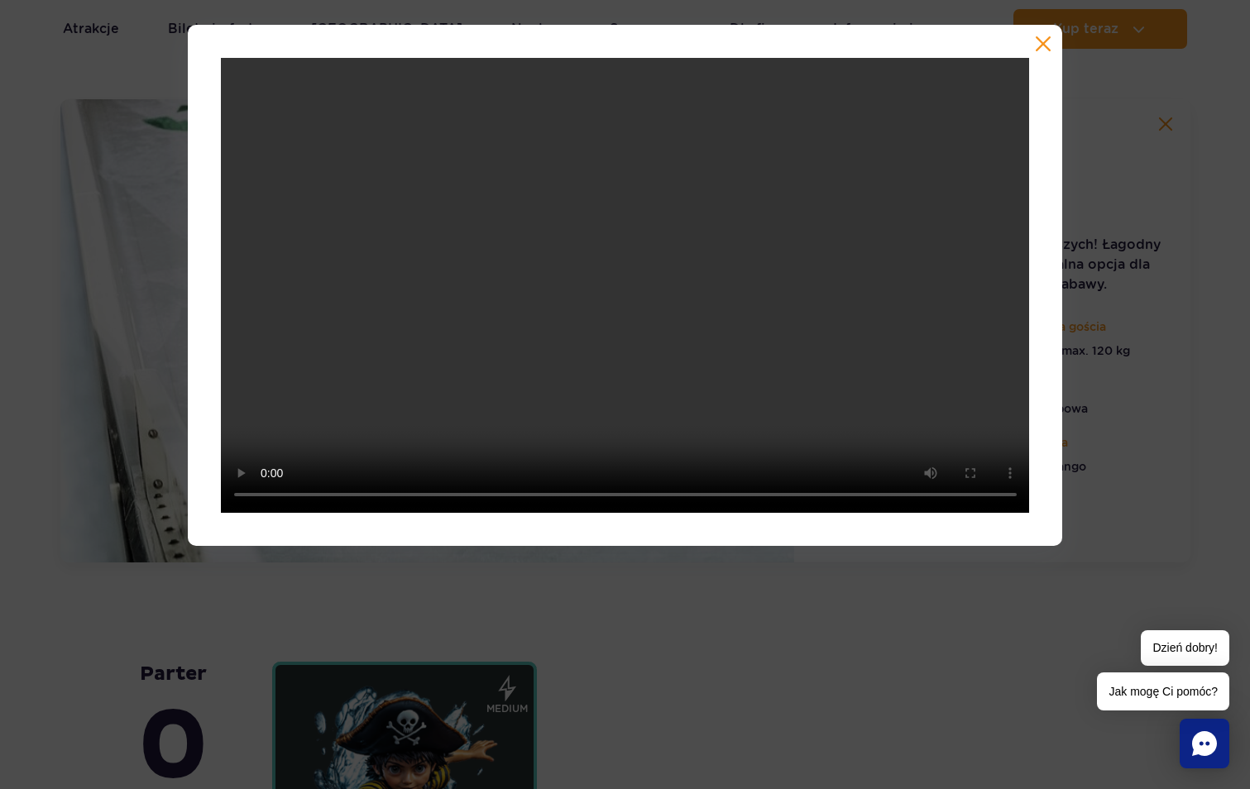
click at [1036, 41] on button "button" at bounding box center [1043, 44] width 17 height 17
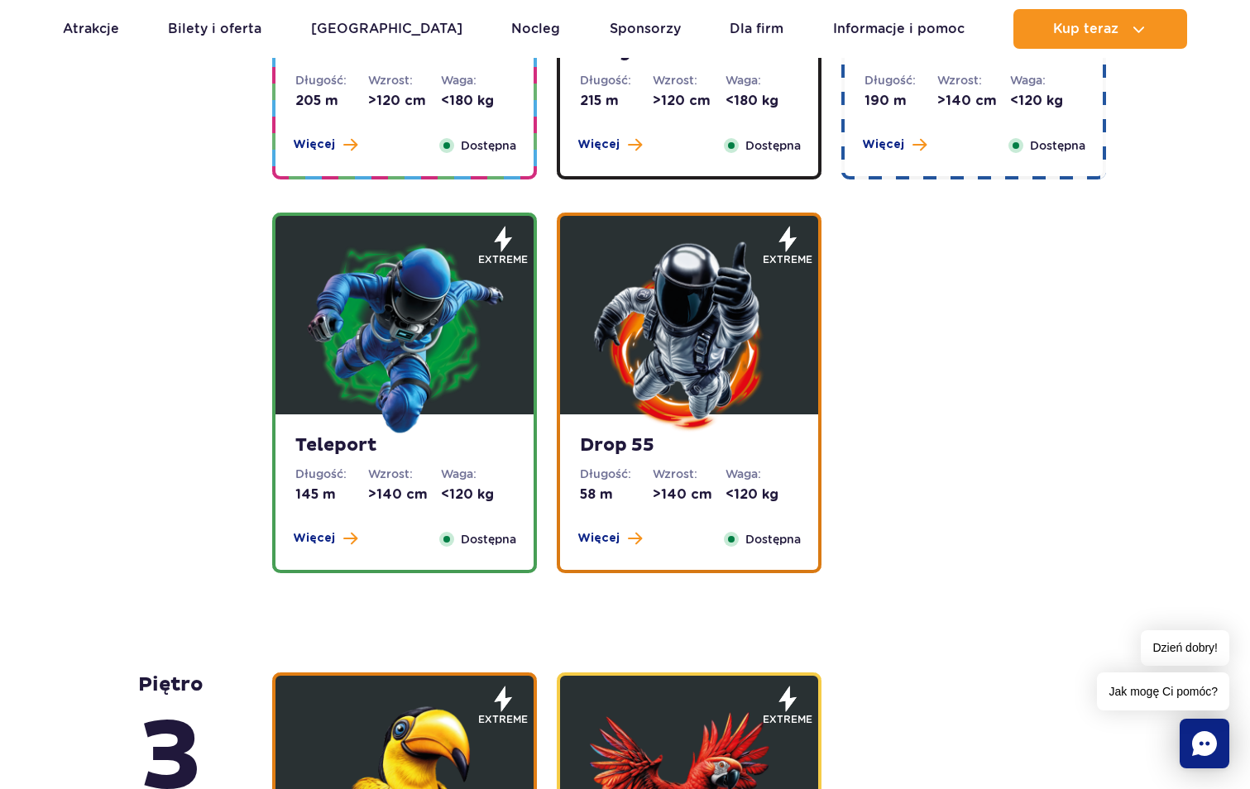
scroll to position [1819, 0]
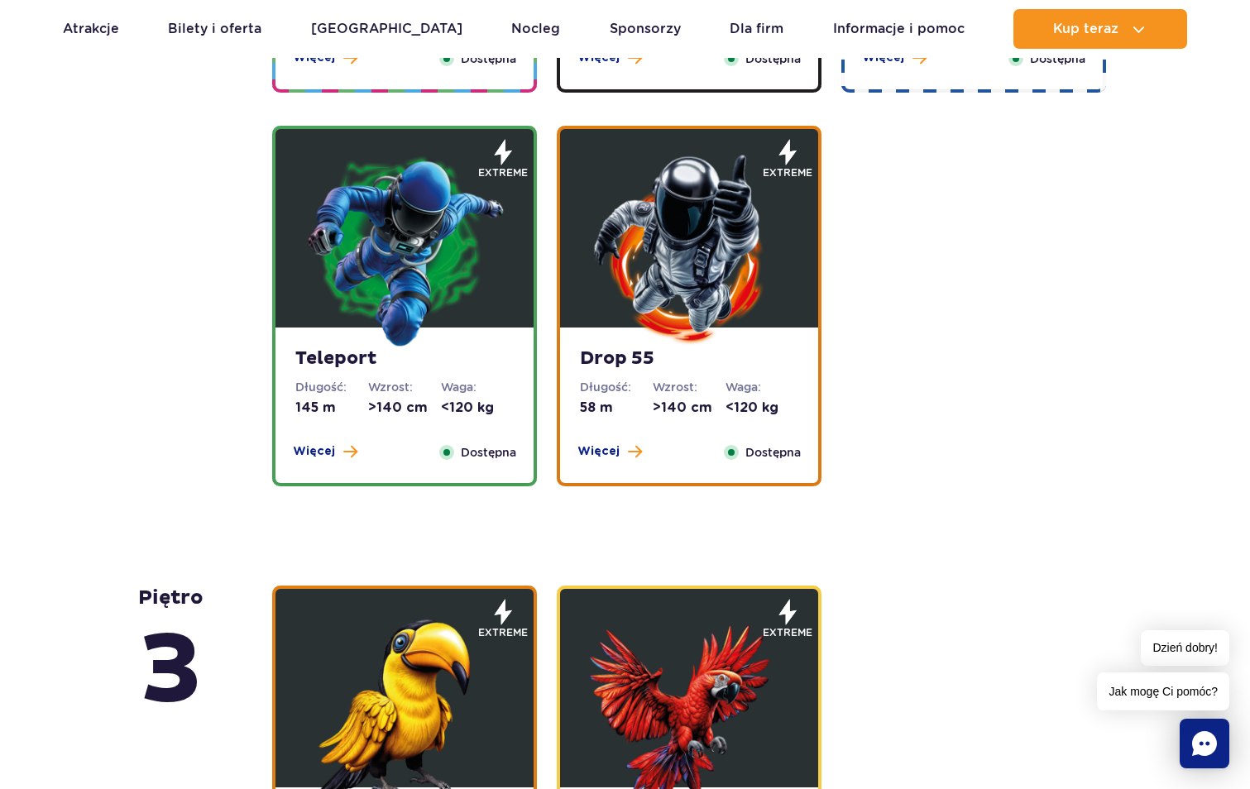
click at [390, 216] on img at bounding box center [404, 249] width 198 height 198
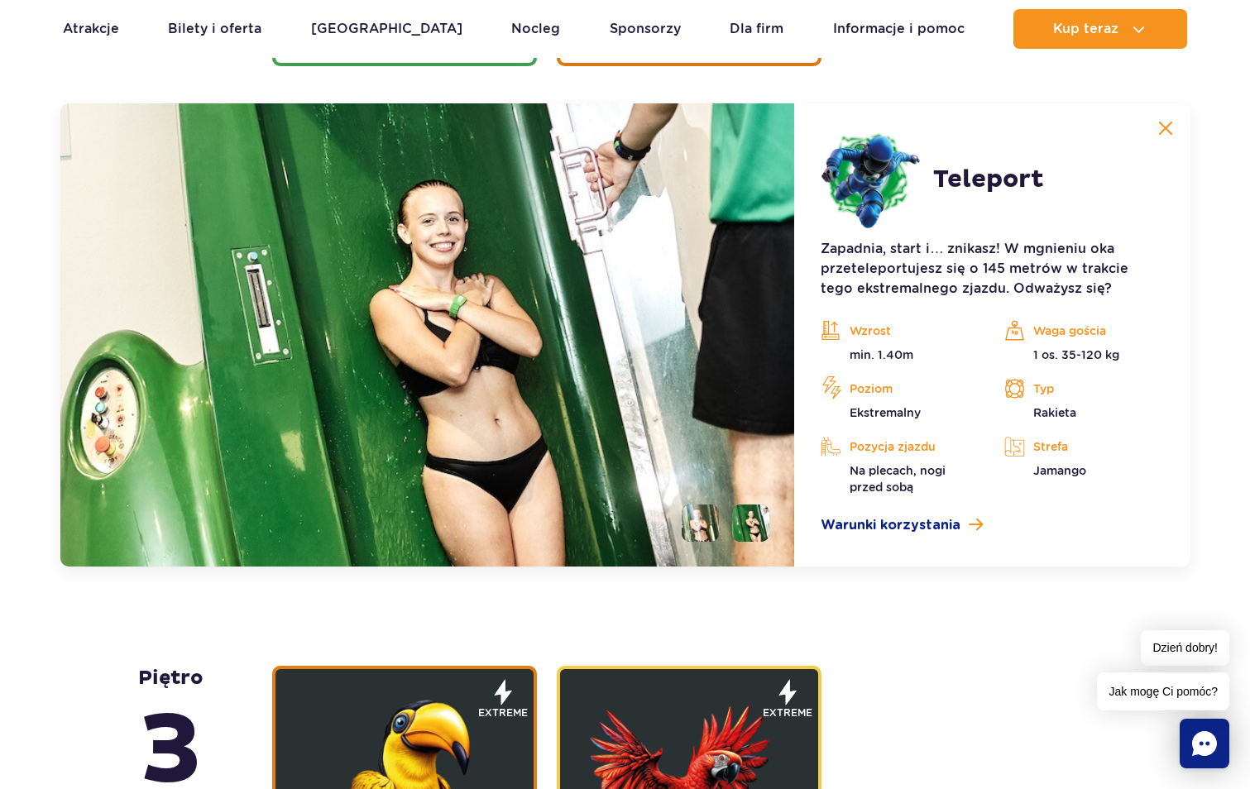
scroll to position [2244, 0]
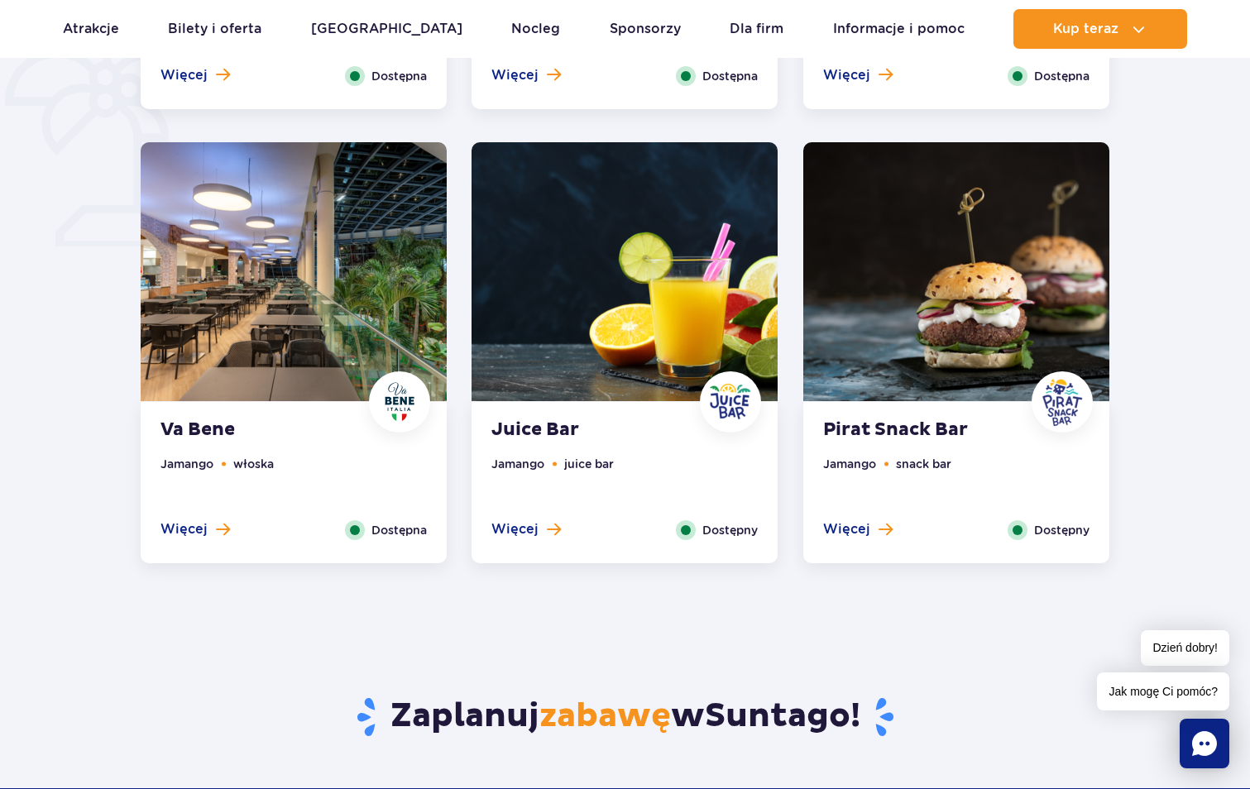
scroll to position [1240, 0]
